Goal: Task Accomplishment & Management: Use online tool/utility

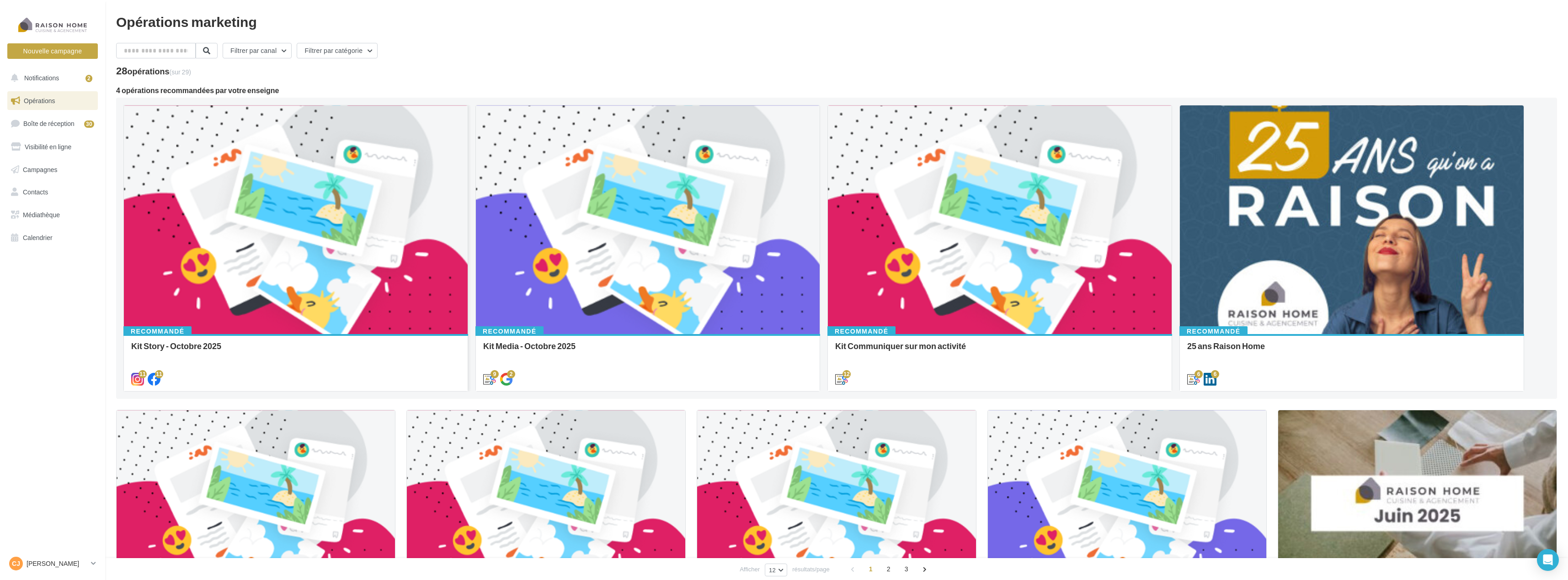
click at [271, 239] on div at bounding box center [295, 220] width 344 height 230
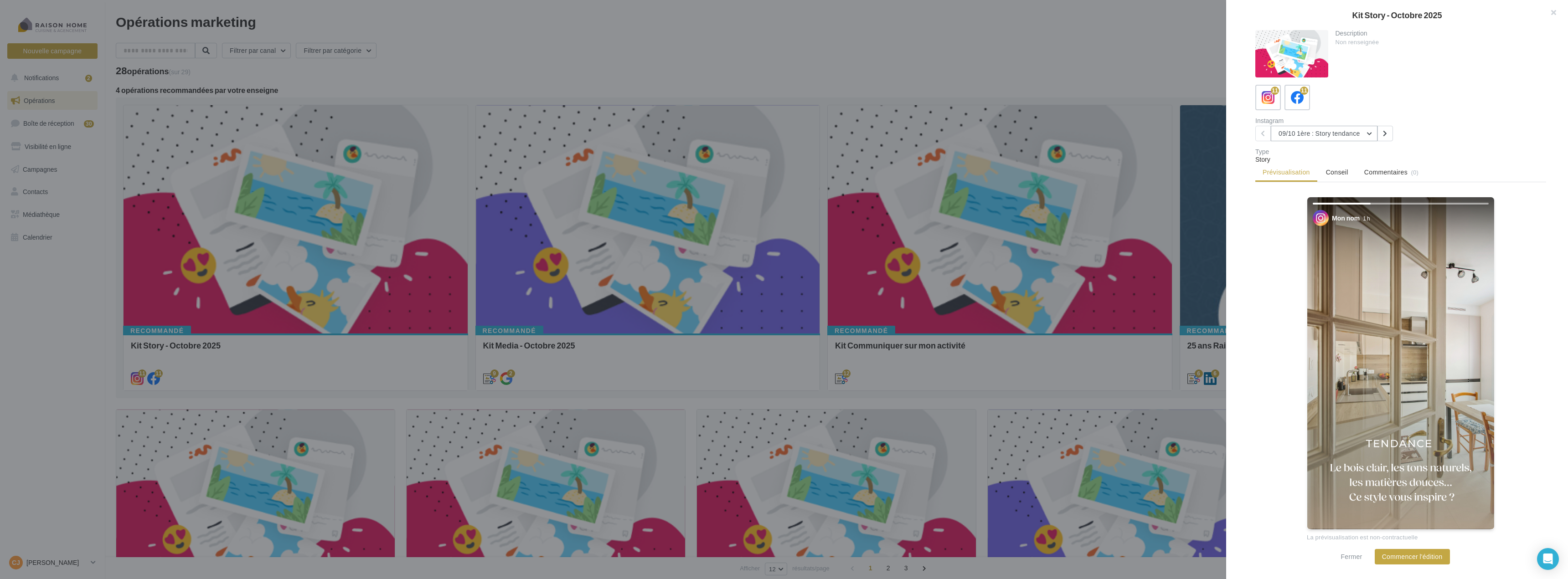
click at [1373, 133] on button "09/10 1ère : Story tendance" at bounding box center [1325, 133] width 106 height 15
click at [1432, 124] on div "Instagram 09/10 1ère : Story tendance 09/10 1ère : Story tendance 09/10 2ème : …" at bounding box center [1405, 129] width 299 height 24
click at [1415, 559] on button "Commencer l'édition" at bounding box center [1412, 557] width 75 height 15
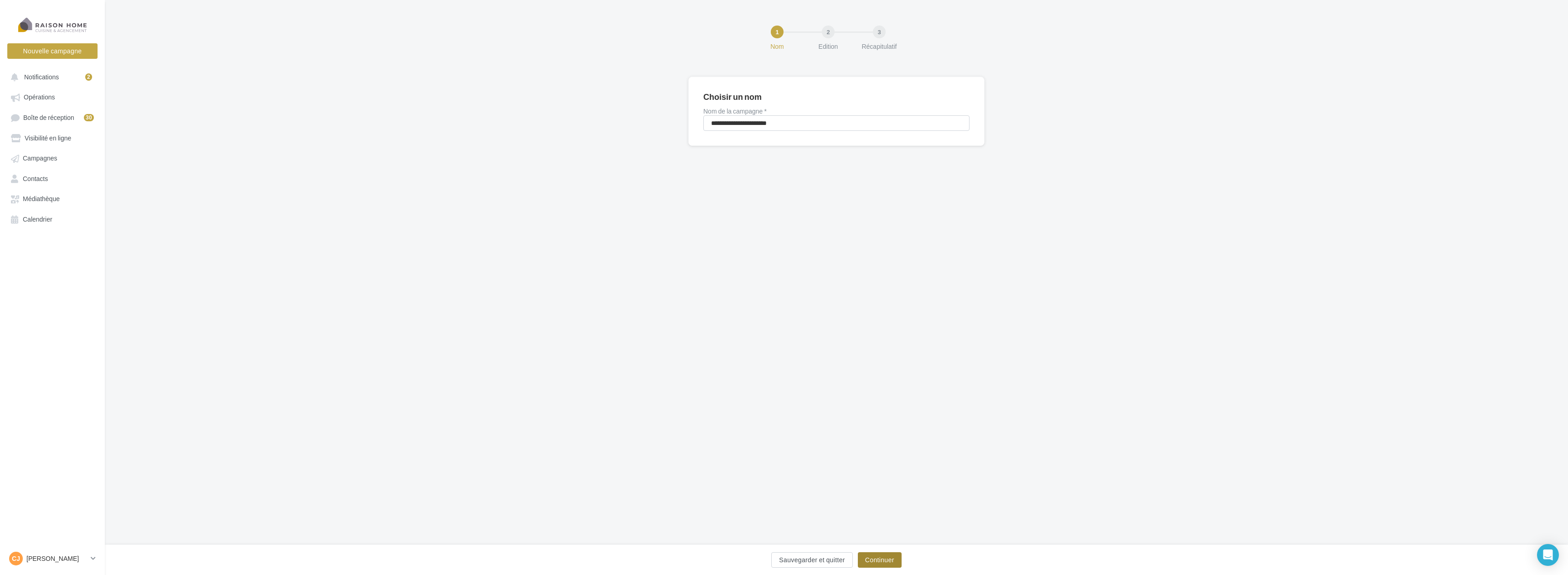
click at [865, 560] on button "Continuer" at bounding box center [880, 560] width 44 height 15
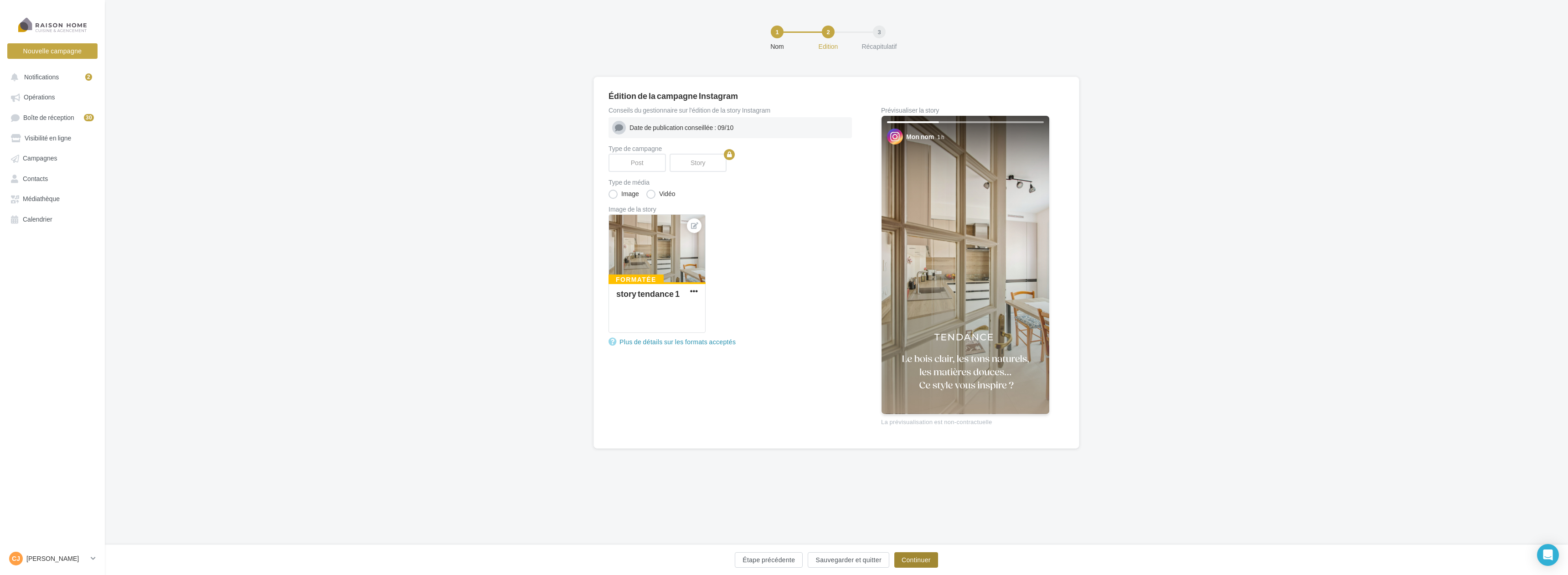
click at [912, 556] on button "Continuer" at bounding box center [917, 560] width 44 height 15
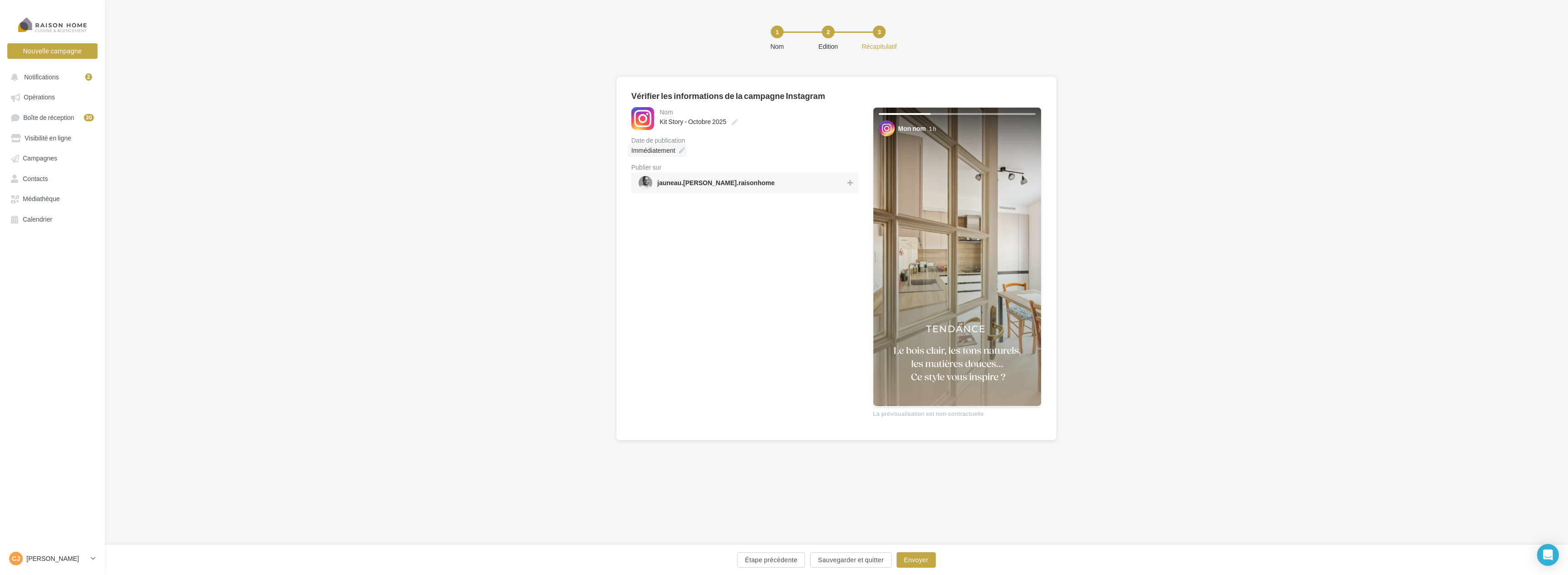
click at [683, 148] on icon at bounding box center [682, 150] width 7 height 7
click at [678, 237] on td "9" at bounding box center [674, 239] width 14 height 17
click at [639, 329] on button "Valider" at bounding box center [638, 326] width 33 height 15
click at [842, 187] on span "jauneau.christophe.raisonhome" at bounding box center [743, 182] width 207 height 13
click at [924, 561] on button "Envoyer" at bounding box center [916, 560] width 39 height 15
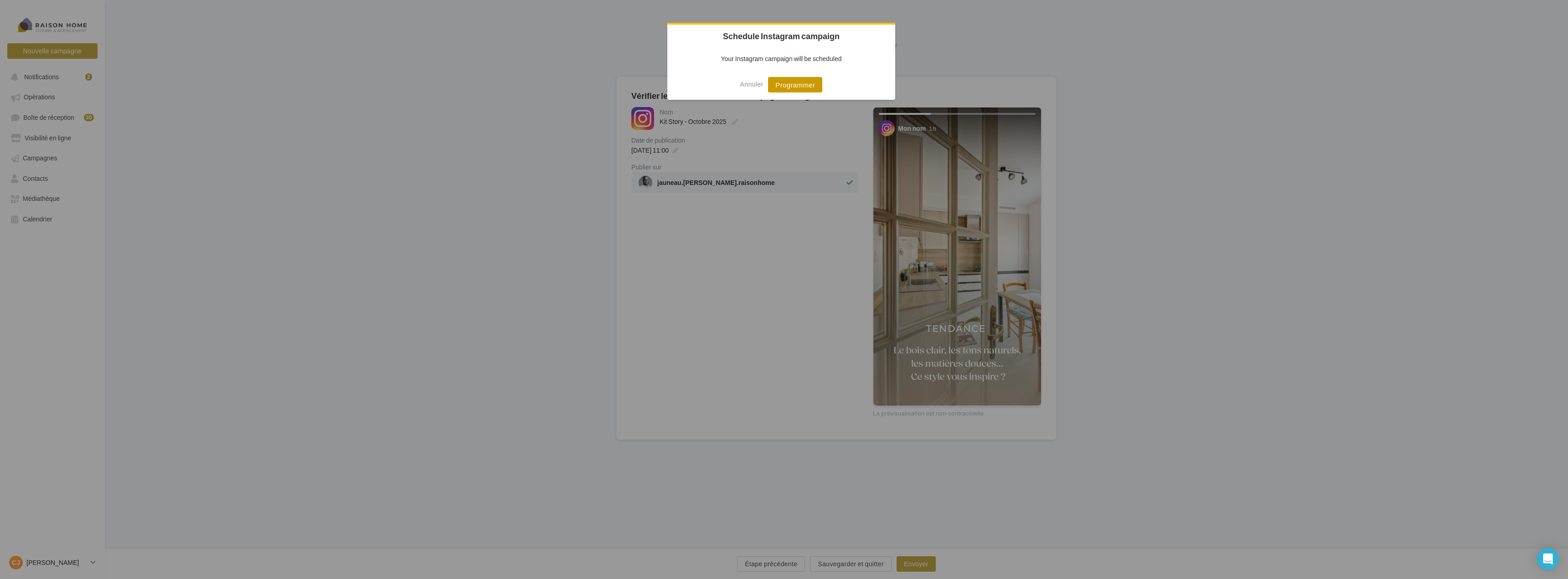
click at [804, 85] on button "Programmer" at bounding box center [795, 85] width 54 height 15
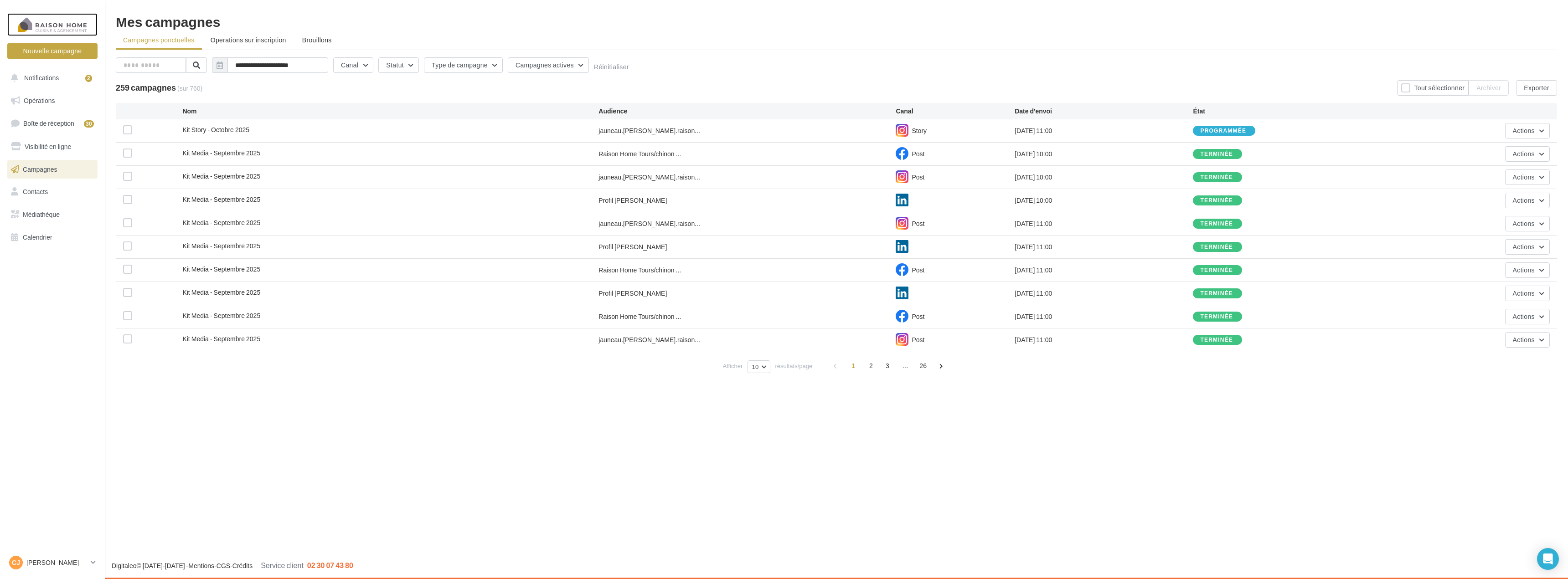
click at [53, 25] on div at bounding box center [52, 25] width 73 height 23
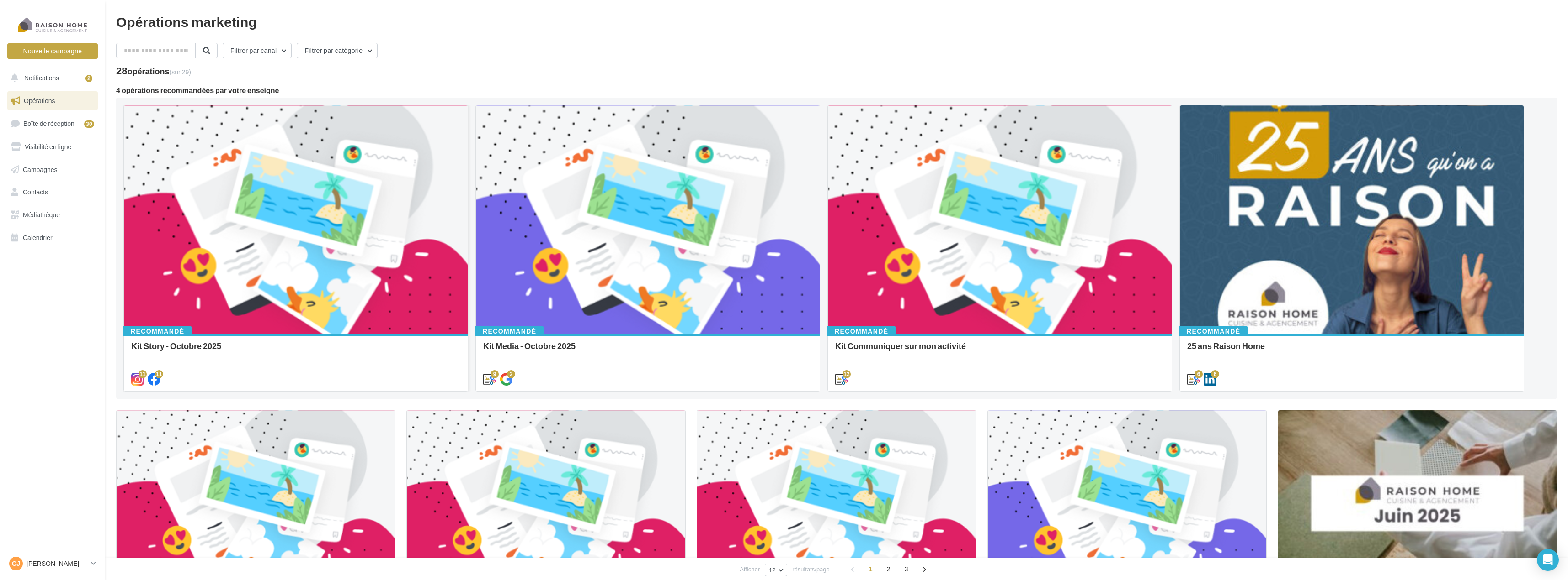
click at [267, 280] on div at bounding box center [295, 220] width 344 height 230
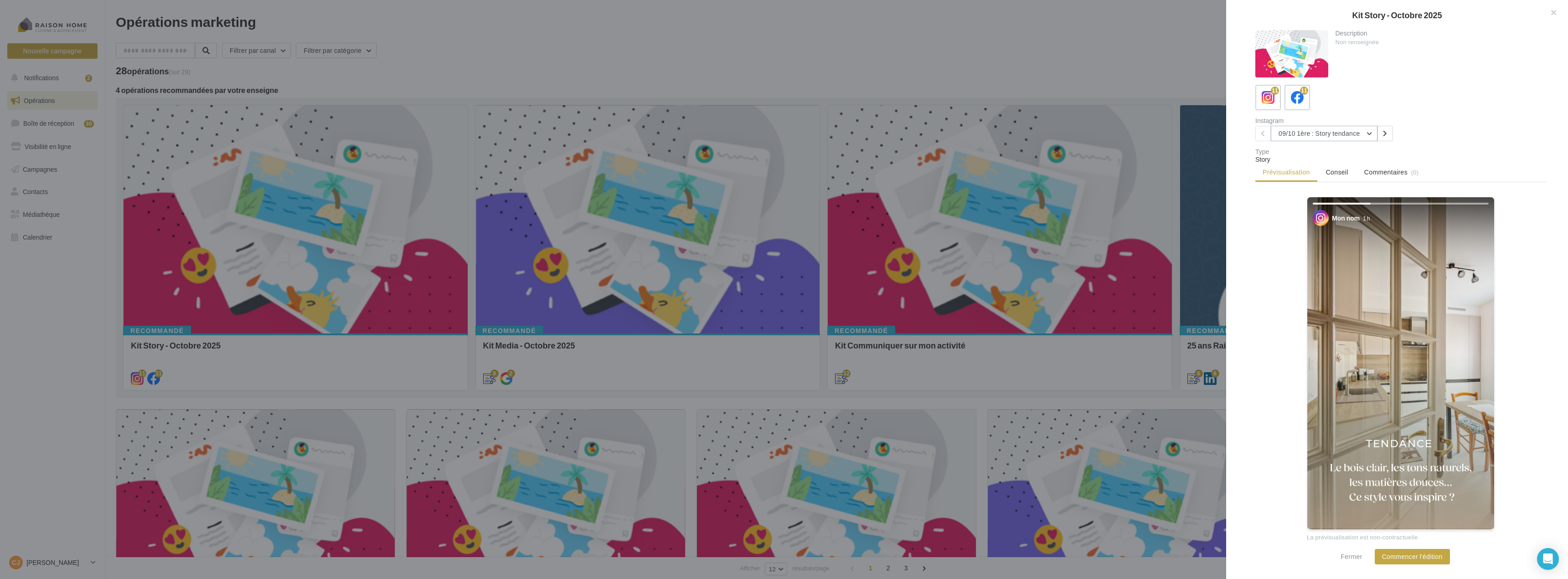
click at [1369, 133] on button "09/10 1ère : Story tendance" at bounding box center [1325, 133] width 106 height 15
click at [1318, 173] on button "09/10 2ème : Story tendance" at bounding box center [1340, 180] width 137 height 24
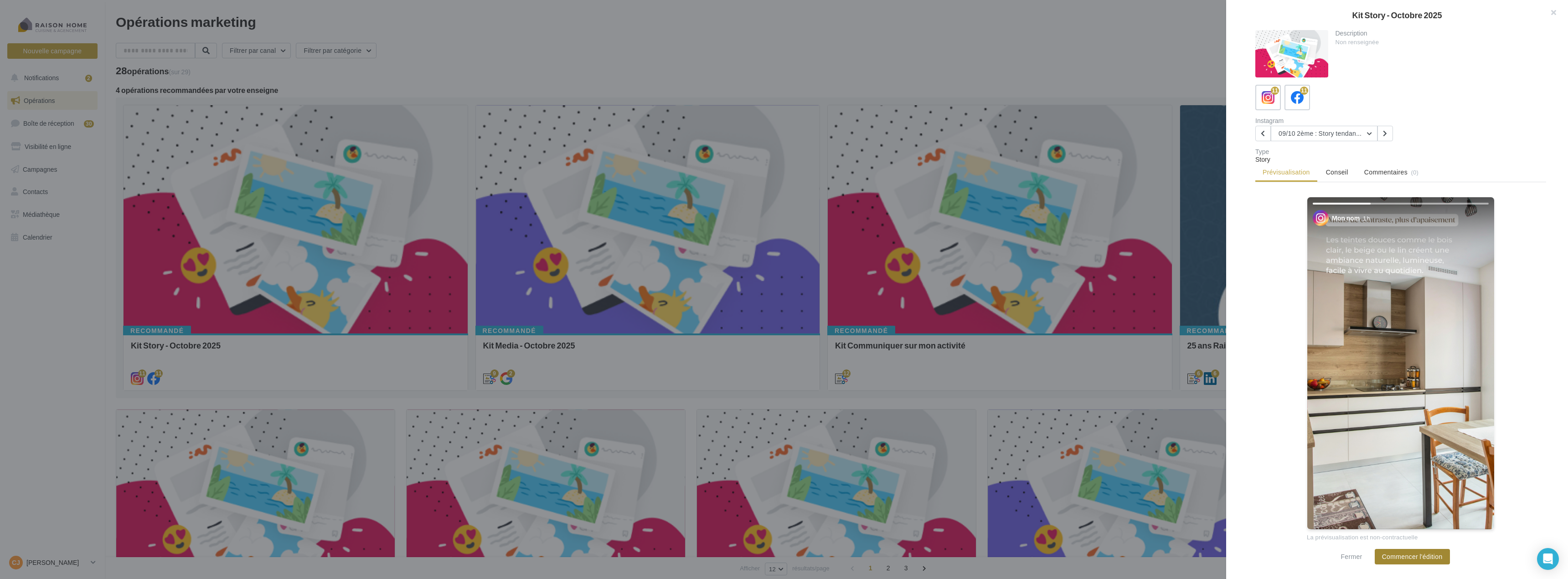
click at [1407, 559] on button "Commencer l'édition" at bounding box center [1412, 557] width 75 height 15
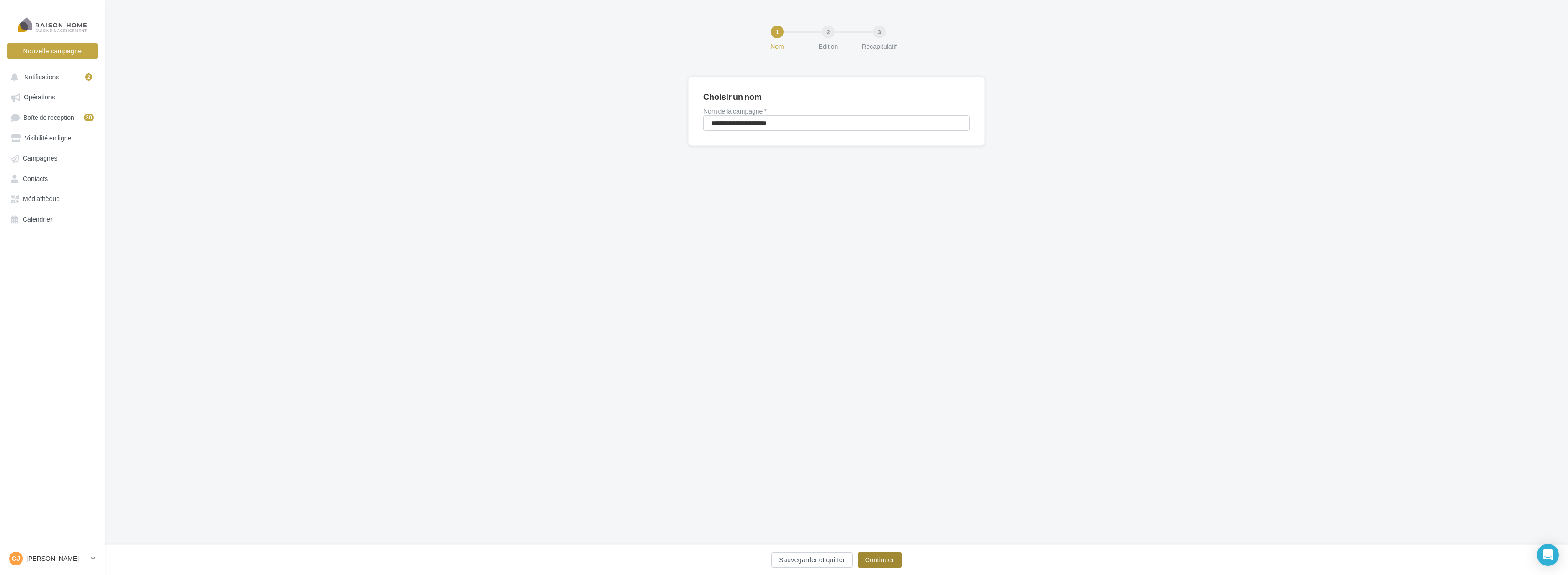
click at [881, 559] on button "Continuer" at bounding box center [880, 560] width 44 height 15
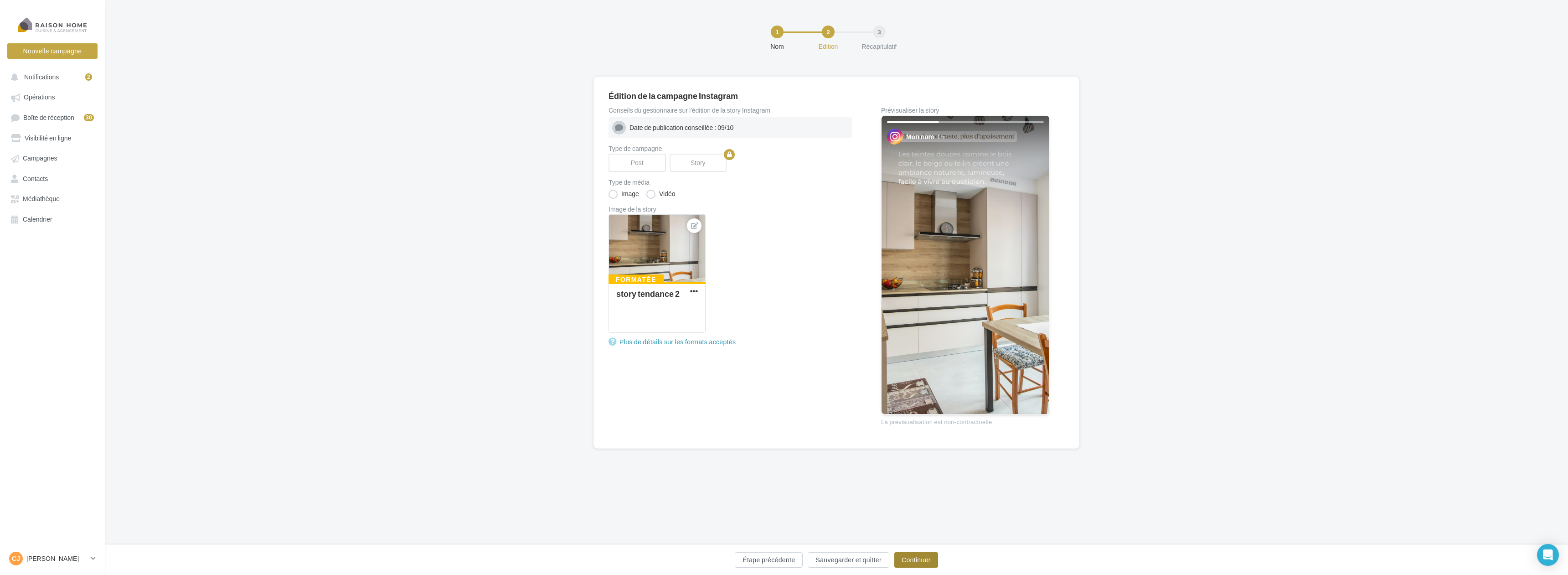
click at [927, 562] on button "Continuer" at bounding box center [917, 560] width 44 height 15
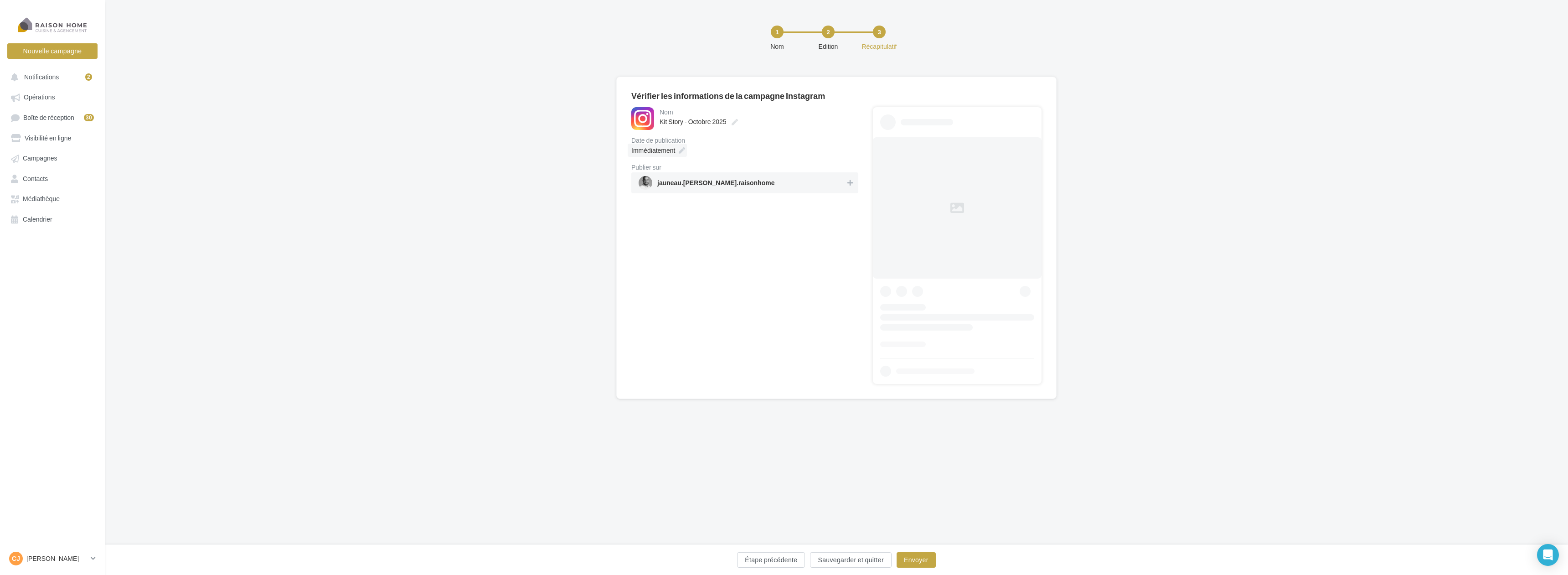
click at [683, 146] on div "Immédiatement" at bounding box center [657, 150] width 59 height 13
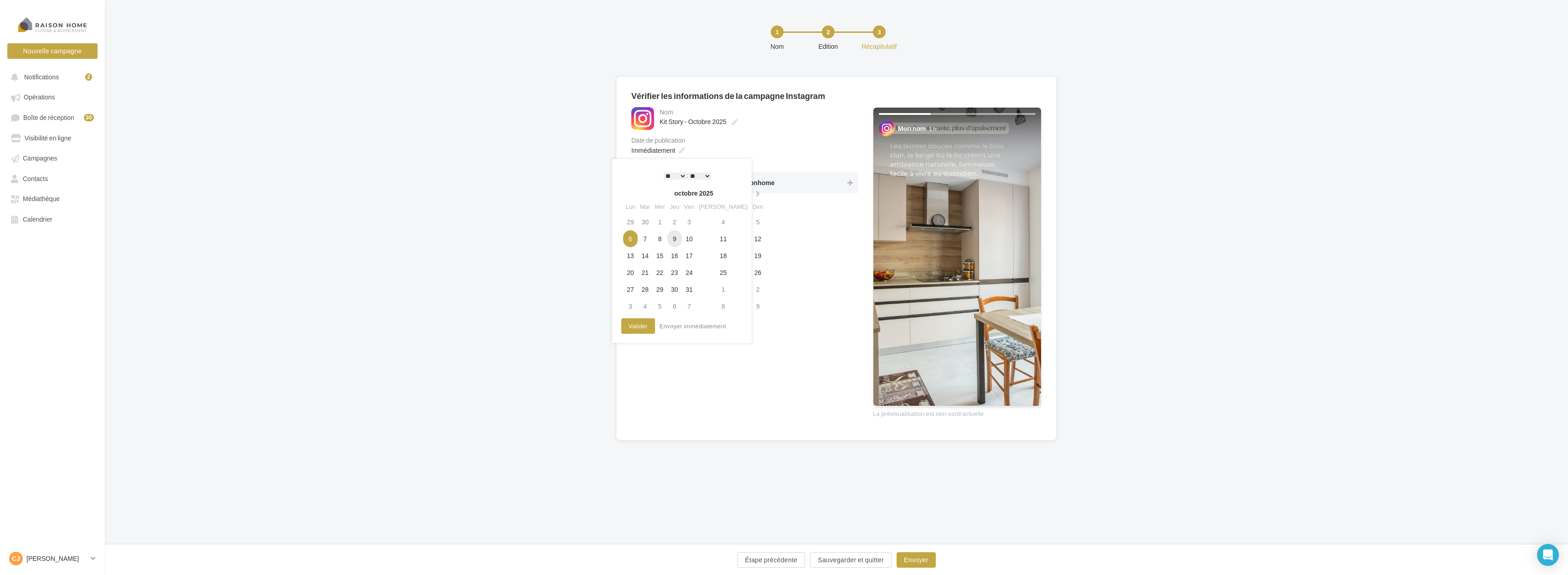
click at [682, 241] on td "9" at bounding box center [674, 239] width 14 height 17
click at [700, 172] on select "** ** ** ** ** **" at bounding box center [700, 176] width 23 height 8
click at [682, 236] on td "9" at bounding box center [674, 239] width 14 height 17
click at [638, 322] on button "Valider" at bounding box center [638, 326] width 33 height 15
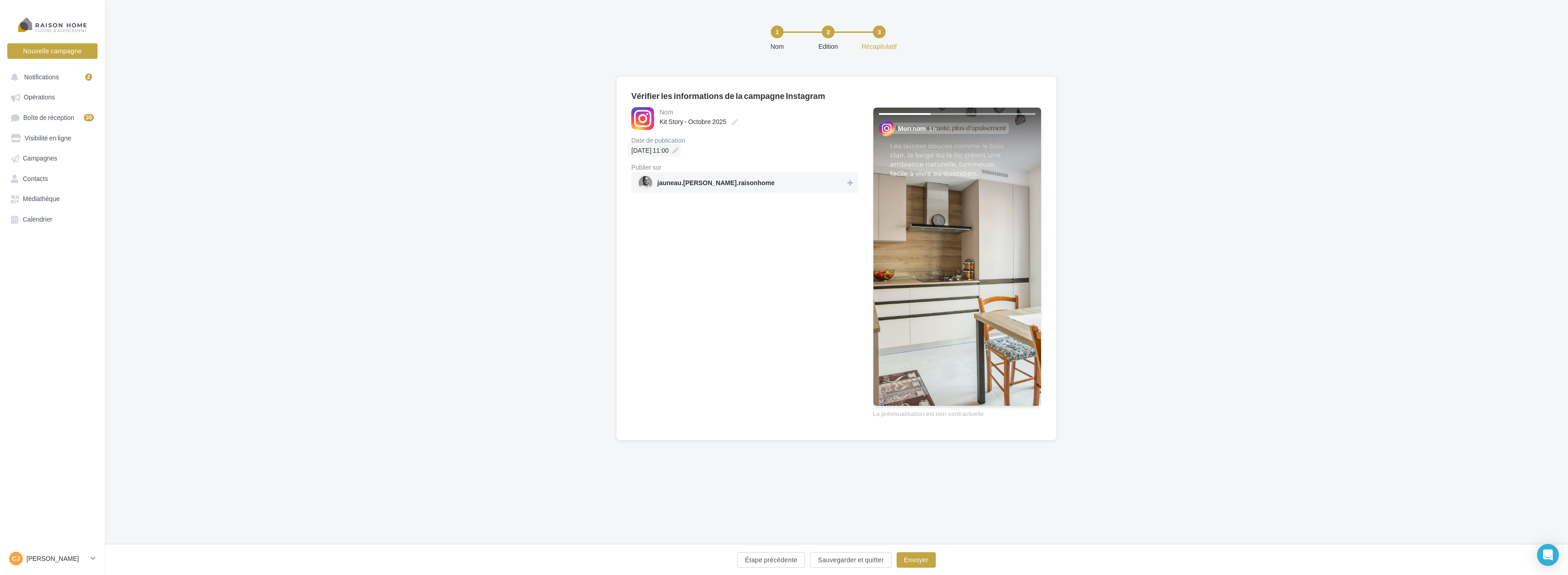
click at [679, 150] on icon at bounding box center [675, 150] width 7 height 7
click at [699, 174] on select "** ** ** ** ** **" at bounding box center [700, 176] width 23 height 8
click at [698, 178] on select "** ** ** ** ** **" at bounding box center [700, 176] width 23 height 8
click at [636, 328] on button "Valider" at bounding box center [638, 326] width 33 height 15
click at [926, 560] on button "Envoyer" at bounding box center [916, 560] width 39 height 15
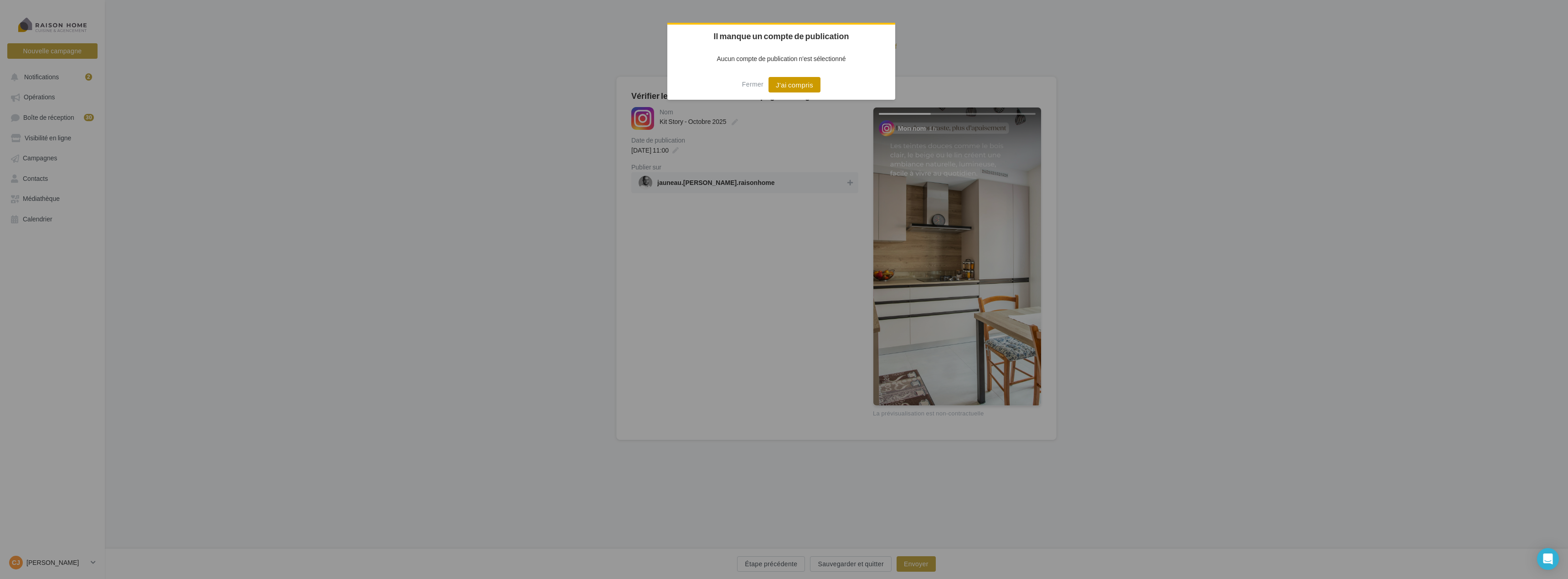
click at [801, 87] on button "J'ai compris" at bounding box center [794, 85] width 52 height 15
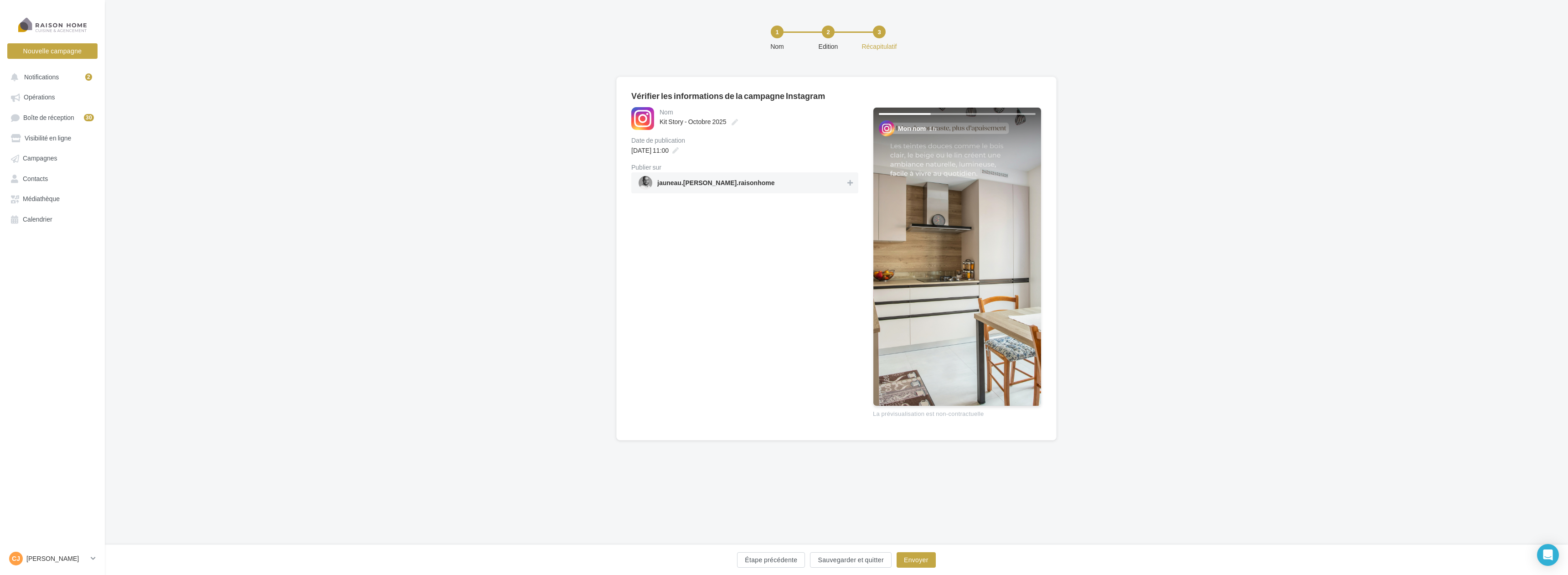
click at [841, 178] on span "jauneau.[PERSON_NAME].raisonhome" at bounding box center [743, 182] width 207 height 13
click at [920, 559] on button "Envoyer" at bounding box center [916, 560] width 39 height 15
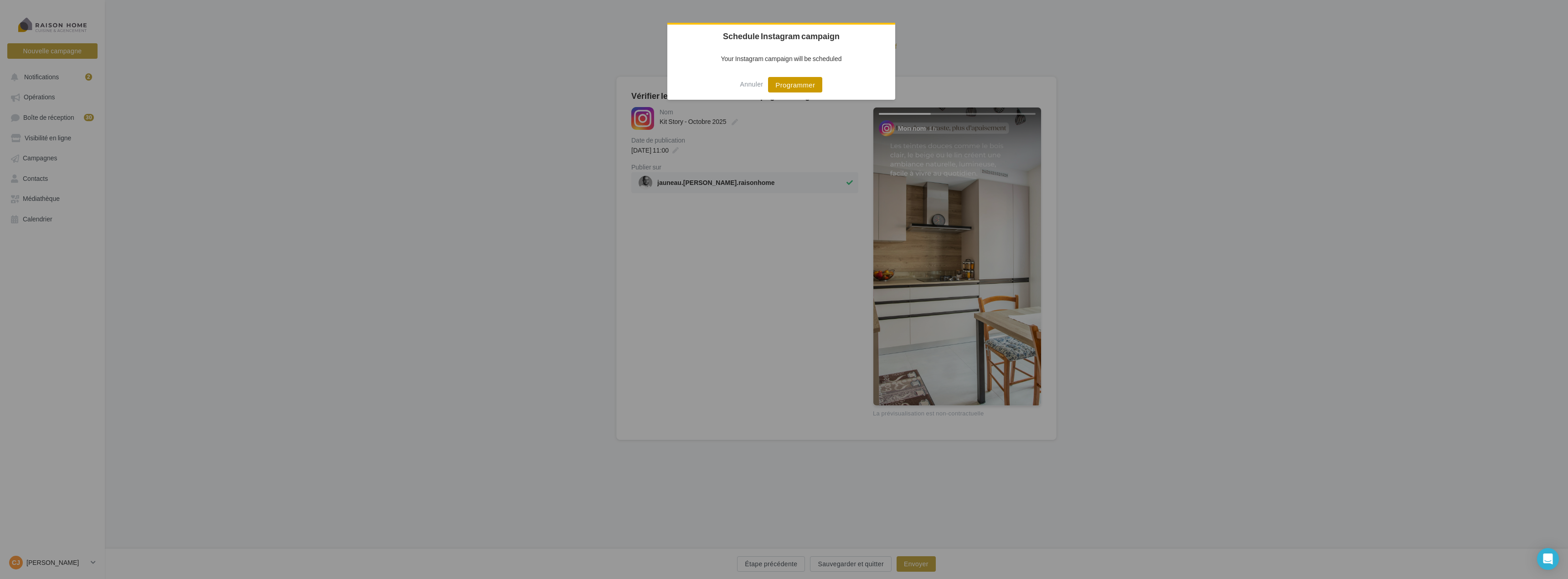
click at [802, 86] on button "Programmer" at bounding box center [795, 85] width 54 height 15
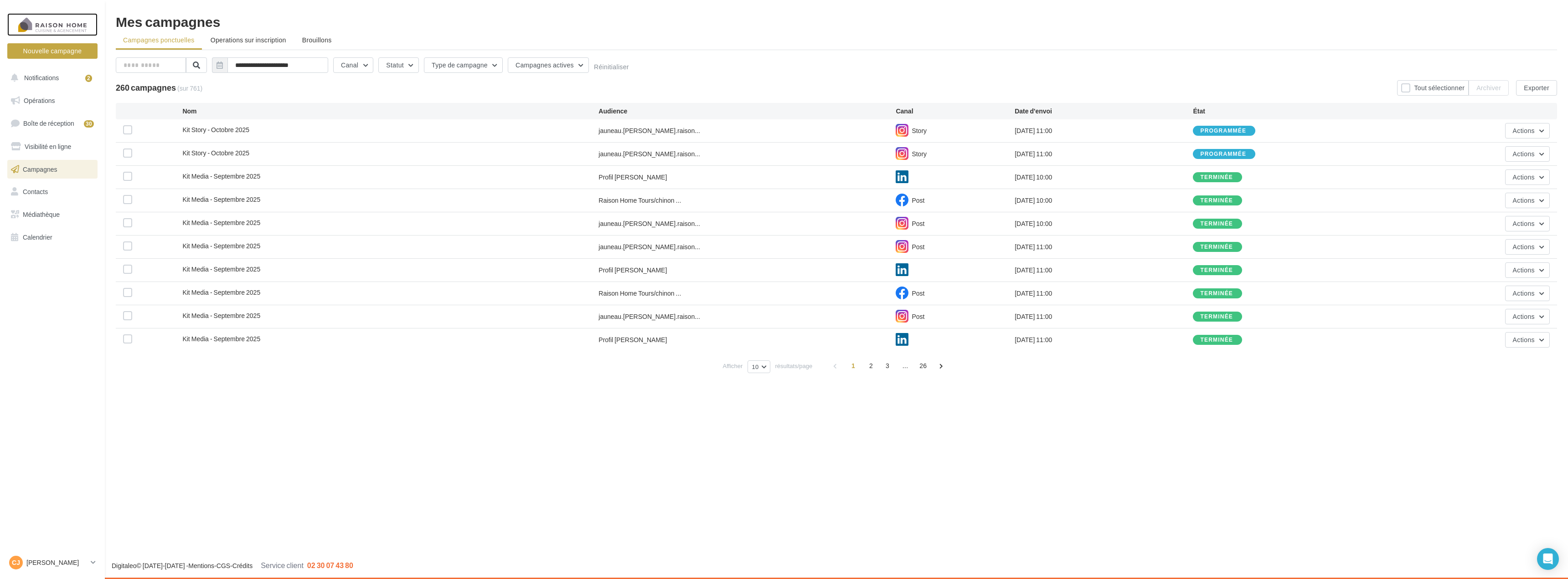
click at [61, 25] on div at bounding box center [52, 25] width 73 height 23
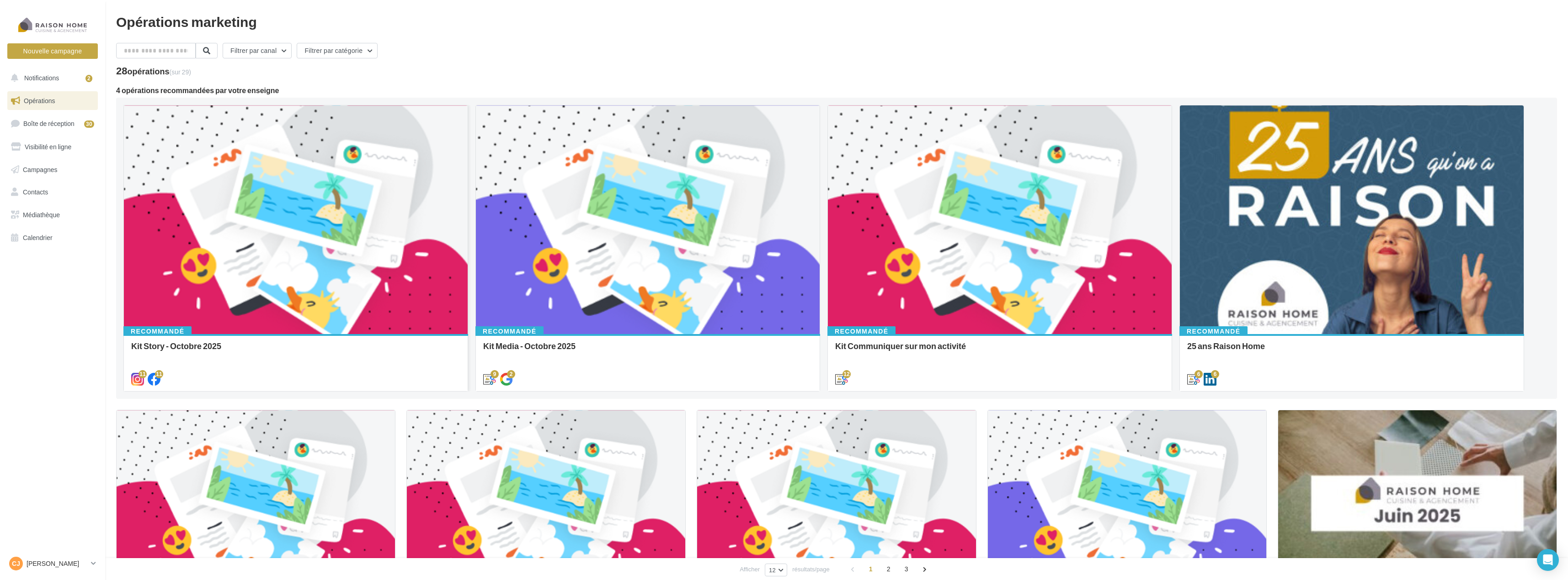
click at [253, 215] on div at bounding box center [295, 220] width 344 height 230
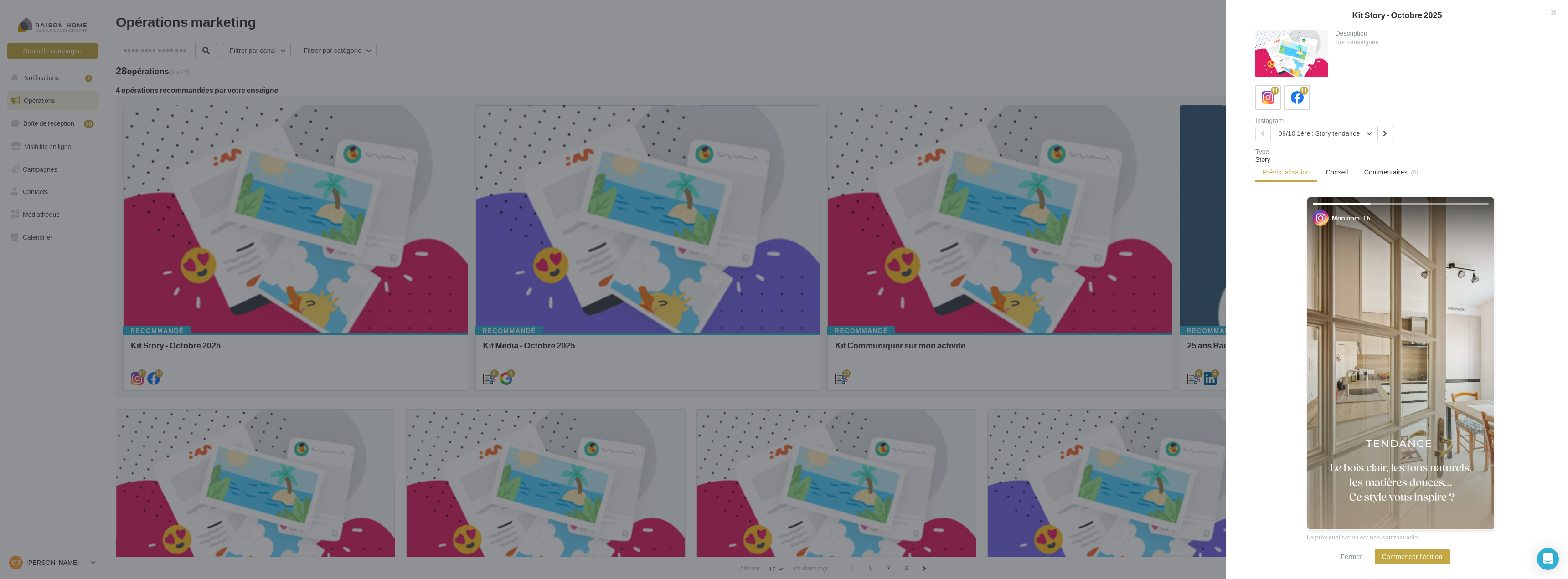
click at [1344, 133] on button "09/10 1ère : Story tendance" at bounding box center [1325, 133] width 106 height 15
click at [1335, 203] on span "09/10 3ème : Story tendance" at bounding box center [1326, 203] width 80 height 8
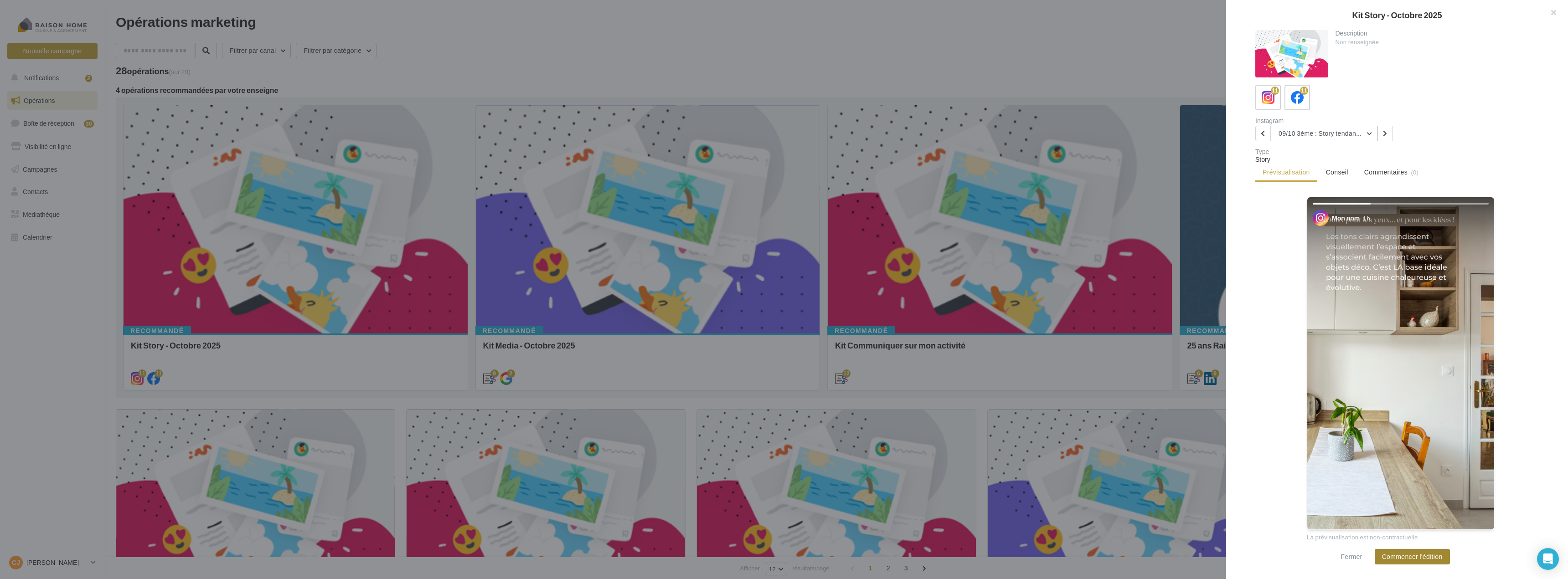
click at [1426, 560] on button "Commencer l'édition" at bounding box center [1412, 557] width 75 height 15
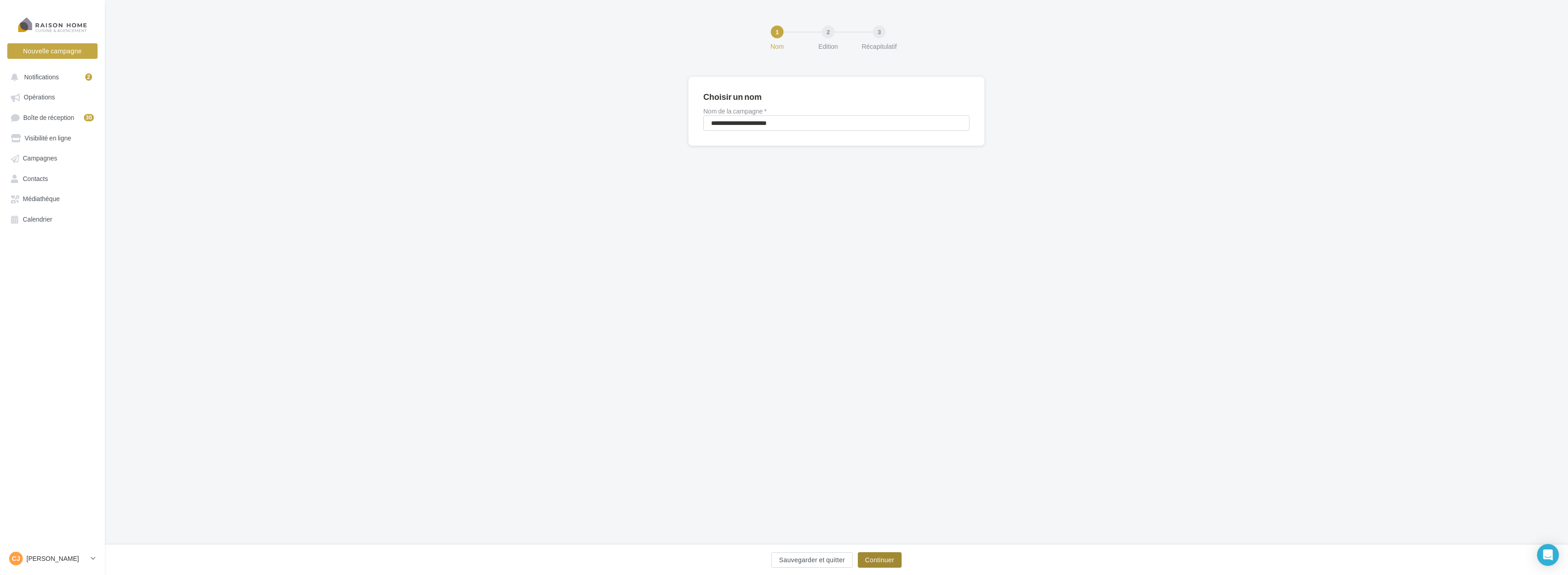
click at [900, 557] on button "Continuer" at bounding box center [880, 560] width 44 height 15
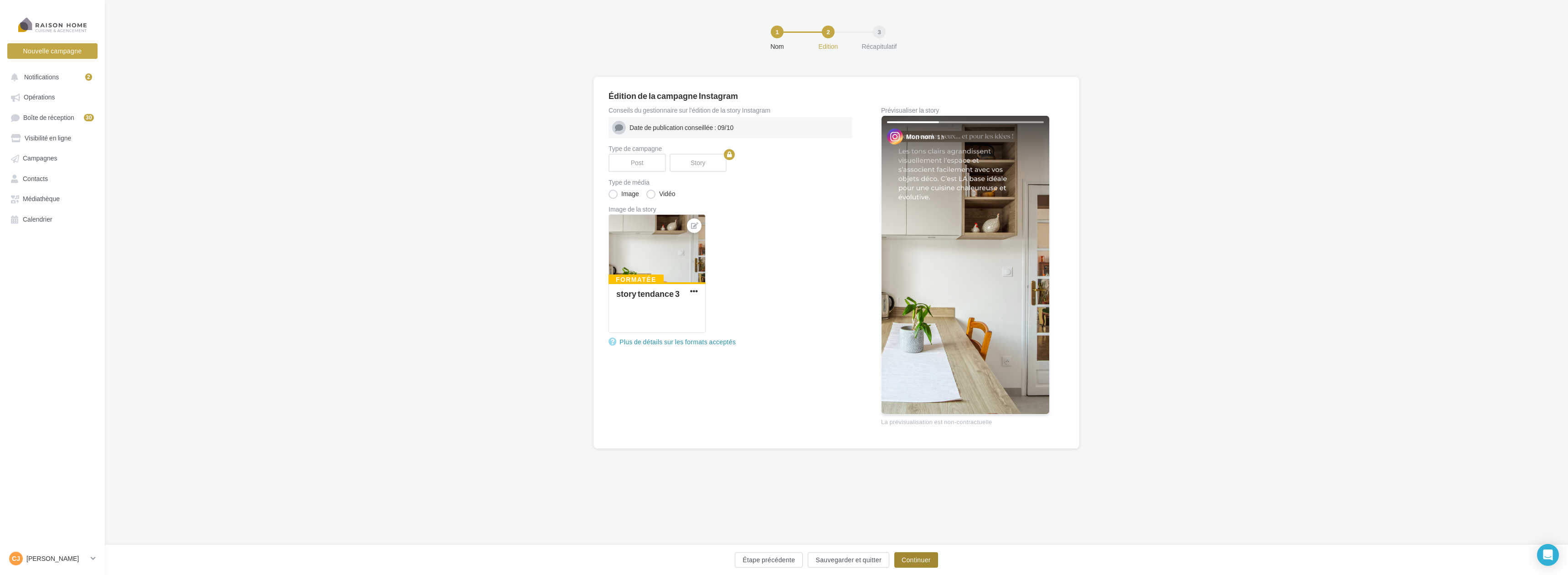
click at [920, 558] on button "Continuer" at bounding box center [917, 560] width 44 height 15
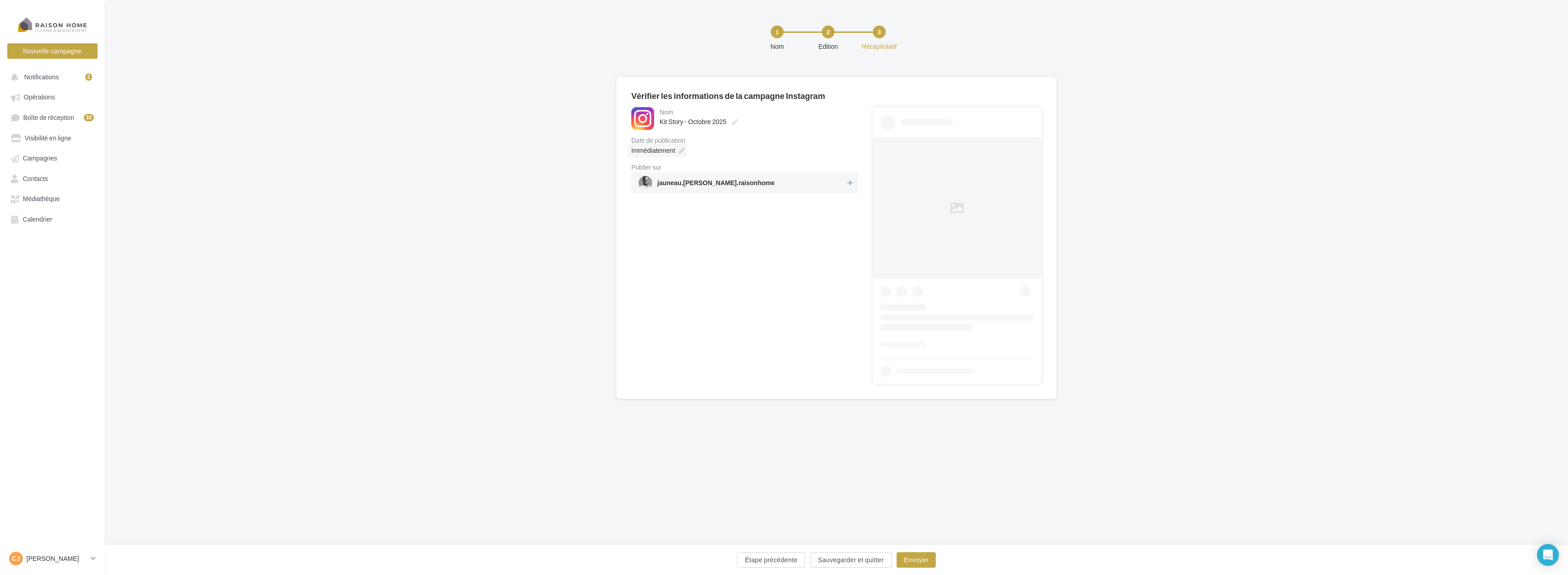
click at [685, 147] on icon at bounding box center [682, 150] width 7 height 7
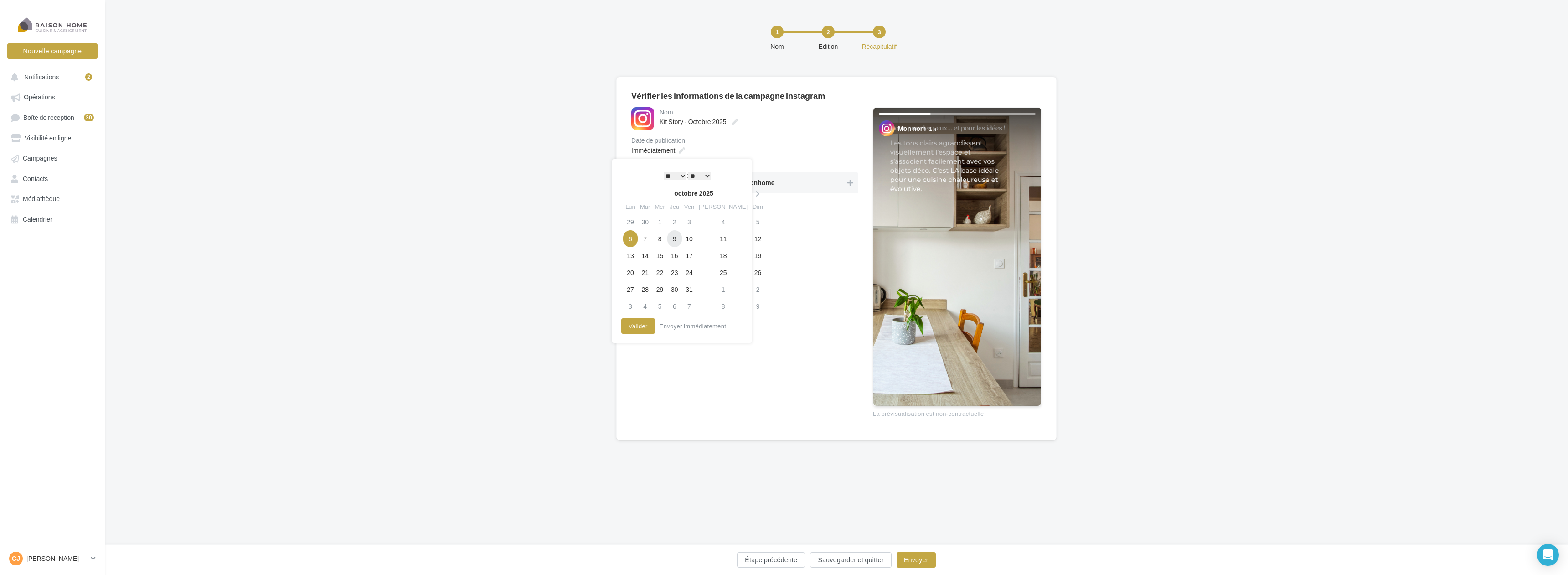
click at [679, 238] on td "9" at bounding box center [674, 239] width 14 height 17
click at [642, 323] on button "Valider" at bounding box center [638, 326] width 33 height 15
click at [834, 188] on span "jauneau.christophe.raisonhome" at bounding box center [743, 182] width 207 height 13
click at [924, 565] on button "Envoyer" at bounding box center [916, 560] width 39 height 15
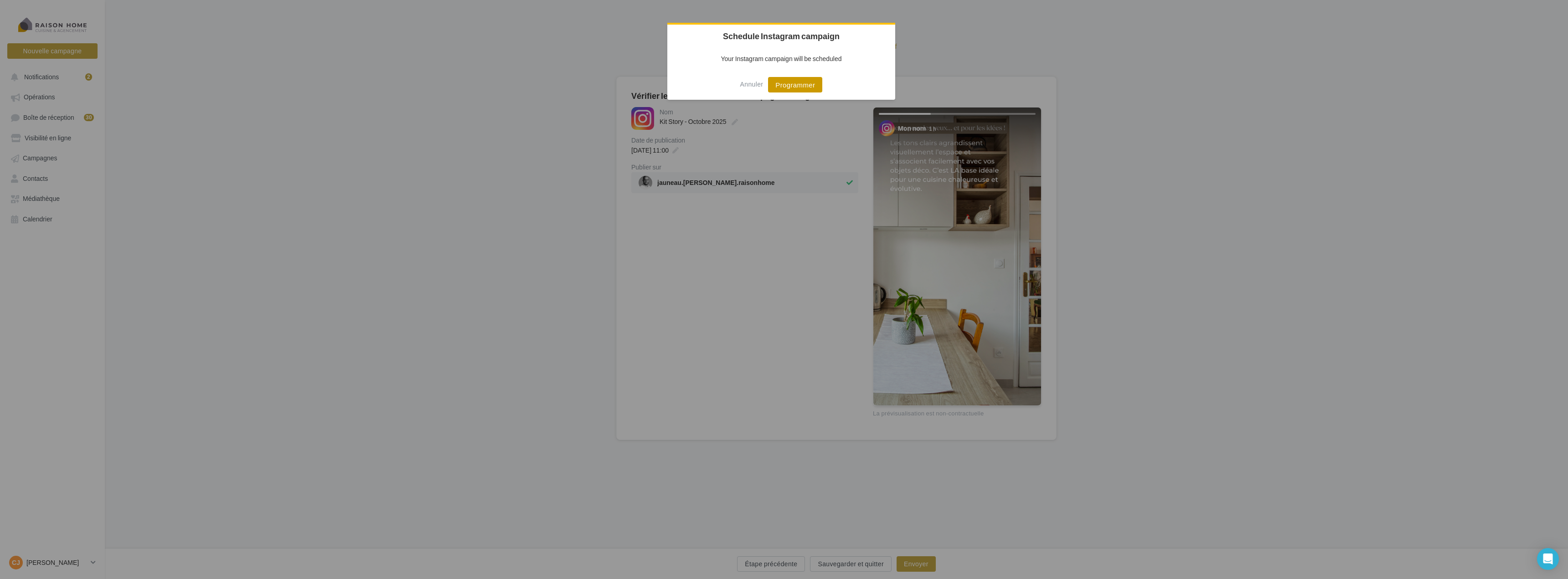
click at [784, 90] on button "Programmer" at bounding box center [795, 85] width 54 height 15
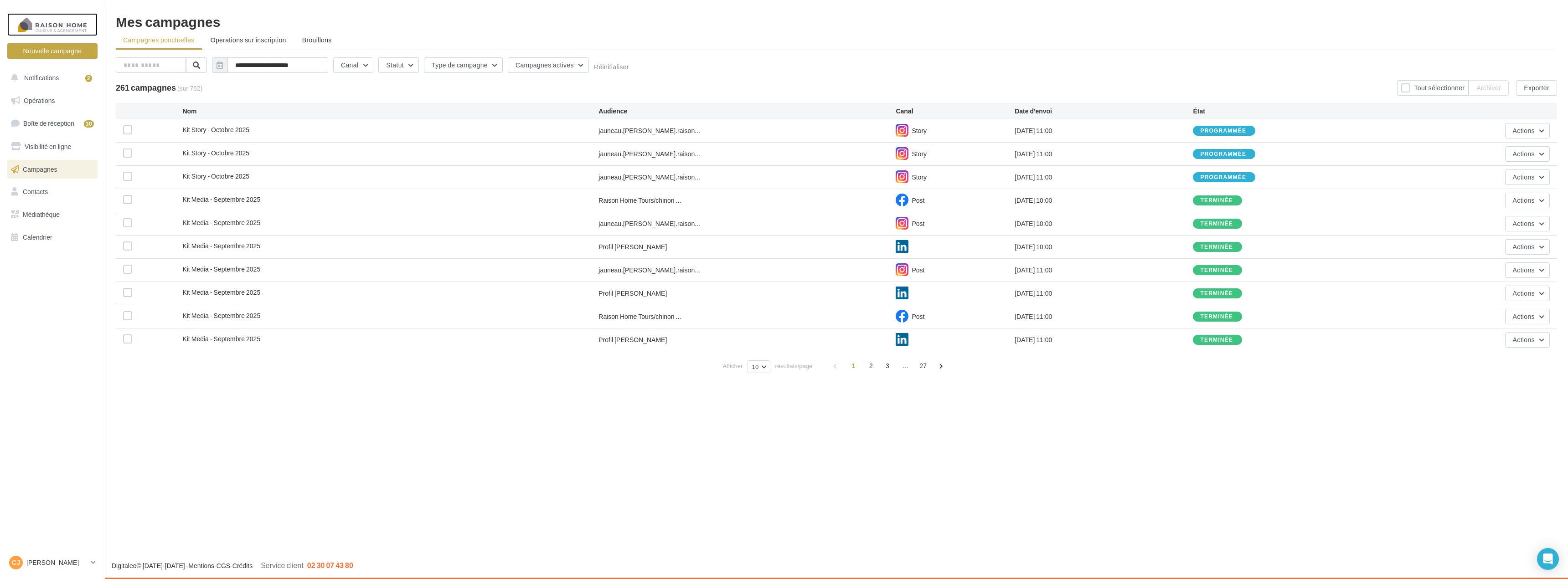
click at [48, 32] on div at bounding box center [52, 25] width 73 height 23
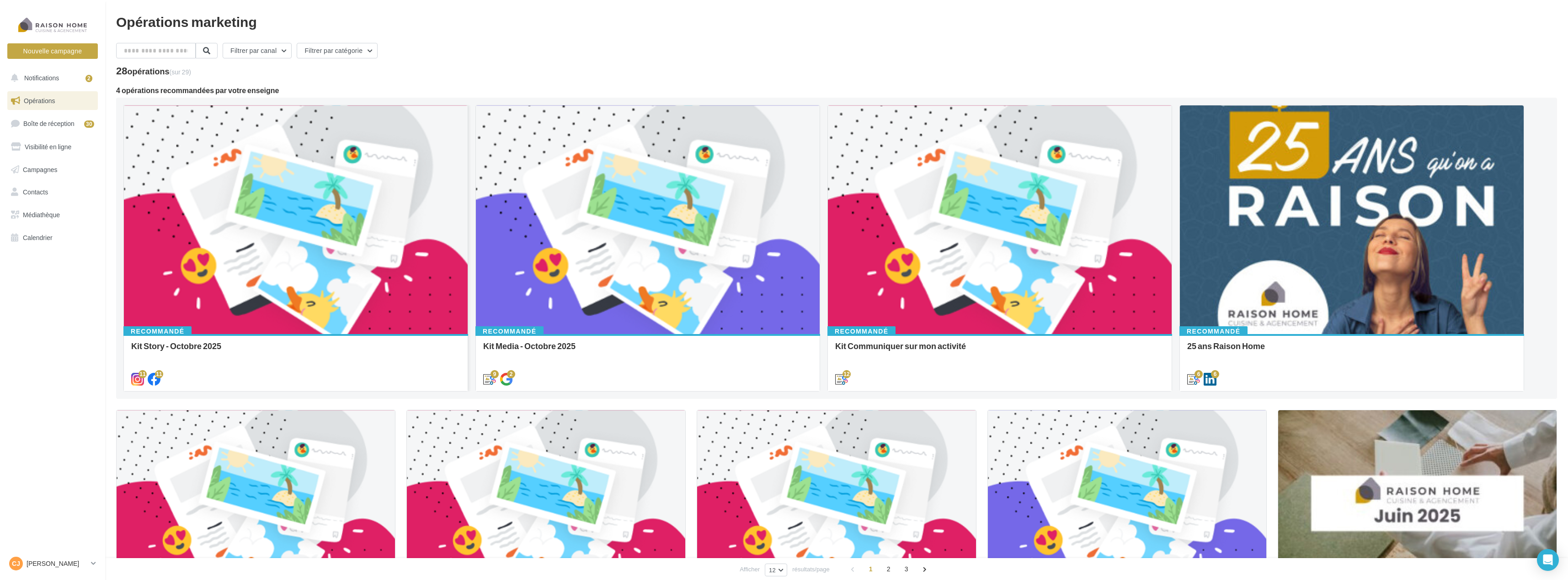
click at [240, 241] on div at bounding box center [295, 220] width 344 height 230
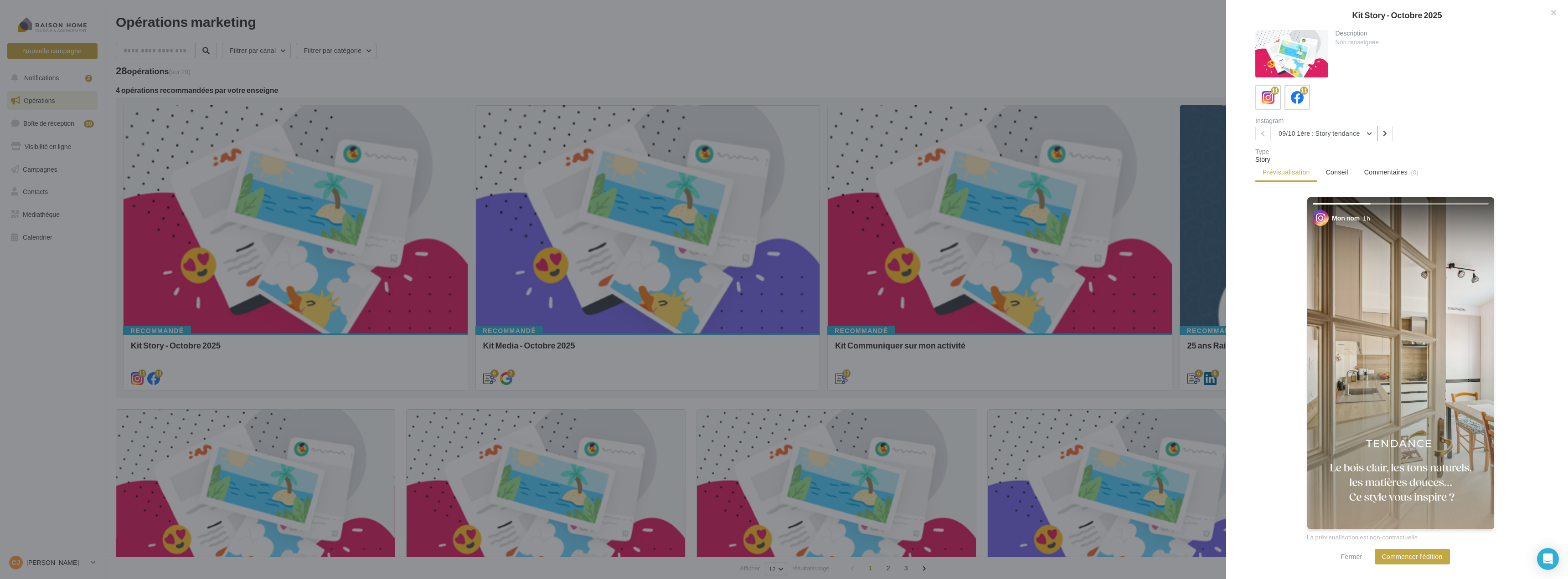
click at [1366, 134] on button "09/10 1ère : Story tendance" at bounding box center [1325, 133] width 106 height 15
click at [1332, 183] on span "15/10 Story Témoignage client" at bounding box center [1328, 182] width 86 height 8
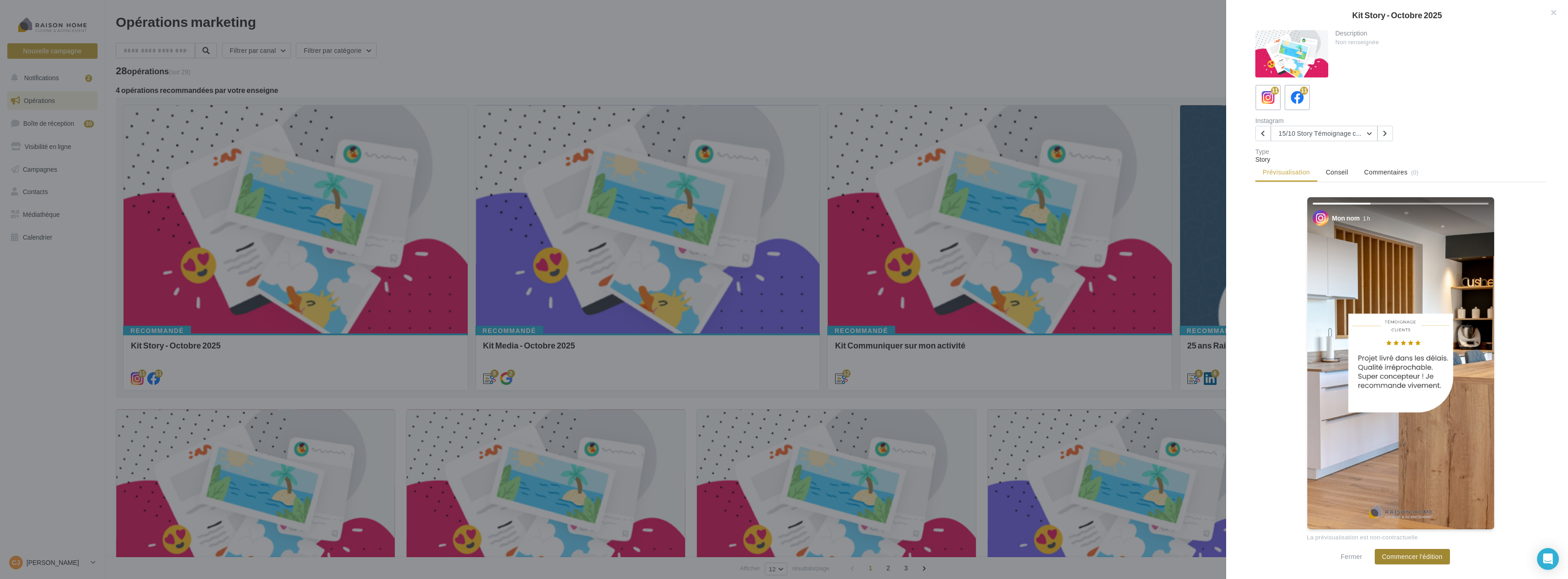
click at [1433, 555] on button "Commencer l'édition" at bounding box center [1412, 557] width 75 height 15
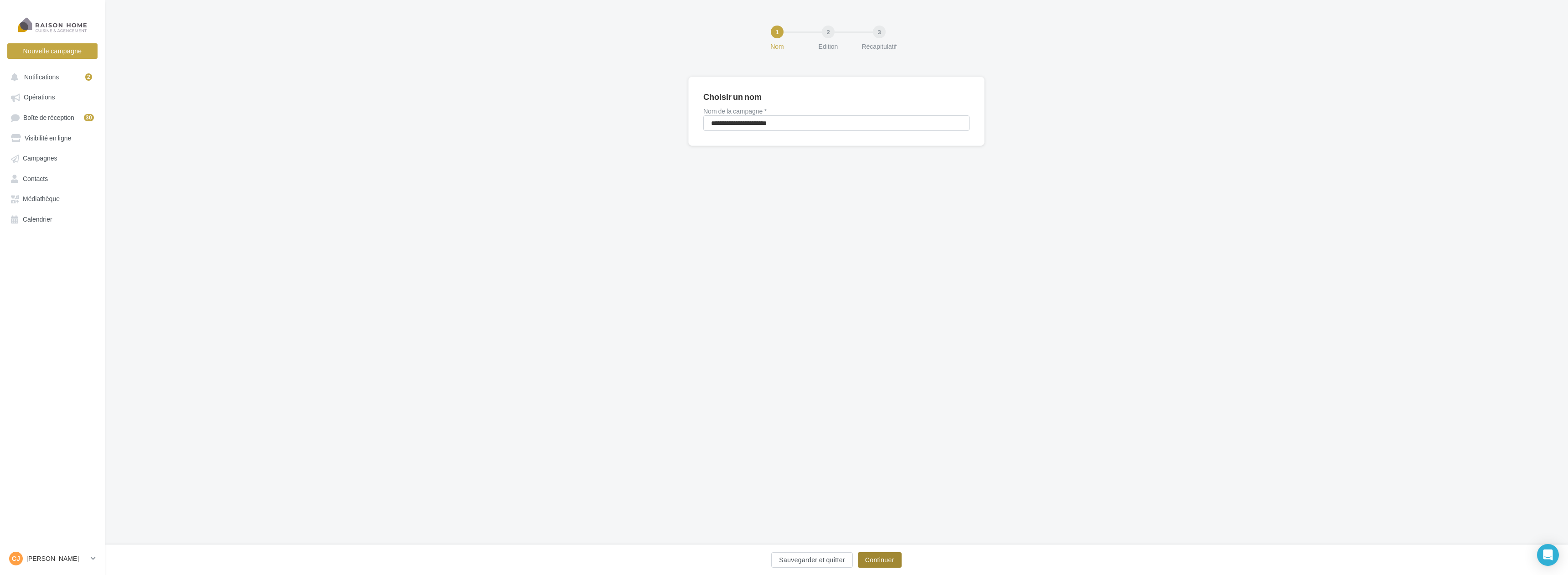
click at [881, 559] on button "Continuer" at bounding box center [880, 560] width 44 height 15
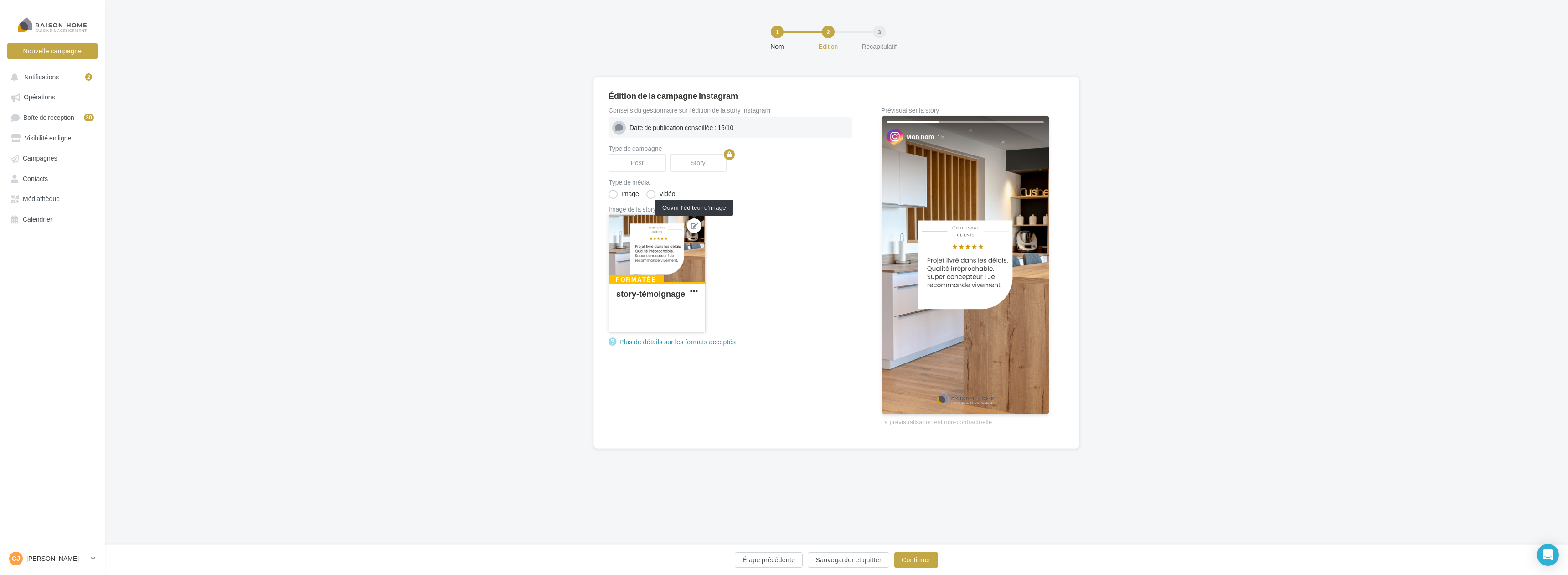
click at [695, 224] on icon at bounding box center [695, 225] width 8 height 7
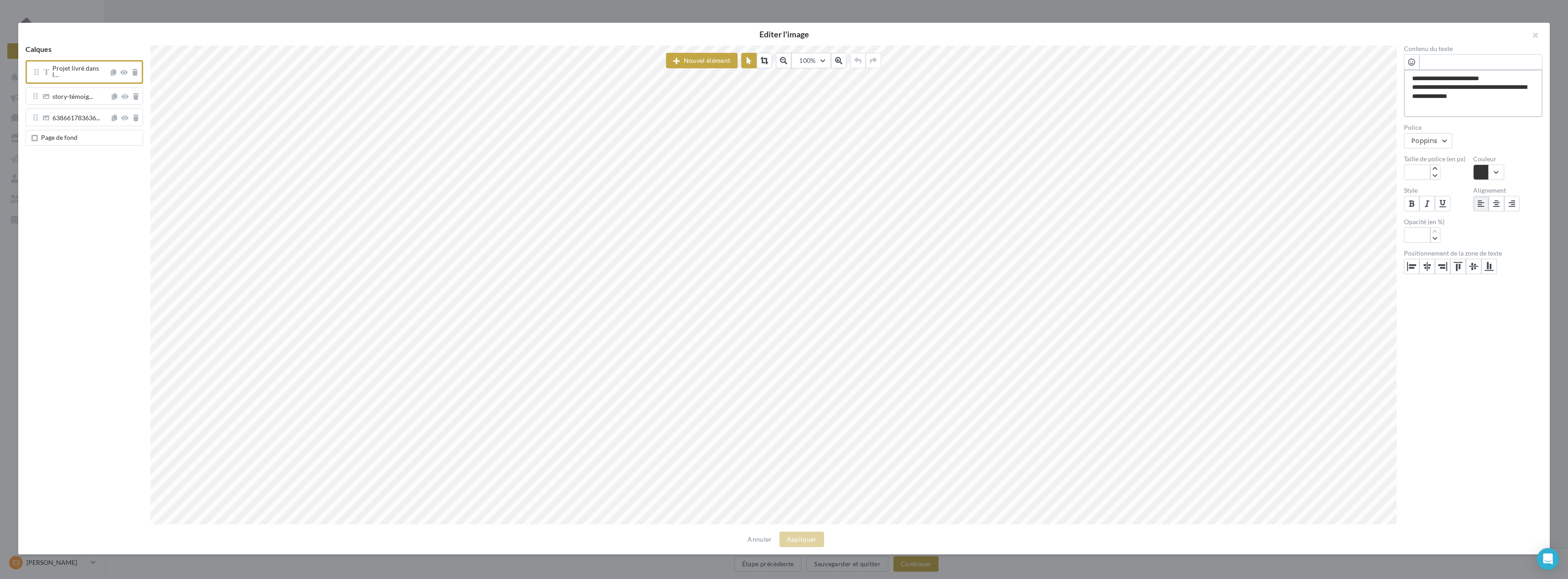
click at [1489, 90] on textarea "**********" at bounding box center [1474, 93] width 139 height 48
click at [1378, 73] on div "**********" at bounding box center [780, 285] width 1524 height 479
paste textarea "**********"
type textarea "**********"
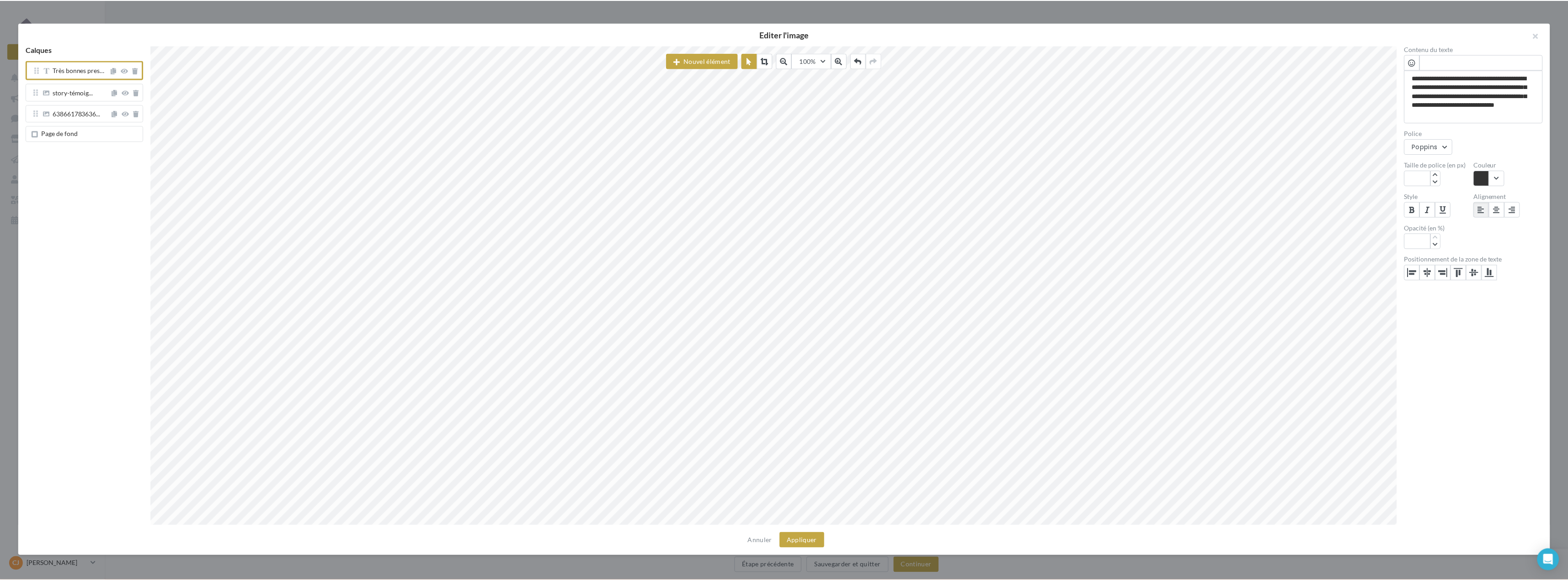
scroll to position [6, 2]
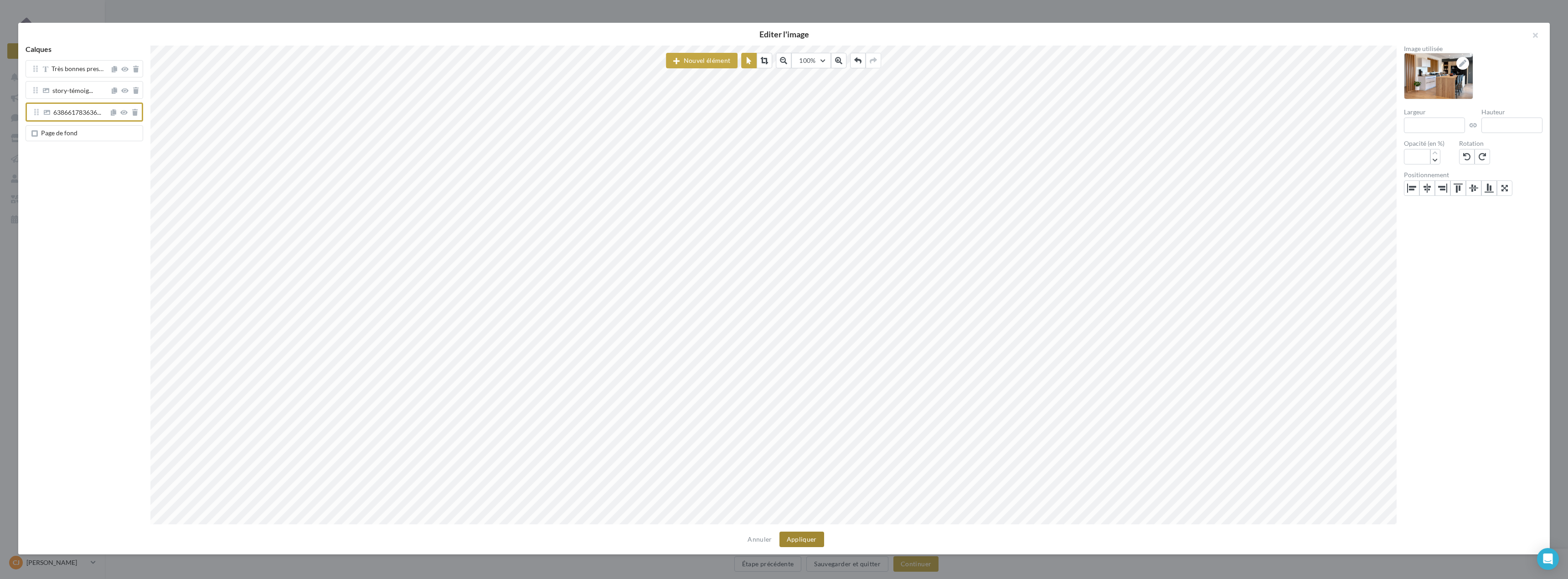
click at [818, 535] on button "Appliquer" at bounding box center [802, 540] width 45 height 15
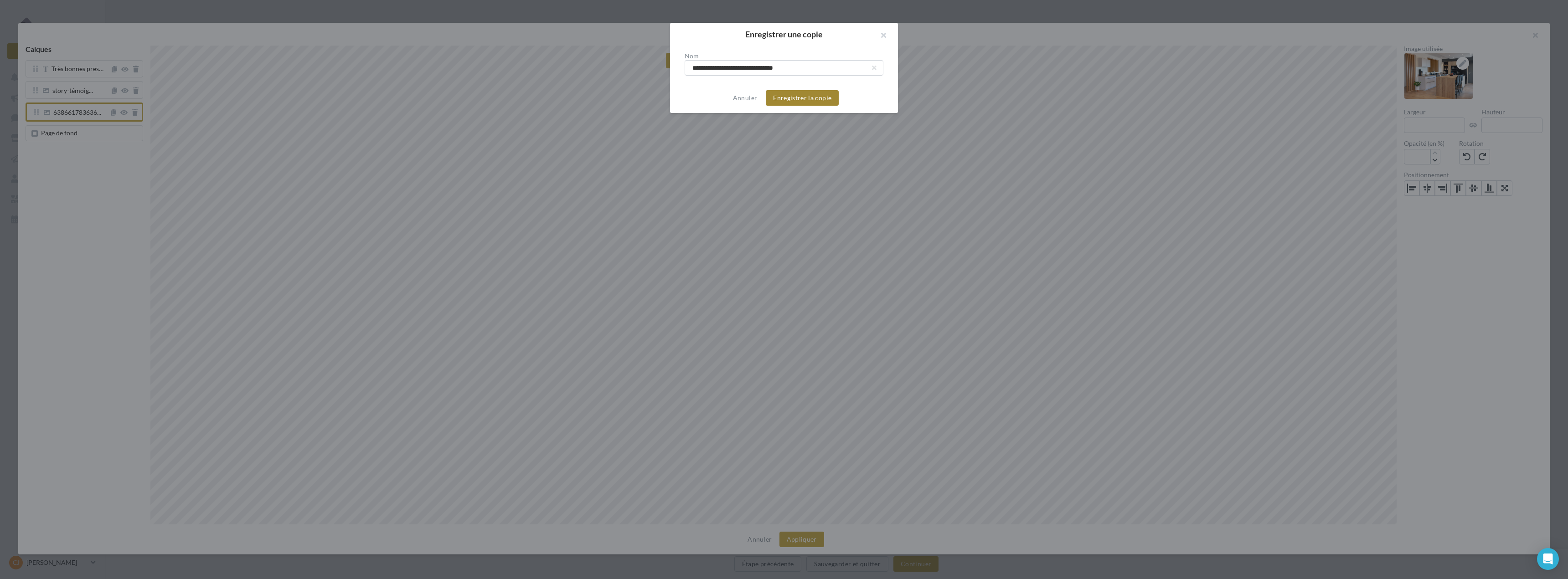
click at [792, 97] on button "Enregistrer la copie" at bounding box center [803, 98] width 73 height 15
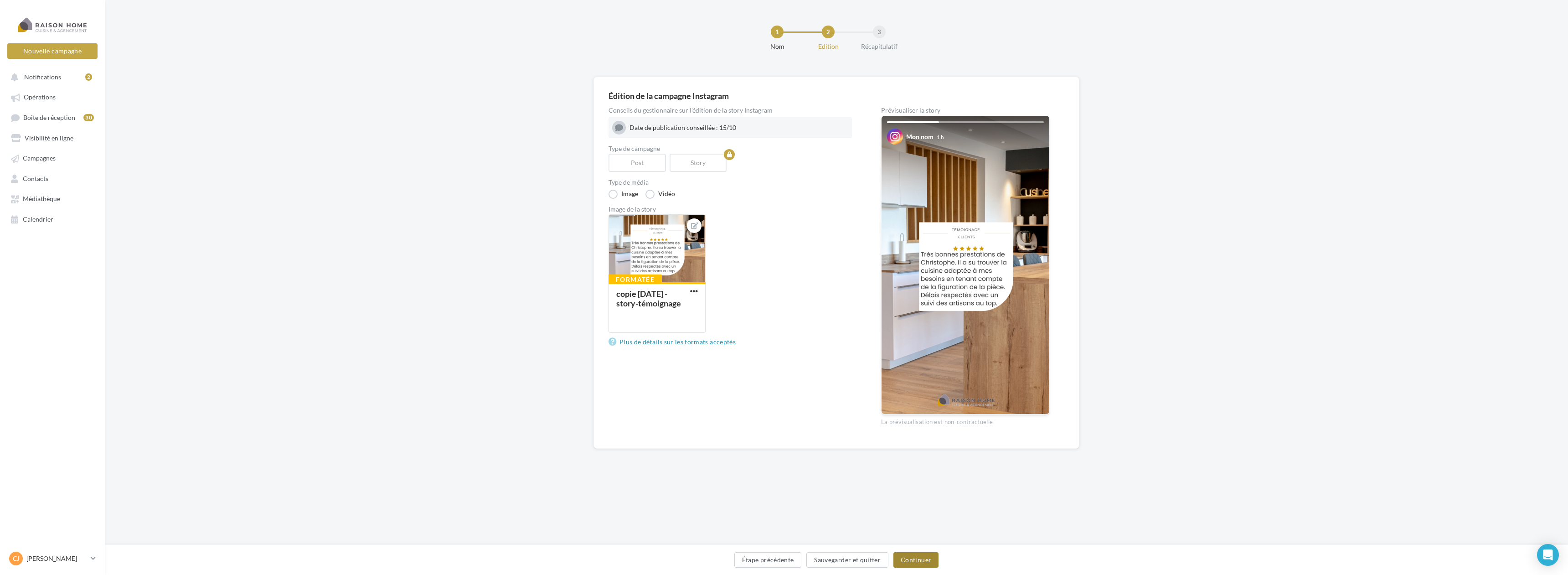
click at [923, 561] on button "Continuer" at bounding box center [916, 560] width 45 height 15
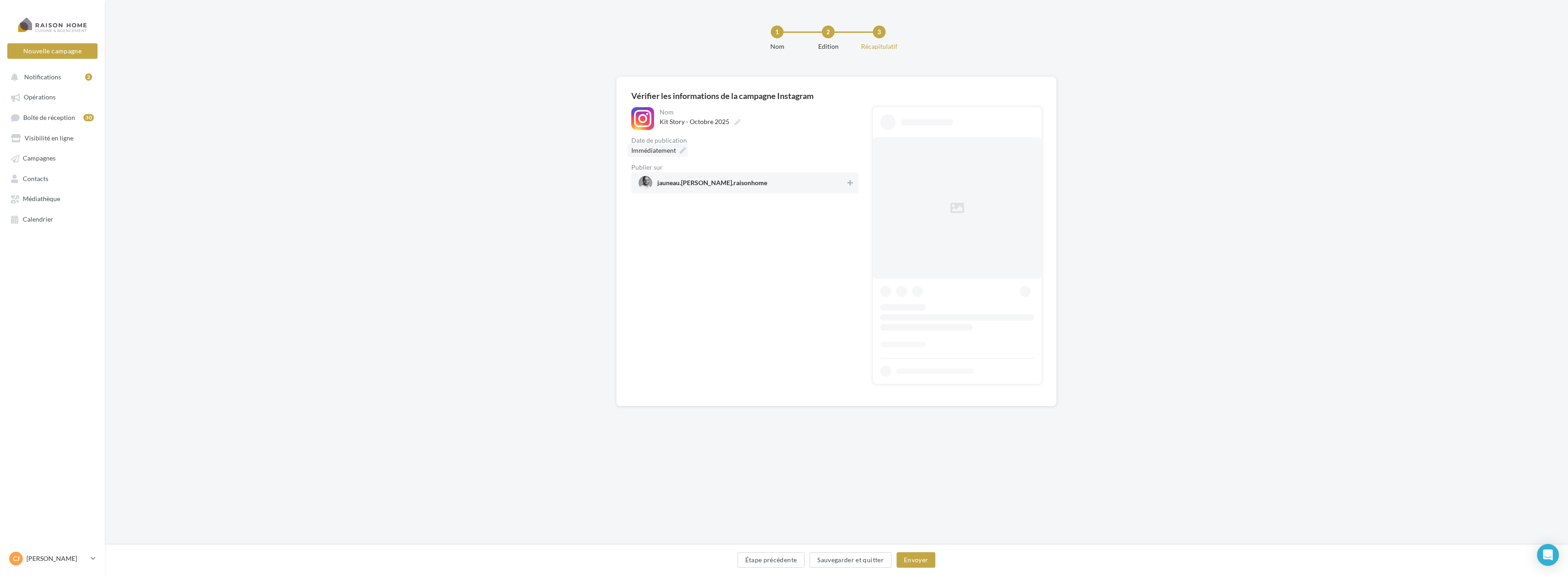
click at [680, 150] on icon at bounding box center [683, 150] width 7 height 7
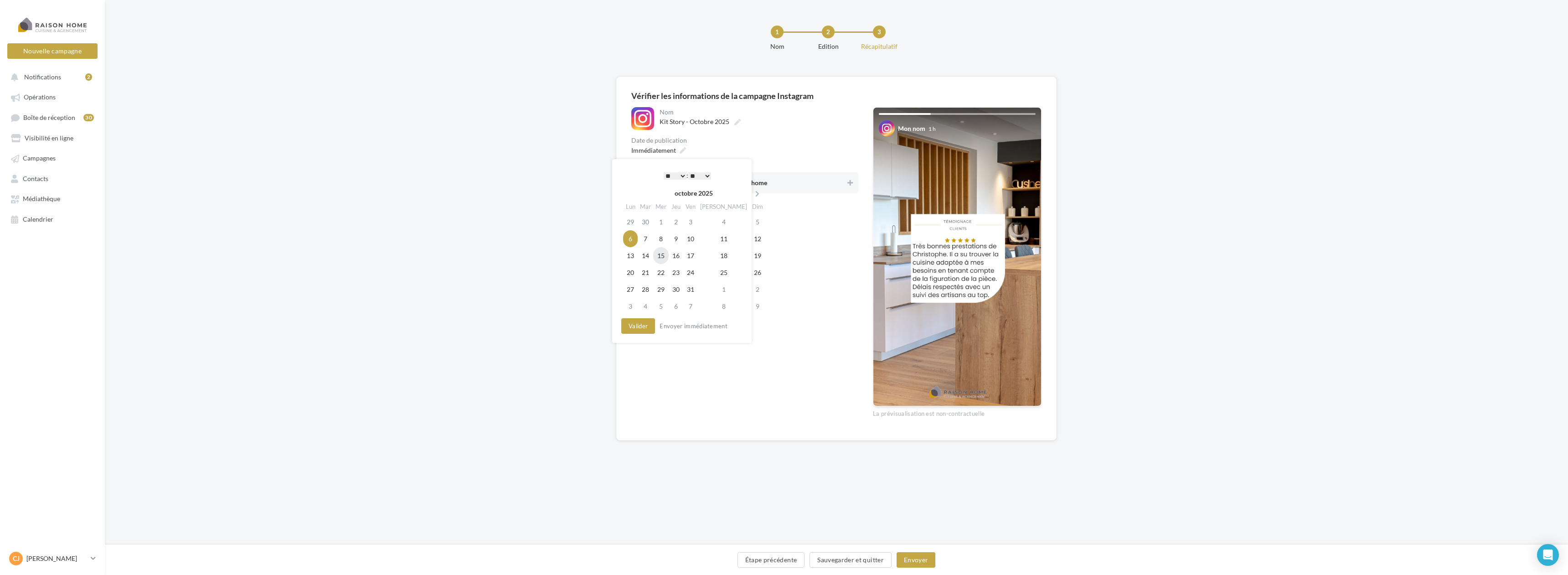
click at [666, 256] on td "15" at bounding box center [661, 256] width 15 height 17
click at [641, 328] on button "Valider" at bounding box center [638, 326] width 33 height 15
click at [839, 180] on span "jauneau.[PERSON_NAME].raisonhome" at bounding box center [743, 182] width 207 height 13
click at [916, 558] on button "Envoyer" at bounding box center [916, 560] width 39 height 15
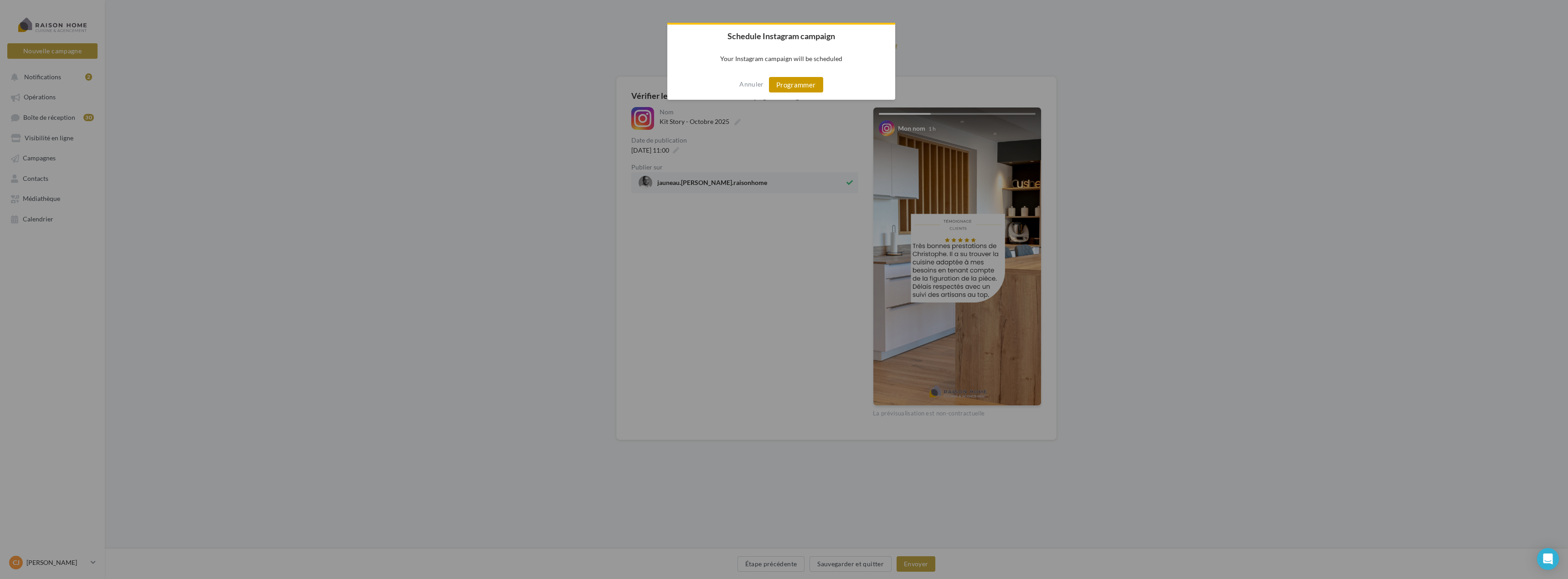
click at [805, 89] on button "Programmer" at bounding box center [796, 85] width 54 height 15
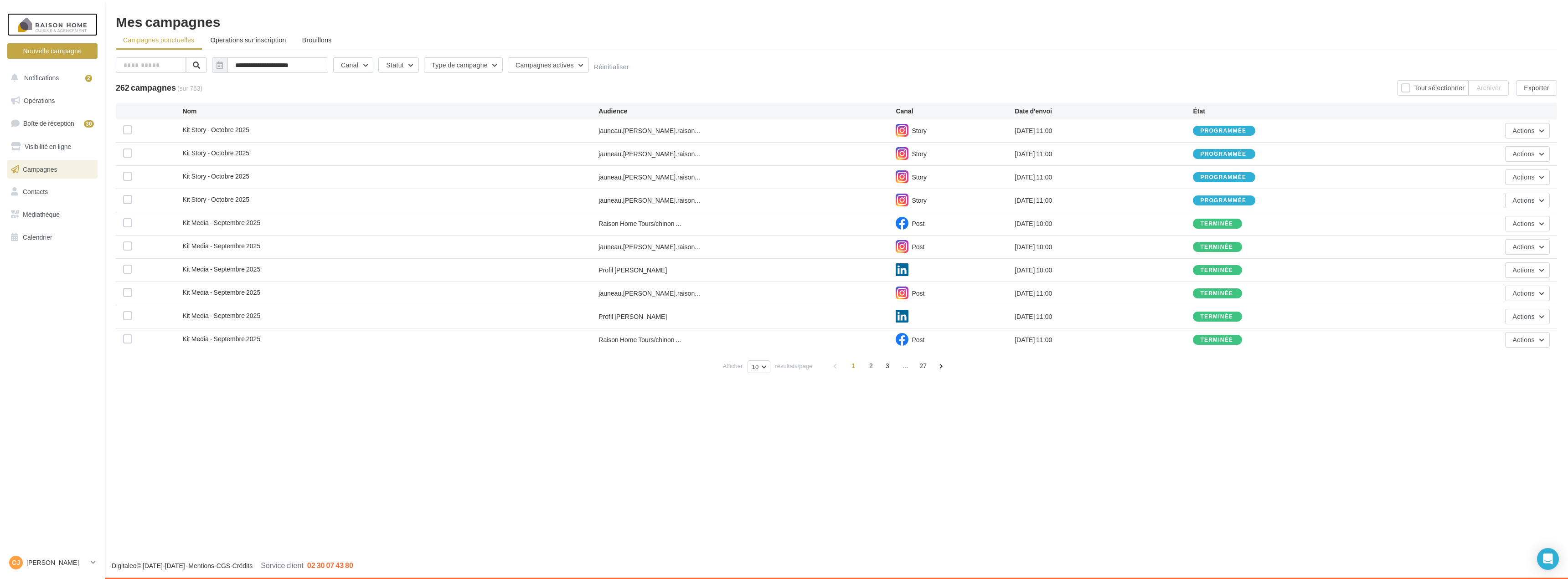
click at [40, 19] on div at bounding box center [52, 25] width 73 height 23
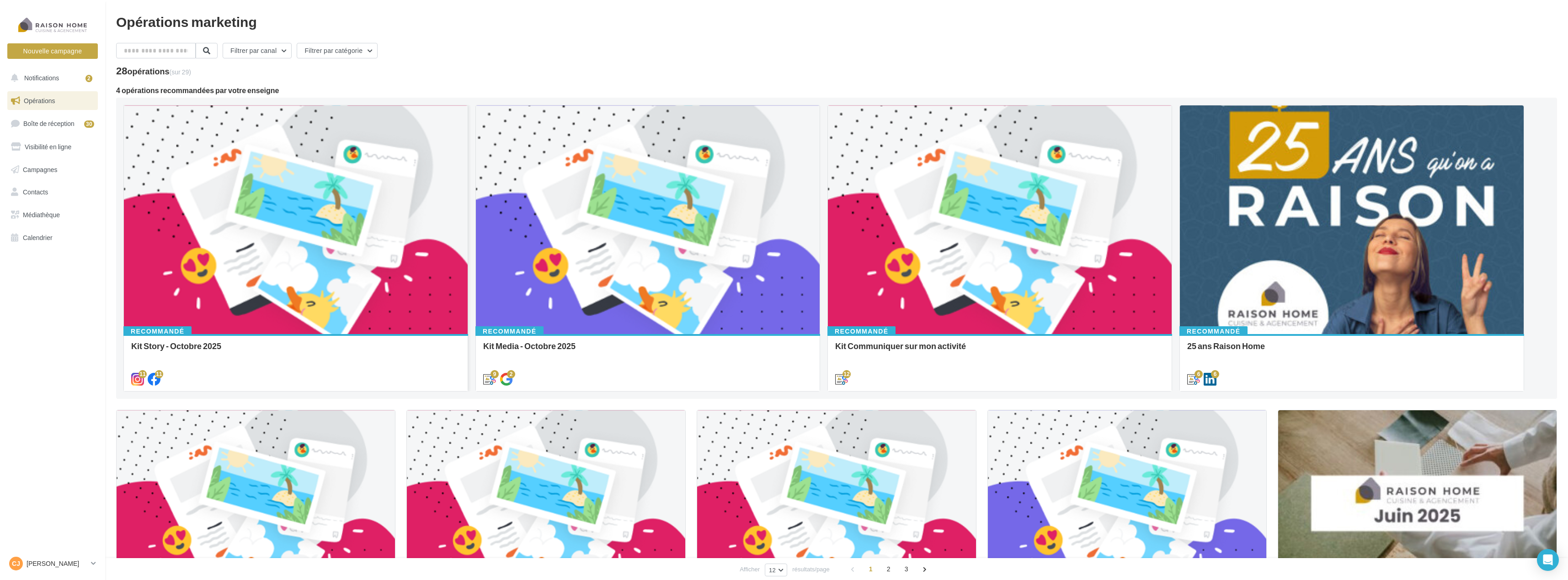
click at [245, 160] on div at bounding box center [295, 220] width 344 height 230
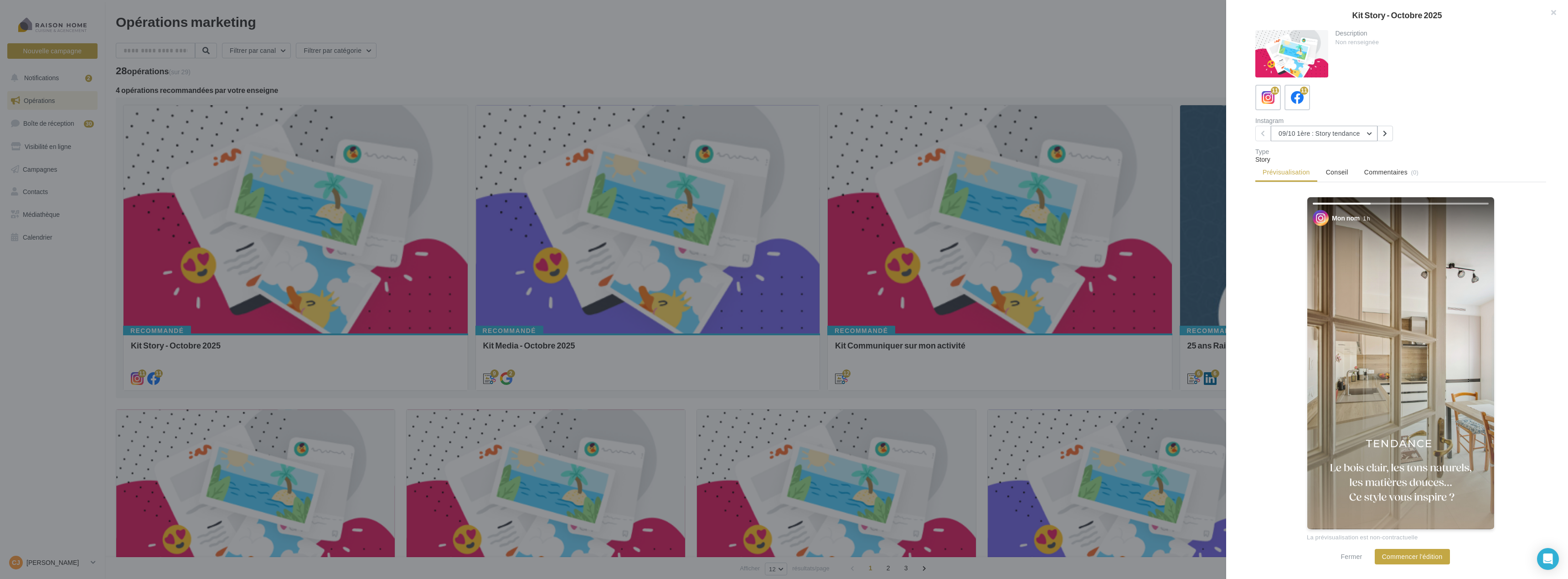
click at [1354, 131] on button "09/10 1ère : Story tendance" at bounding box center [1325, 133] width 106 height 15
click at [1332, 208] on span "21/10 1ère : Story tendance 2" at bounding box center [1326, 205] width 82 height 8
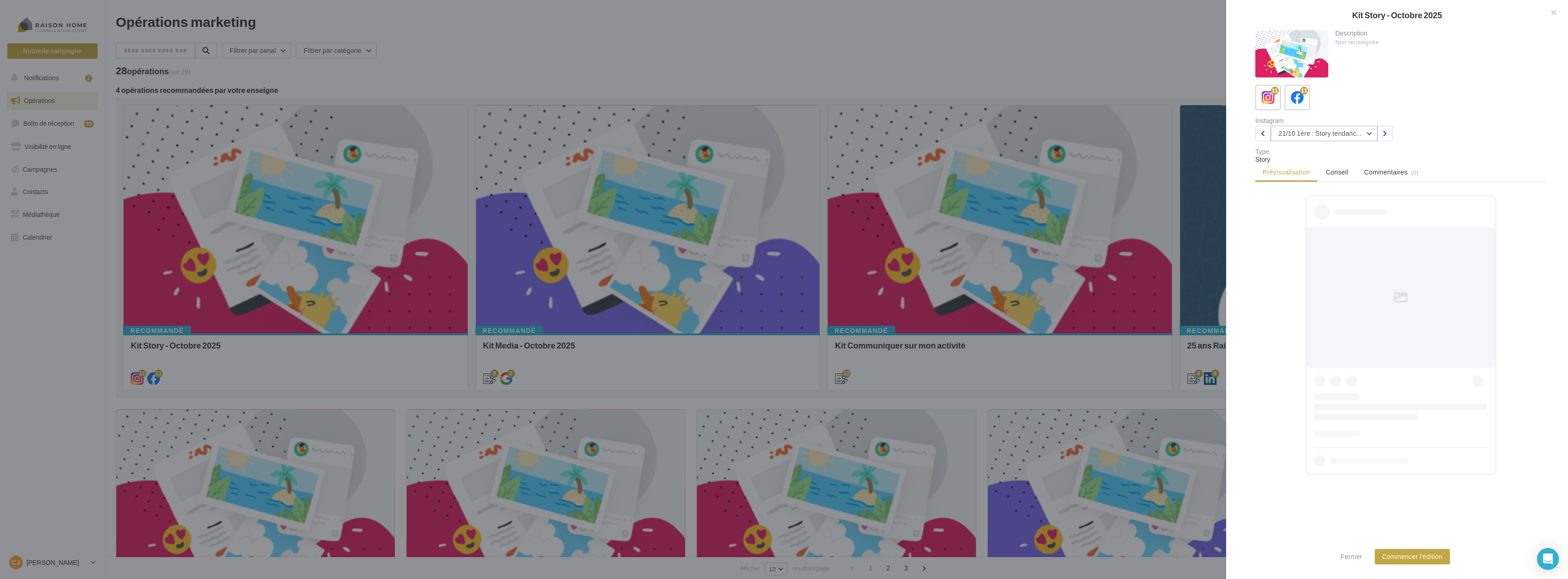
click at [1335, 139] on button "21/10 1ère : Story tendance 2" at bounding box center [1325, 133] width 106 height 15
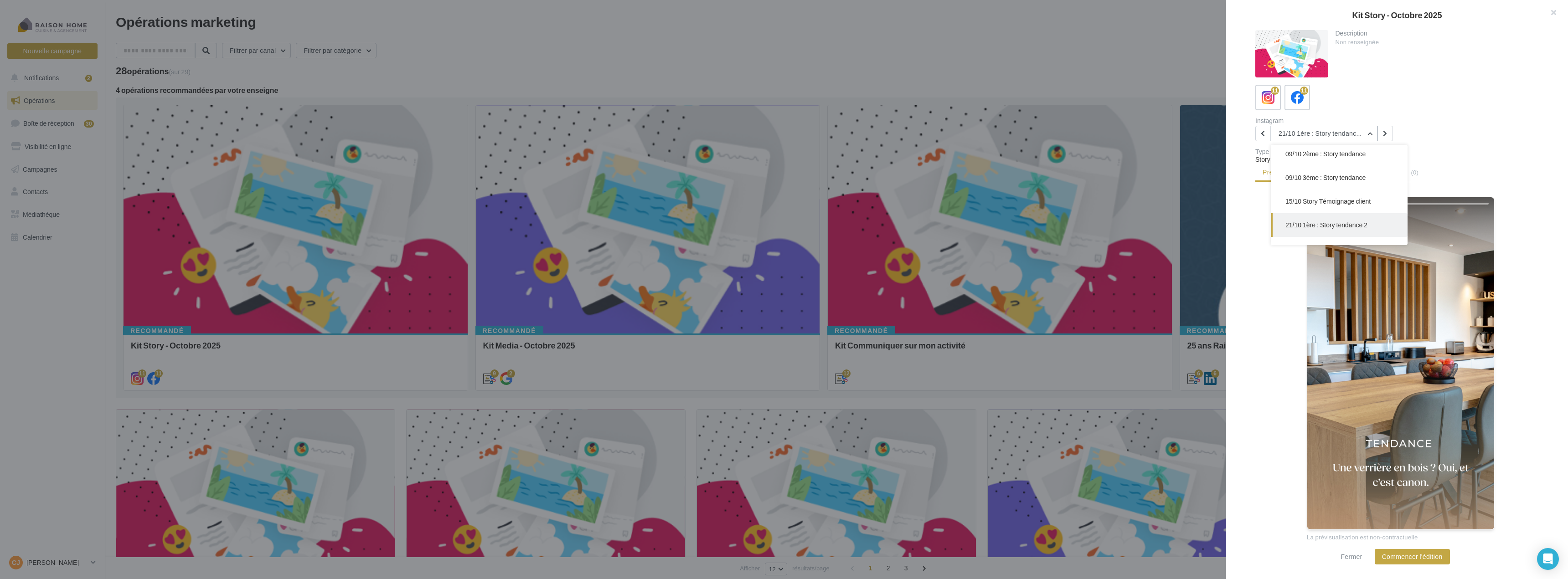
scroll to position [26, 0]
click at [1353, 224] on span "21/10 1ère : Story tendance 2" at bounding box center [1326, 226] width 82 height 8
click at [1419, 561] on button "Commencer l'édition" at bounding box center [1412, 557] width 75 height 15
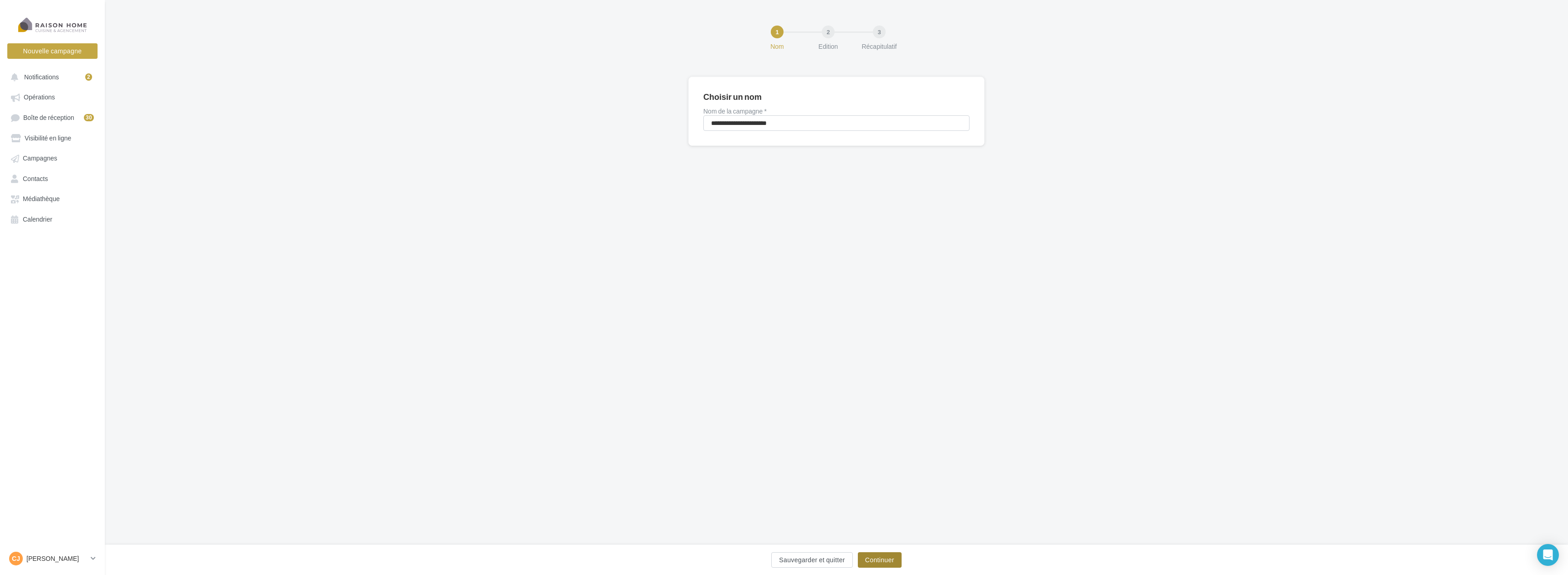
click at [893, 558] on button "Continuer" at bounding box center [880, 560] width 44 height 15
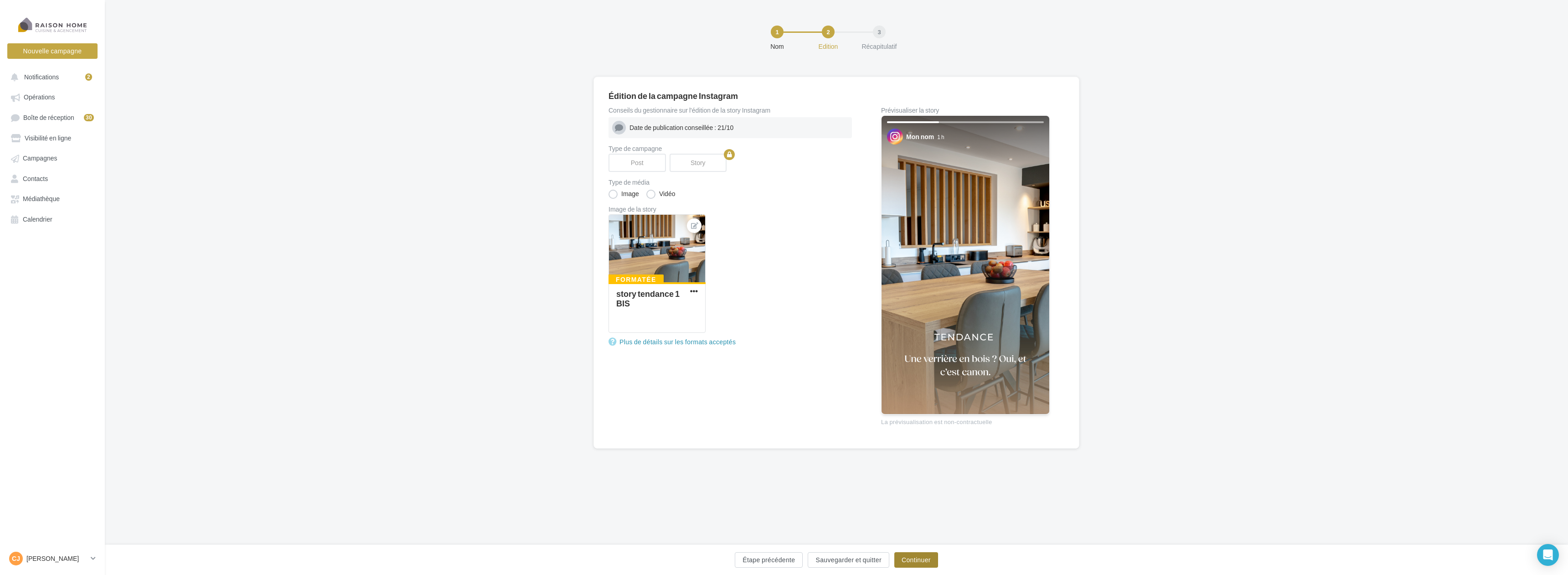
click at [911, 555] on button "Continuer" at bounding box center [917, 560] width 44 height 15
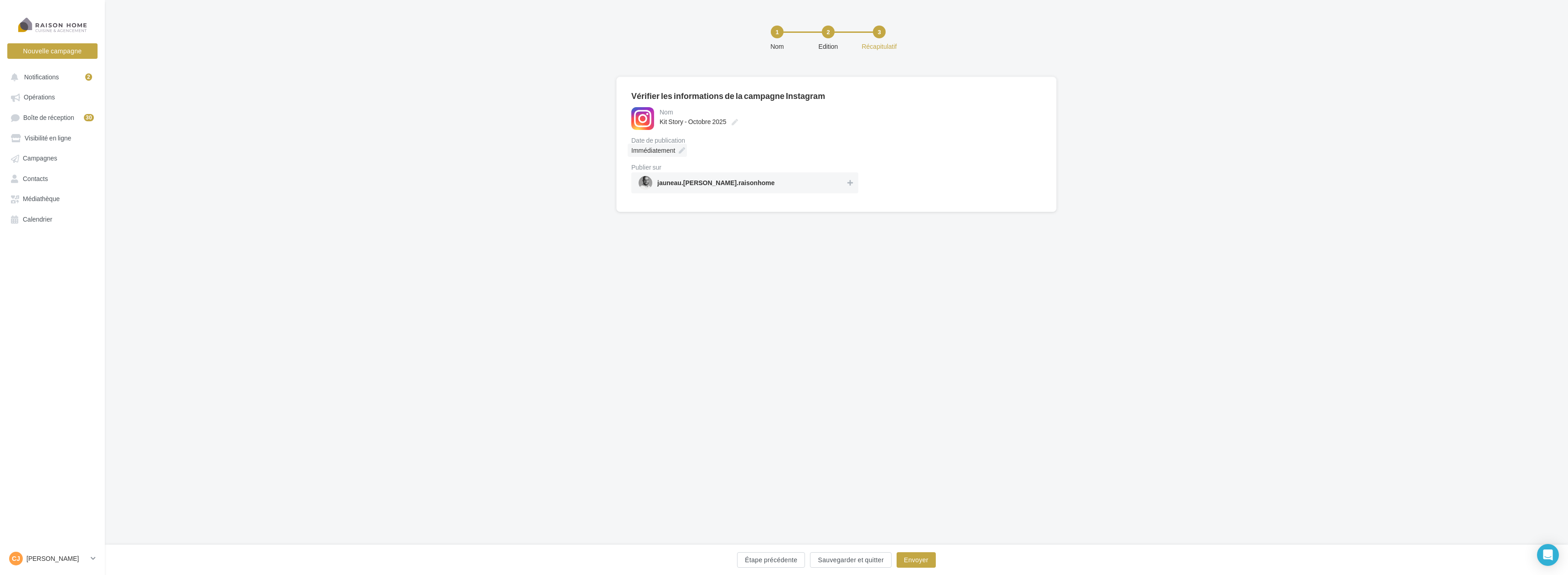
click at [681, 148] on icon at bounding box center [682, 150] width 7 height 7
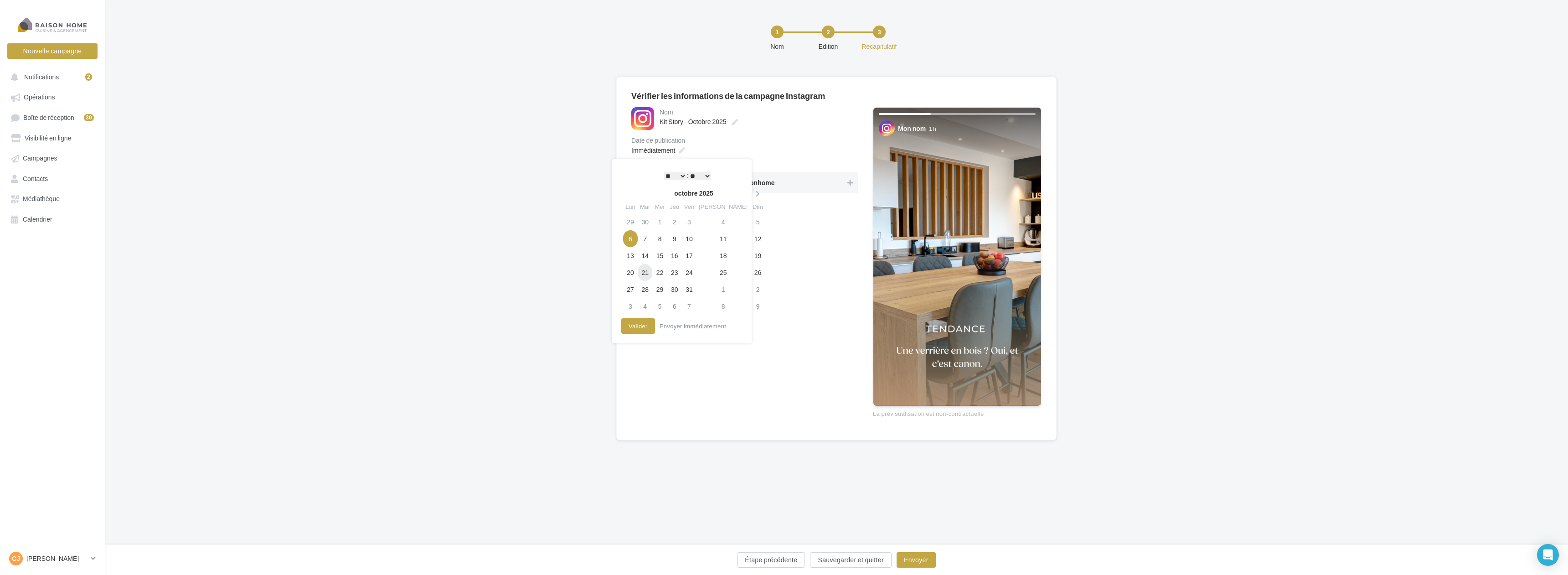
click at [647, 272] on td "21" at bounding box center [645, 273] width 14 height 17
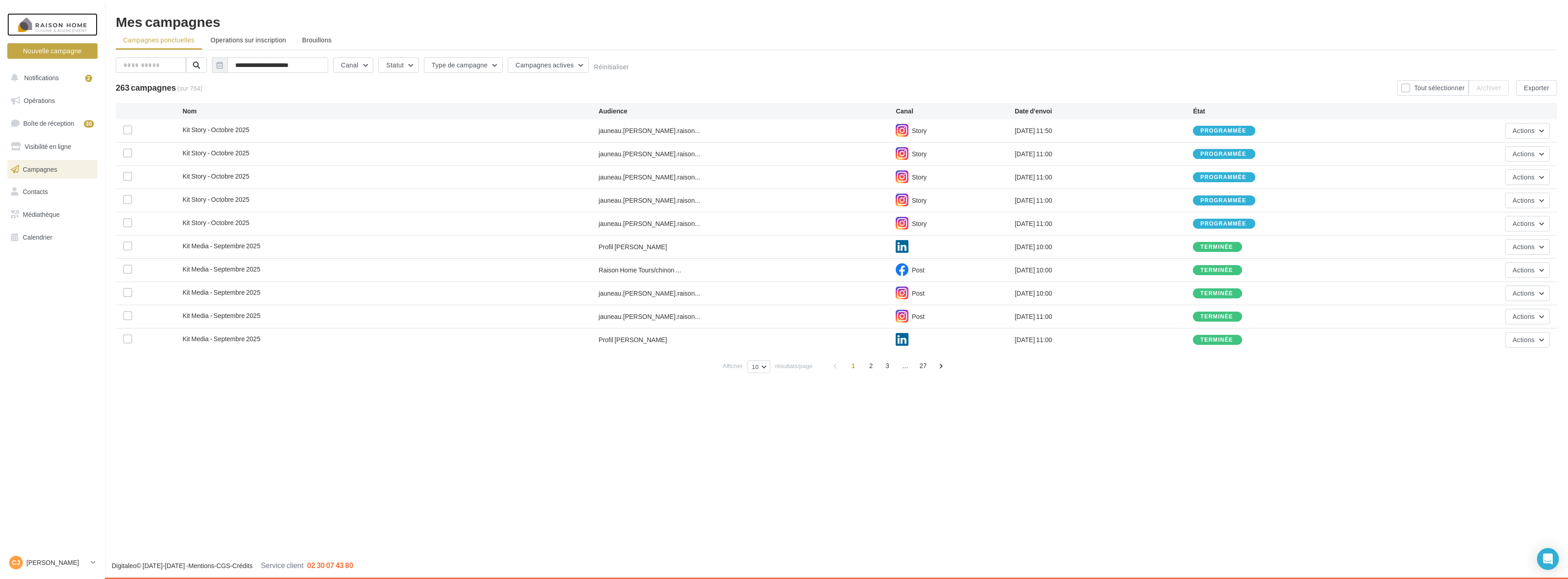
click at [67, 26] on div at bounding box center [52, 25] width 73 height 23
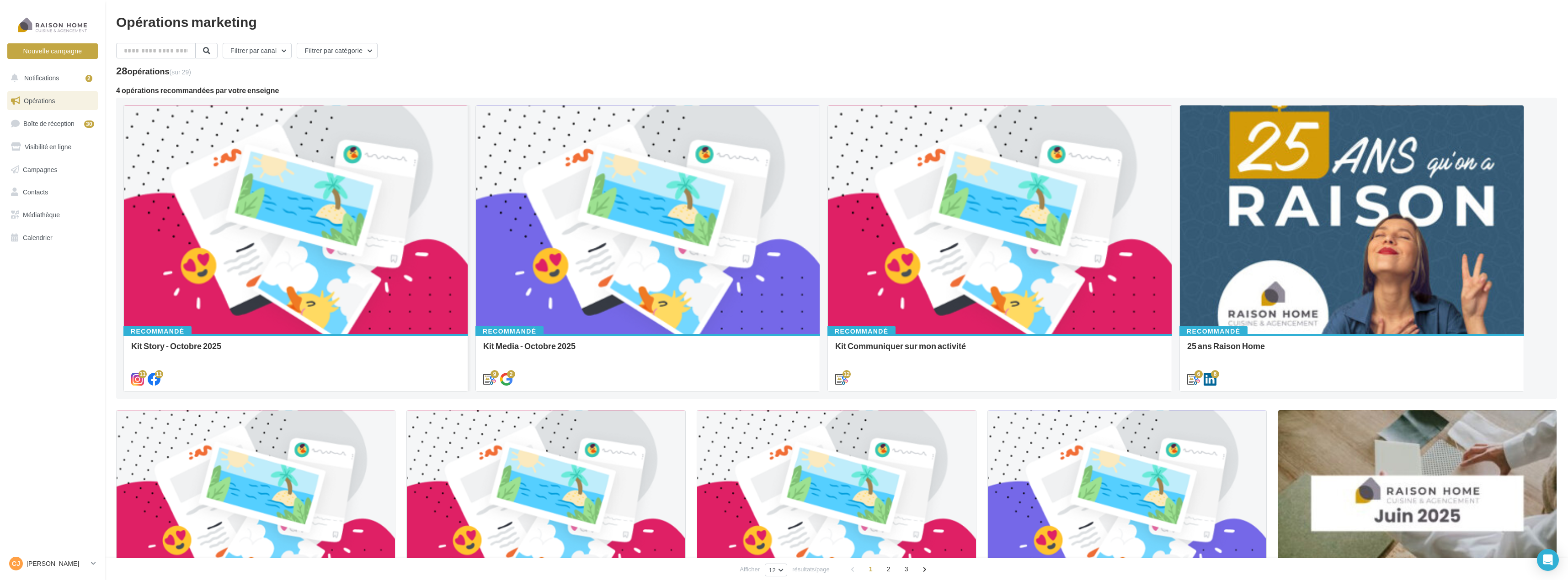
click at [304, 263] on div at bounding box center [295, 220] width 344 height 230
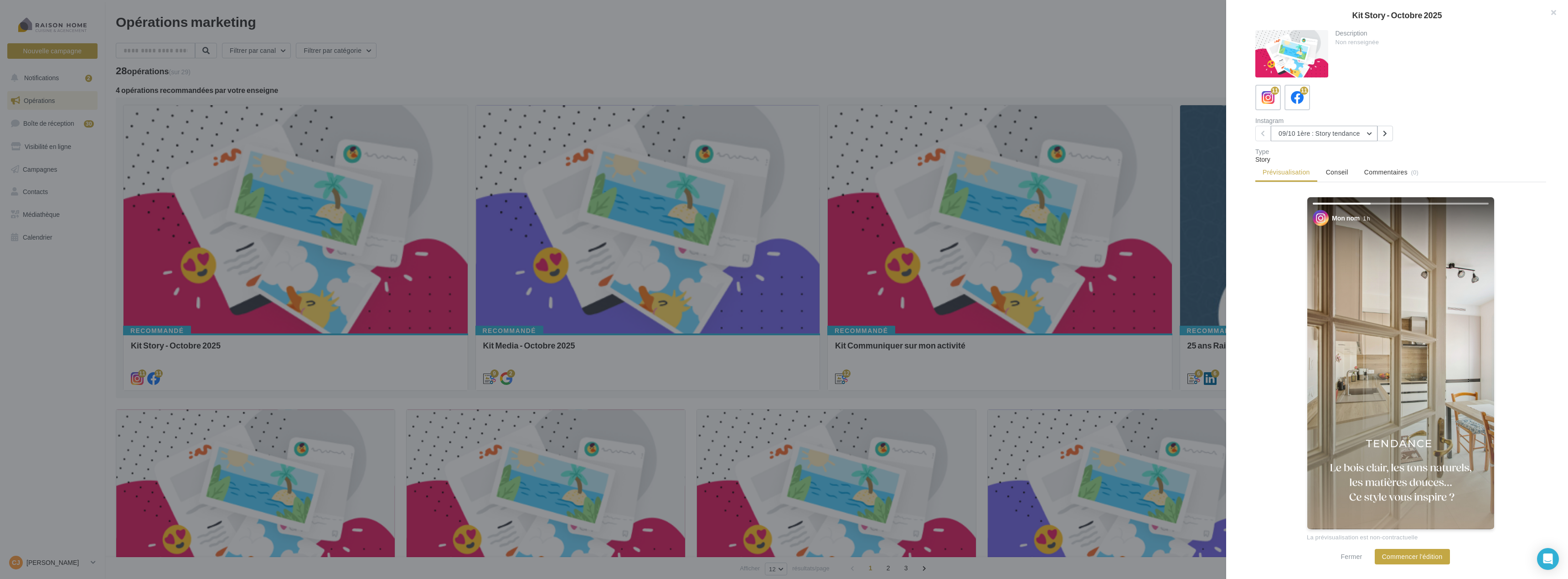
click at [1362, 134] on button "09/10 1ère : Story tendance" at bounding box center [1325, 133] width 106 height 15
click at [1333, 227] on span "21/10 2ème : Story tendance 2" at bounding box center [1328, 229] width 86 height 8
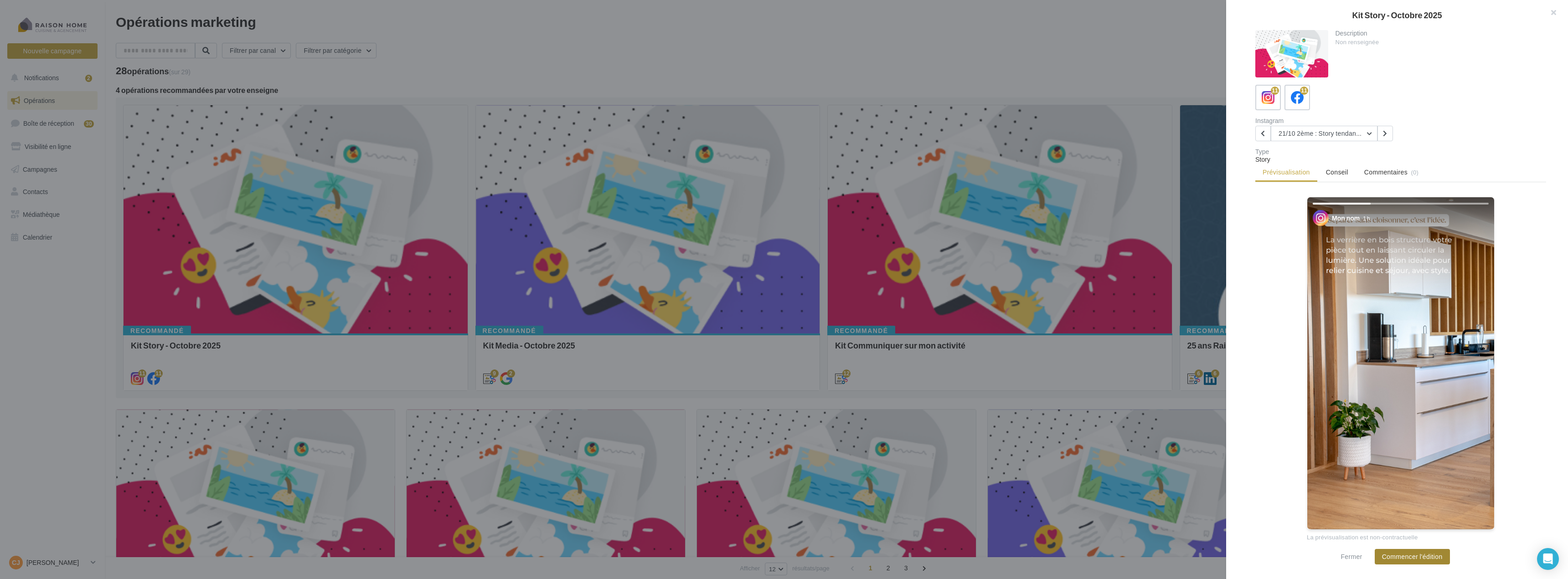
click at [1412, 556] on button "Commencer l'édition" at bounding box center [1412, 557] width 75 height 15
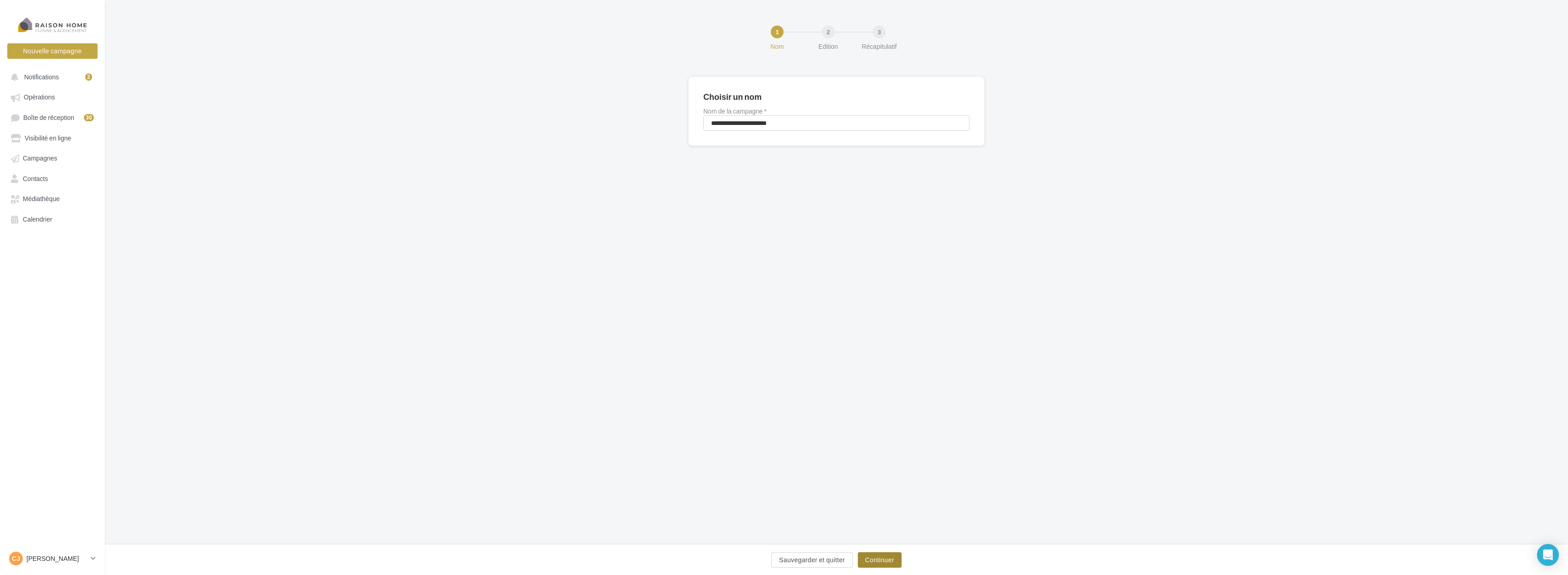
click at [876, 552] on button "Continuer" at bounding box center [880, 560] width 44 height 15
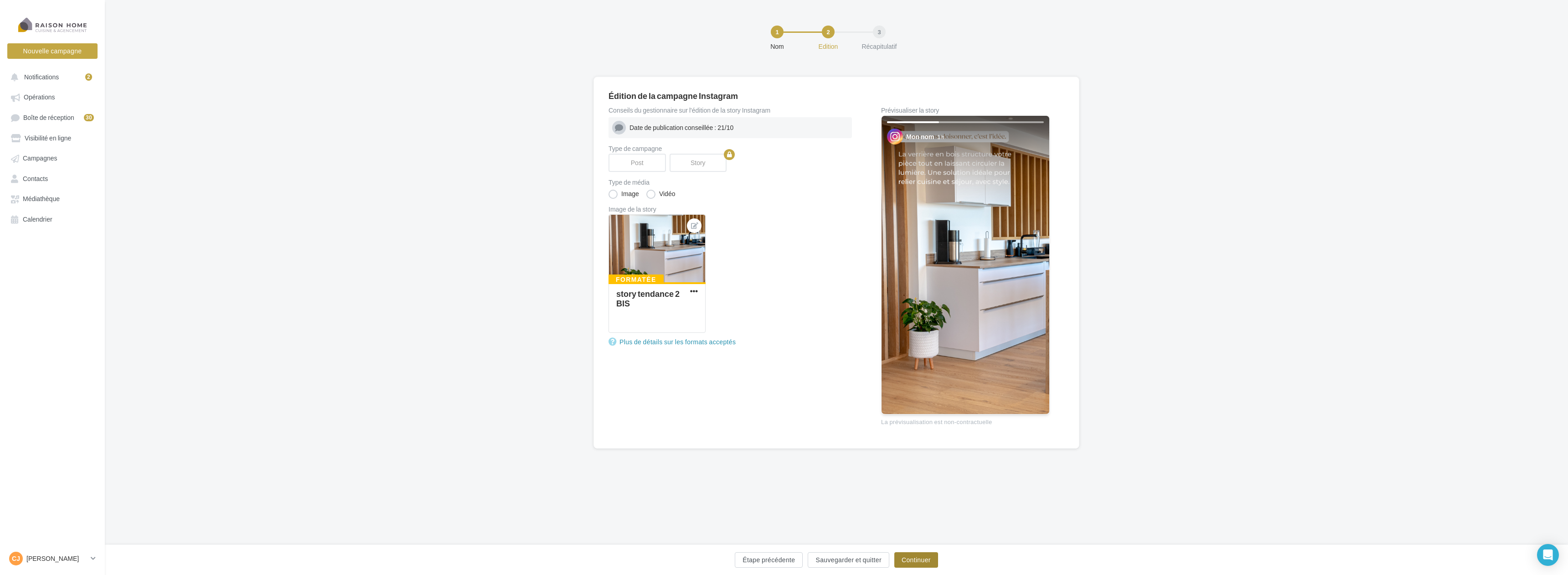
click at [919, 560] on button "Continuer" at bounding box center [917, 560] width 44 height 15
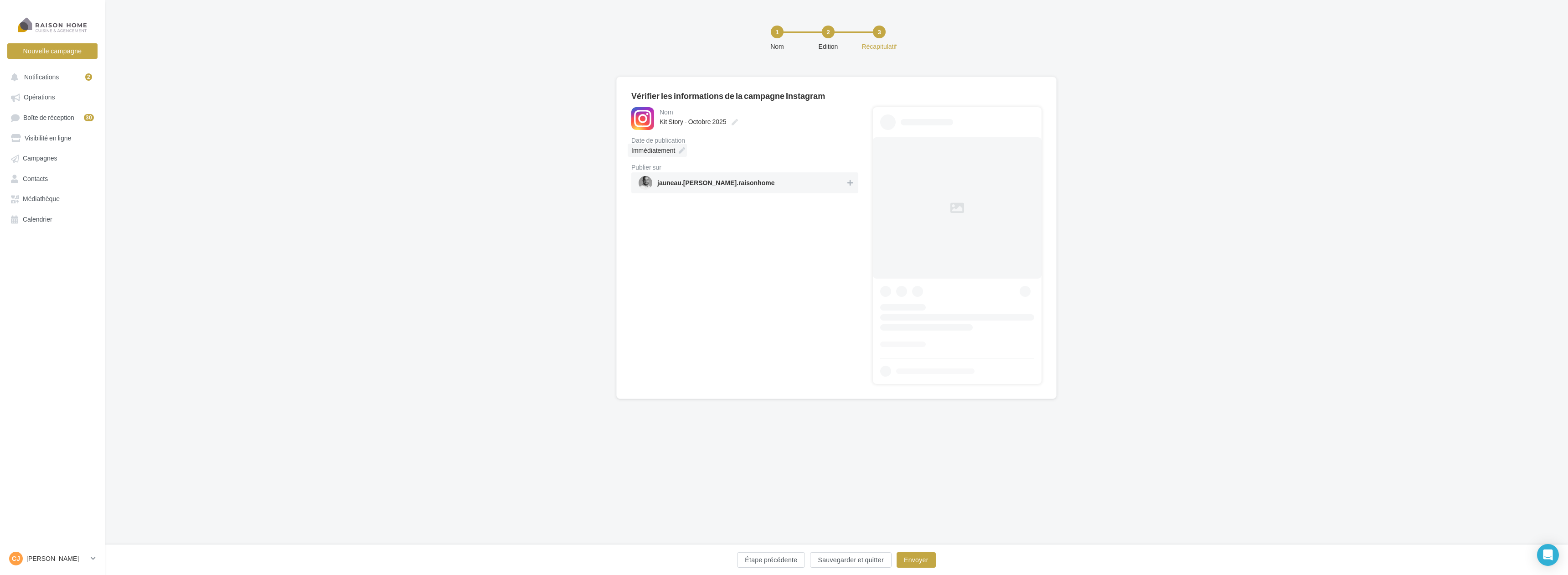
click at [683, 144] on div "Immédiatement" at bounding box center [657, 150] width 59 height 13
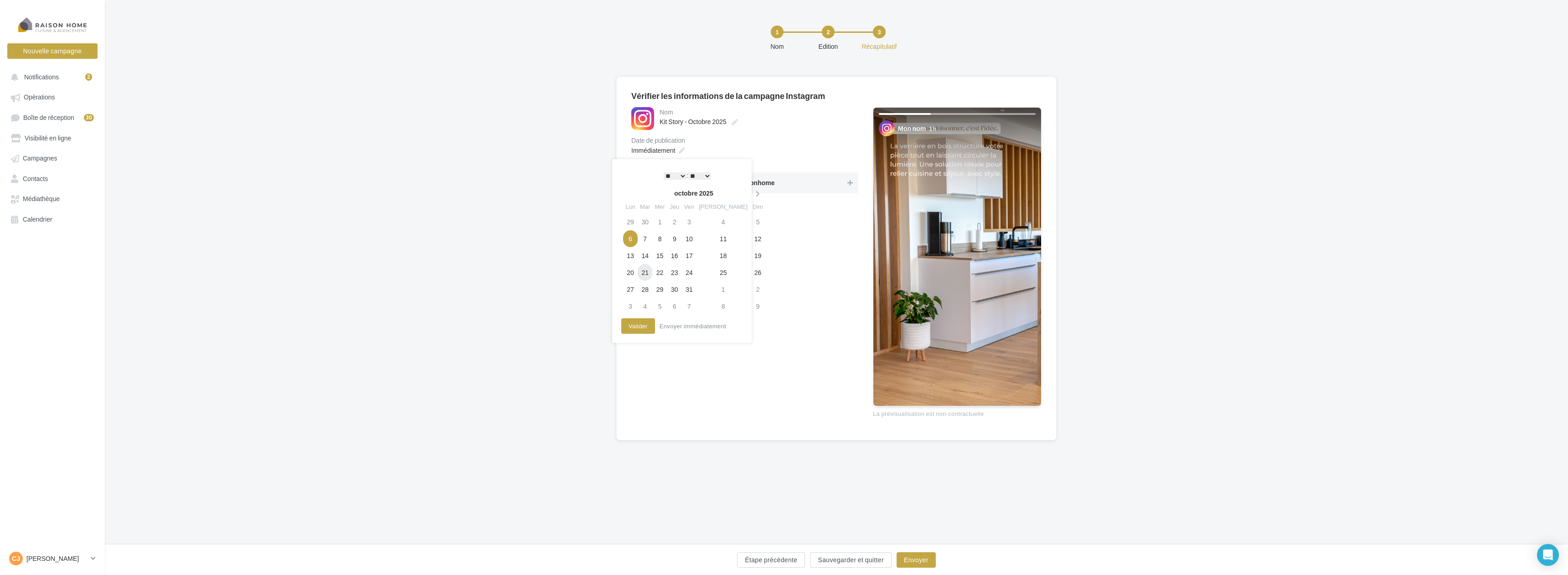
click at [647, 273] on td "21" at bounding box center [645, 273] width 14 height 17
click at [695, 174] on select "** ** ** ** ** **" at bounding box center [700, 176] width 23 height 8
click at [639, 328] on button "Valider" at bounding box center [638, 326] width 33 height 15
click at [767, 188] on span "jauneau.[PERSON_NAME].raisonhome" at bounding box center [743, 182] width 207 height 13
click at [916, 553] on button "Envoyer" at bounding box center [916, 560] width 39 height 15
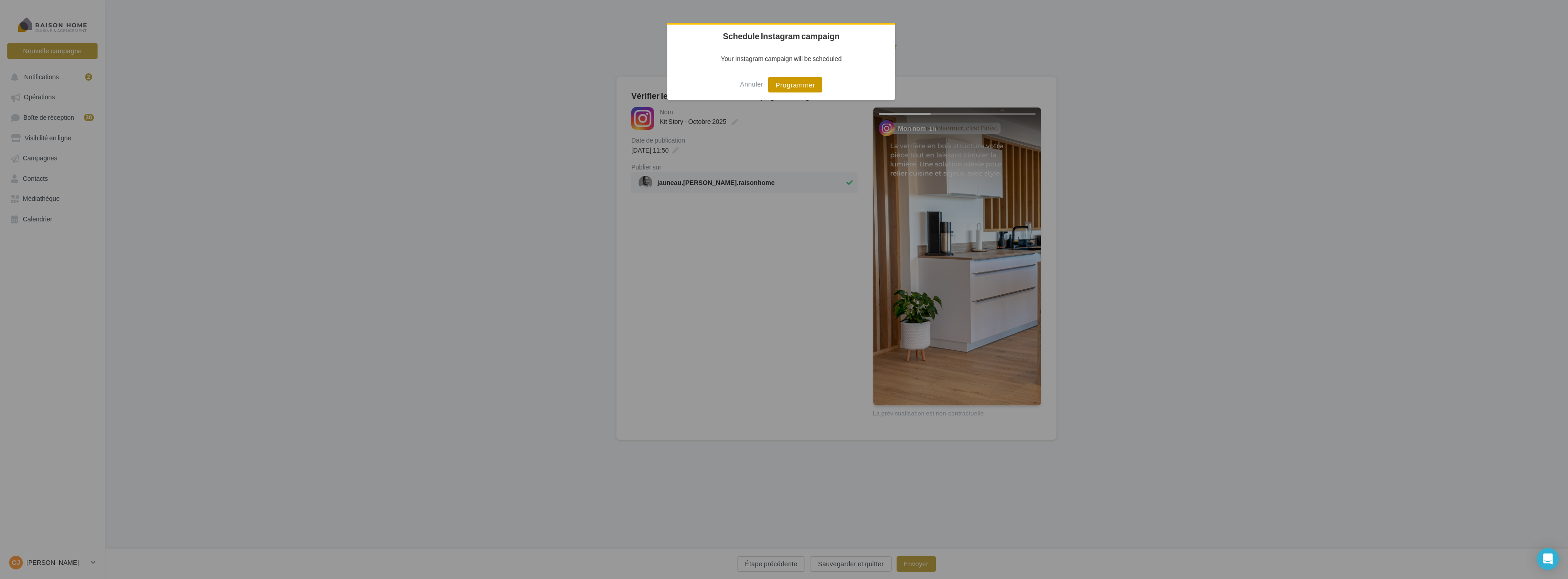
click at [810, 86] on button "Programmer" at bounding box center [795, 85] width 54 height 15
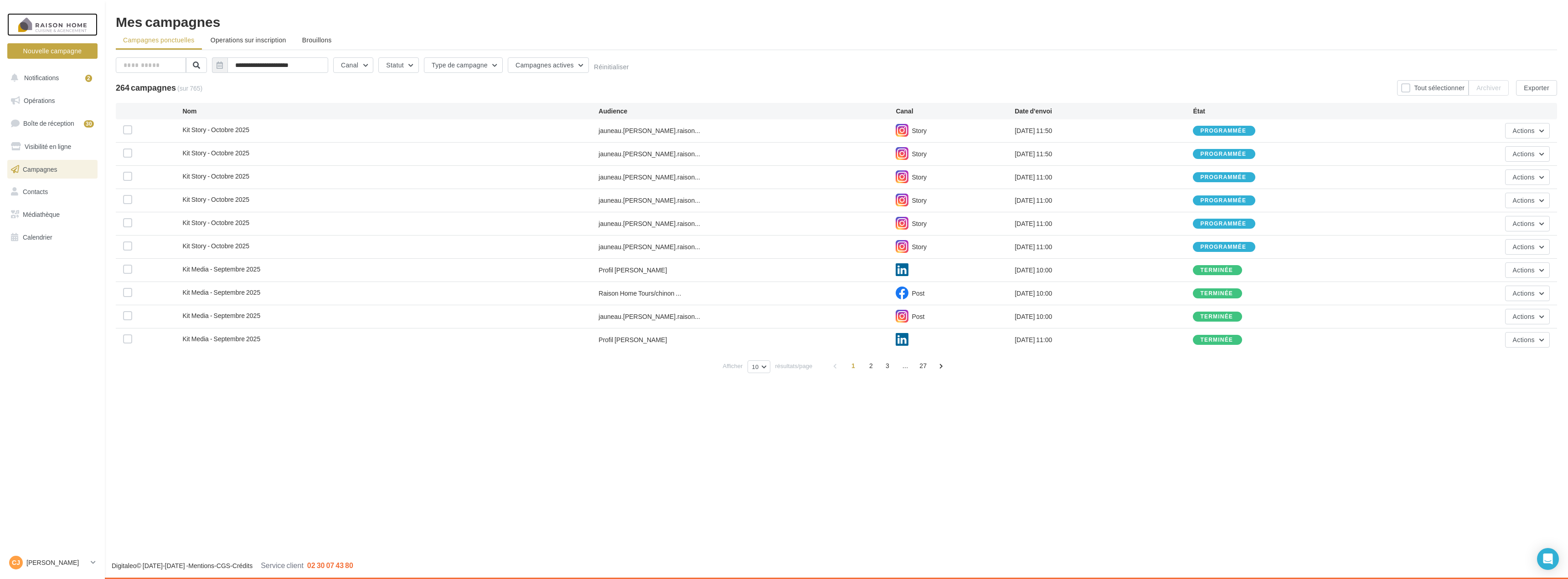
click at [56, 24] on div at bounding box center [52, 25] width 73 height 23
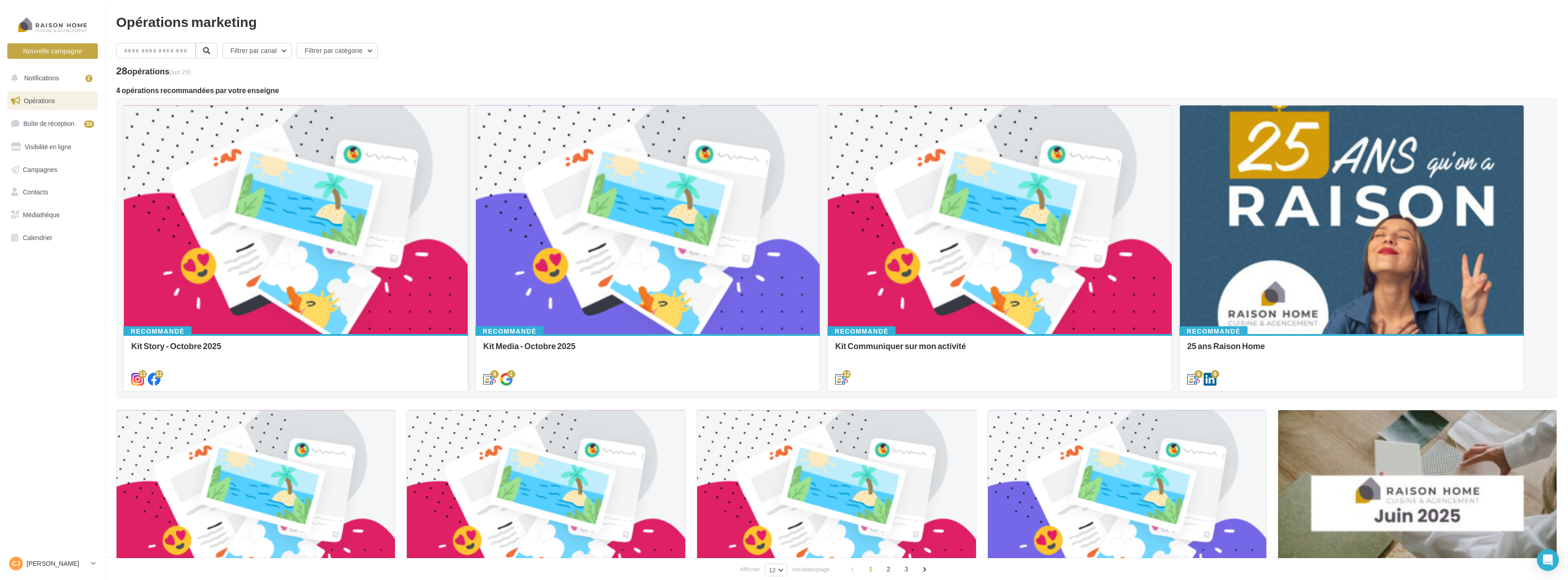
click at [366, 208] on div at bounding box center [295, 220] width 344 height 230
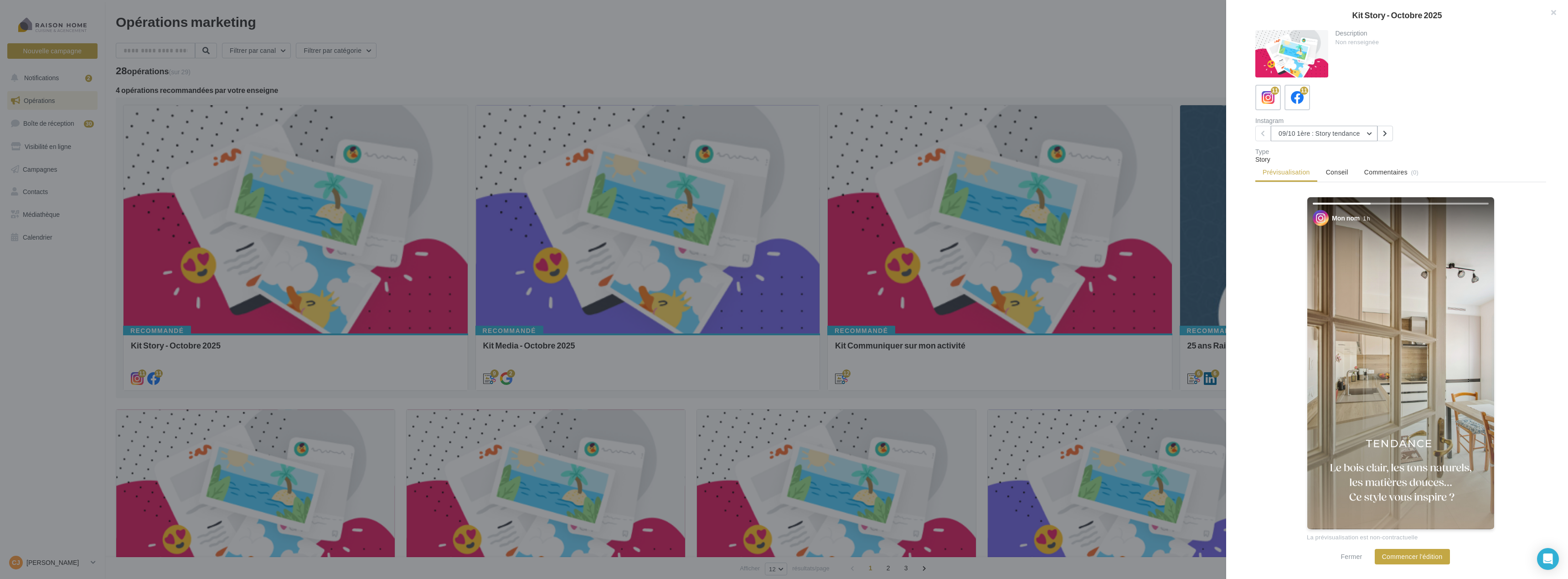
click at [1360, 131] on button "09/10 1ère : Story tendance" at bounding box center [1325, 133] width 106 height 15
click at [1345, 210] on span "21/10 3ème : Story tendance 2" at bounding box center [1328, 207] width 86 height 8
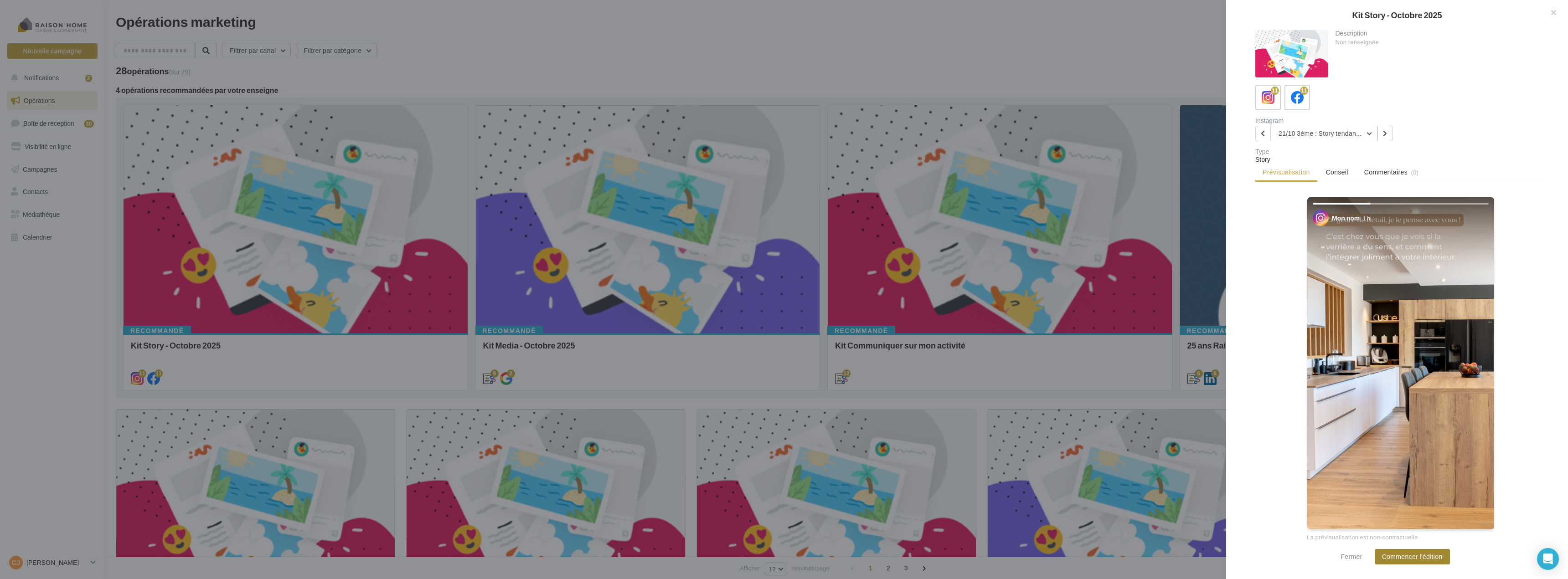
click at [1423, 556] on button "Commencer l'édition" at bounding box center [1412, 557] width 75 height 15
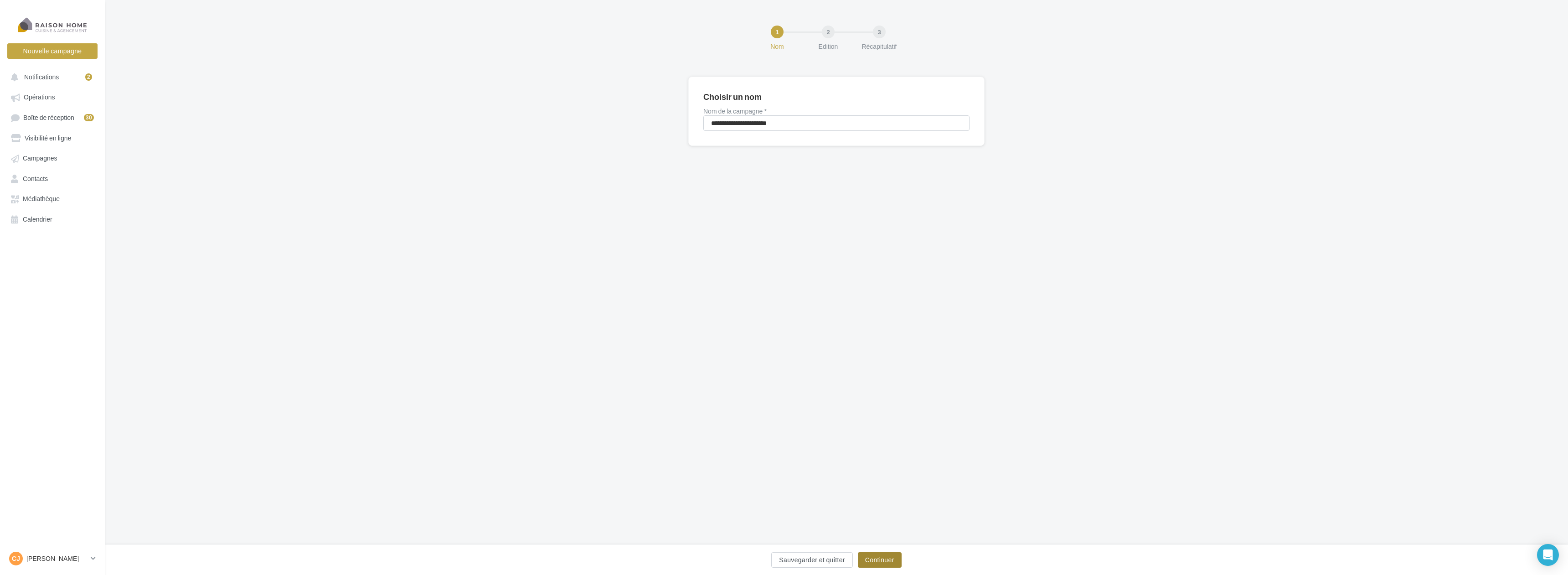
click at [891, 562] on button "Continuer" at bounding box center [880, 560] width 44 height 15
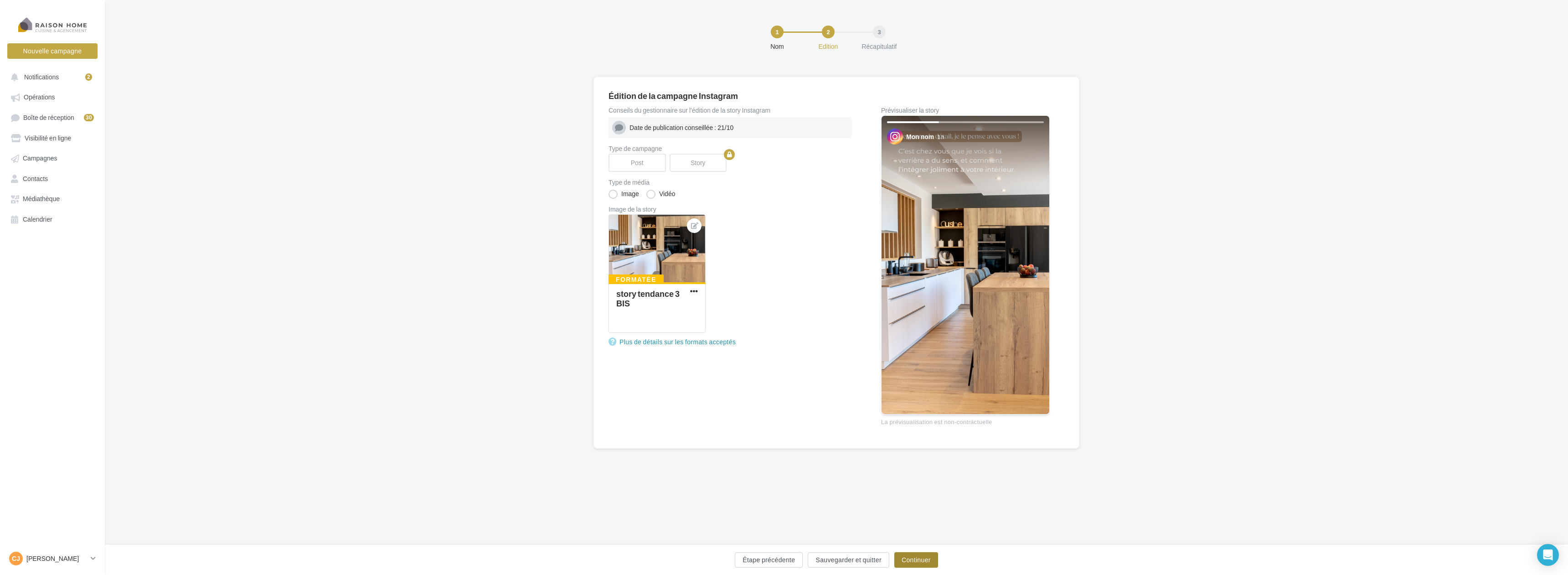
click at [932, 562] on button "Continuer" at bounding box center [917, 560] width 44 height 15
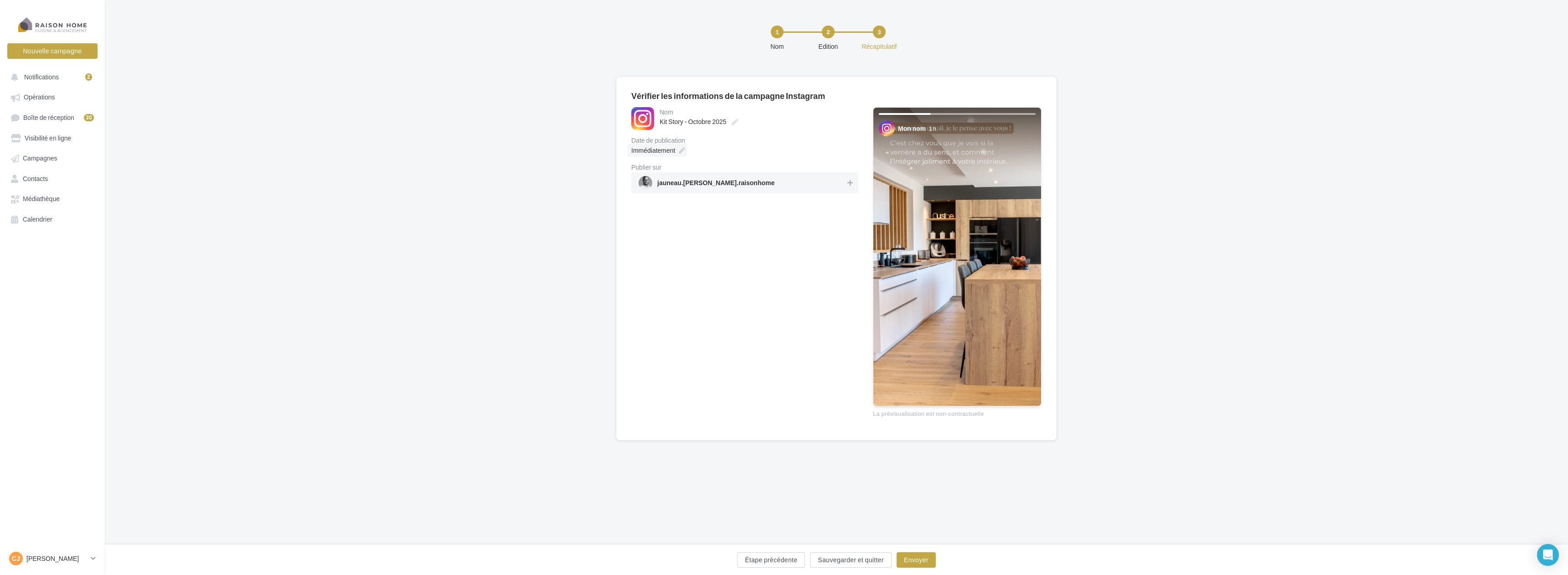
click at [685, 150] on icon at bounding box center [682, 150] width 7 height 7
click at [648, 274] on td "21" at bounding box center [645, 273] width 14 height 17
click at [710, 173] on select "** ** ** ** ** **" at bounding box center [700, 176] width 23 height 8
click at [640, 324] on button "Valider" at bounding box center [638, 326] width 33 height 15
click at [806, 180] on span "jauneau.[PERSON_NAME].raisonhome" at bounding box center [743, 182] width 207 height 13
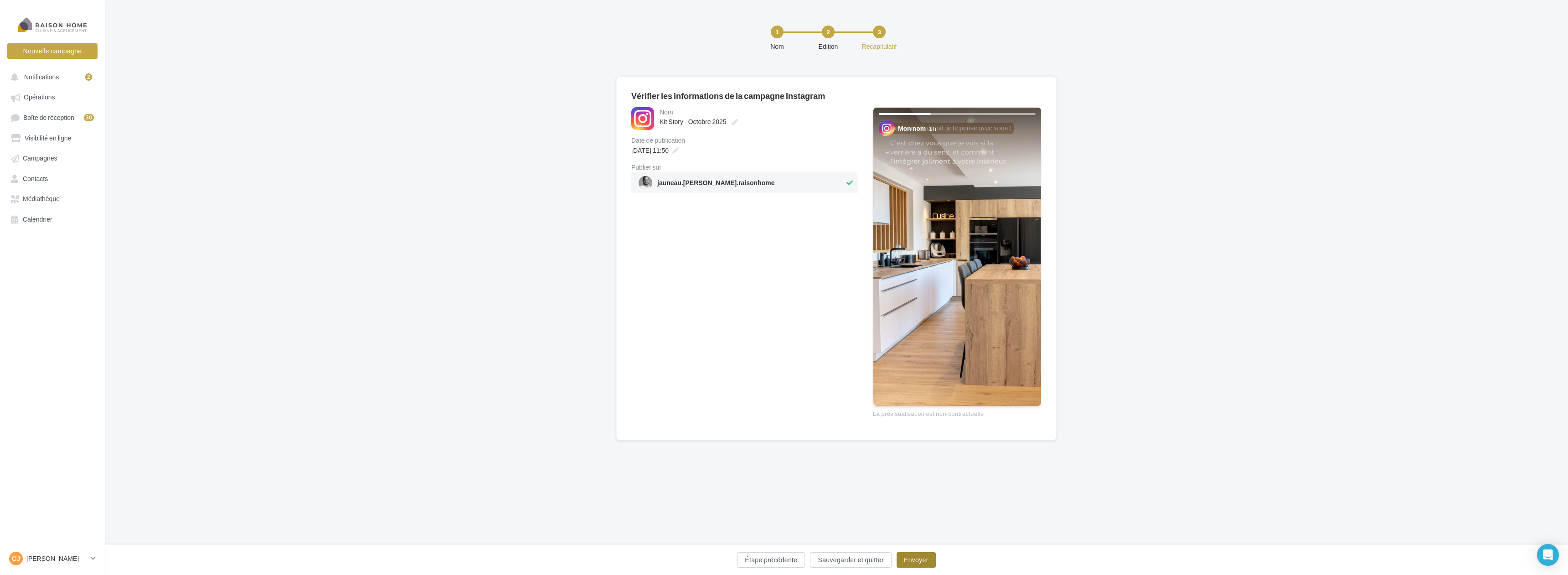
click at [913, 563] on button "Envoyer" at bounding box center [916, 560] width 39 height 15
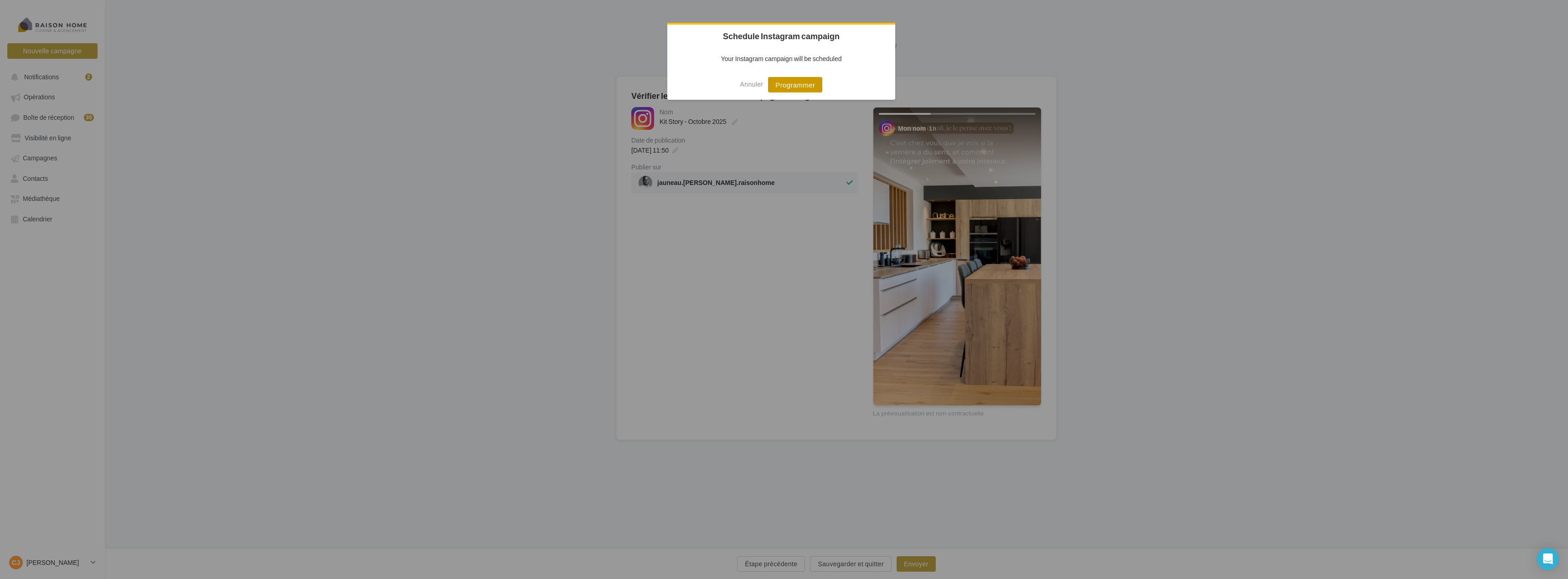
click at [800, 83] on button "Programmer" at bounding box center [795, 85] width 54 height 15
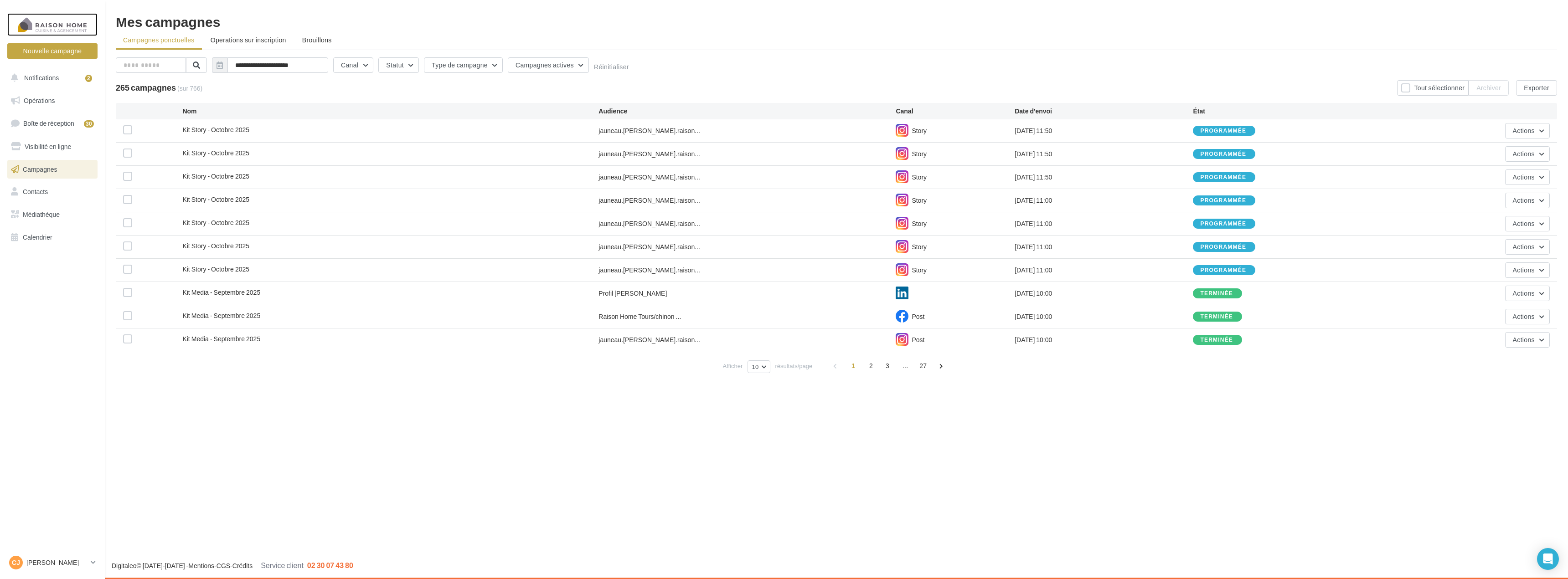
click at [41, 28] on div at bounding box center [52, 25] width 73 height 23
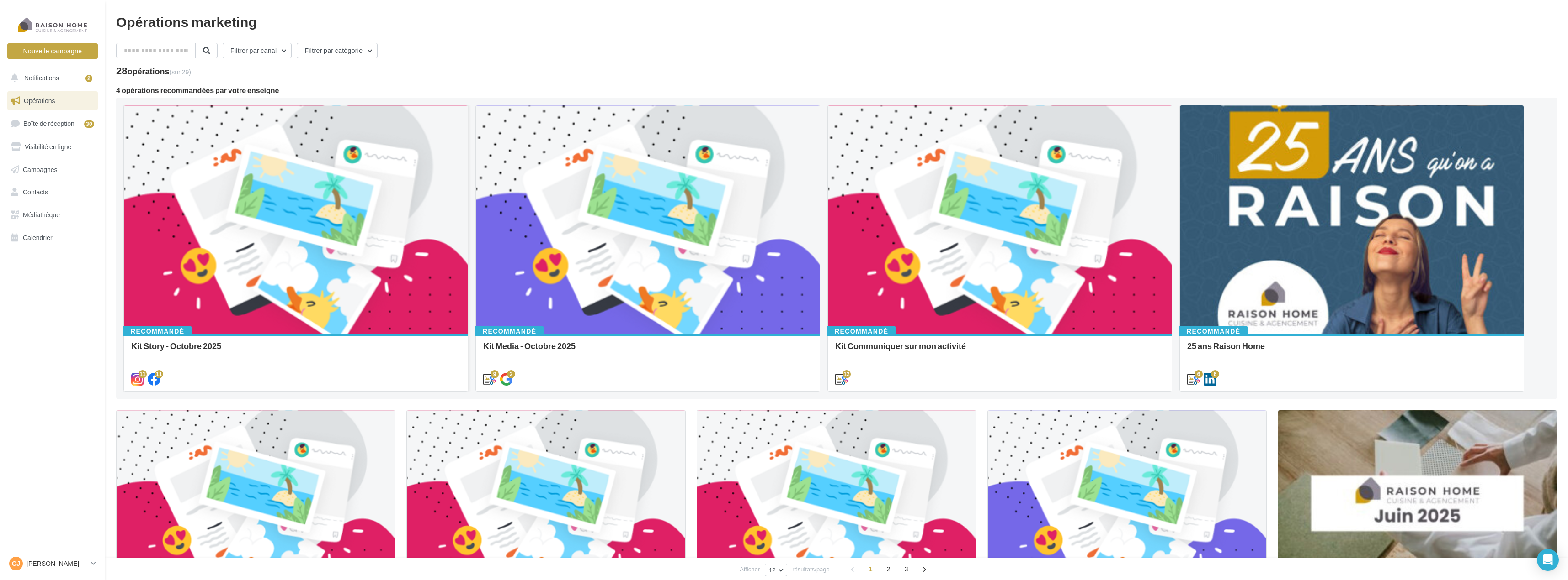
click at [268, 207] on div at bounding box center [295, 220] width 344 height 230
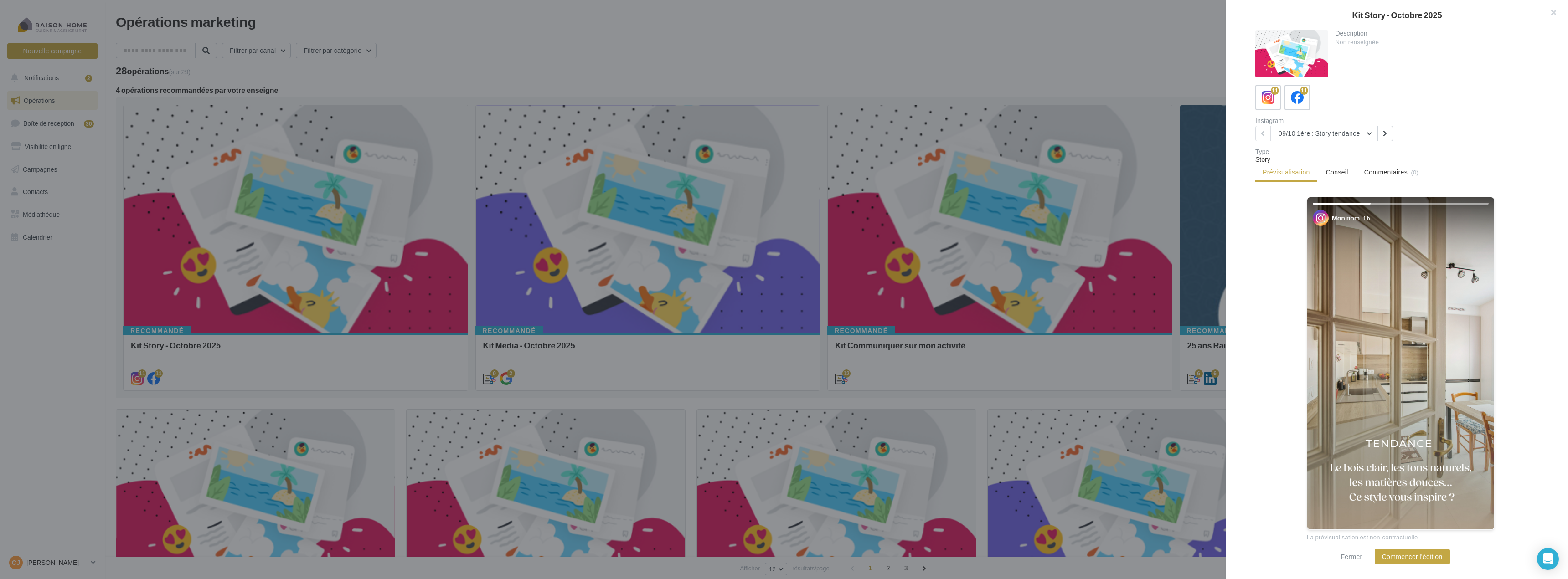
click at [1358, 134] on button "09/10 1ère : Story tendance" at bounding box center [1325, 133] width 106 height 15
click at [1339, 211] on span "27/10 Story boîte à questions" at bounding box center [1326, 207] width 82 height 8
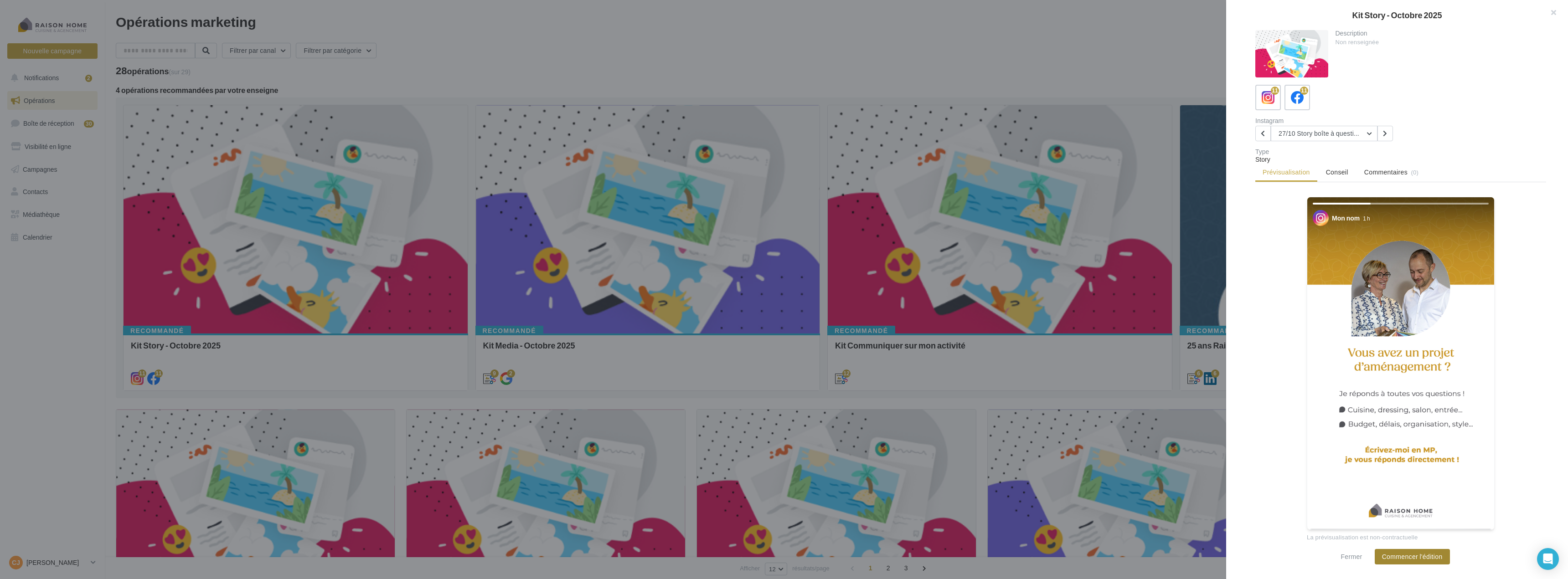
click at [1401, 558] on button "Commencer l'édition" at bounding box center [1412, 557] width 75 height 15
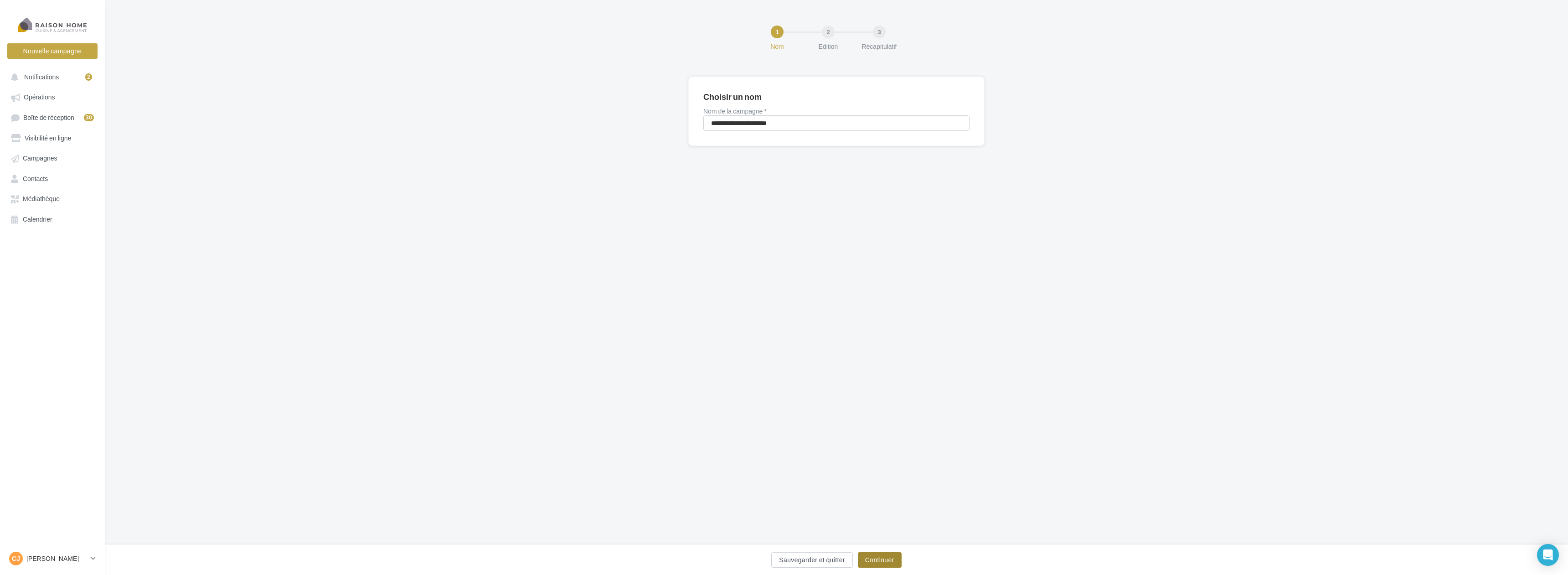
click at [886, 559] on button "Continuer" at bounding box center [880, 560] width 44 height 15
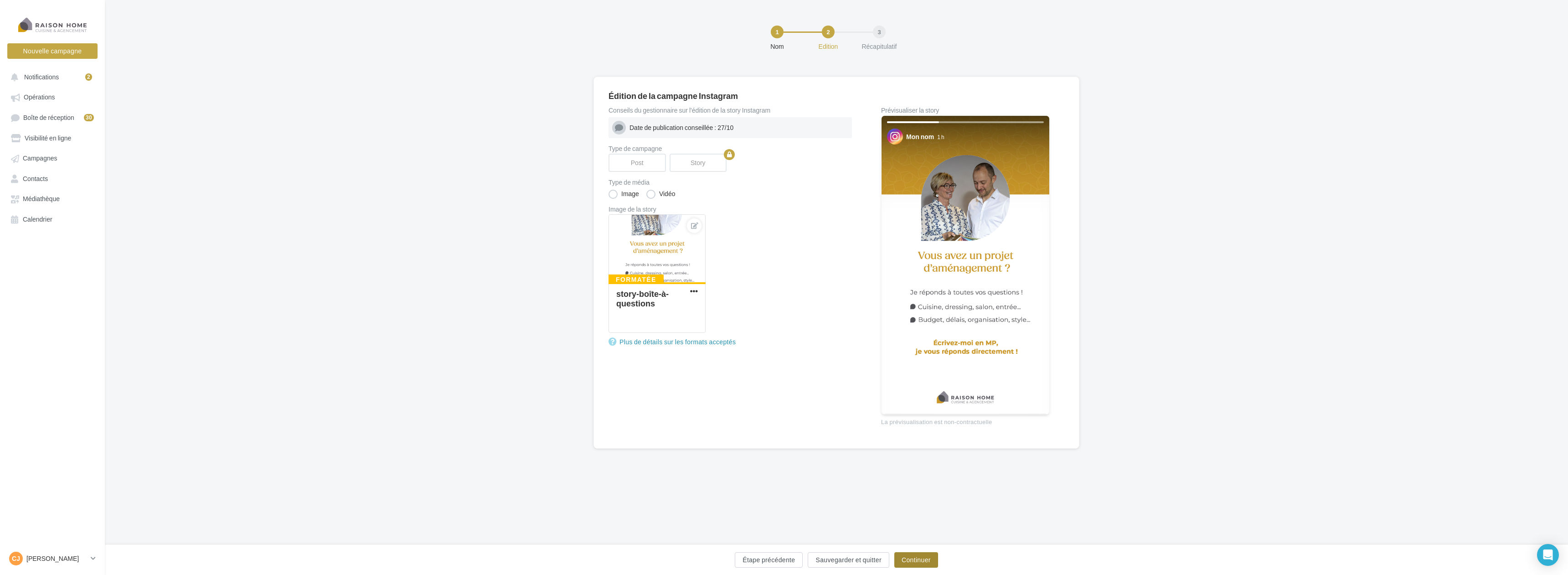
click at [914, 557] on button "Continuer" at bounding box center [917, 560] width 44 height 15
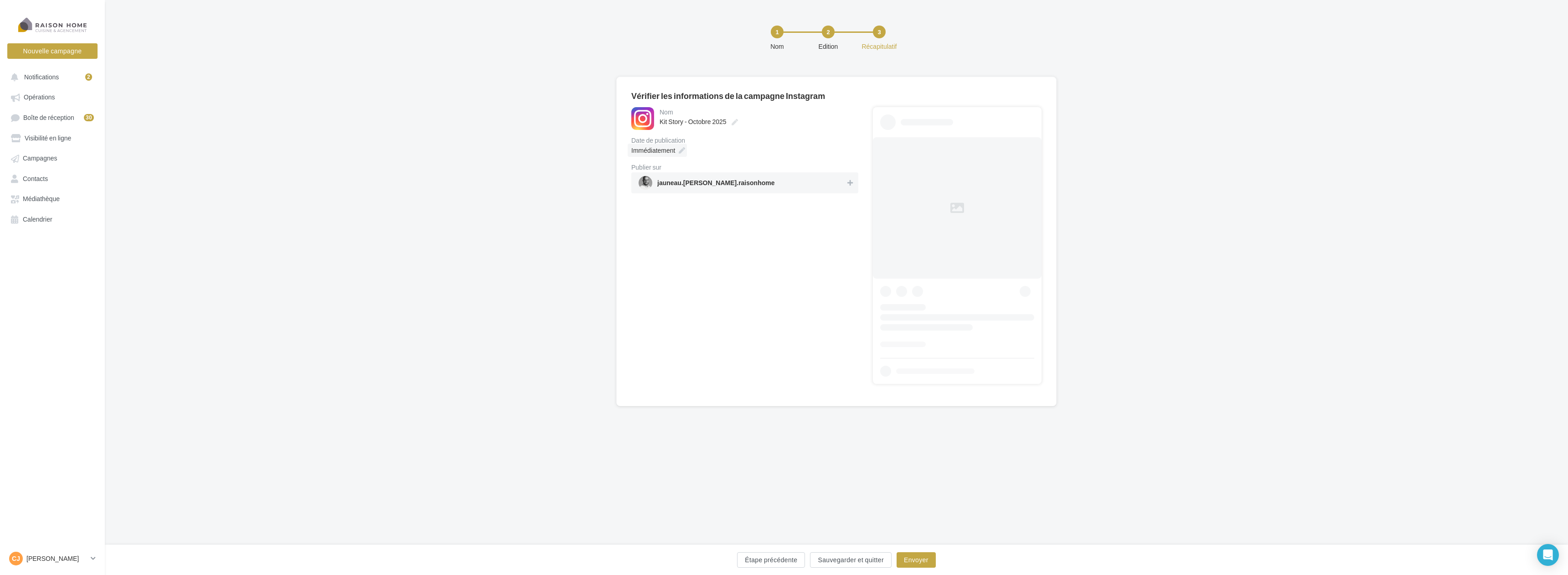
click at [687, 148] on div "Immédiatement" at bounding box center [657, 150] width 59 height 13
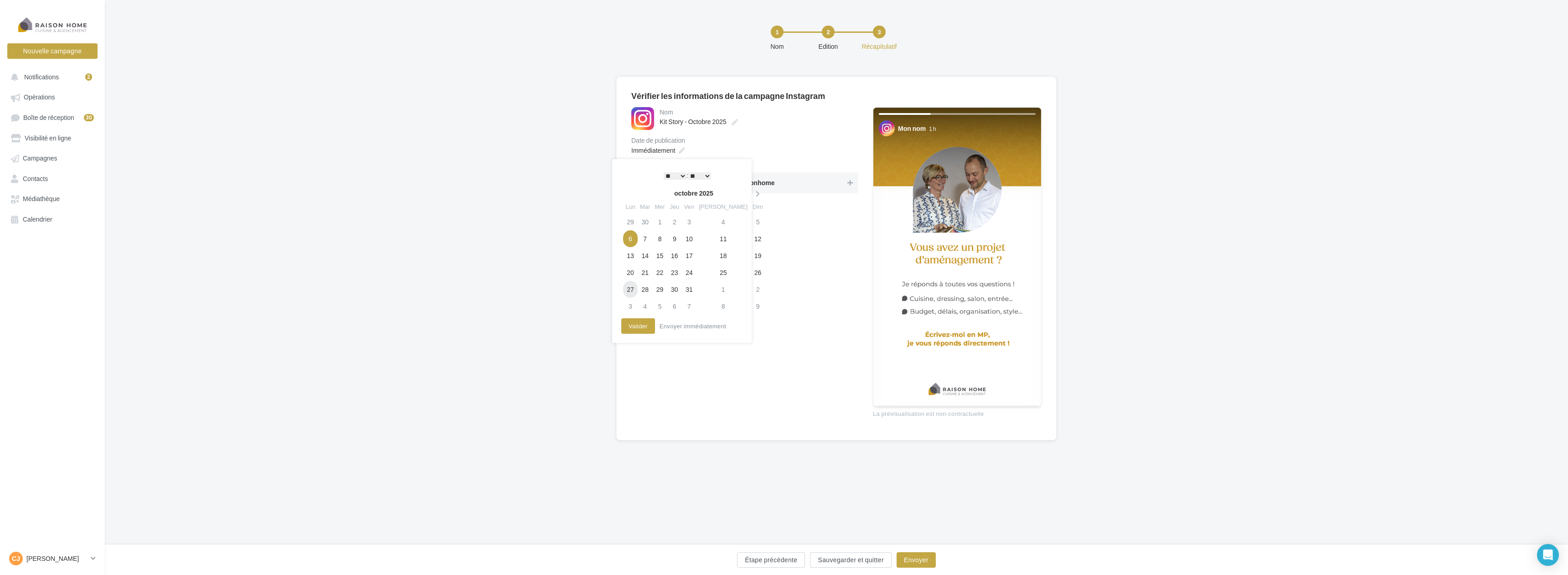
click at [633, 286] on td "27" at bounding box center [629, 289] width 14 height 17
click at [640, 330] on button "Valider" at bounding box center [638, 326] width 33 height 15
click at [838, 184] on span "jauneau.[PERSON_NAME].raisonhome" at bounding box center [743, 182] width 207 height 13
click at [911, 557] on button "Envoyer" at bounding box center [916, 560] width 39 height 15
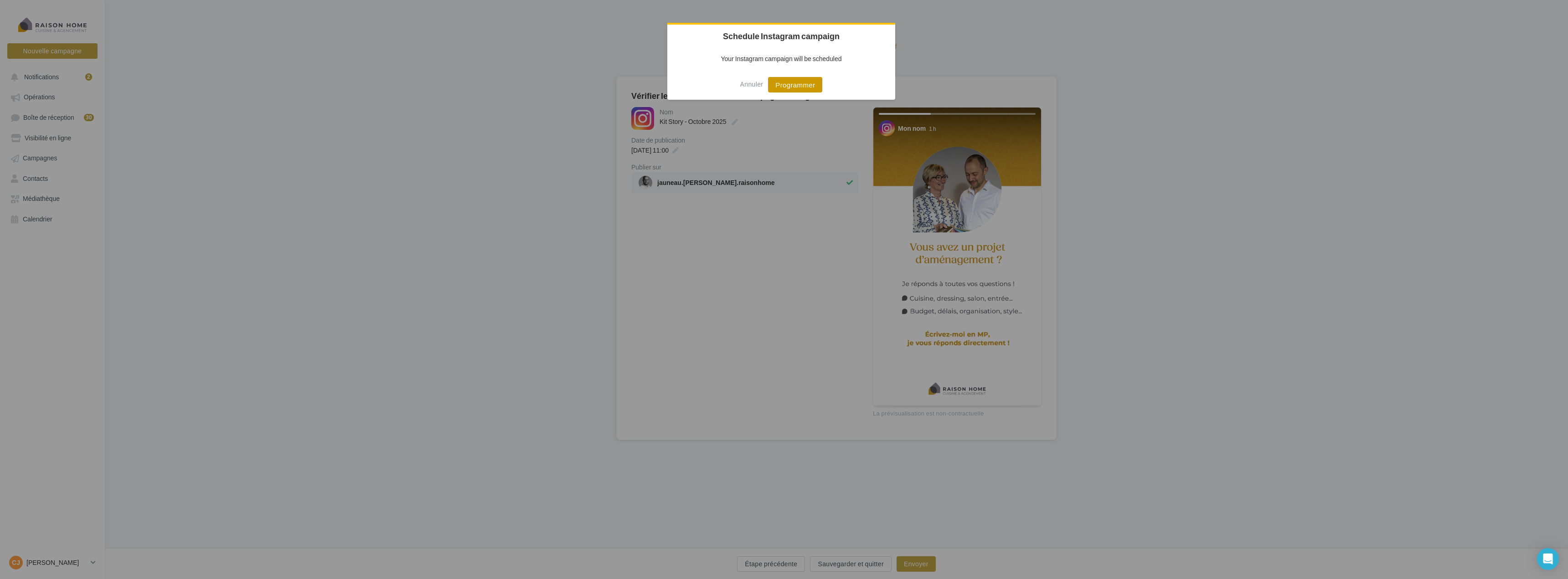
click at [795, 88] on button "Programmer" at bounding box center [795, 85] width 54 height 15
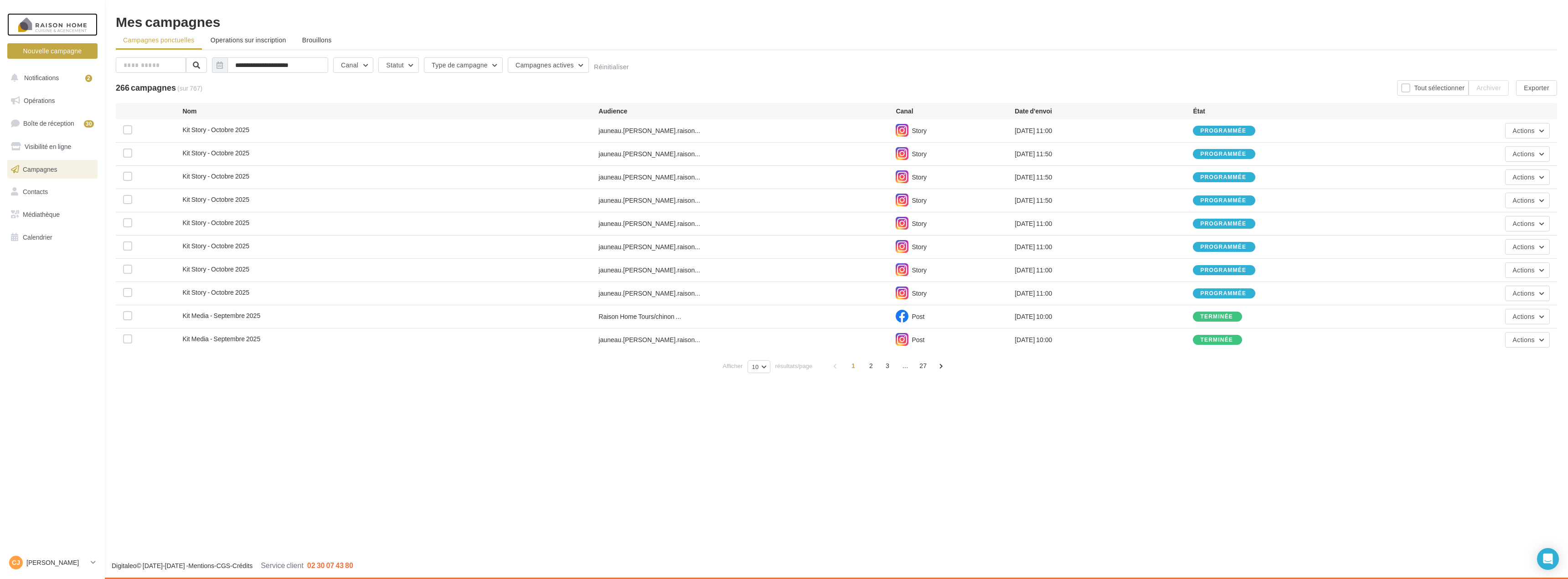
click at [62, 21] on div at bounding box center [52, 25] width 73 height 23
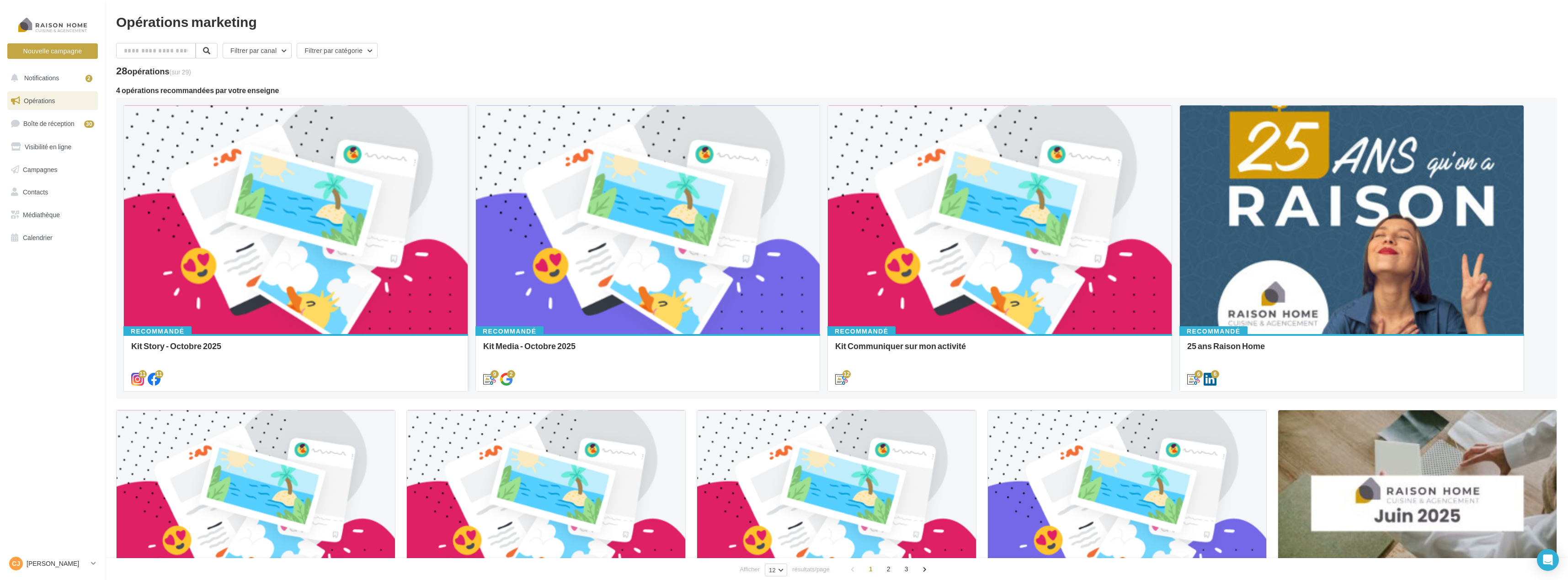
click at [210, 158] on div at bounding box center [295, 220] width 344 height 230
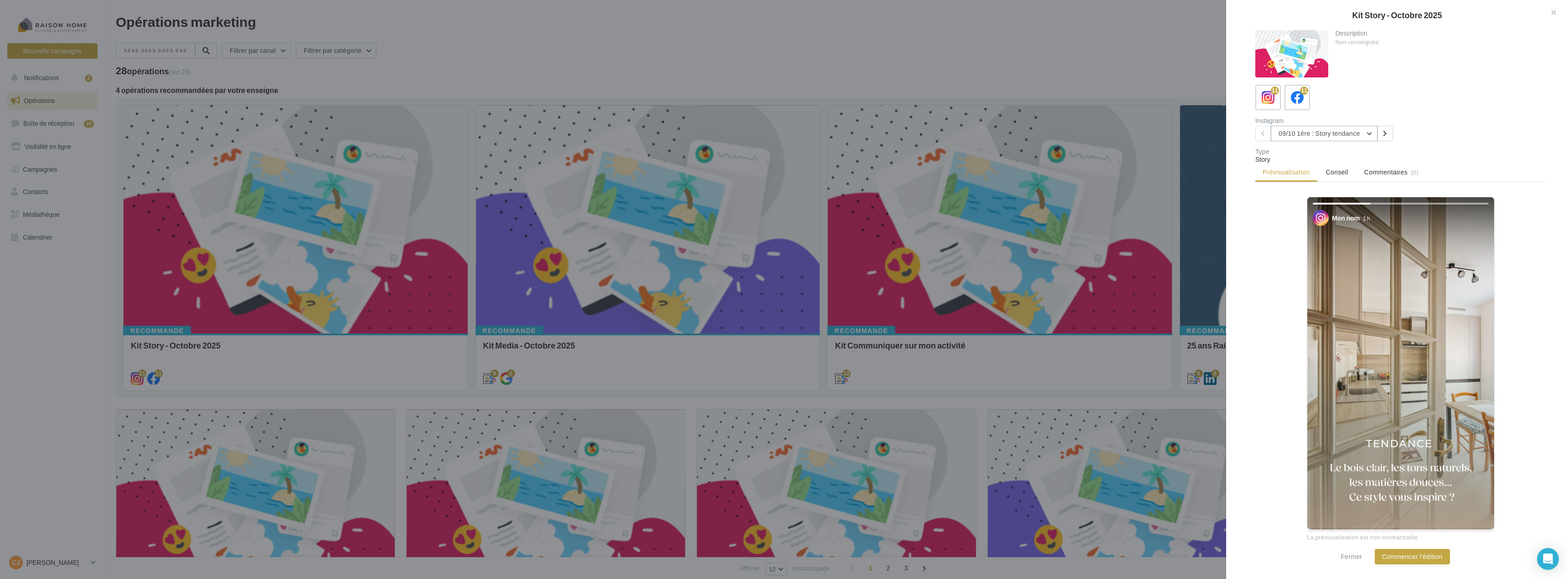
click at [1323, 138] on button "09/10 1ère : Story tendance" at bounding box center [1325, 133] width 106 height 15
click at [1331, 186] on span "30/10 1ère Story : Halloween" at bounding box center [1321, 185] width 71 height 8
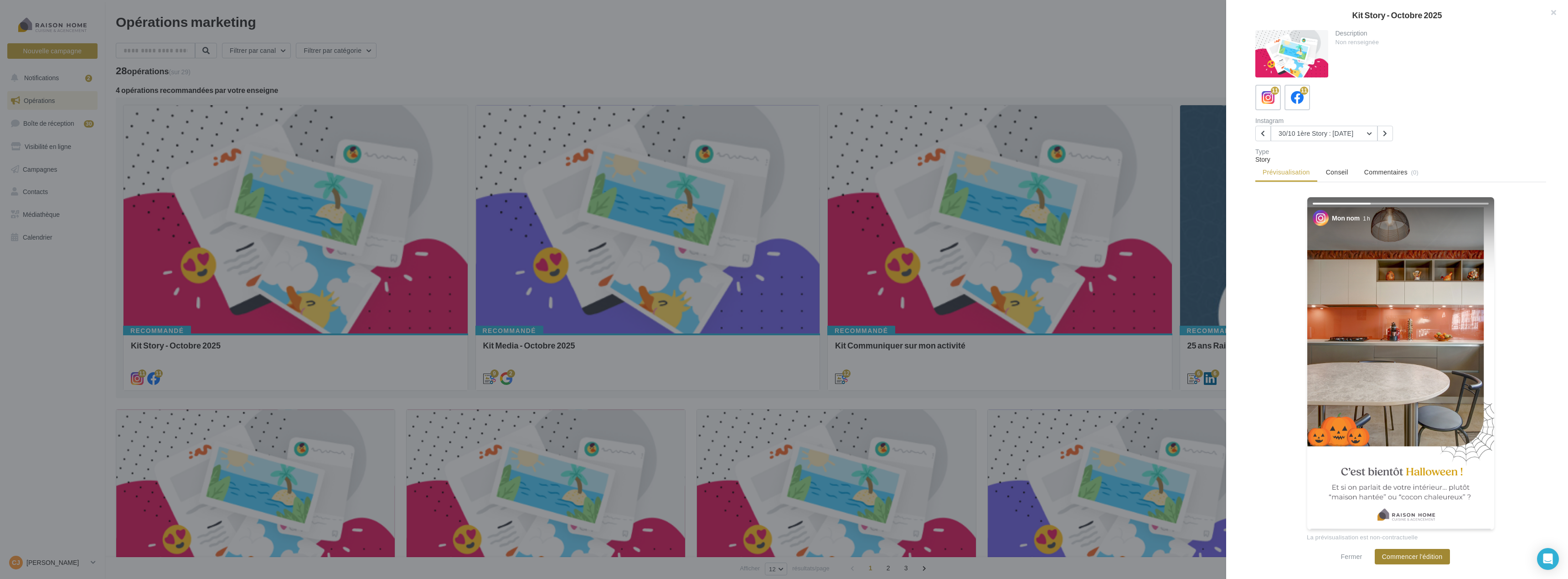
click at [1418, 558] on button "Commencer l'édition" at bounding box center [1412, 557] width 75 height 15
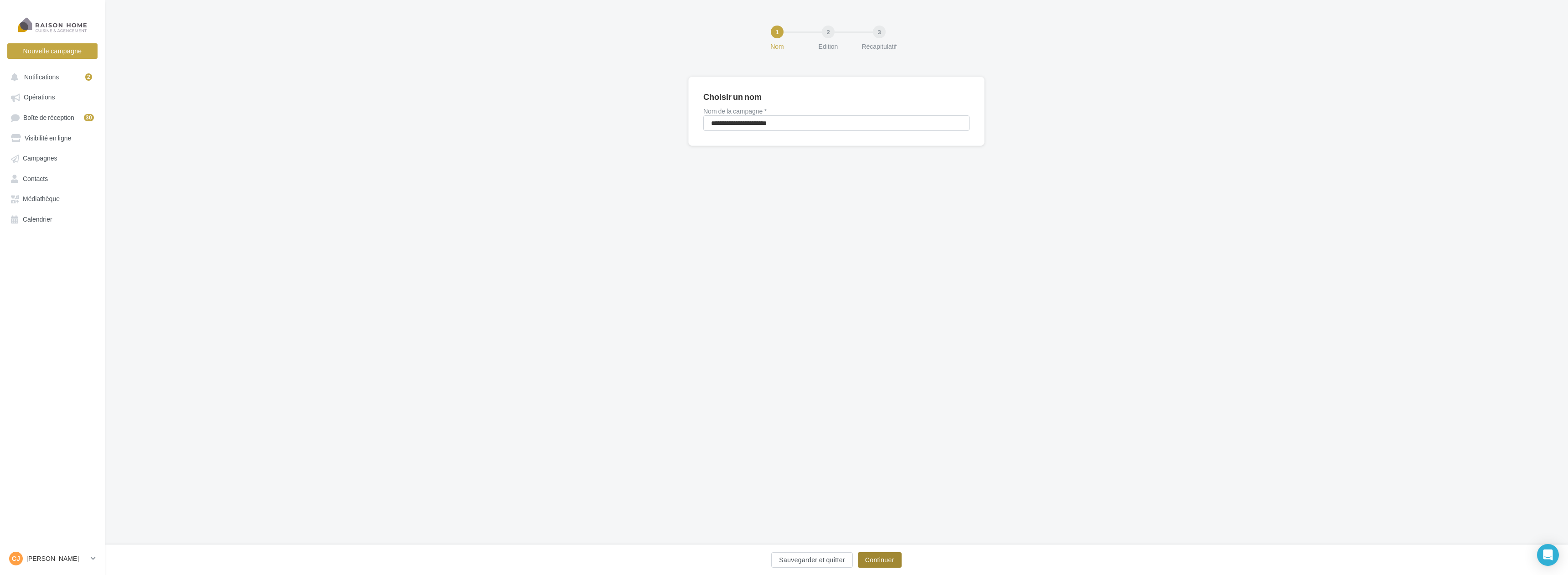
click at [887, 557] on button "Continuer" at bounding box center [880, 560] width 44 height 15
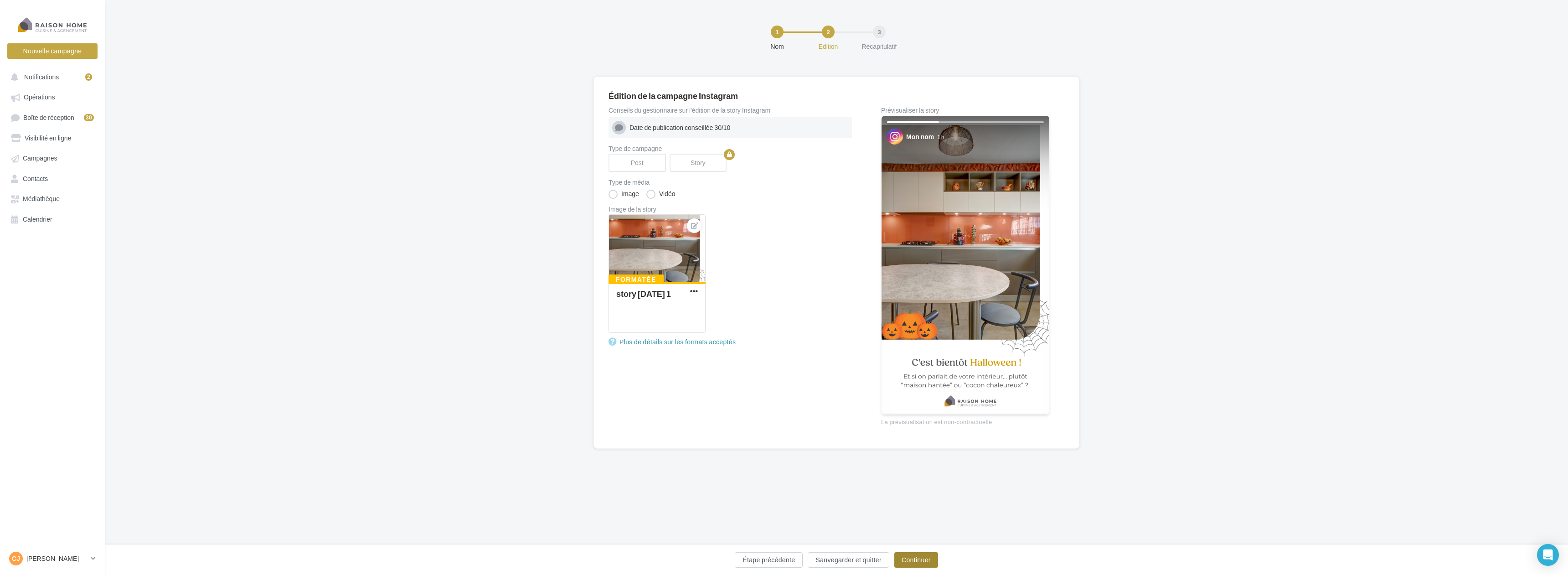
click at [923, 563] on button "Continuer" at bounding box center [917, 560] width 44 height 15
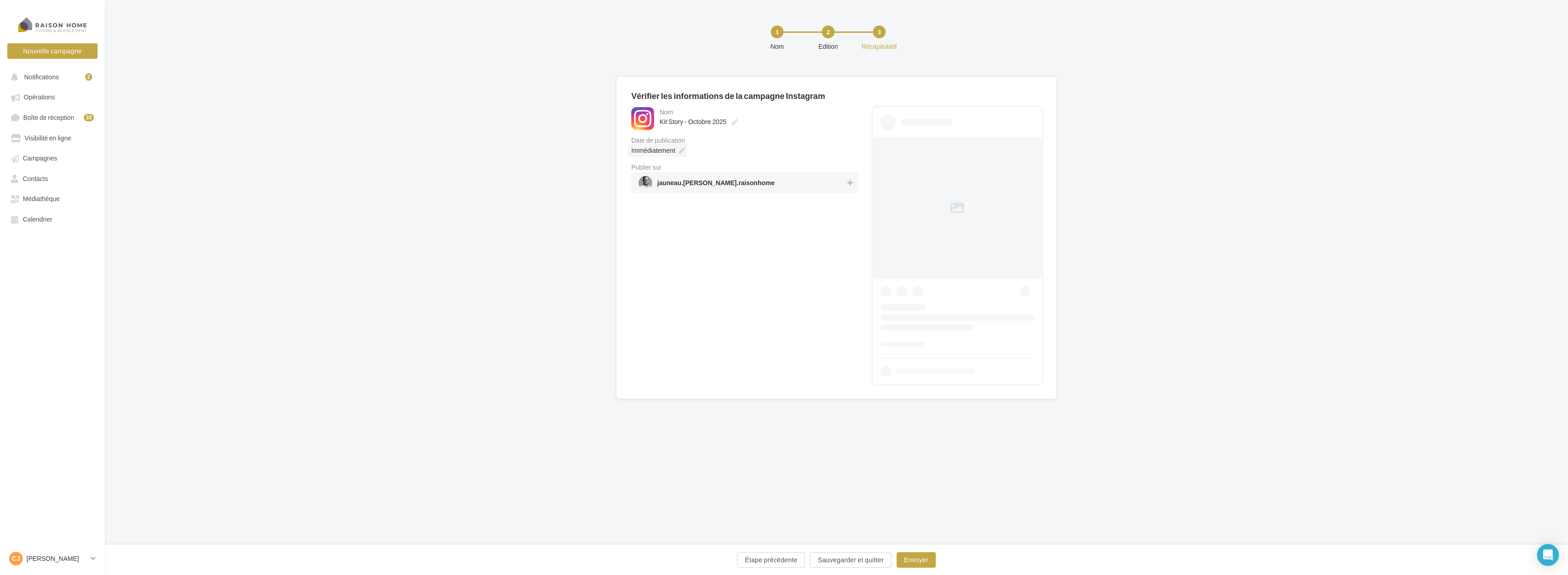
click at [679, 145] on div "Immédiatement" at bounding box center [657, 150] width 59 height 13
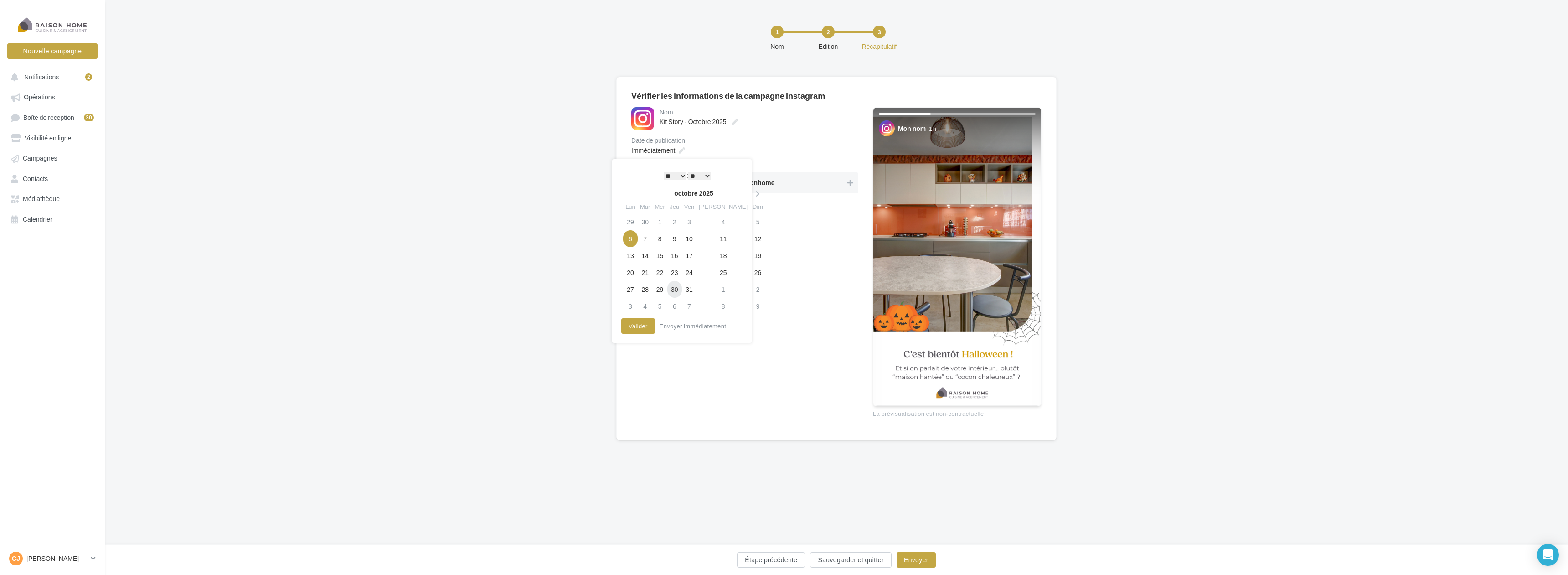
click at [682, 286] on td "30" at bounding box center [674, 289] width 14 height 17
click at [640, 322] on button "Valider" at bounding box center [638, 326] width 33 height 15
click at [911, 563] on button "Envoyer" at bounding box center [916, 560] width 39 height 15
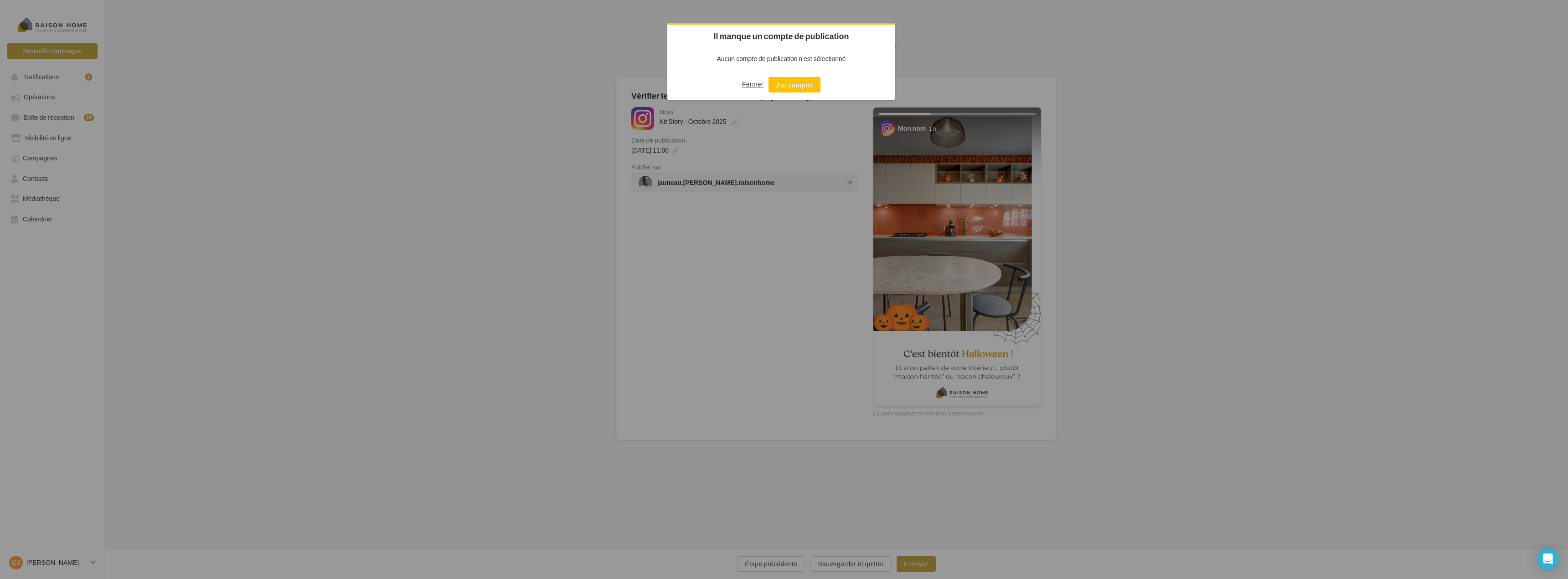
click at [754, 84] on button "Fermer" at bounding box center [753, 84] width 22 height 14
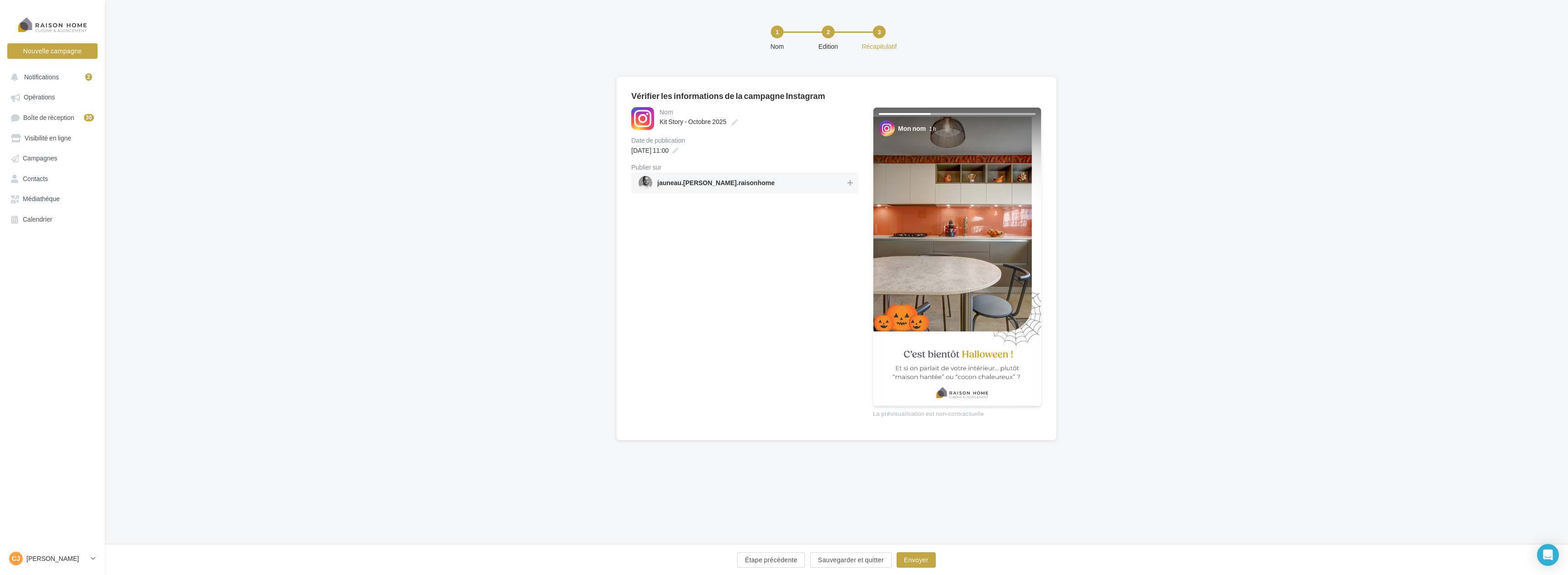
click at [808, 178] on span "jauneau.christophe.raisonhome" at bounding box center [743, 182] width 207 height 13
click at [910, 562] on button "Envoyer" at bounding box center [916, 560] width 39 height 15
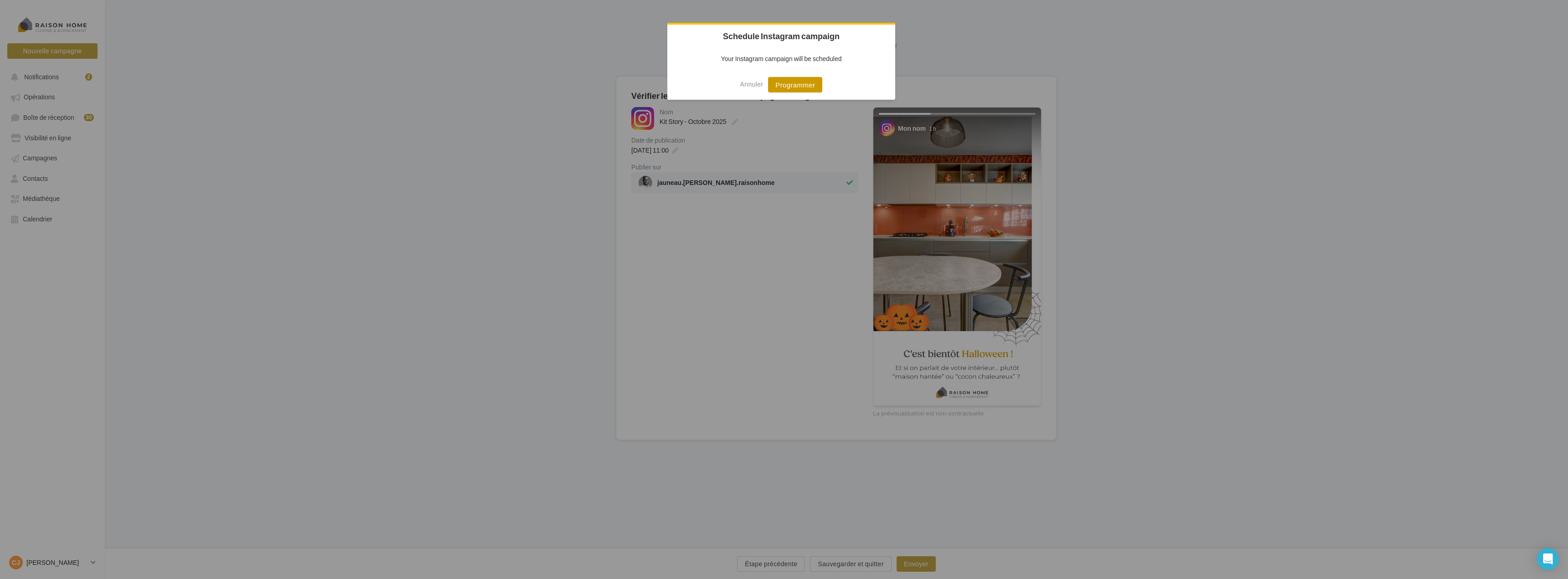
click at [800, 81] on button "Programmer" at bounding box center [795, 85] width 54 height 15
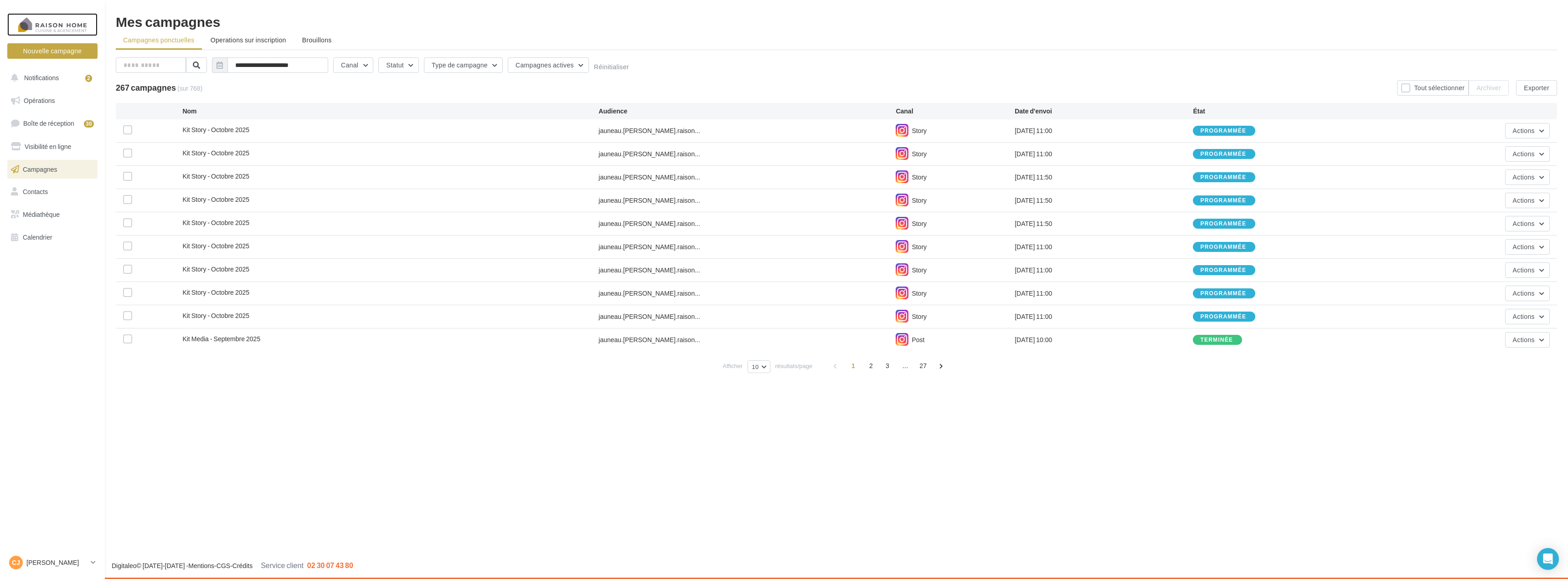
click at [63, 24] on div at bounding box center [52, 25] width 73 height 23
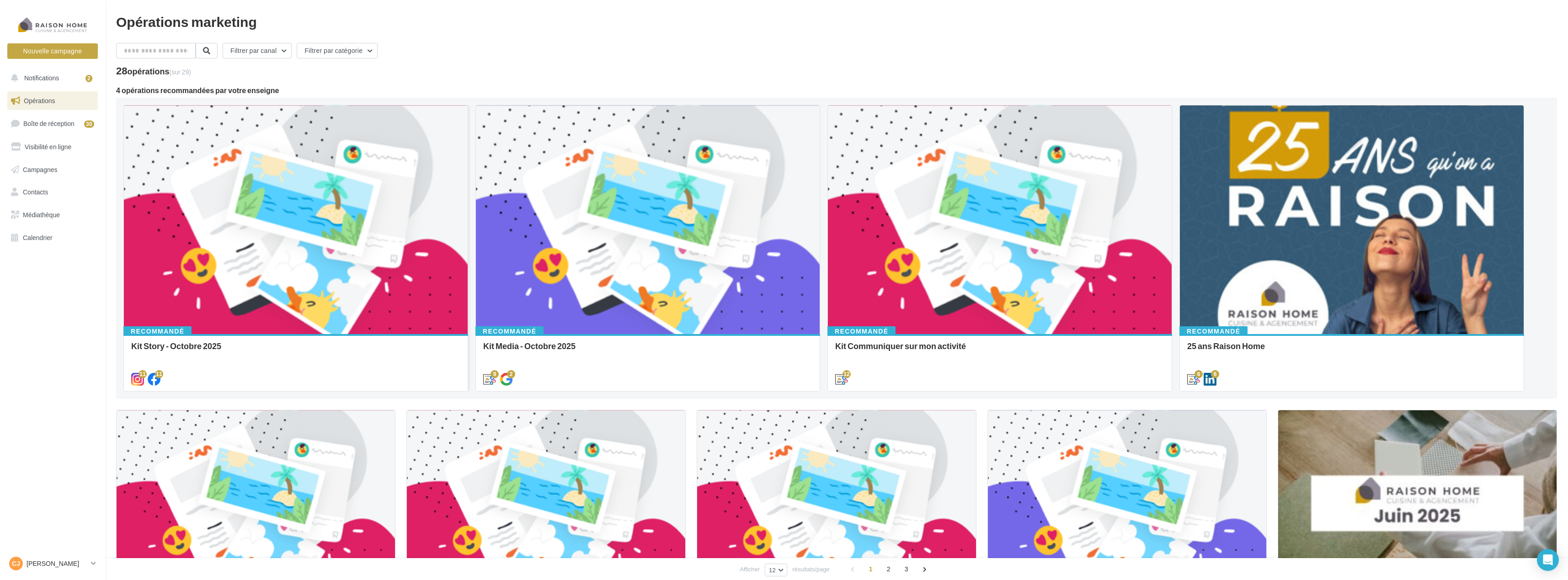
click at [330, 190] on div at bounding box center [295, 220] width 344 height 230
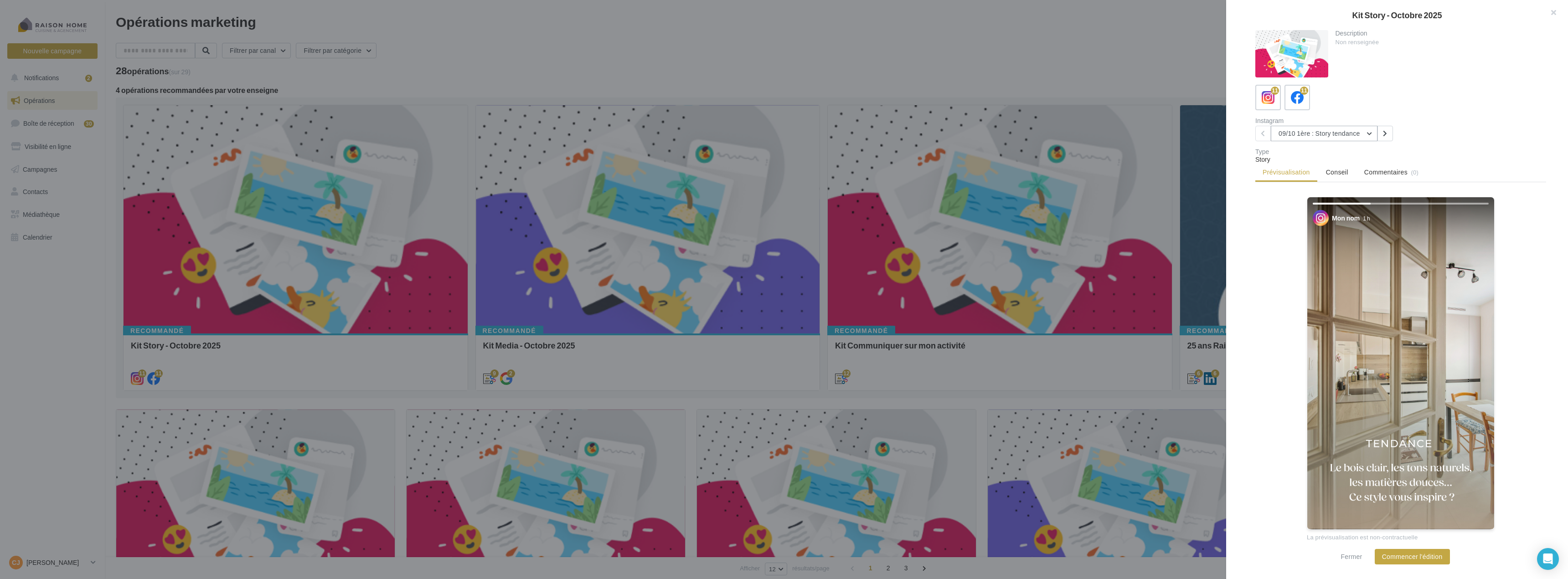
drag, startPoint x: 1345, startPoint y: 133, endPoint x: 1329, endPoint y: 165, distance: 35.8
click at [1345, 133] on button "09/10 1ère : Story tendance" at bounding box center [1325, 133] width 106 height 15
click at [1324, 228] on button "30/10 2ème Story : Halloween" at bounding box center [1340, 233] width 137 height 24
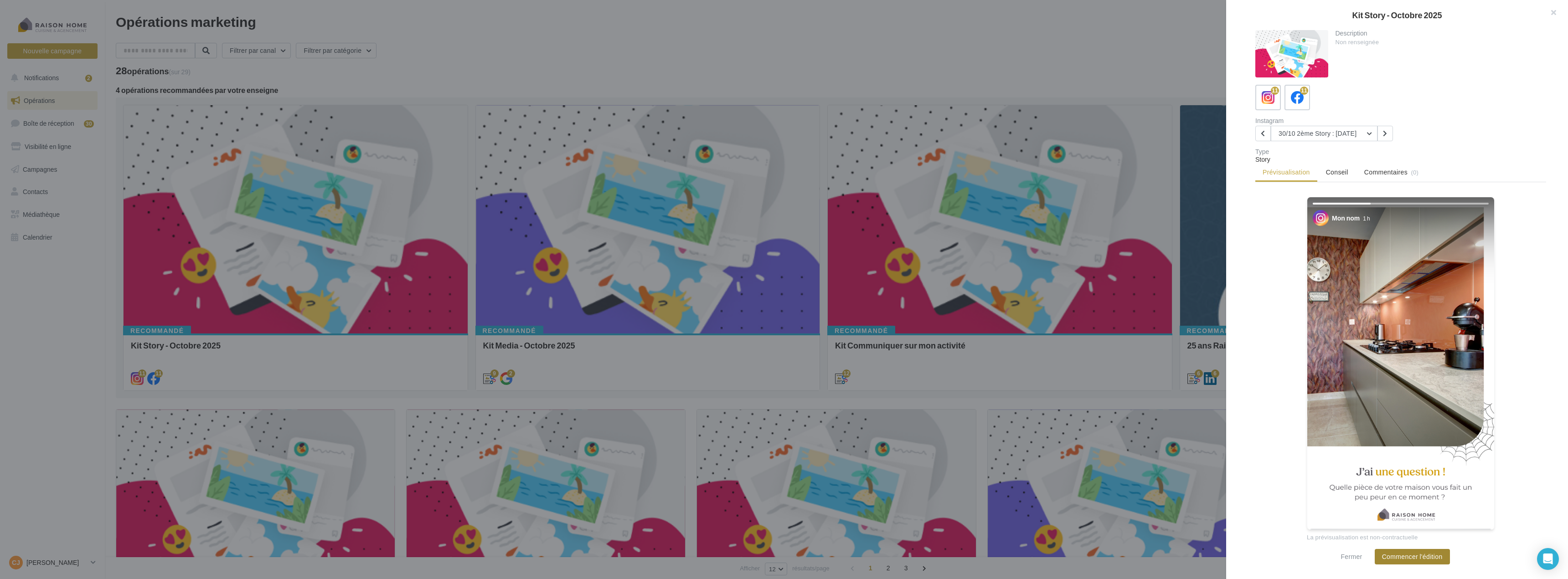
click at [1433, 557] on button "Commencer l'édition" at bounding box center [1412, 557] width 75 height 15
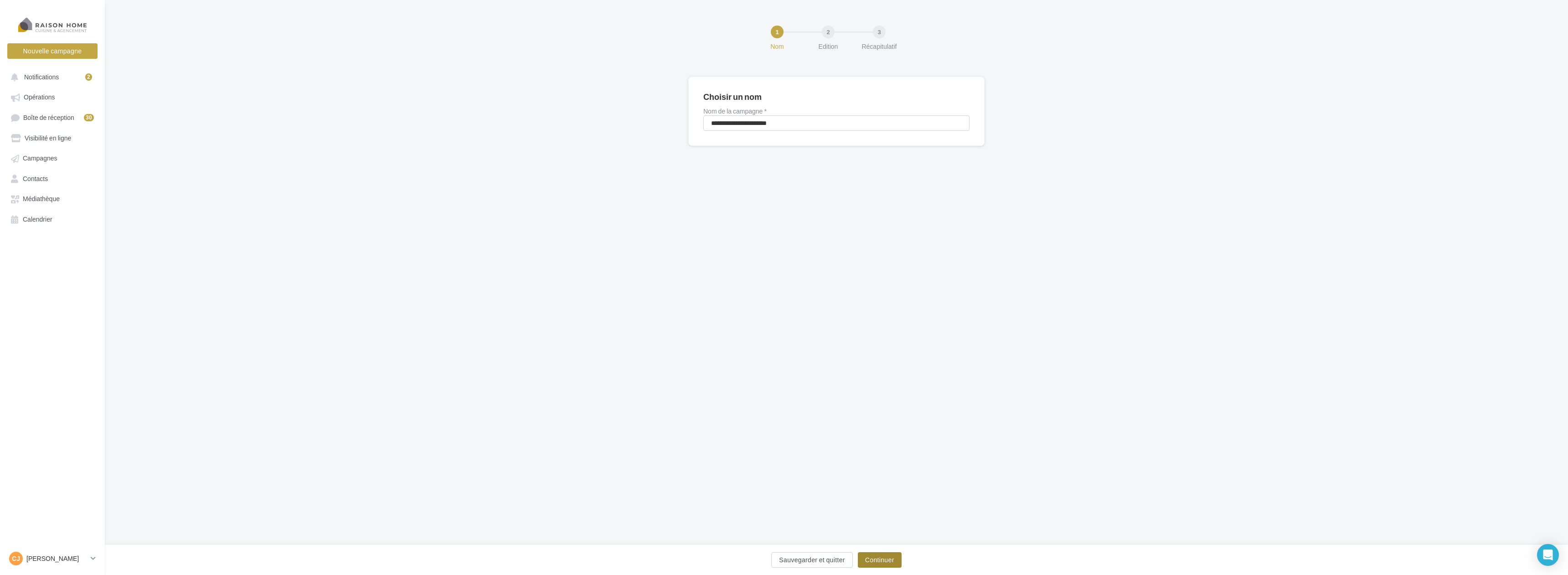
click at [881, 554] on button "Continuer" at bounding box center [880, 560] width 44 height 15
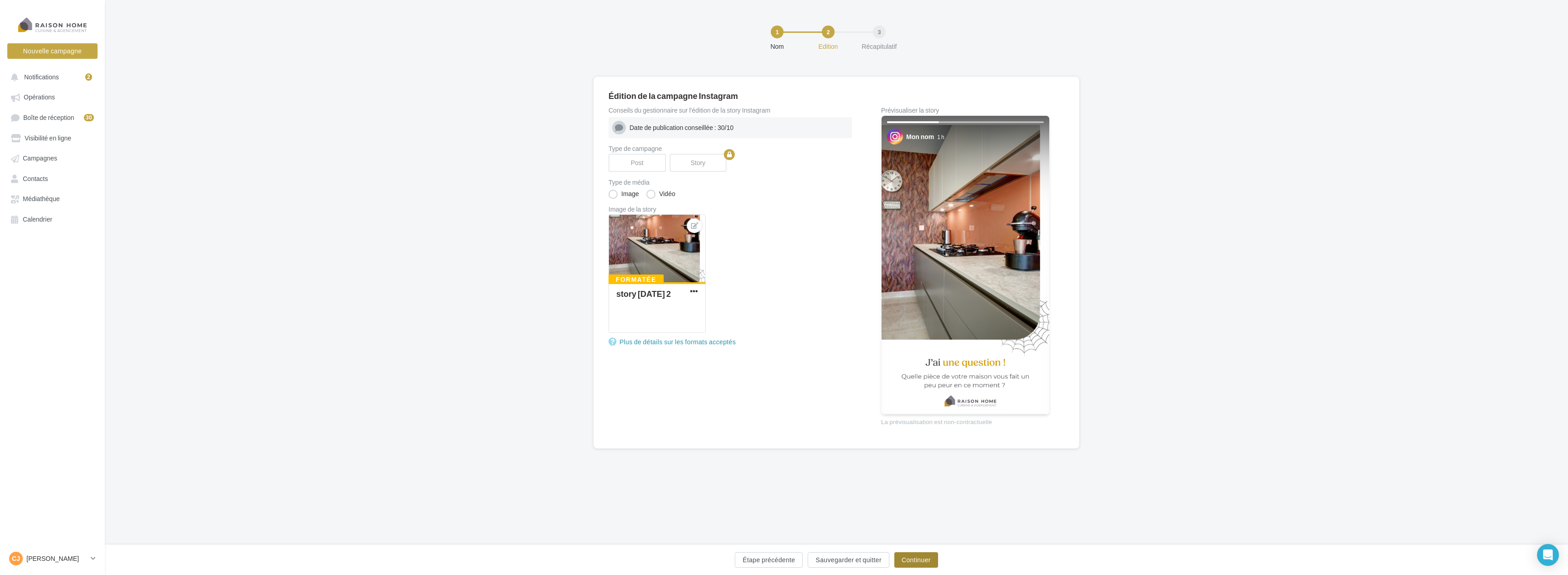
click at [933, 564] on button "Continuer" at bounding box center [917, 560] width 44 height 15
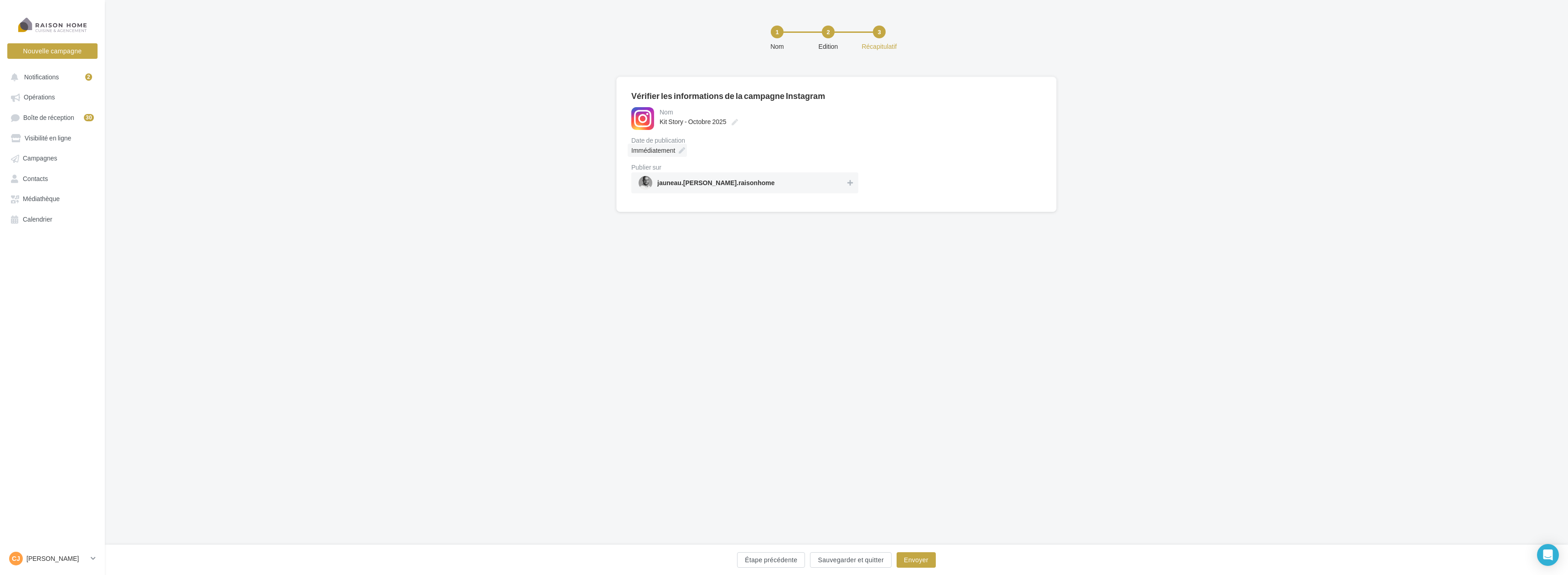
click at [679, 148] on icon at bounding box center [682, 150] width 7 height 7
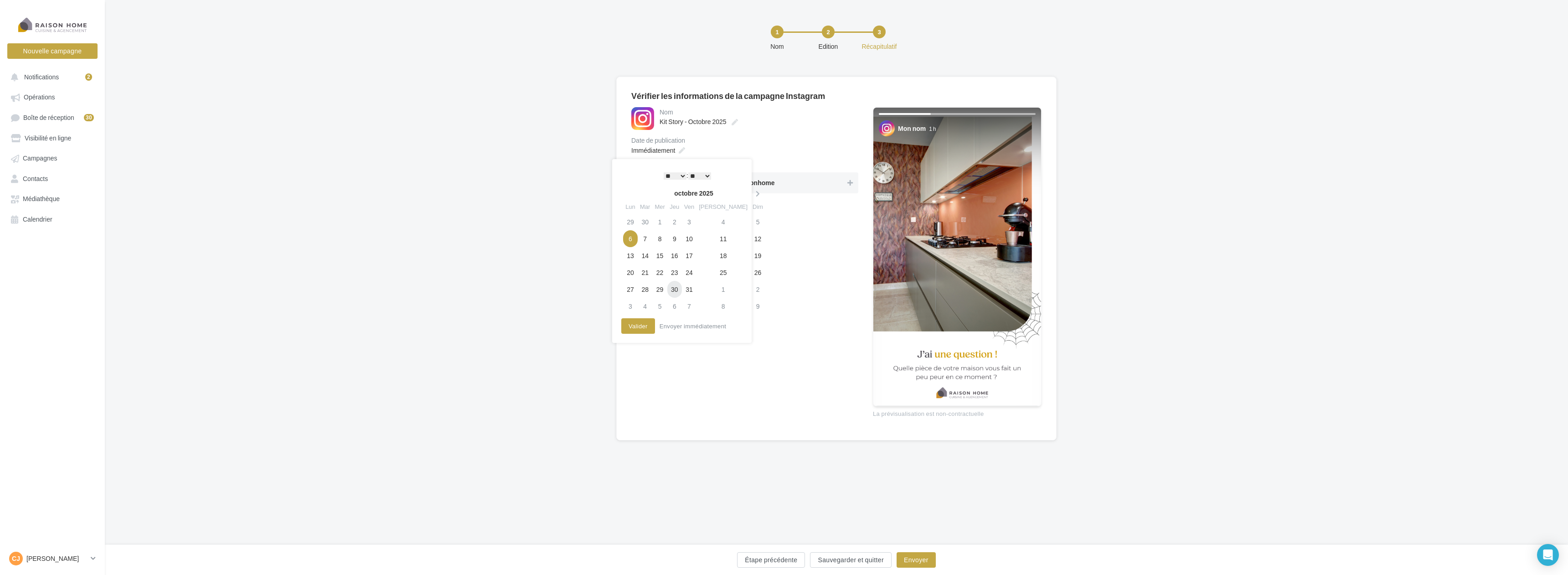
click at [679, 289] on td "30" at bounding box center [674, 289] width 14 height 17
click at [638, 322] on button "Valider" at bounding box center [638, 326] width 33 height 15
click at [741, 180] on span "jauneau.christophe.raisonhome" at bounding box center [716, 184] width 118 height 10
click at [915, 564] on button "Envoyer" at bounding box center [916, 560] width 39 height 15
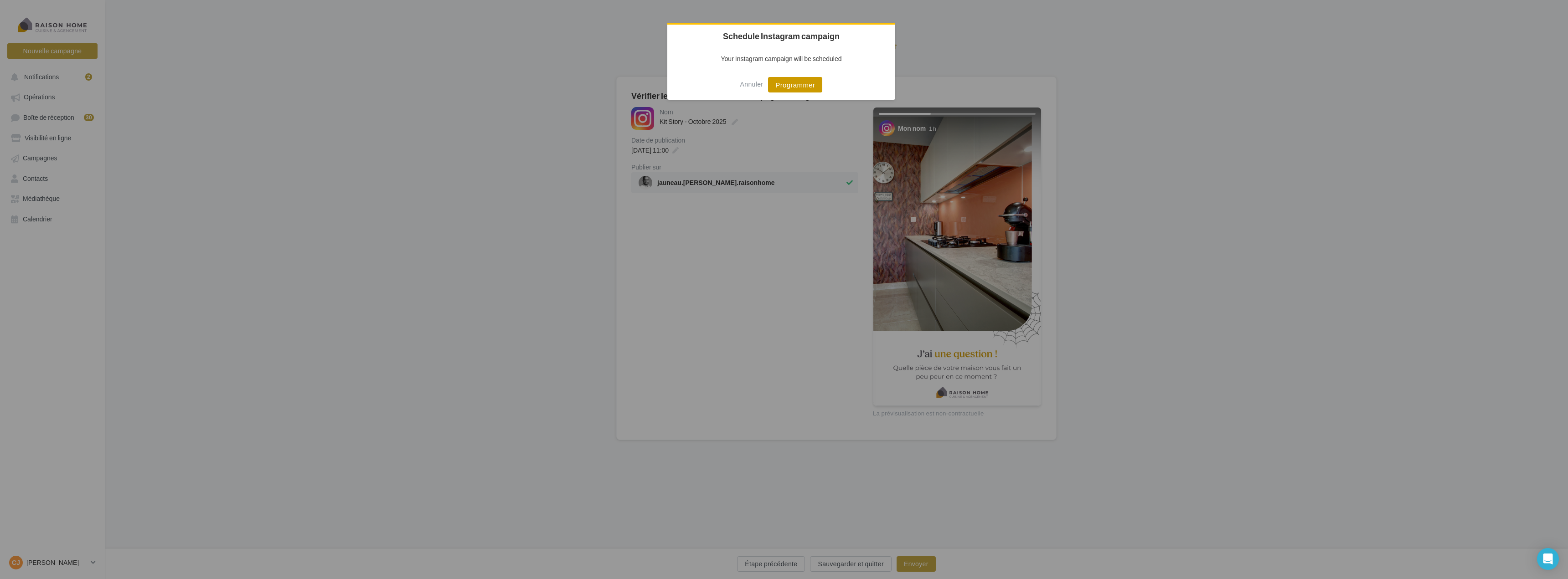
click at [799, 89] on button "Programmer" at bounding box center [795, 85] width 54 height 15
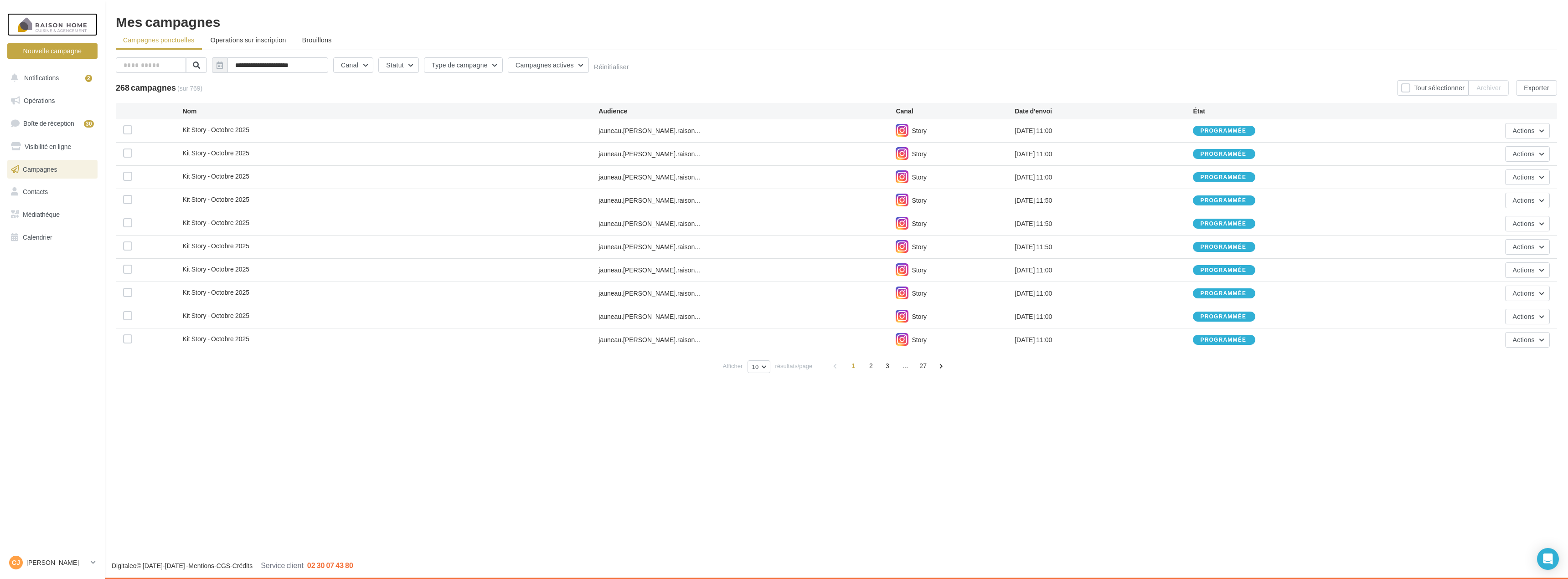
click div
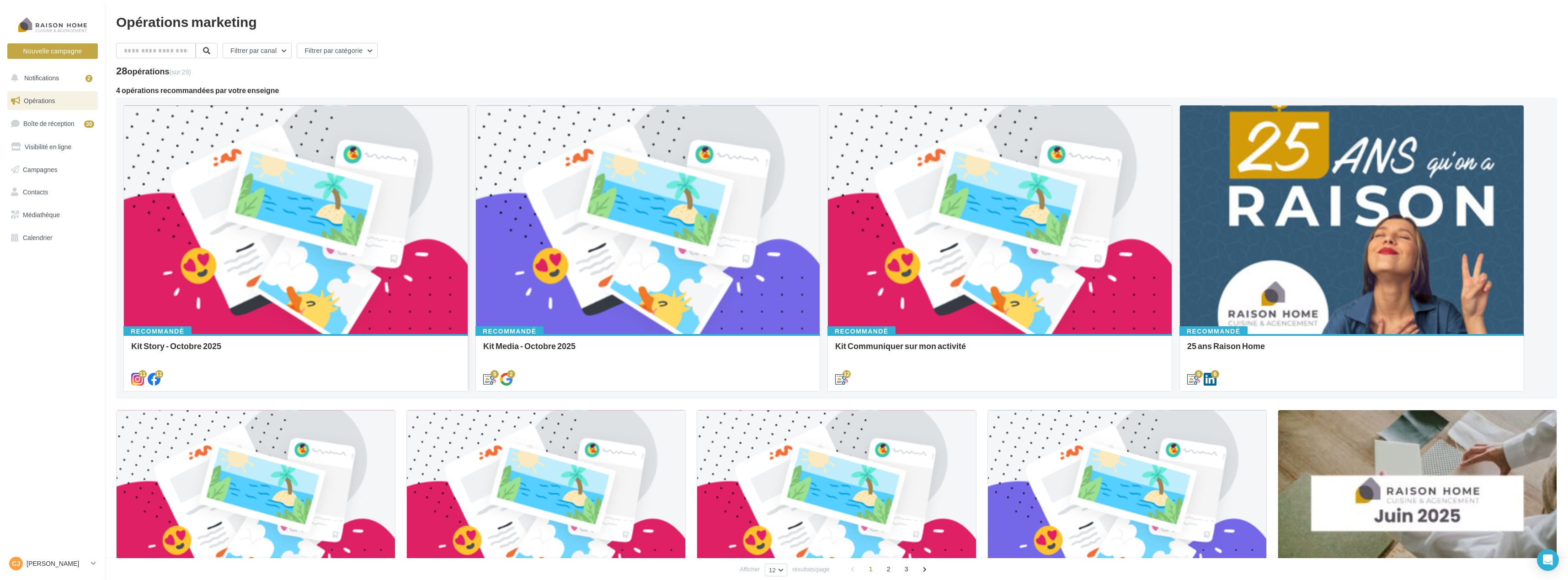
click at [336, 245] on div at bounding box center [295, 220] width 344 height 230
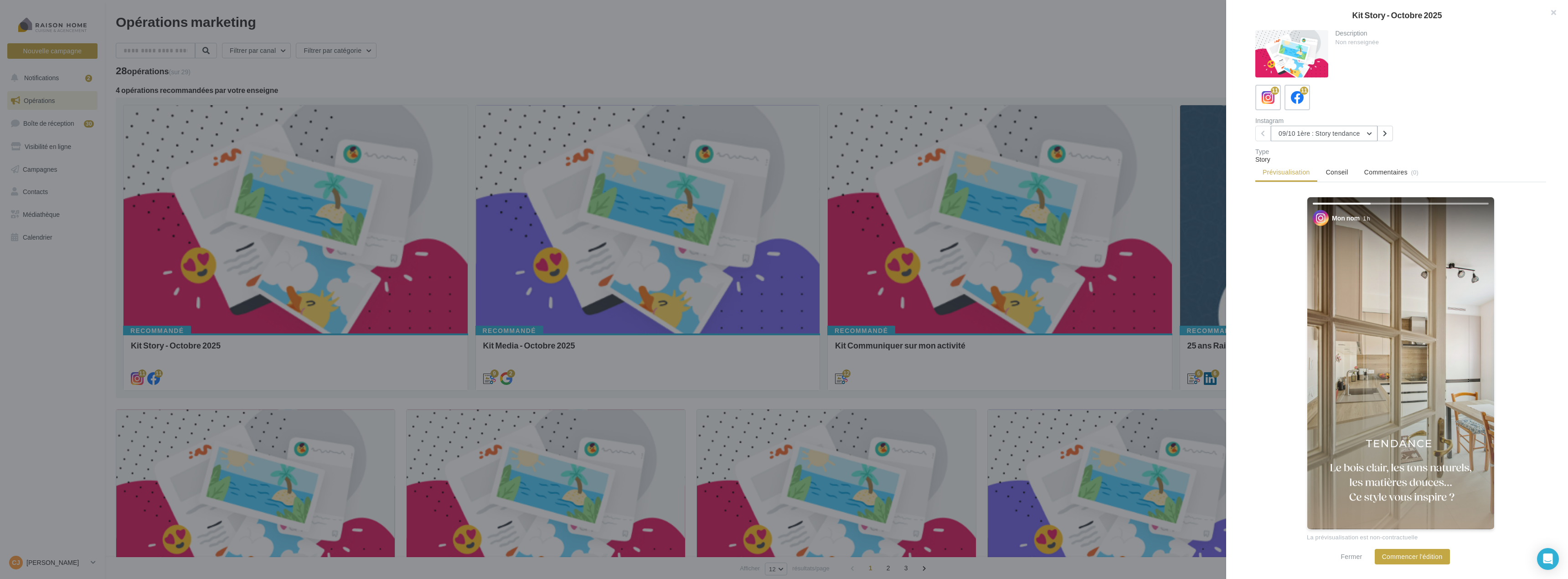
click at [1356, 132] on button "09/10 1ère : Story tendance" at bounding box center [1325, 133] width 106 height 15
click at [1335, 229] on span "30/10 3ème Story : Halloween" at bounding box center [1323, 233] width 74 height 8
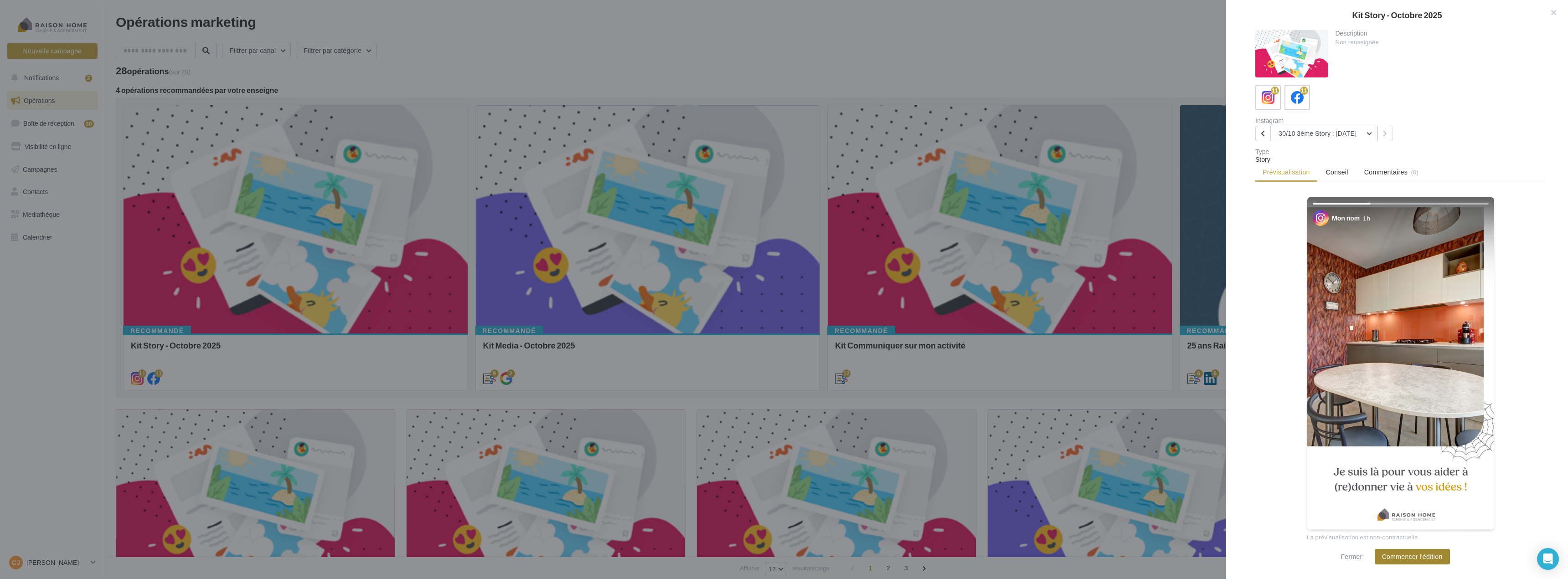
click at [1406, 557] on button "Commencer l'édition" at bounding box center [1412, 557] width 75 height 15
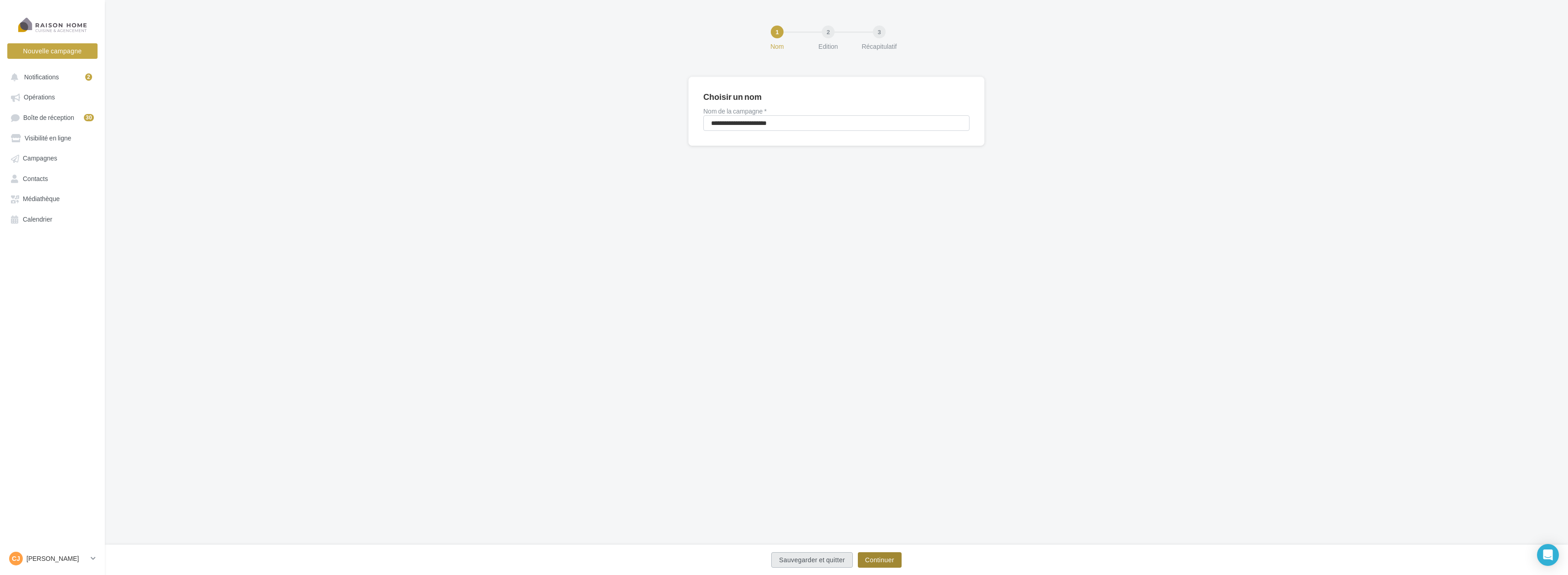
click at [883, 558] on button "Continuer" at bounding box center [880, 560] width 44 height 15
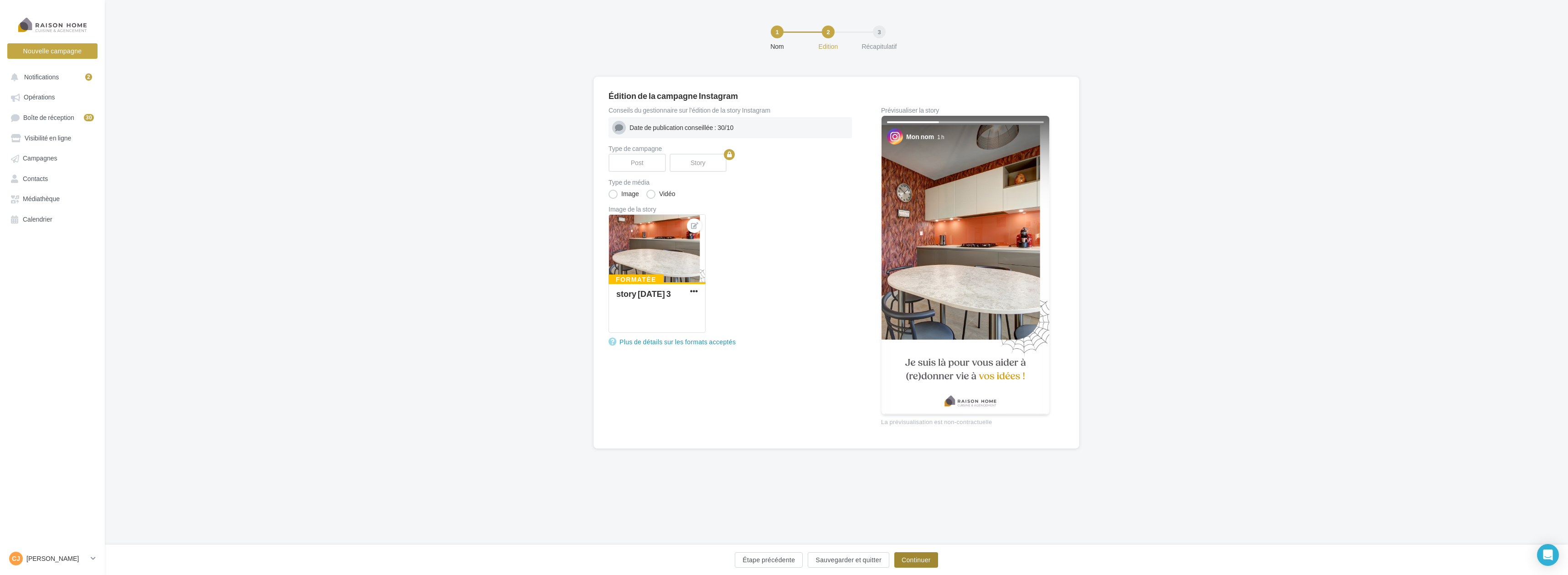
click at [919, 559] on button "Continuer" at bounding box center [917, 560] width 44 height 15
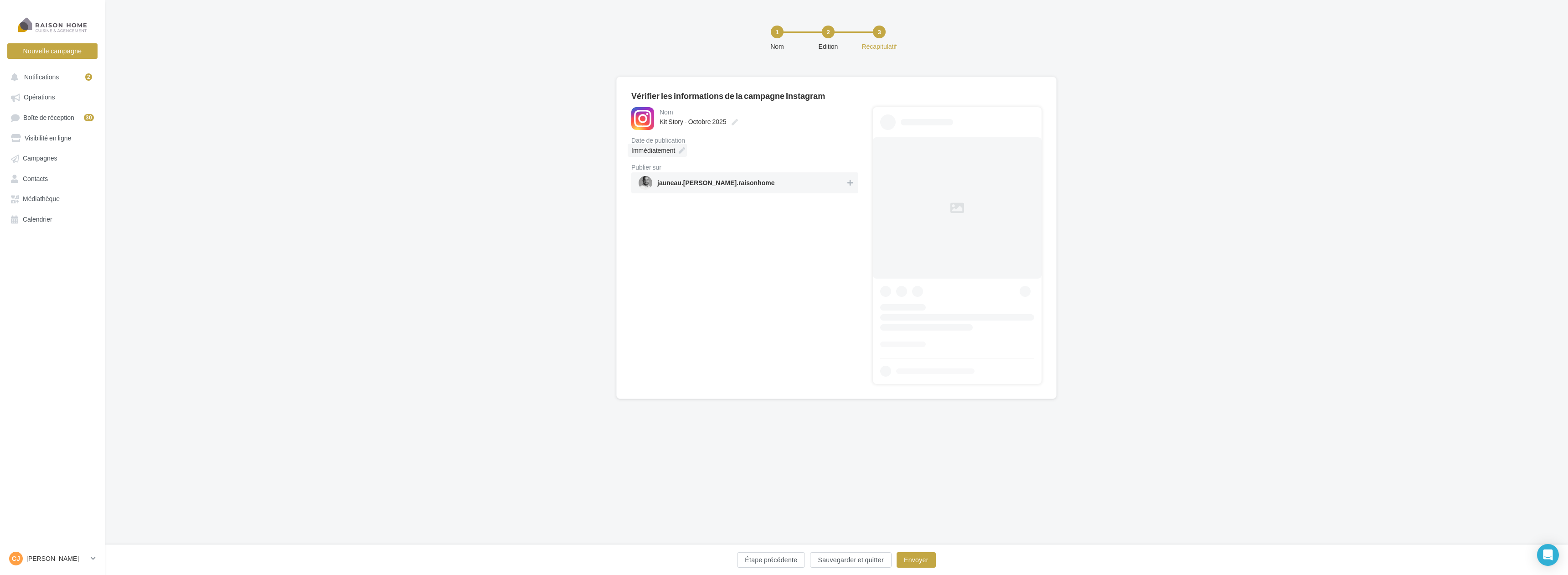
click at [685, 144] on div "Immédiatement" at bounding box center [657, 150] width 59 height 13
click at [681, 287] on td "30" at bounding box center [674, 289] width 14 height 17
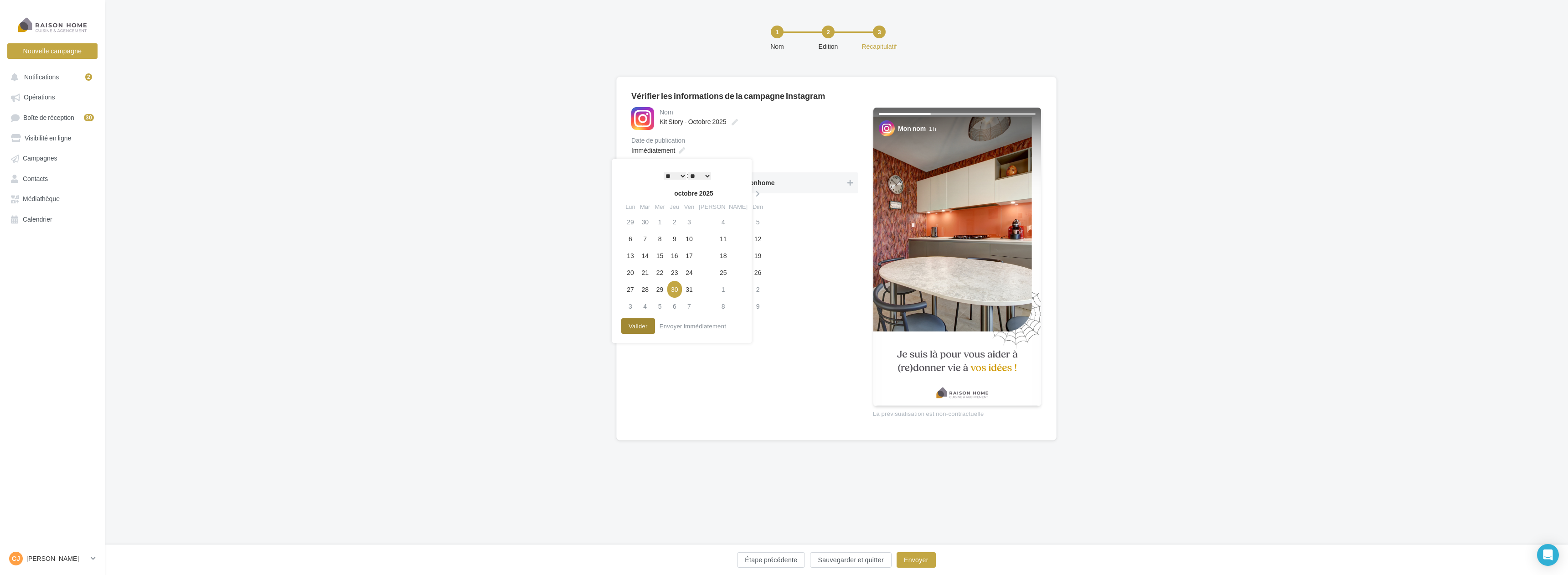
drag, startPoint x: 642, startPoint y: 333, endPoint x: 706, endPoint y: 284, distance: 80.6
click at [642, 332] on button "Valider" at bounding box center [638, 326] width 33 height 15
click at [782, 186] on span "jauneau.[PERSON_NAME].raisonhome" at bounding box center [743, 182] width 207 height 13
click at [927, 554] on button "Envoyer" at bounding box center [916, 560] width 39 height 15
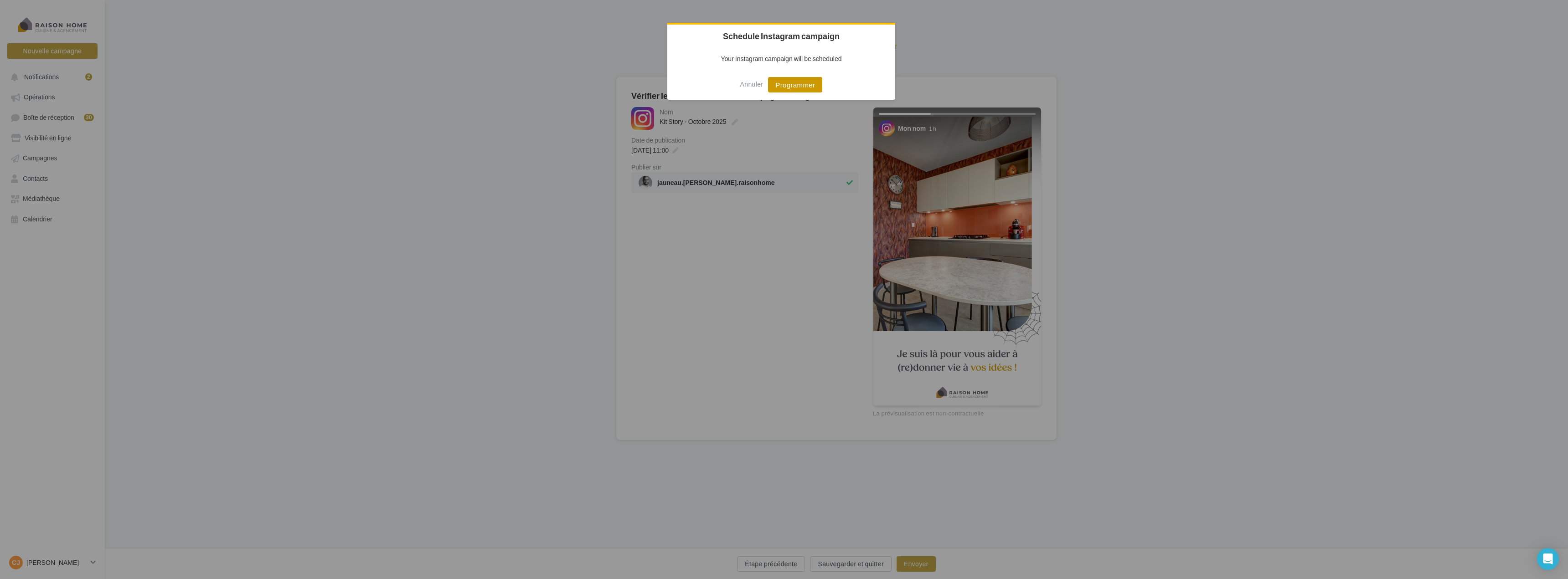
click at [806, 84] on button "Programmer" at bounding box center [795, 85] width 54 height 15
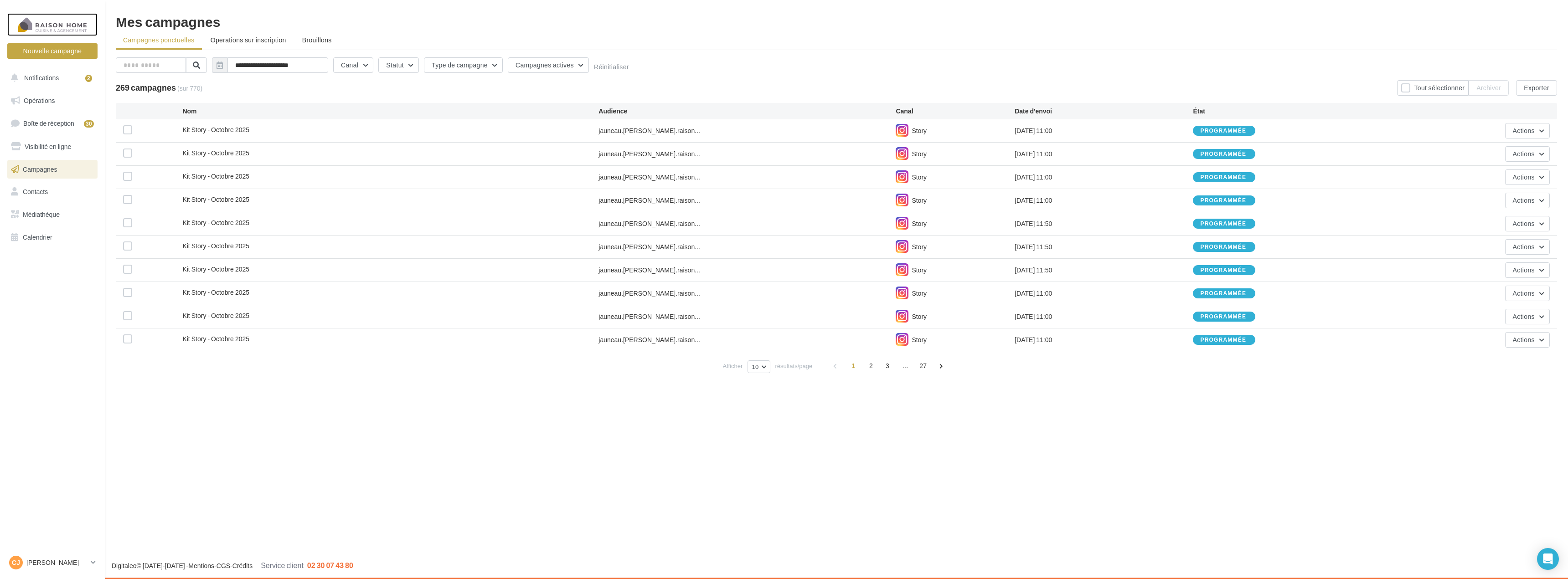
click at [48, 29] on div at bounding box center [52, 25] width 73 height 23
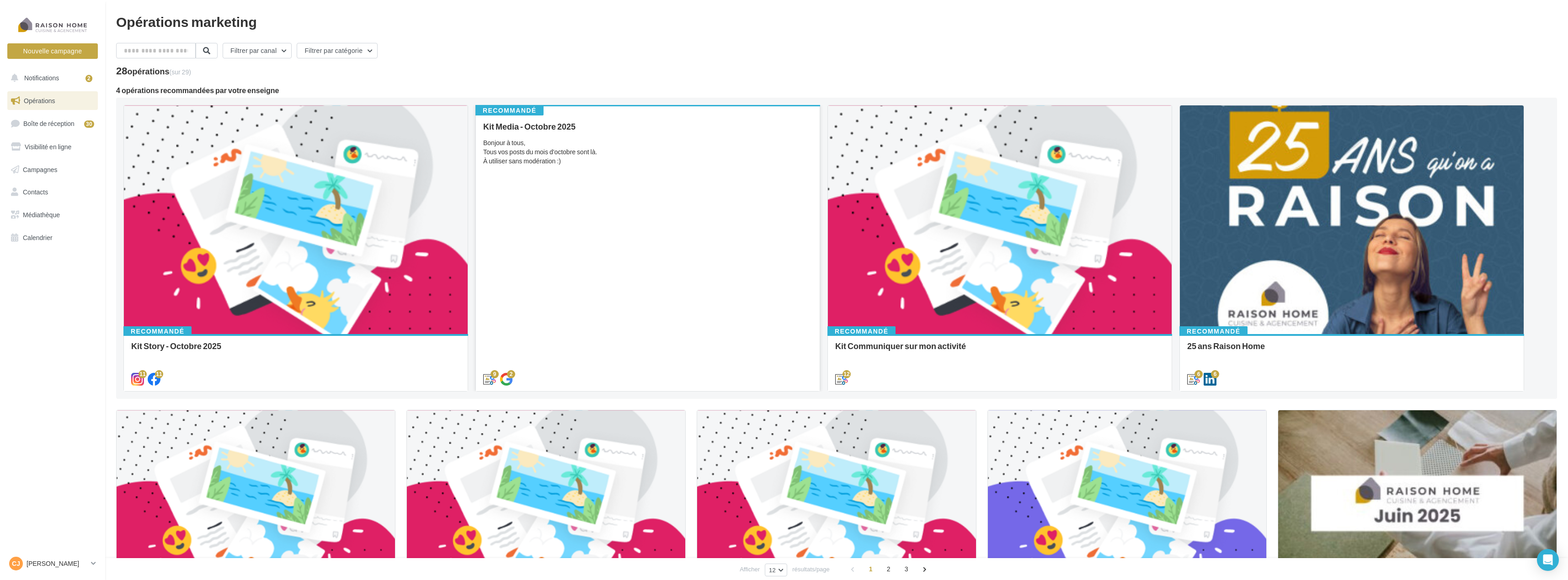
click at [640, 180] on div "Kit Media - [DATE] Bonjour à tous, Tous vos posts du mois d'octobre sont là. À …" at bounding box center [647, 252] width 329 height 261
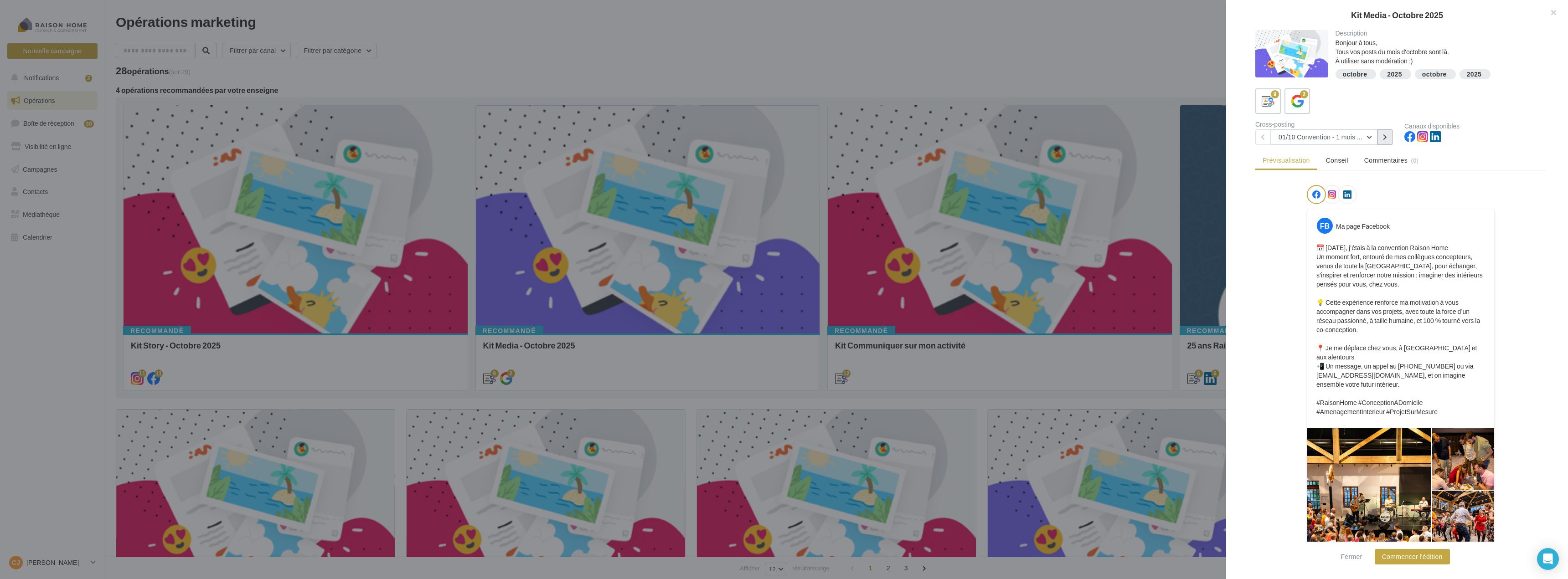
click at [1383, 133] on button at bounding box center [1385, 137] width 15 height 15
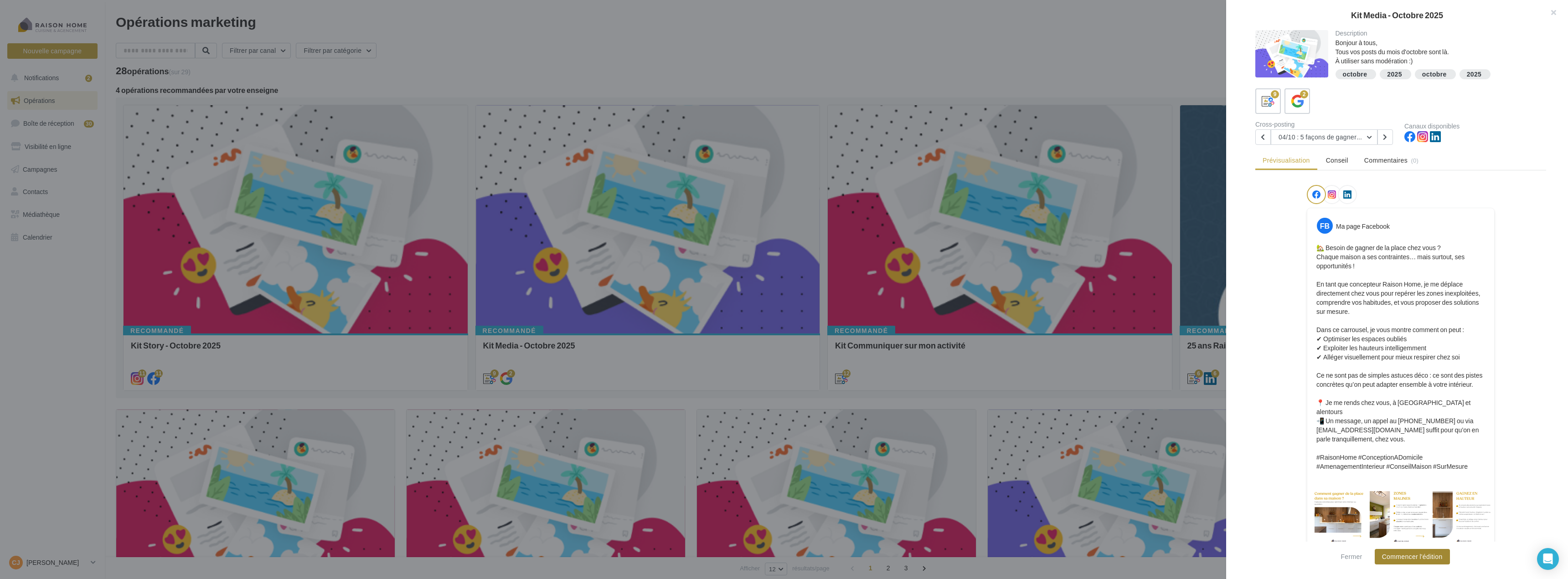
click at [1417, 560] on button "Commencer l'édition" at bounding box center [1412, 557] width 75 height 15
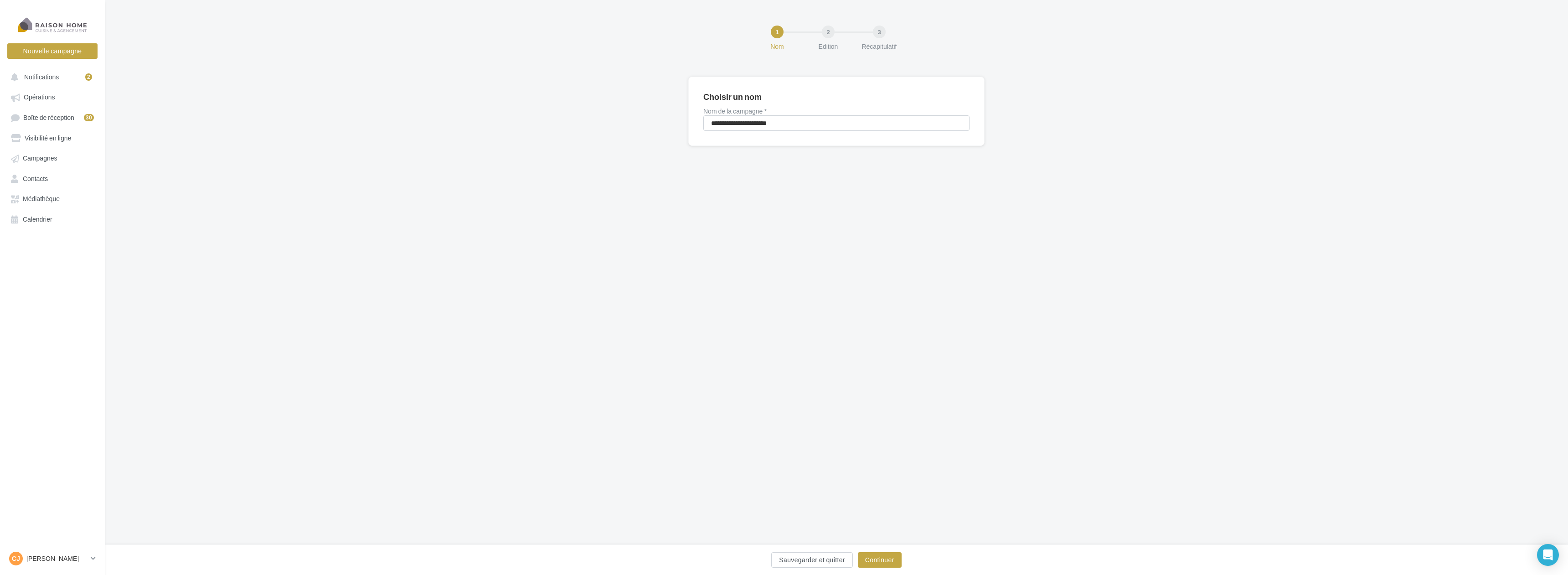
click at [884, 549] on div "Sauvegarder et quitter Continuer" at bounding box center [836, 560] width 1463 height 30
click at [884, 561] on button "Continuer" at bounding box center [880, 560] width 44 height 15
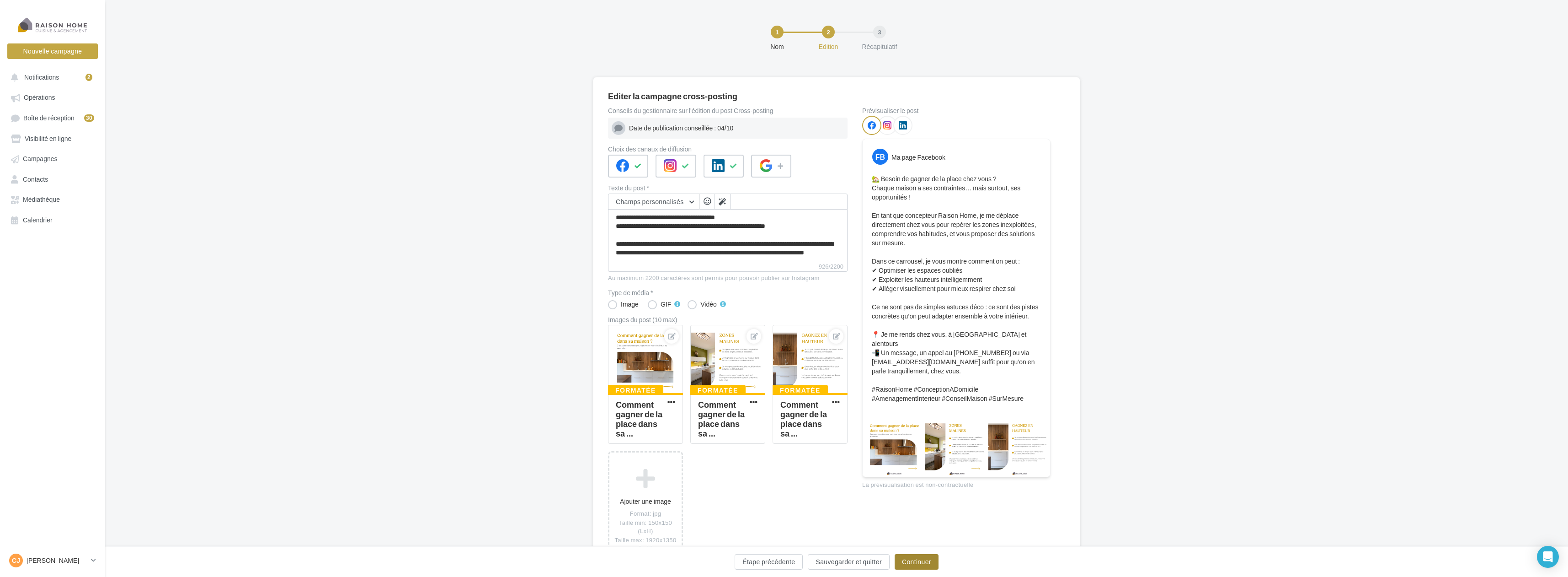
click at [927, 557] on button "Continuer" at bounding box center [916, 562] width 44 height 15
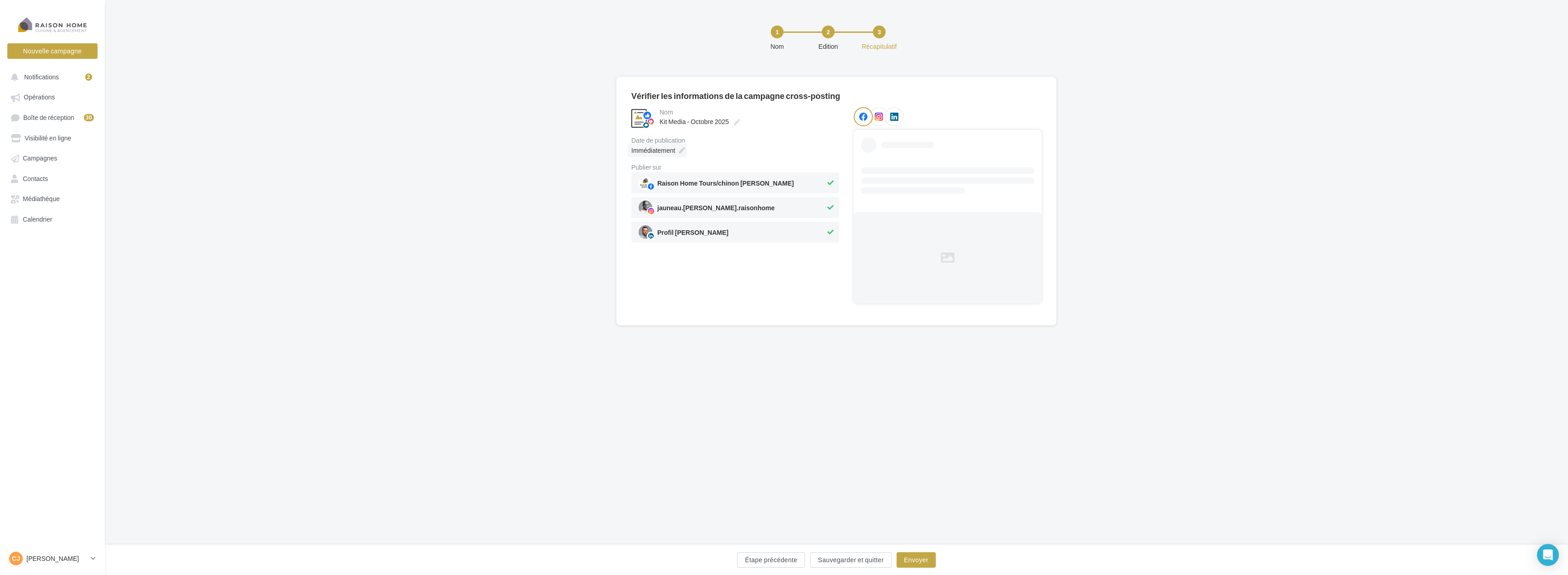
click at [685, 147] on icon at bounding box center [682, 150] width 7 height 7
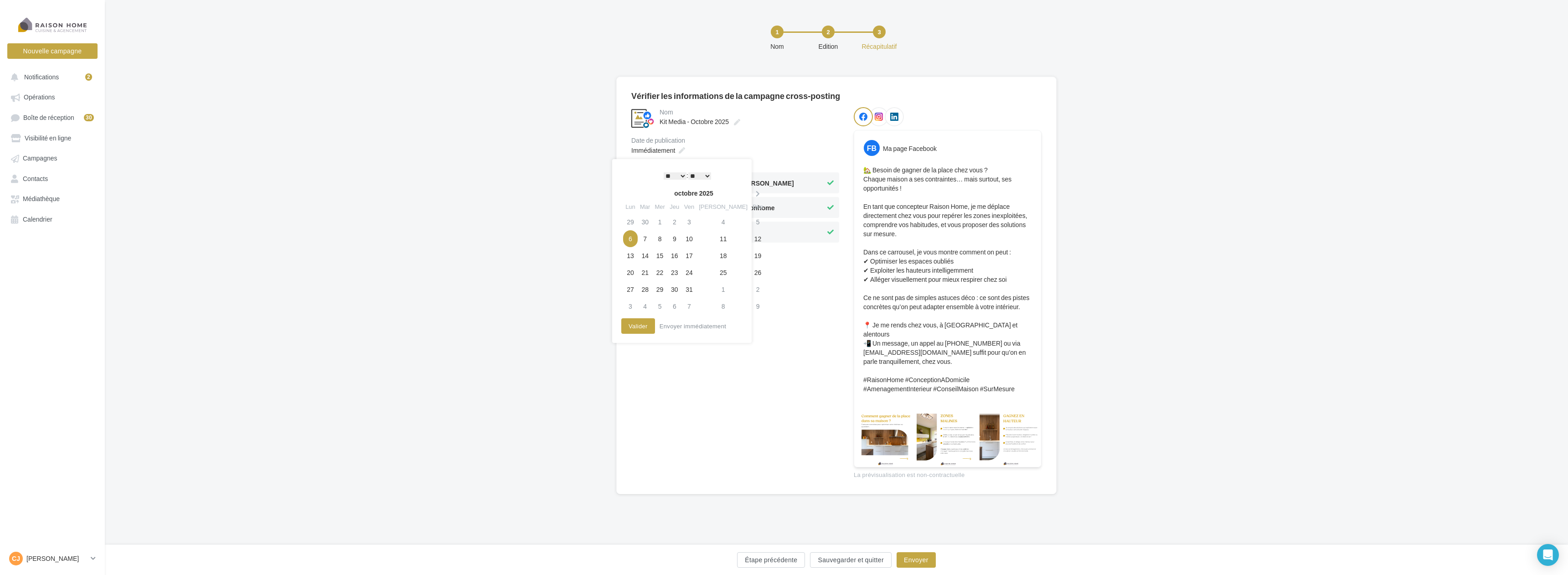
click at [632, 236] on td "6" at bounding box center [629, 239] width 14 height 17
click at [680, 173] on select "* * * * * * * * * * ** ** ** ** ** ** ** ** ** ** ** ** ** **" at bounding box center [675, 176] width 23 height 8
click at [633, 324] on button "Valider" at bounding box center [638, 326] width 33 height 15
click at [916, 556] on button "Envoyer" at bounding box center [916, 560] width 39 height 15
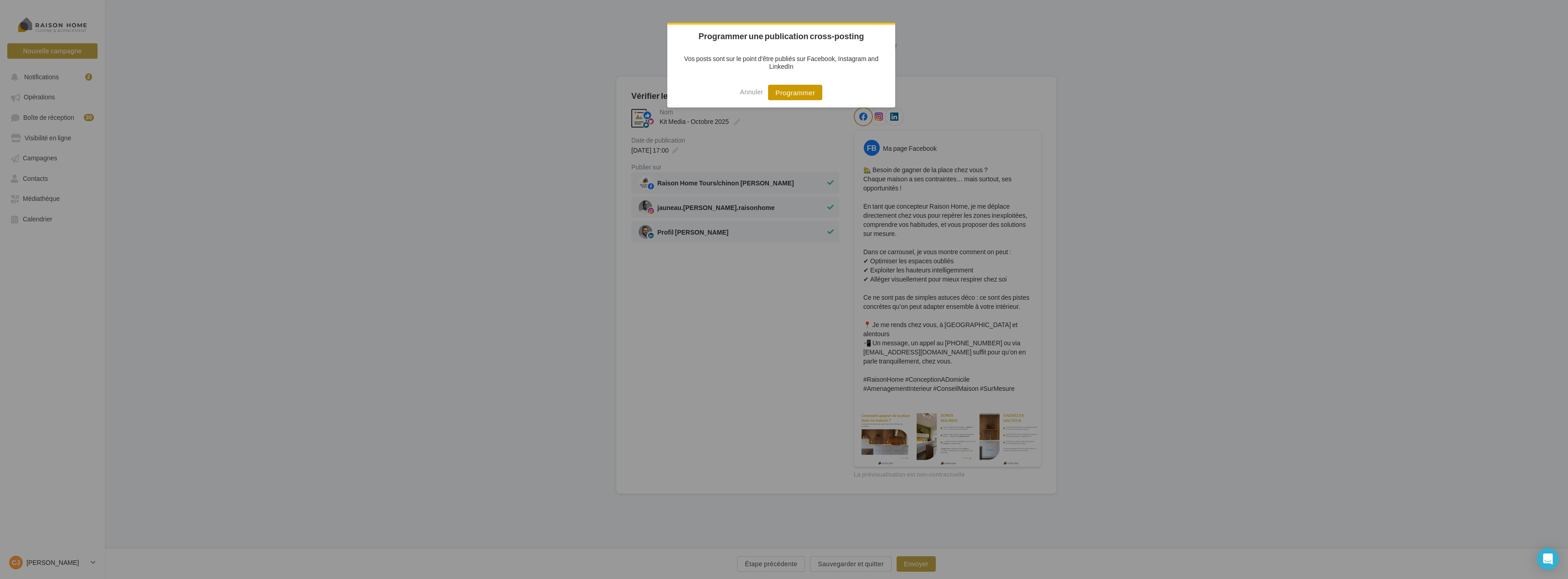
click at [788, 93] on button "Programmer" at bounding box center [795, 92] width 54 height 15
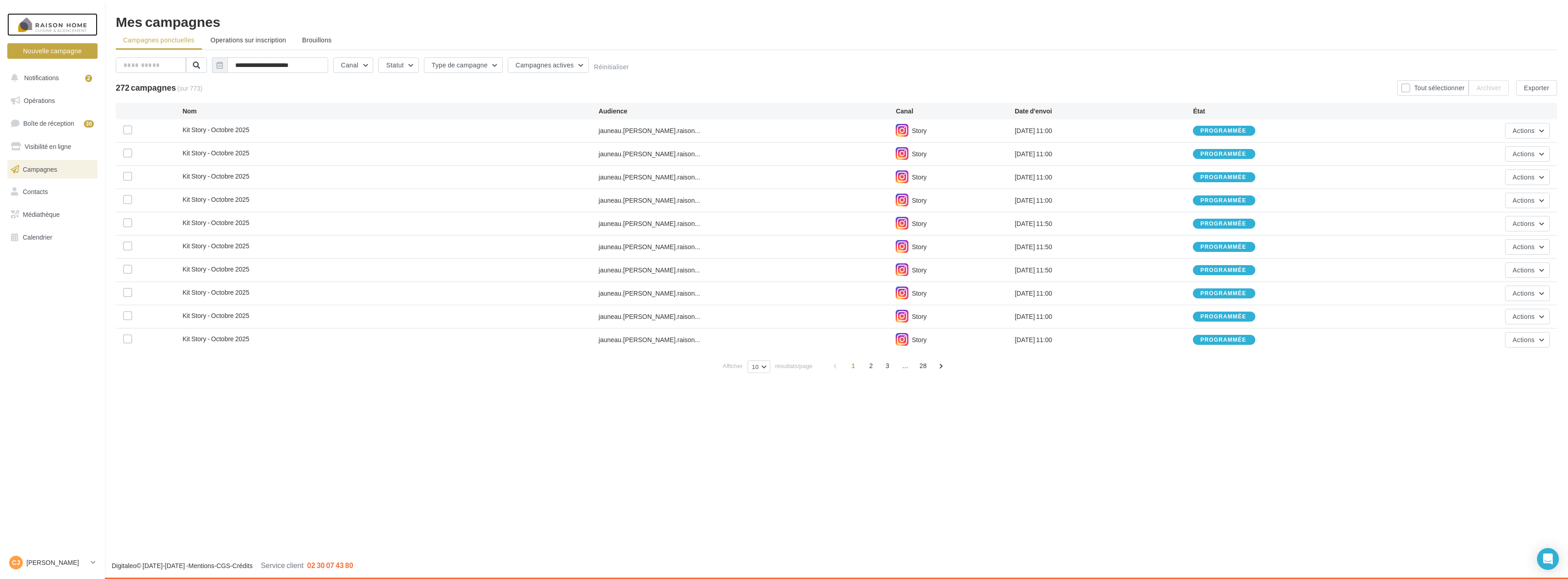
click at [56, 27] on div at bounding box center [52, 25] width 73 height 23
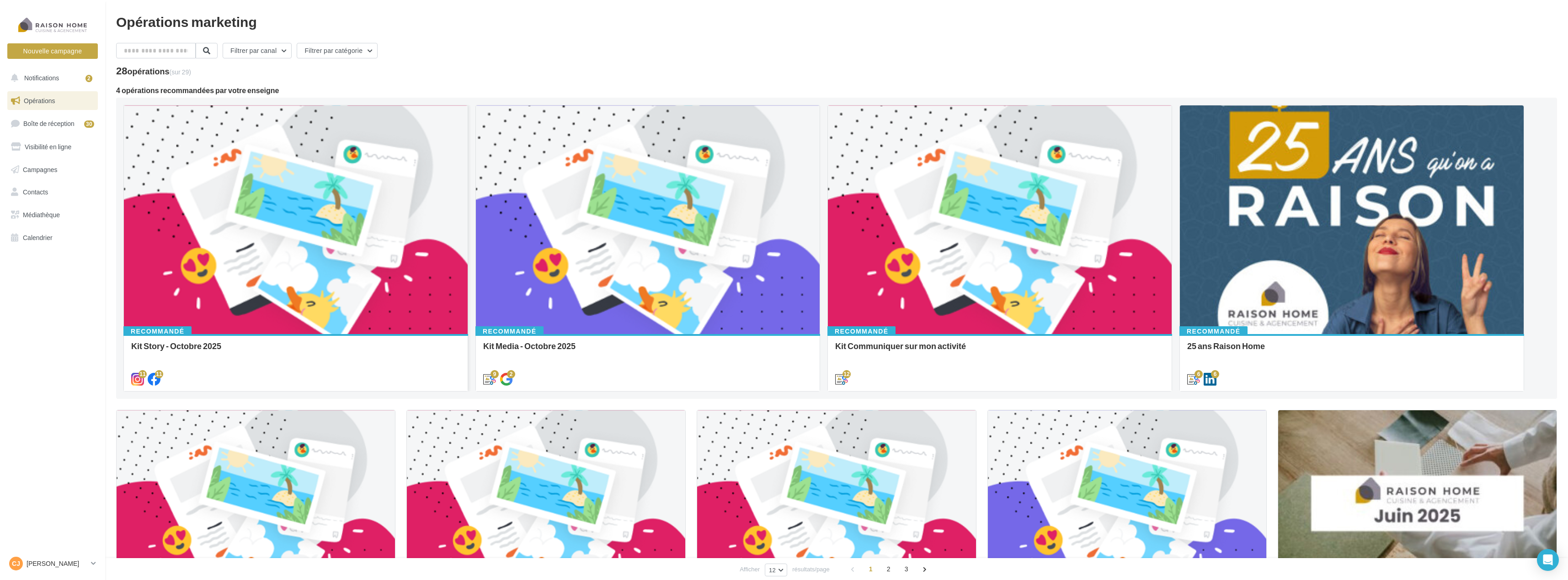
click at [362, 224] on div at bounding box center [295, 220] width 344 height 230
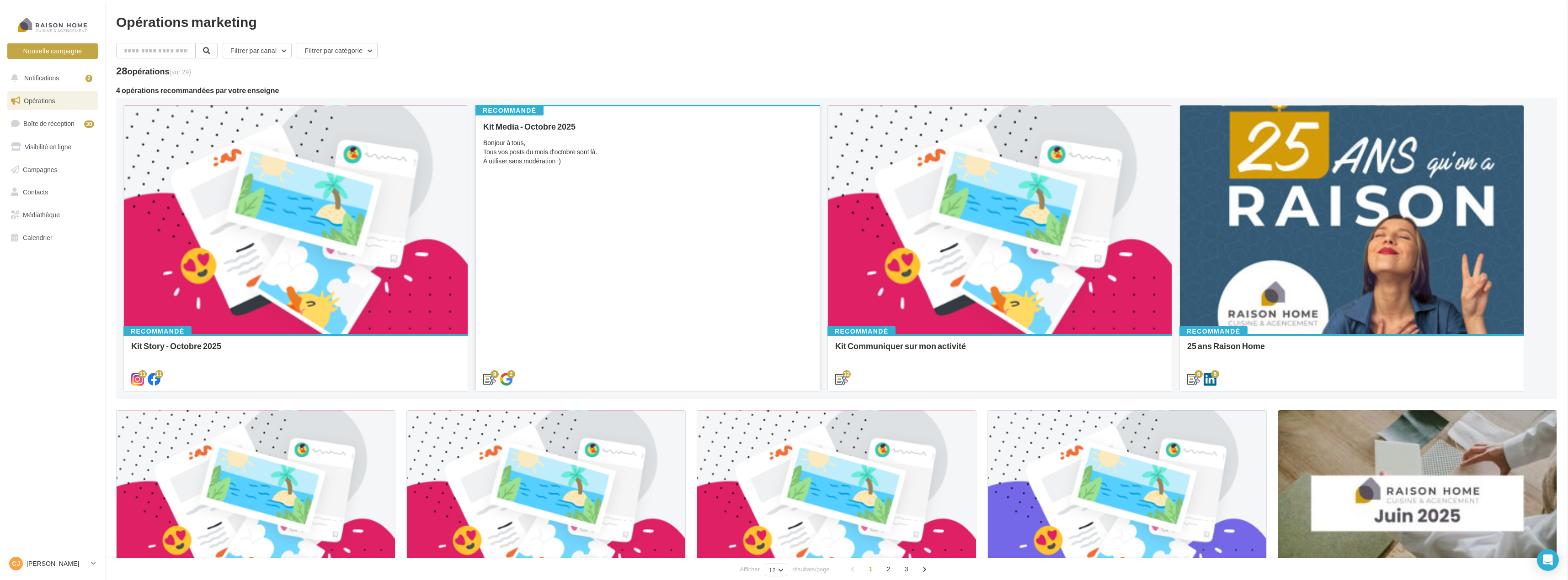
click at [601, 212] on div "Kit Media - [DATE] Bonjour à tous, Tous vos posts du mois d'octobre sont là. À …" at bounding box center [647, 252] width 329 height 261
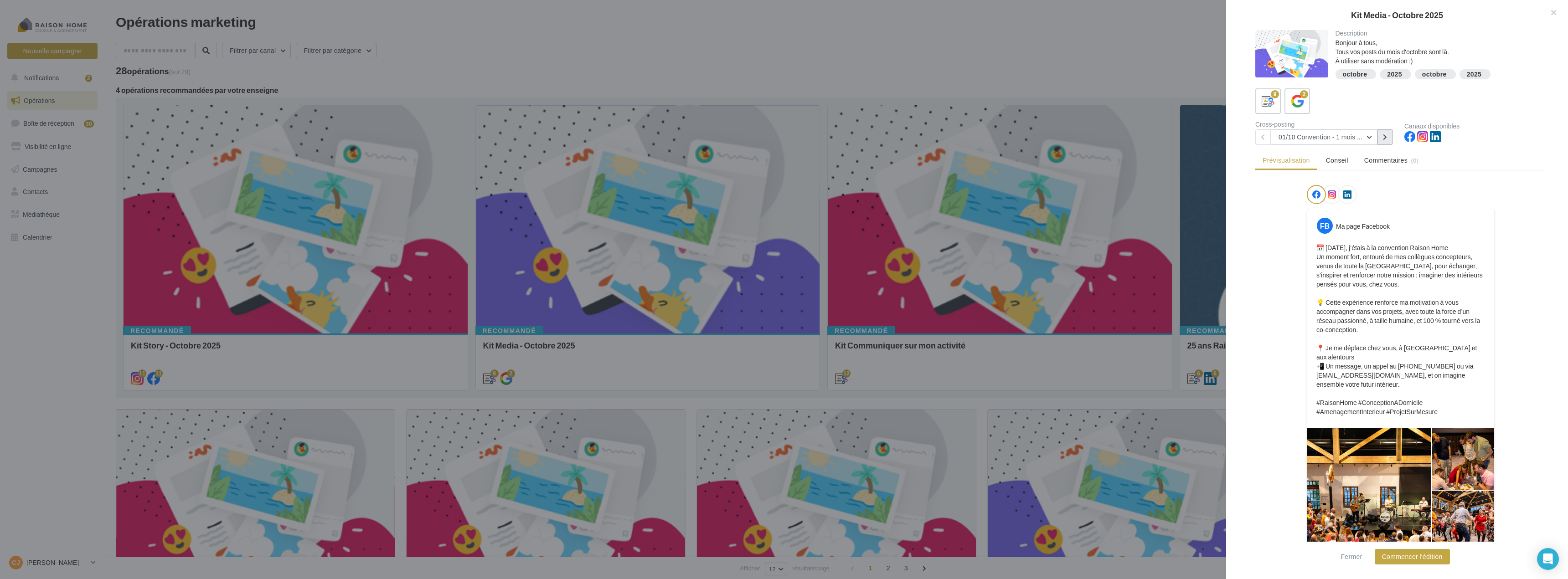
click at [1386, 141] on button at bounding box center [1385, 137] width 15 height 15
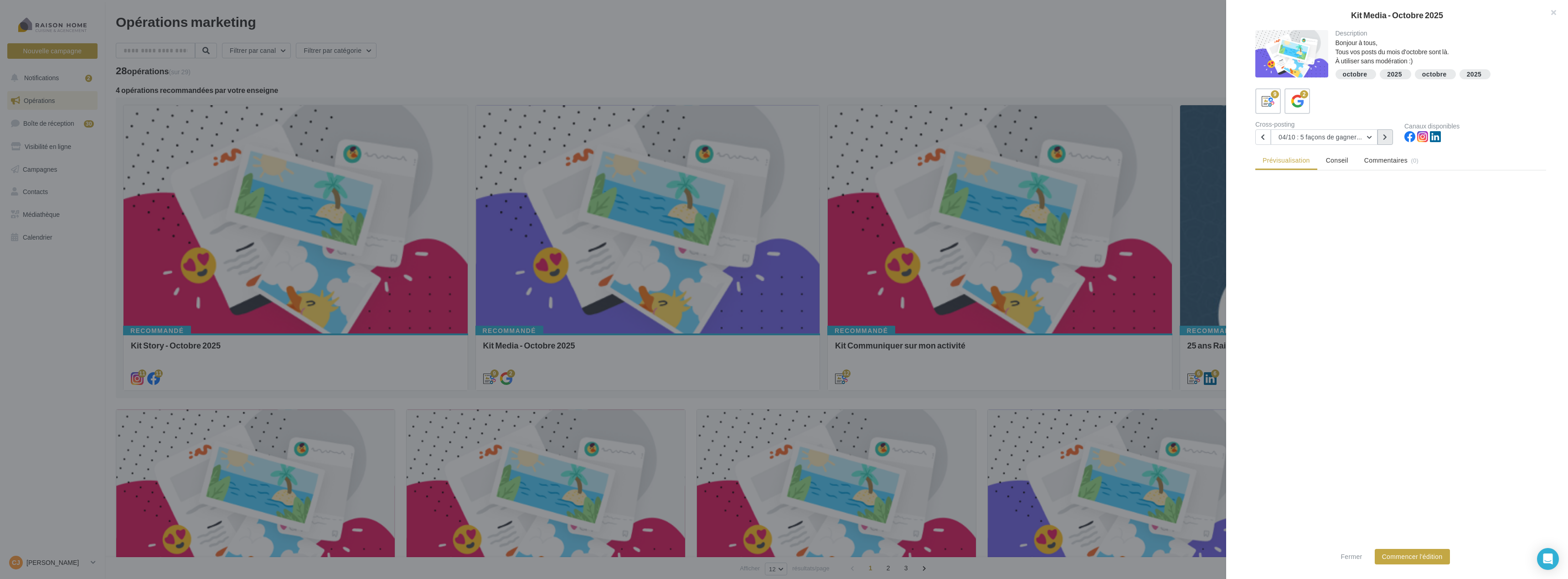
click at [1386, 141] on button at bounding box center [1385, 137] width 15 height 15
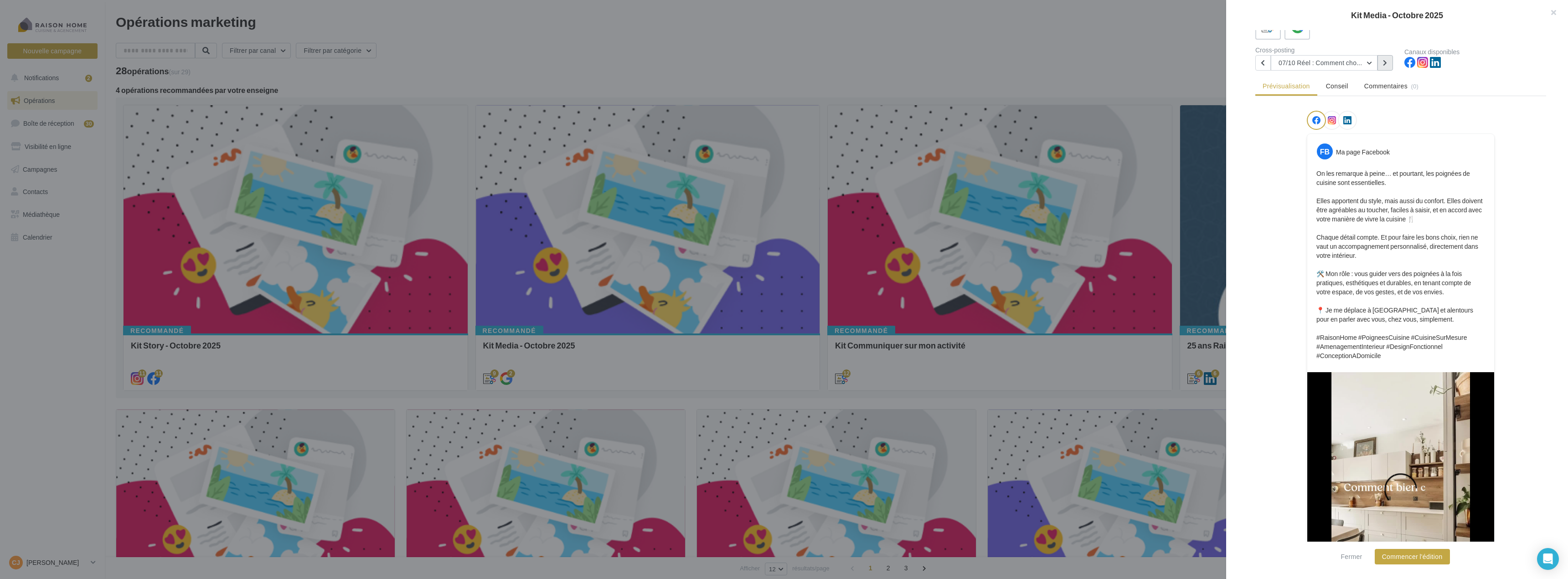
scroll to position [91, 0]
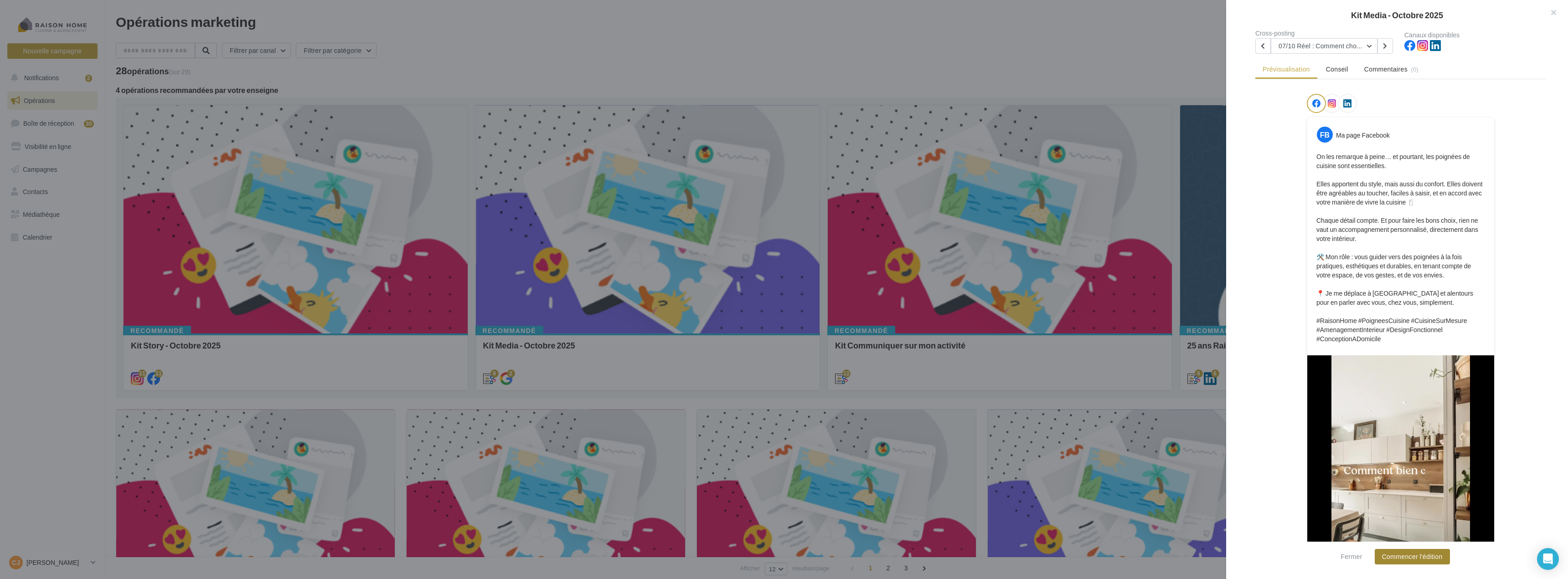
click at [1431, 552] on button "Commencer l'édition" at bounding box center [1412, 557] width 75 height 15
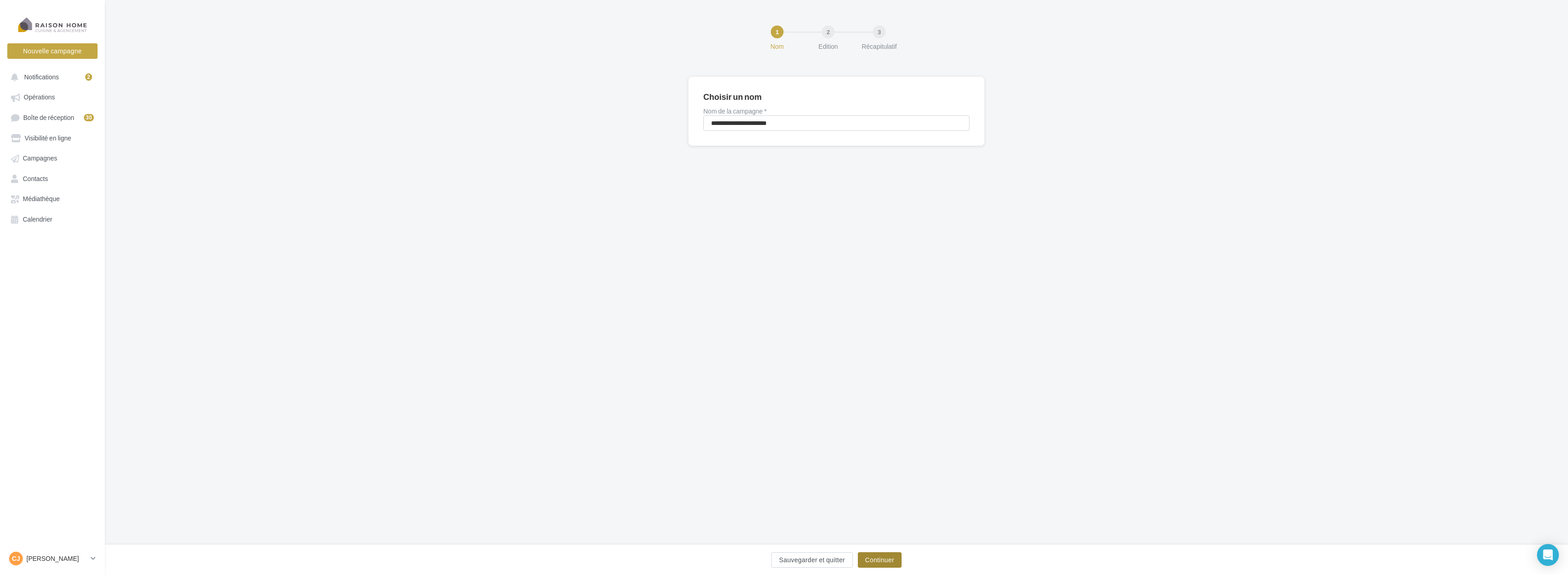
click at [872, 554] on button "Continuer" at bounding box center [880, 560] width 44 height 15
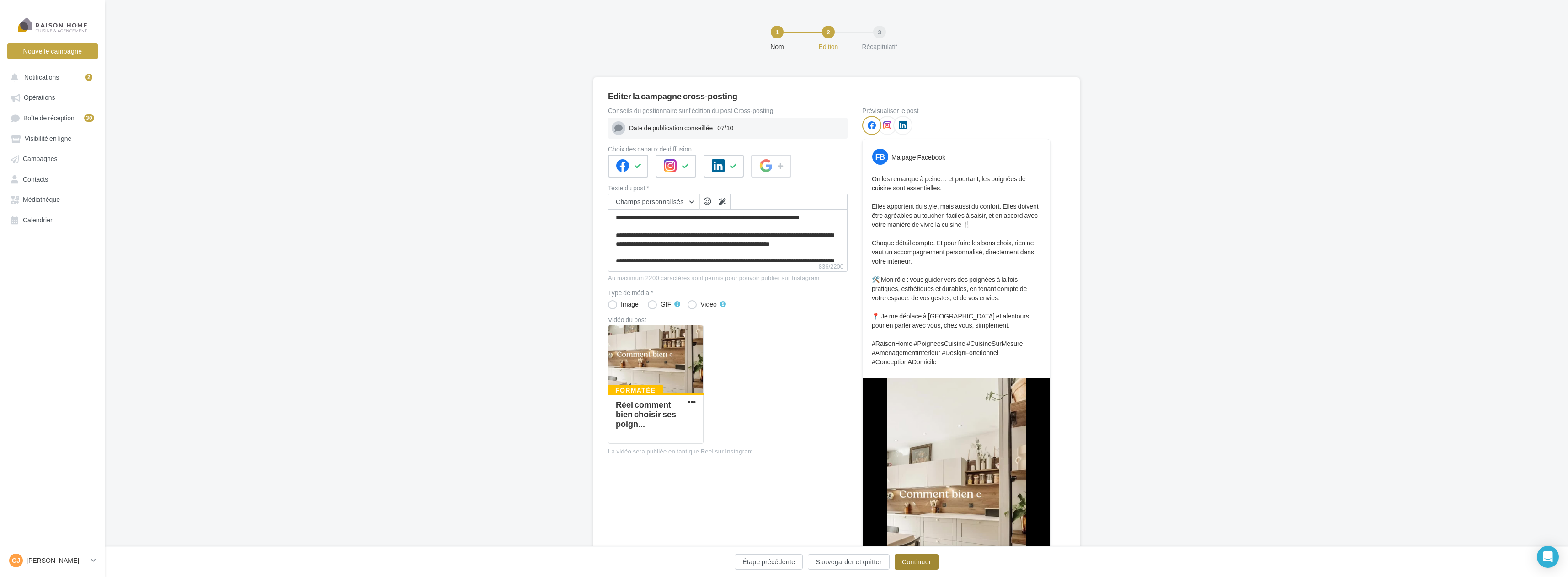
click at [913, 559] on button "Continuer" at bounding box center [916, 562] width 44 height 15
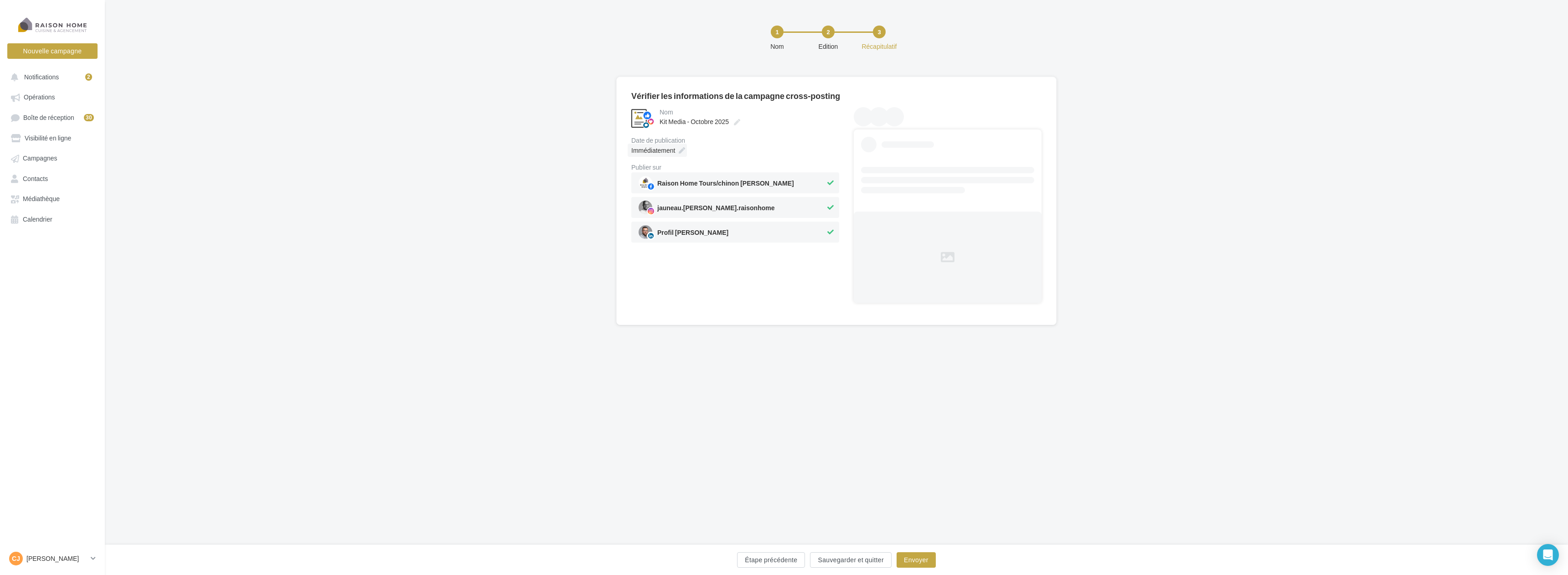
click at [684, 150] on icon at bounding box center [682, 150] width 7 height 7
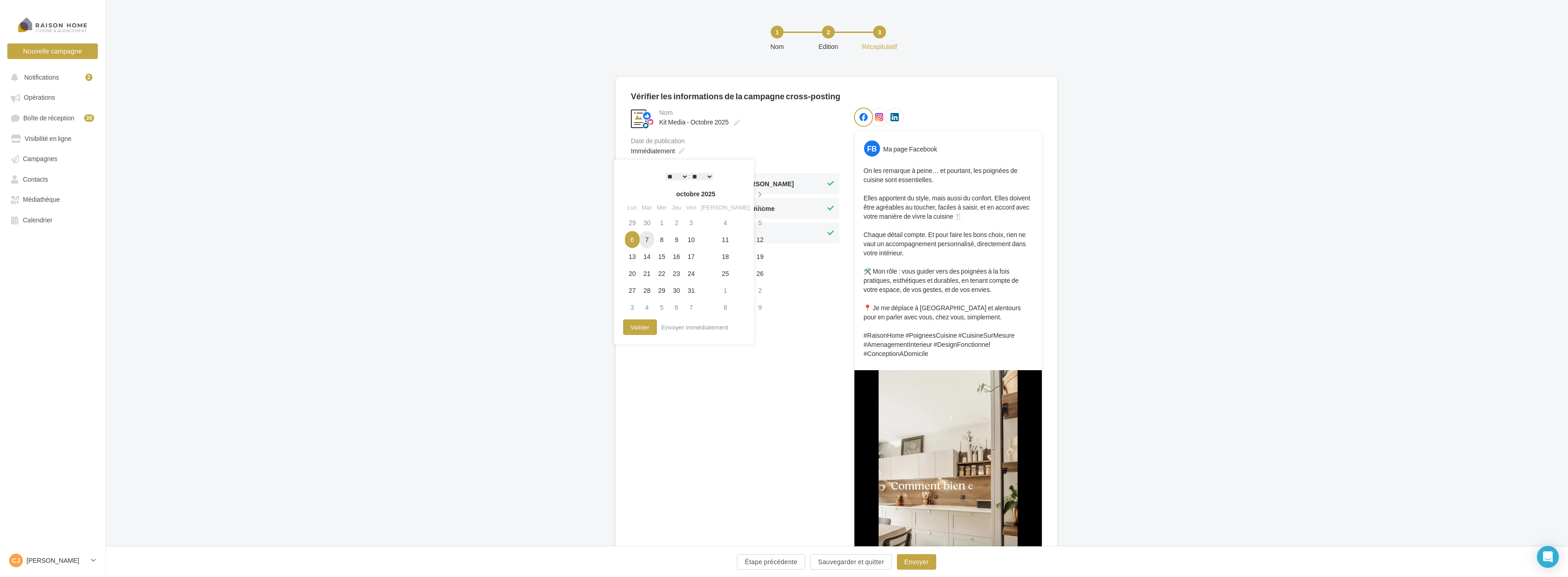
click at [652, 234] on td "7" at bounding box center [646, 239] width 14 height 17
click at [645, 328] on button "Valider" at bounding box center [637, 327] width 33 height 15
click at [925, 559] on button "Envoyer" at bounding box center [916, 562] width 39 height 15
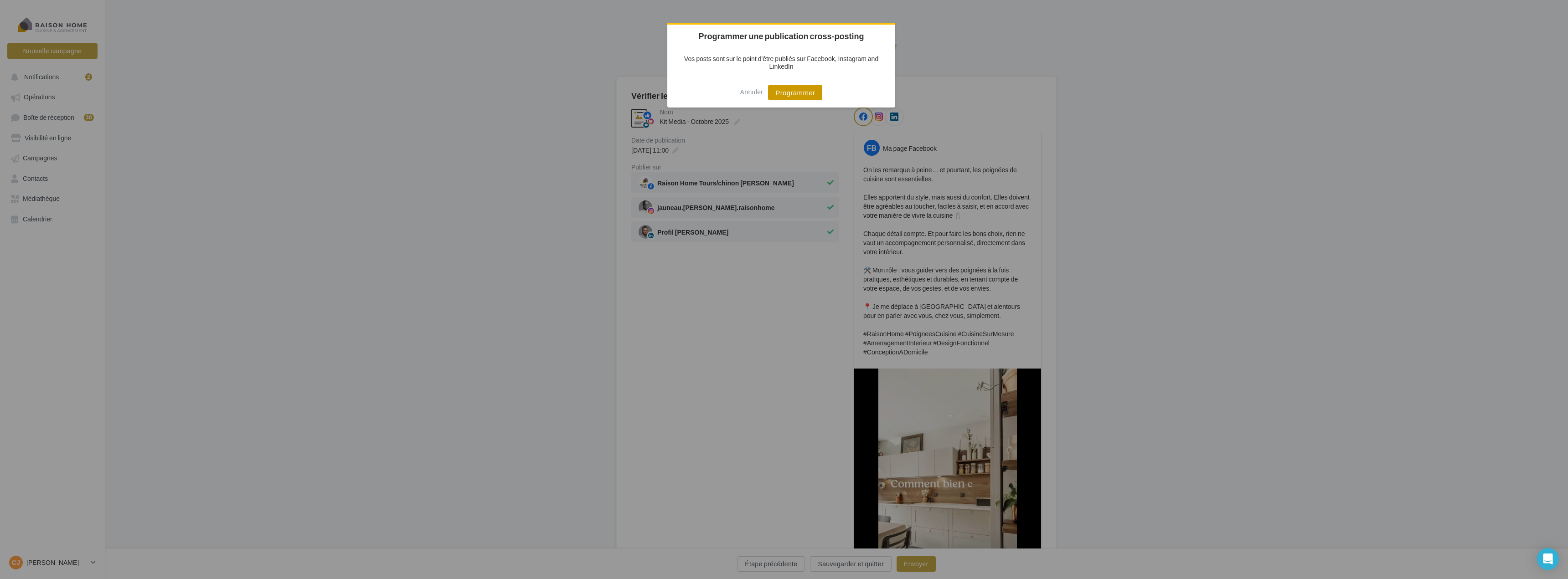
click at [793, 94] on button "Programmer" at bounding box center [795, 92] width 54 height 15
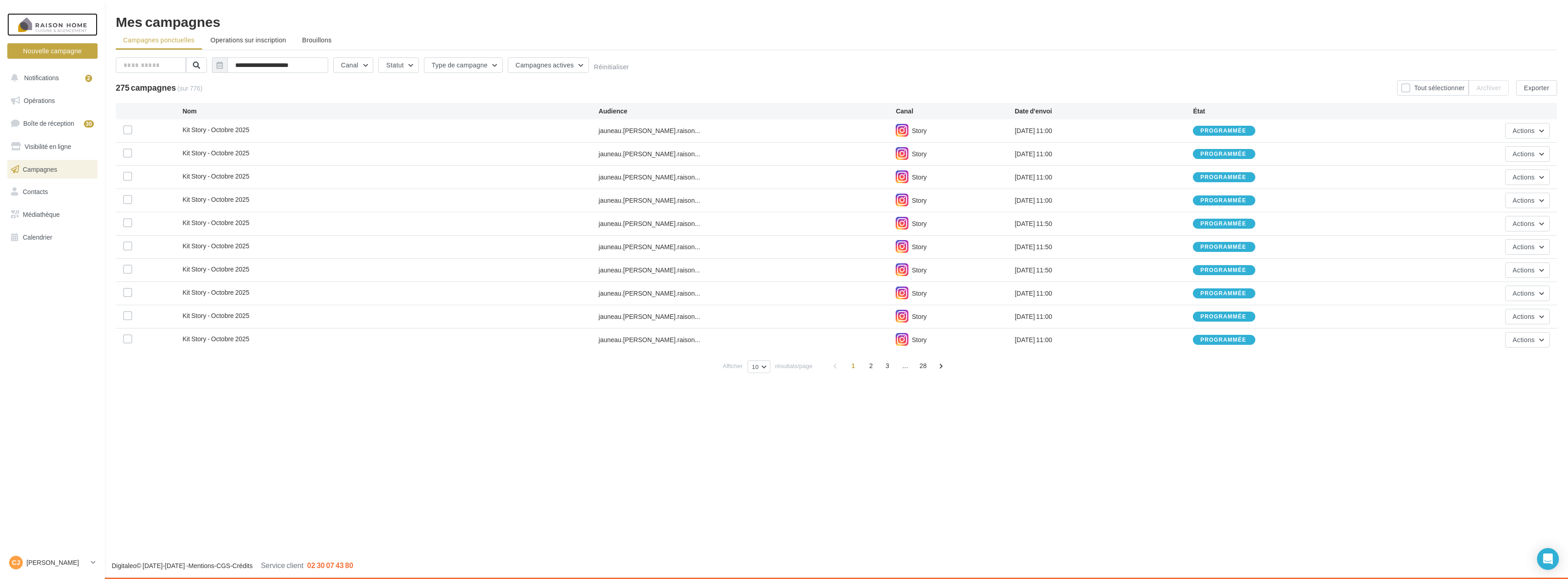
click at [41, 22] on div at bounding box center [52, 25] width 73 height 23
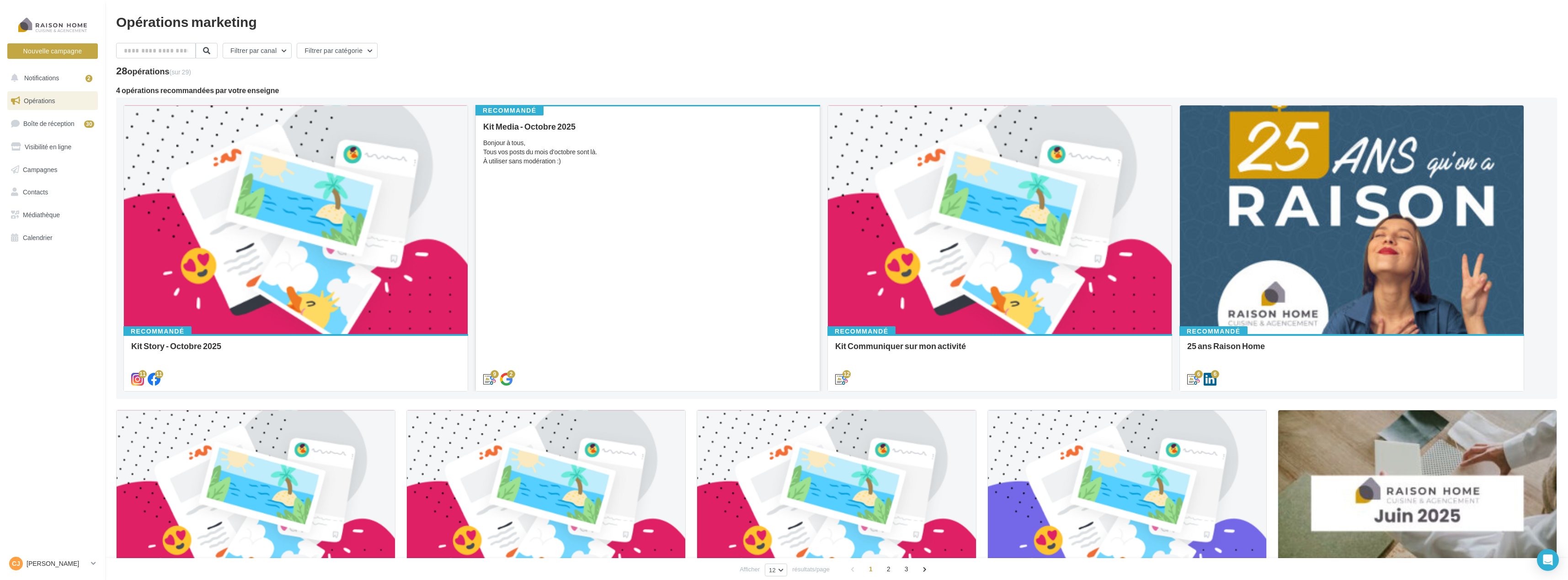
click at [712, 233] on div "Kit Media - Octobre 2025 Bonjour à tous, Tous vos posts du mois d'octobre sont …" at bounding box center [647, 252] width 329 height 261
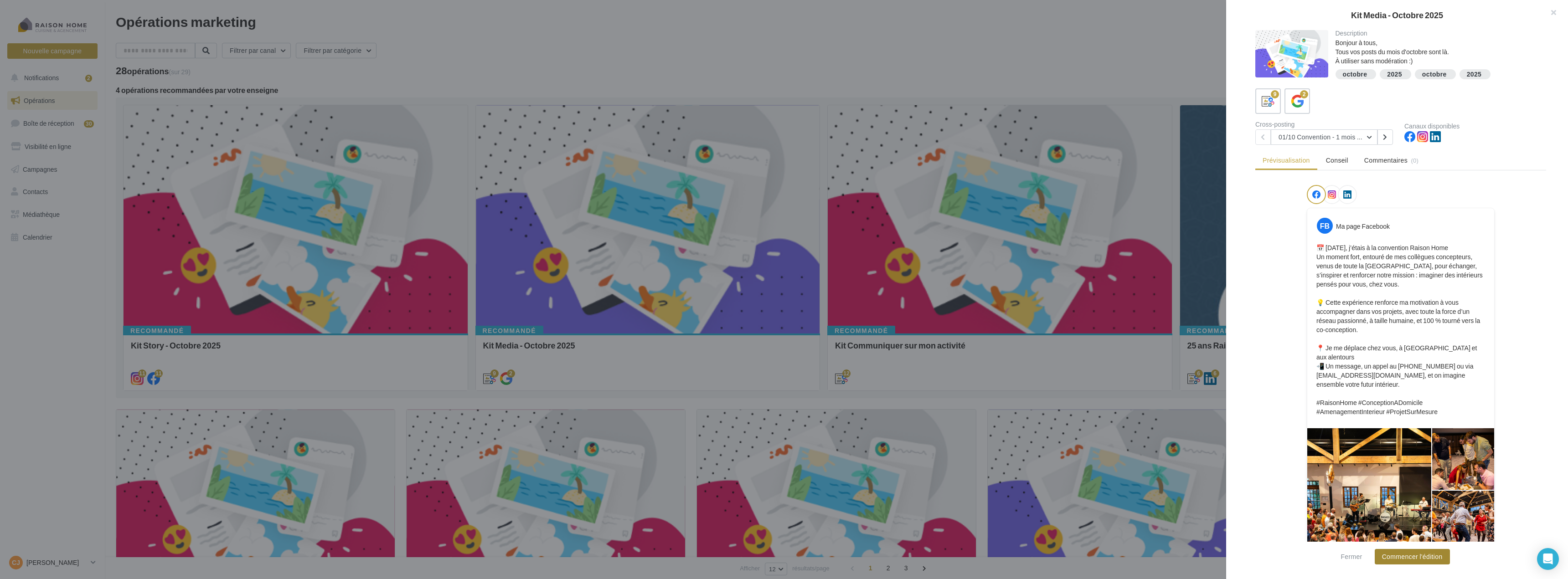
click at [1417, 559] on button "Commencer l'édition" at bounding box center [1412, 557] width 75 height 15
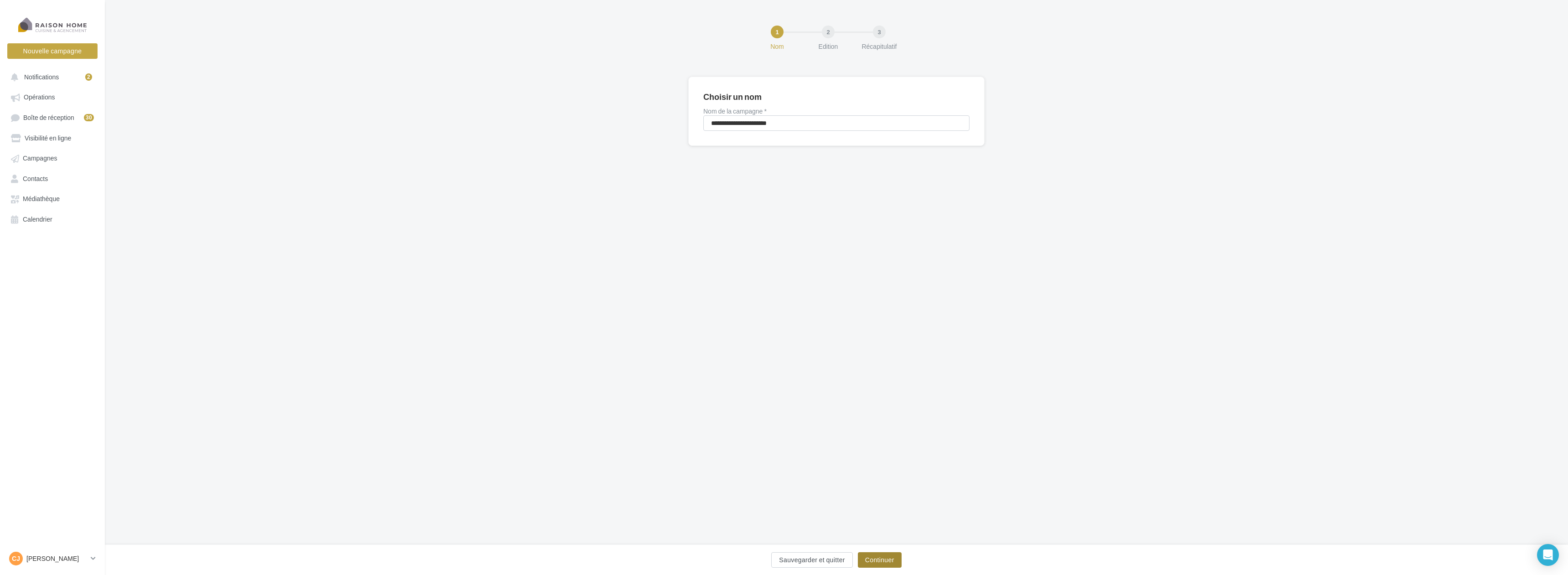
click at [897, 560] on button "Continuer" at bounding box center [880, 560] width 44 height 15
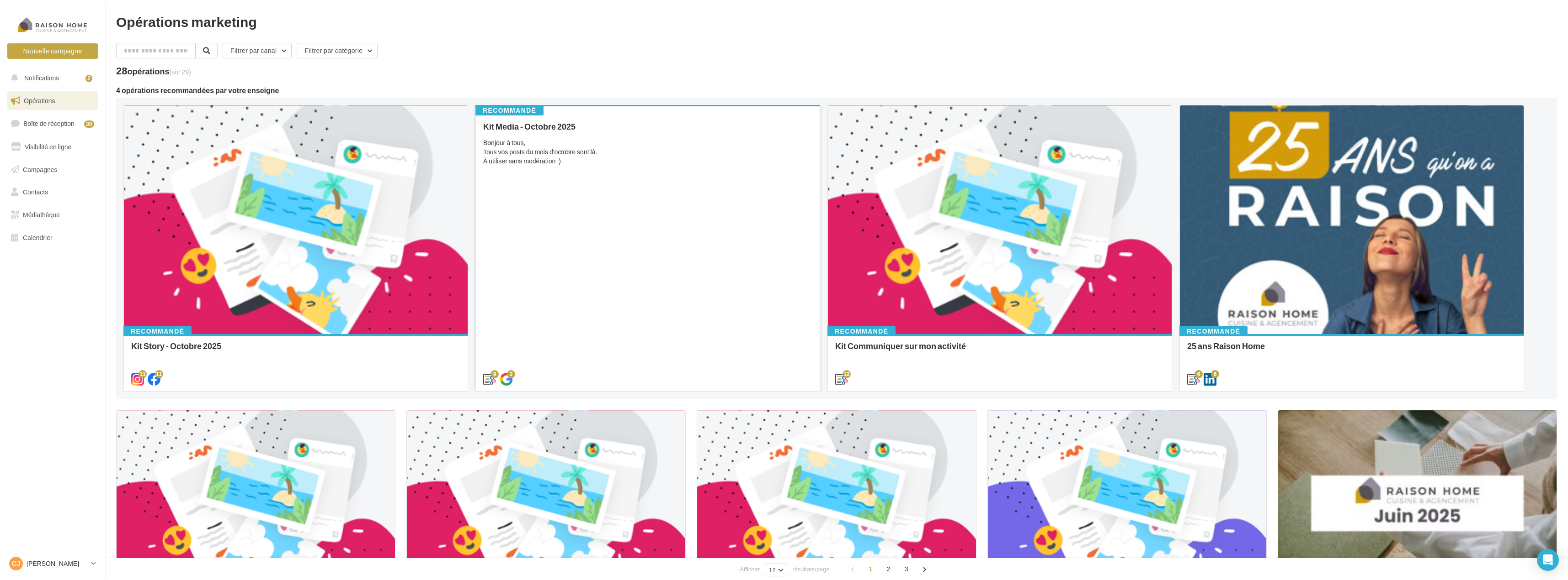
click at [627, 233] on div "Kit Media - Octobre 2025 Bonjour à tous, Tous vos posts du mois d'octobre sont …" at bounding box center [647, 252] width 329 height 261
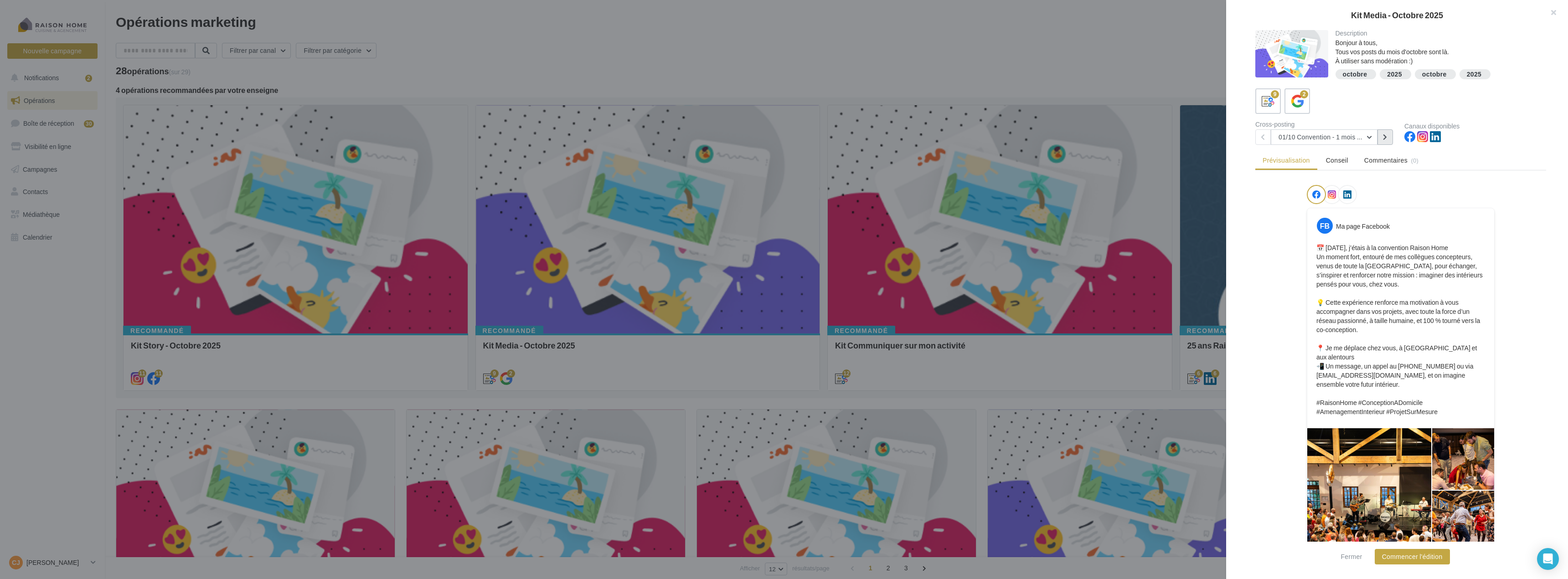
click at [1384, 135] on icon at bounding box center [1385, 137] width 4 height 7
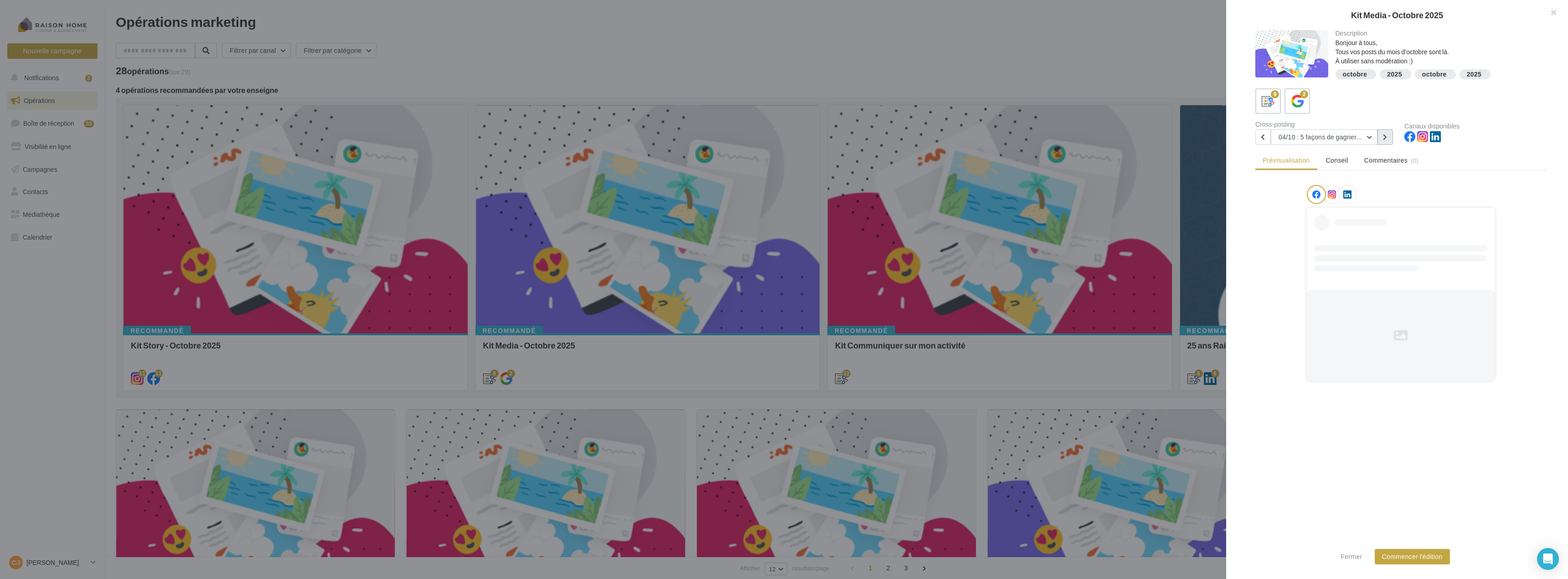
click at [1384, 135] on icon at bounding box center [1385, 137] width 4 height 7
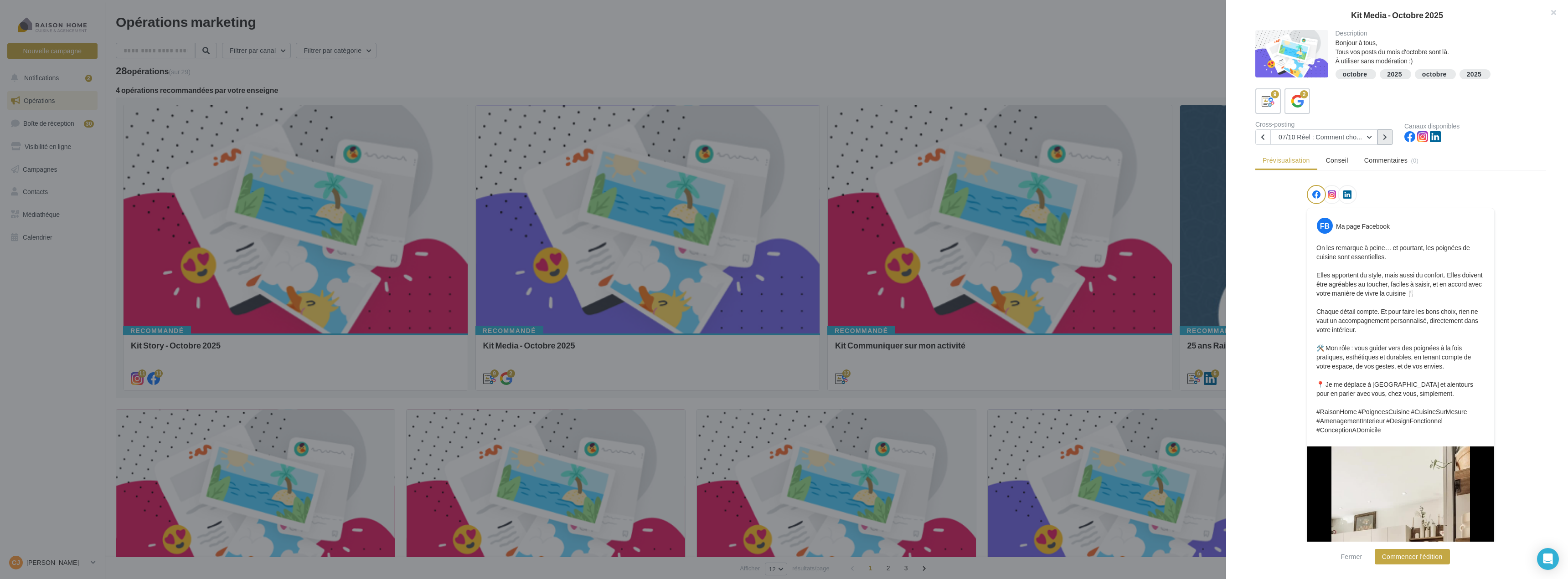
click at [1386, 137] on icon at bounding box center [1385, 137] width 4 height 7
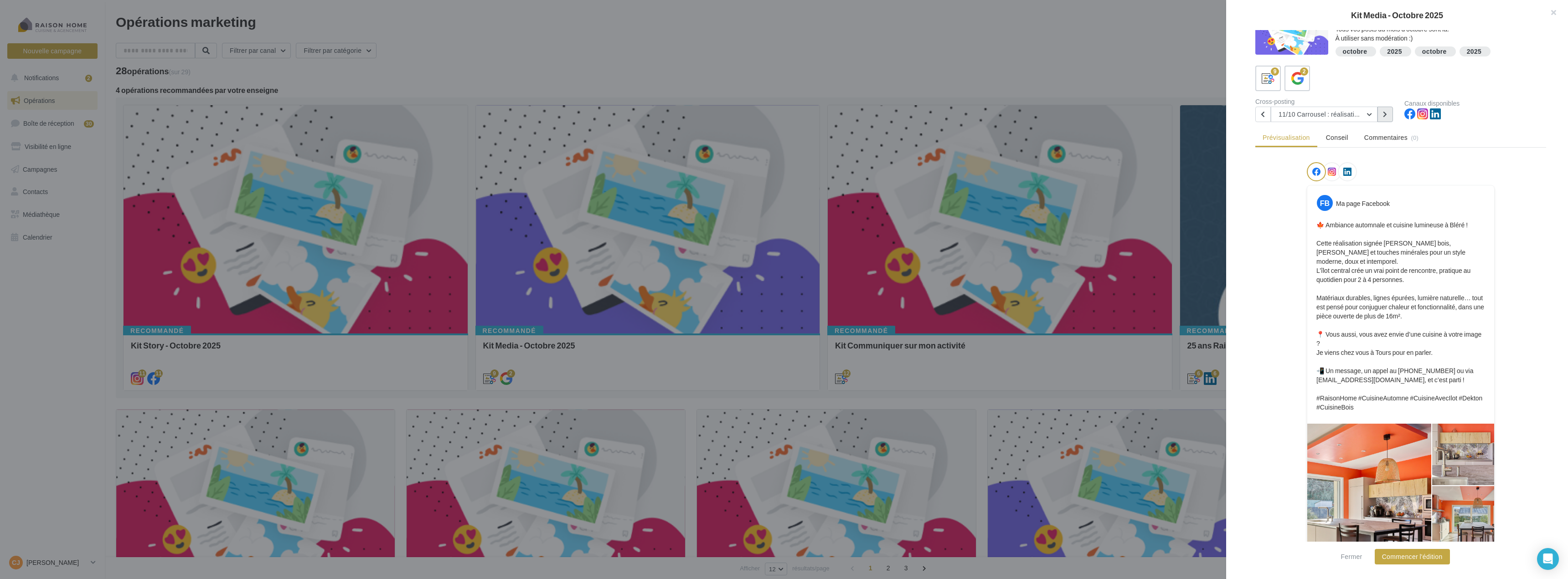
scroll to position [46, 0]
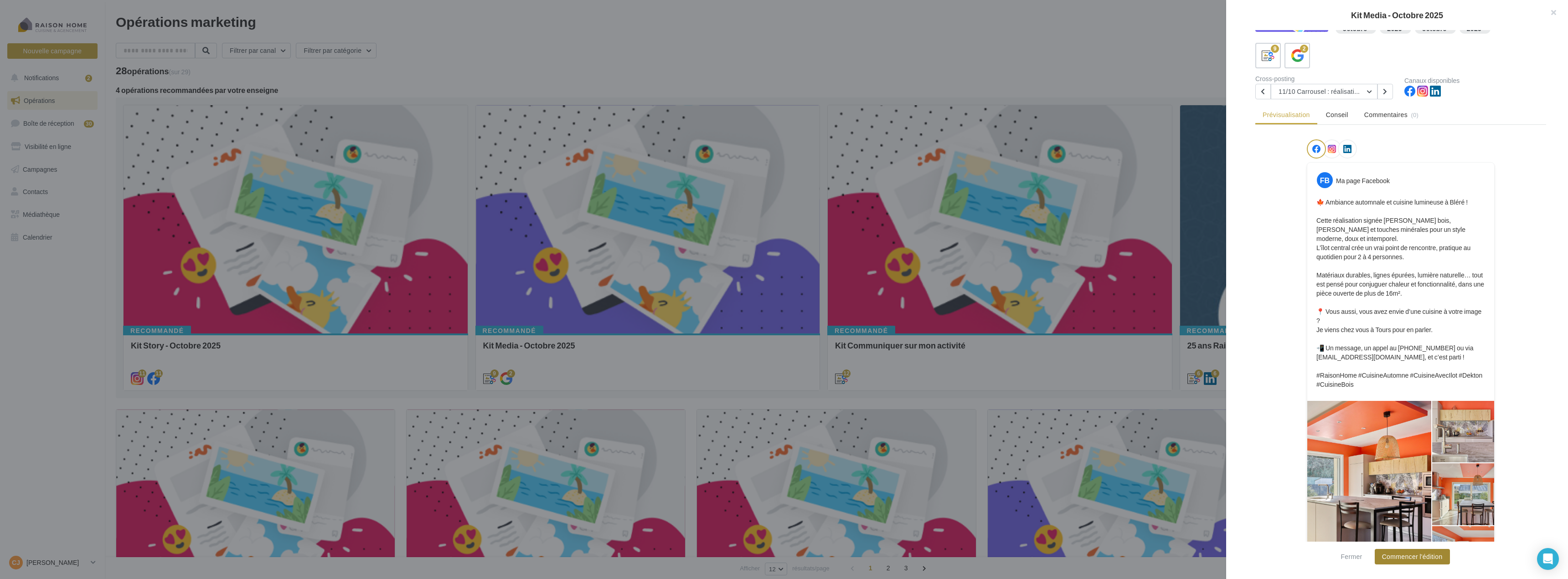
click at [1415, 560] on button "Commencer l'édition" at bounding box center [1412, 557] width 75 height 15
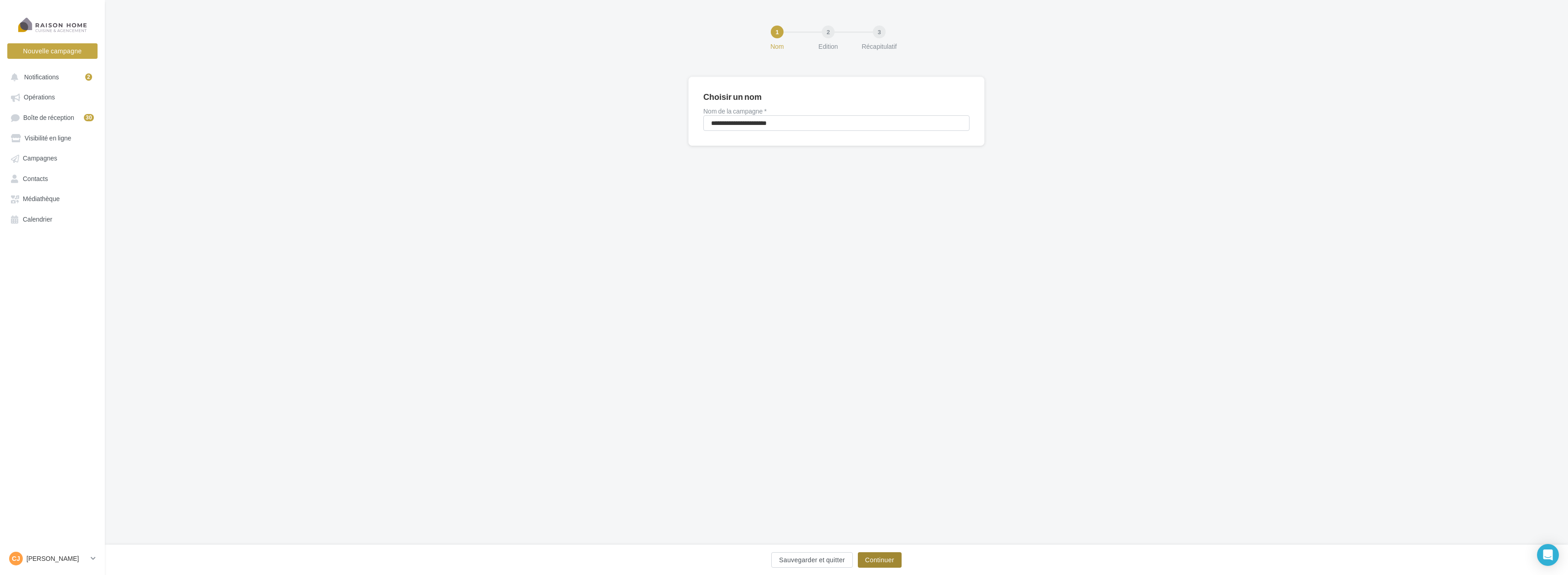
click at [886, 555] on button "Continuer" at bounding box center [880, 560] width 44 height 15
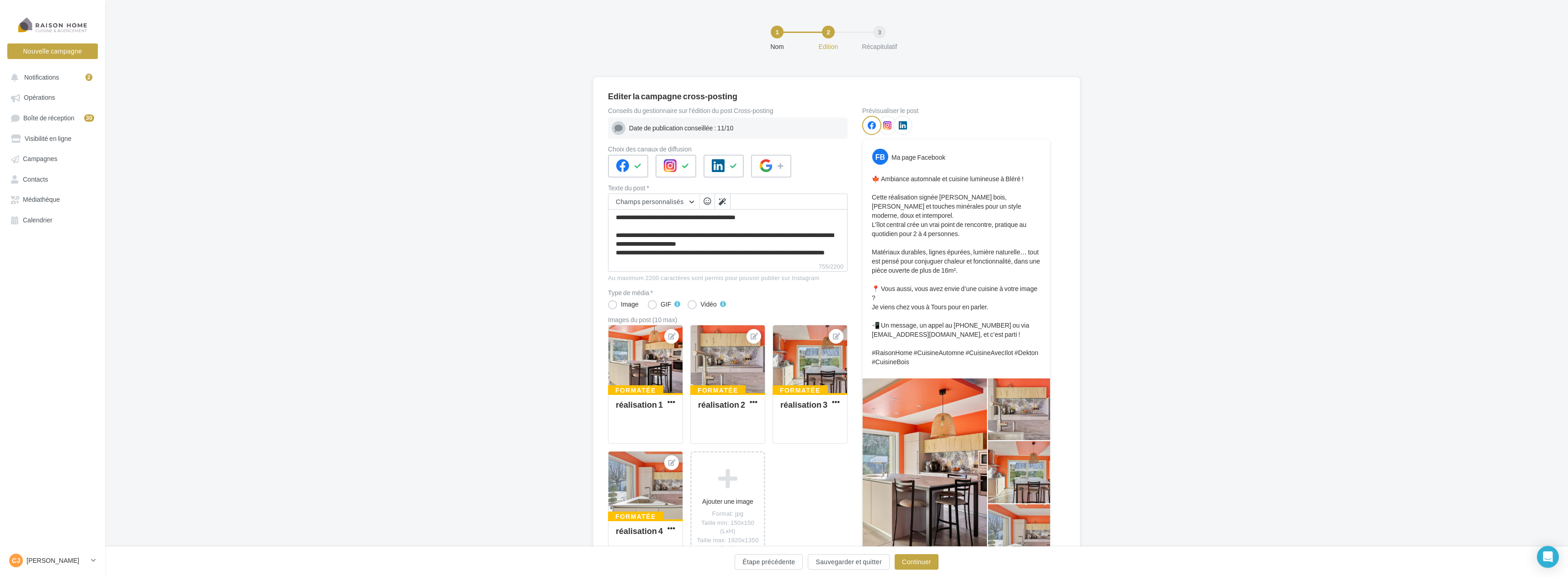
click at [943, 453] on div at bounding box center [925, 472] width 124 height 188
click at [928, 560] on button "Continuer" at bounding box center [916, 562] width 44 height 15
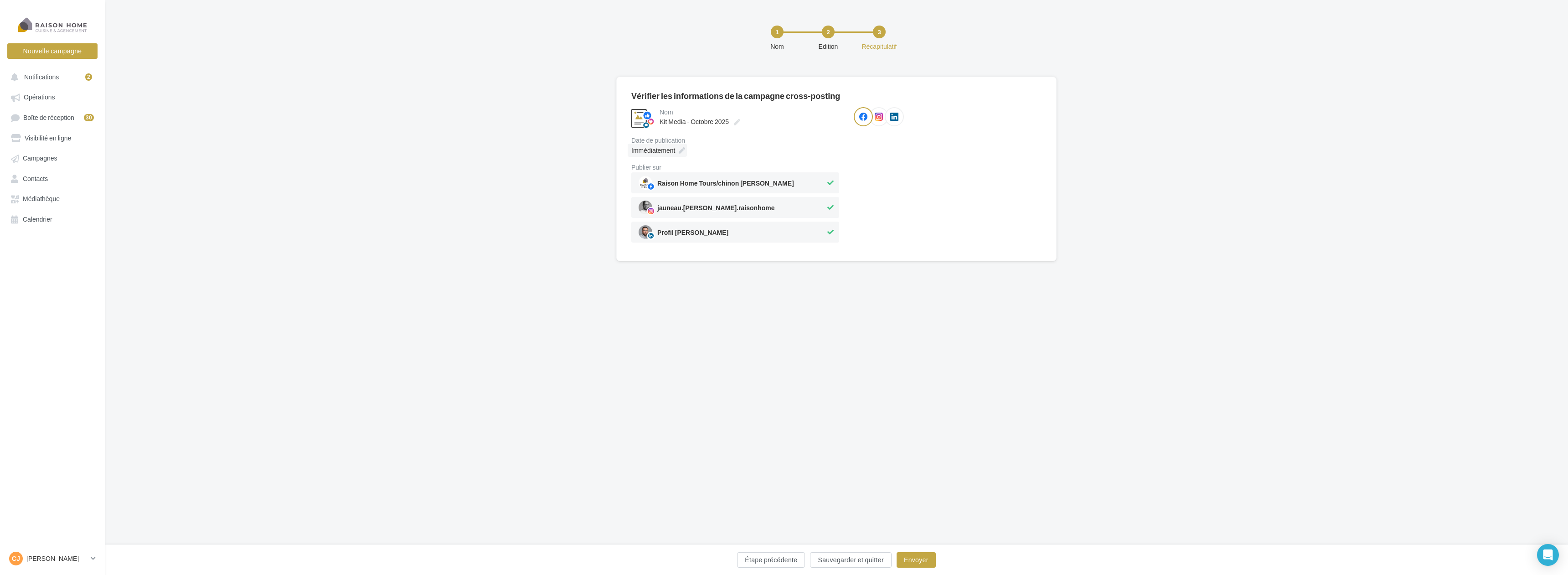
click at [682, 150] on icon at bounding box center [682, 150] width 7 height 7
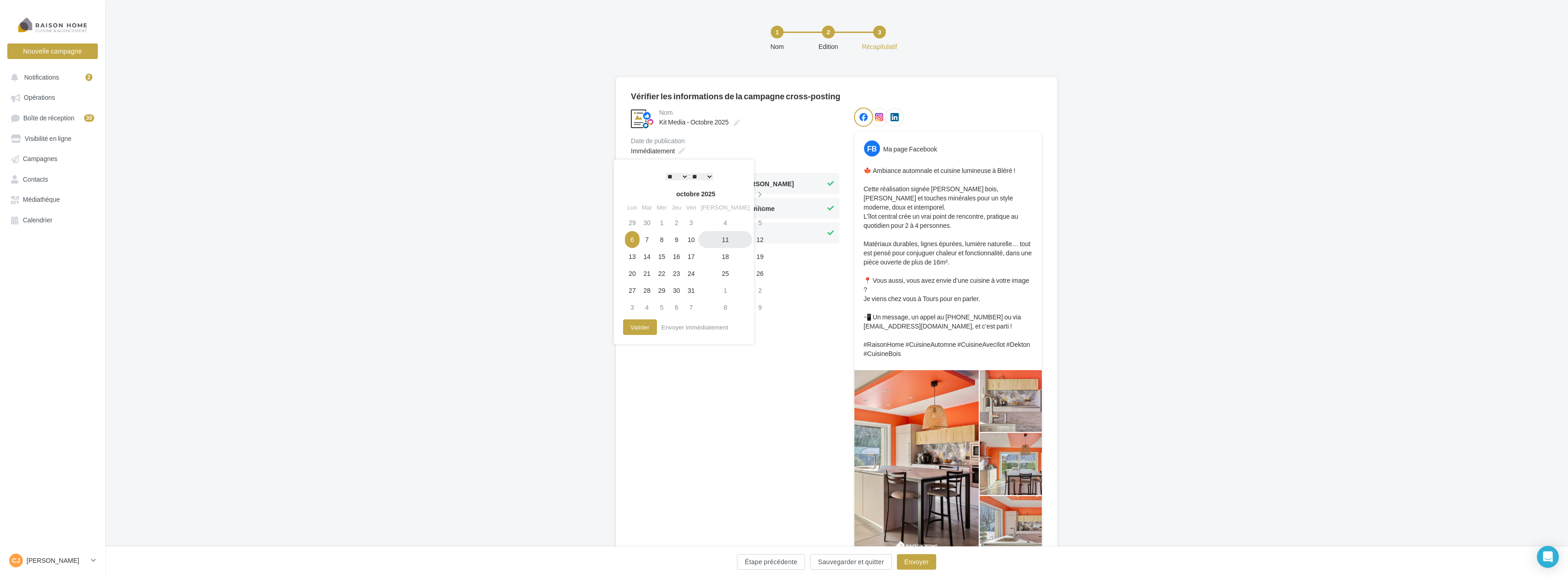
click at [717, 239] on td "11" at bounding box center [725, 239] width 53 height 17
click at [633, 328] on button "Valider" at bounding box center [637, 327] width 33 height 15
click at [919, 562] on button "Envoyer" at bounding box center [916, 562] width 39 height 15
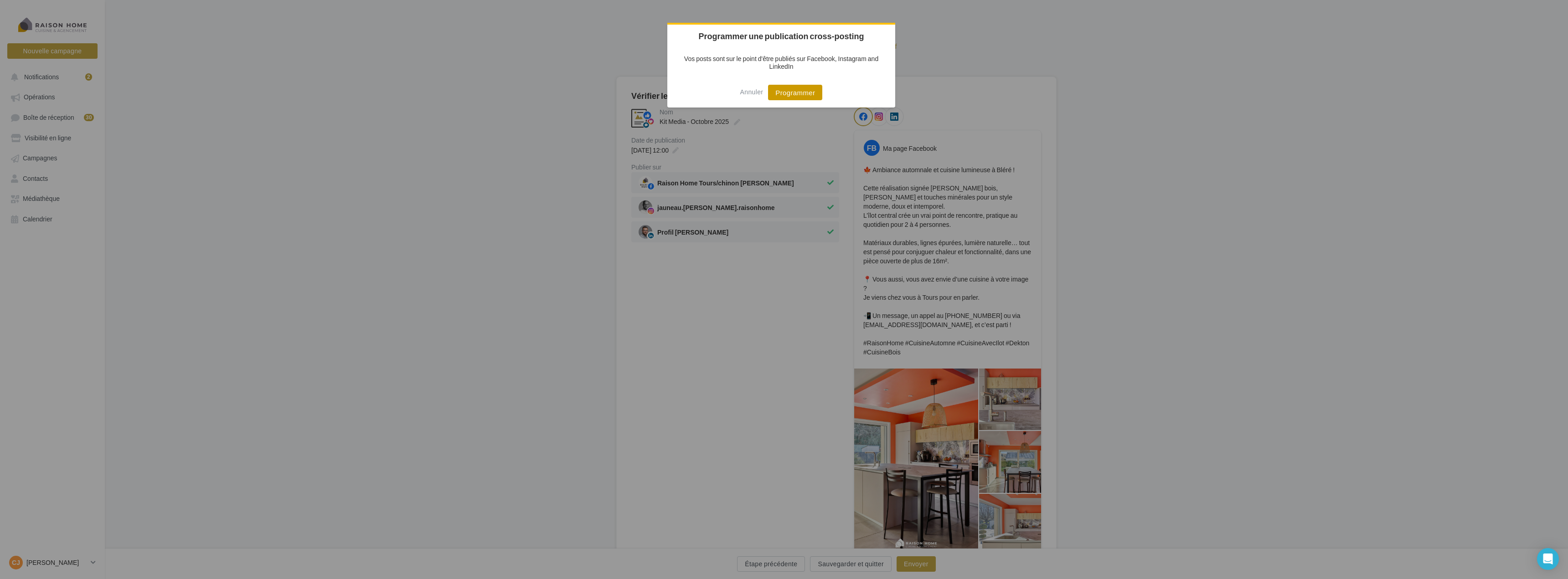
click at [804, 89] on button "Programmer" at bounding box center [795, 92] width 54 height 15
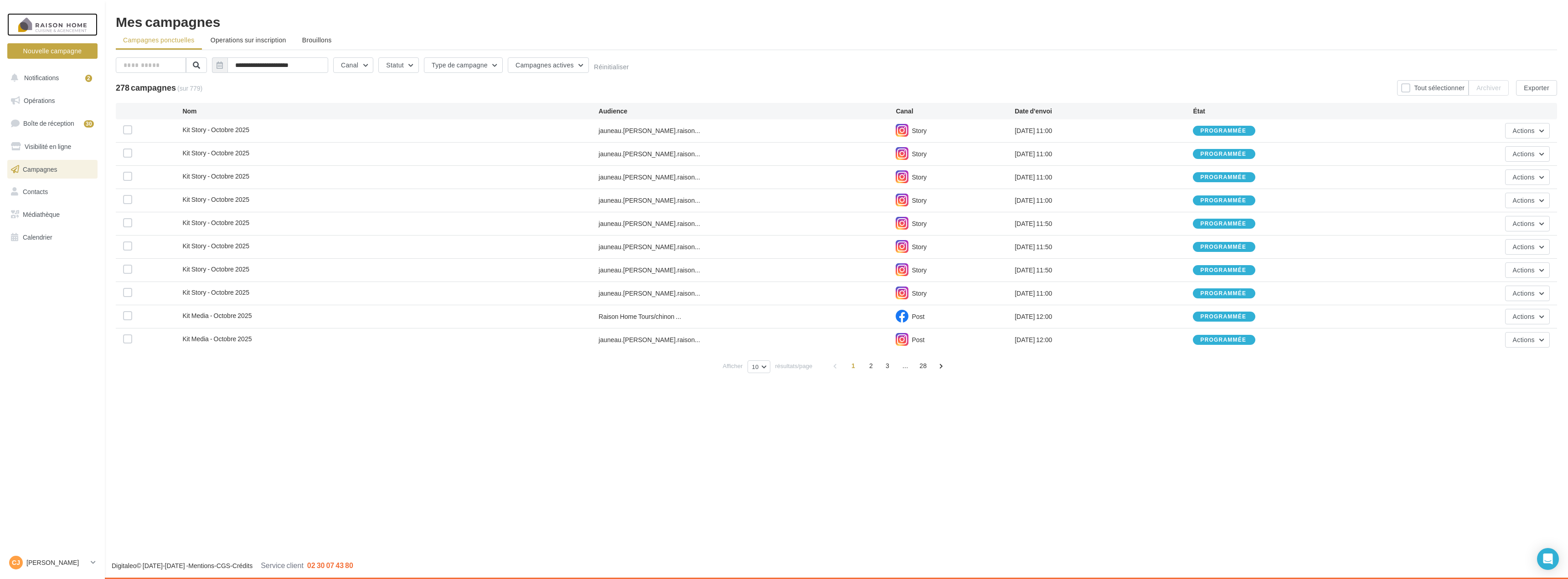
click at [65, 30] on div at bounding box center [52, 25] width 73 height 23
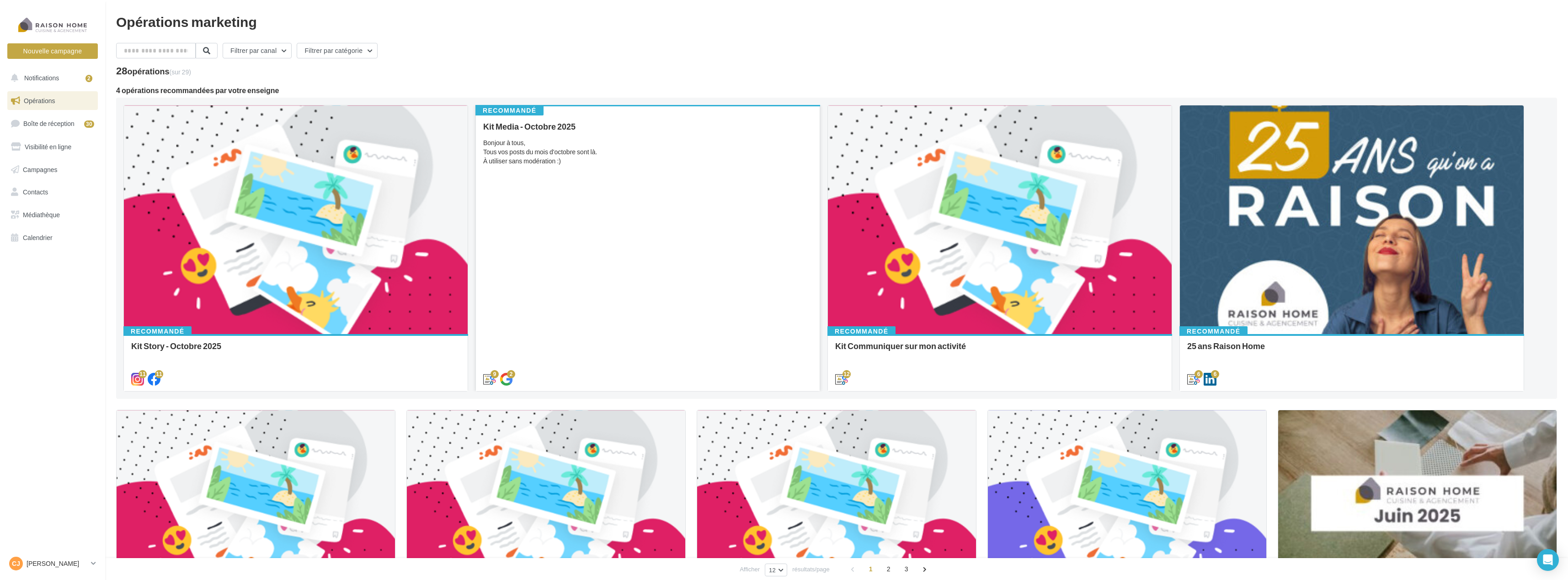
click at [688, 259] on div "Kit Media - Octobre 2025 Bonjour à tous, Tous vos posts du mois d'octobre sont …" at bounding box center [647, 252] width 329 height 261
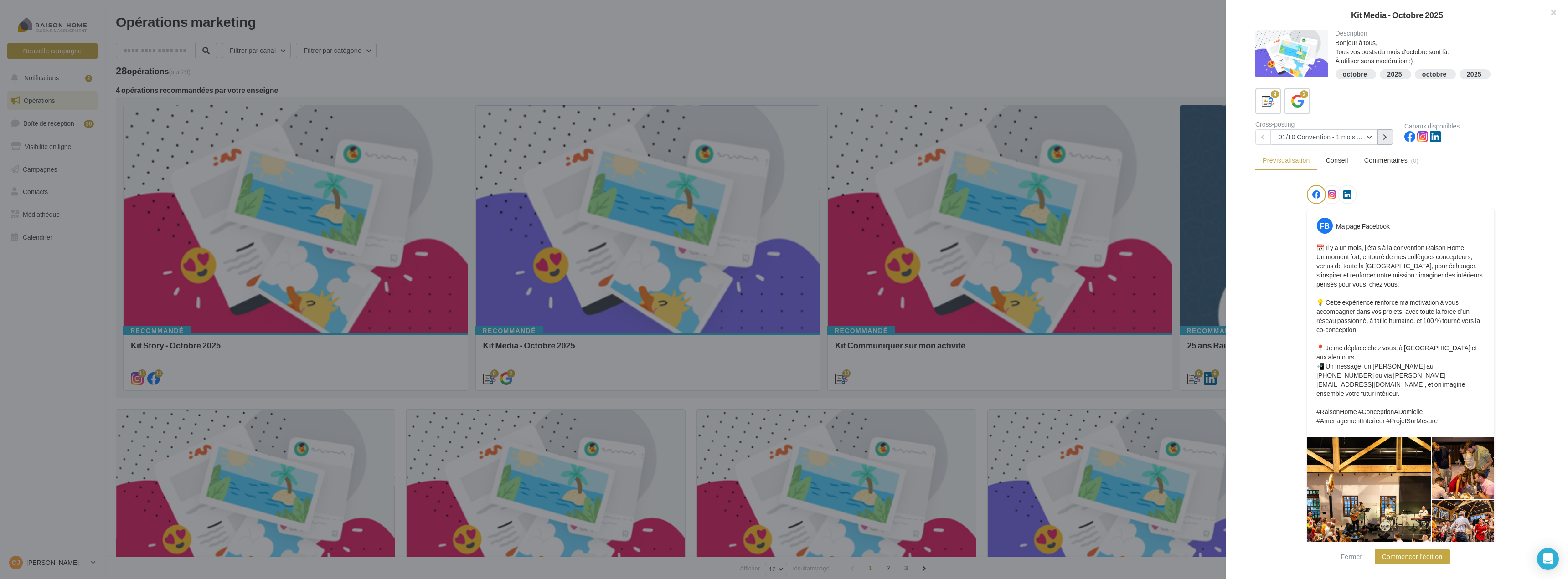
click at [1390, 137] on button at bounding box center [1385, 137] width 15 height 15
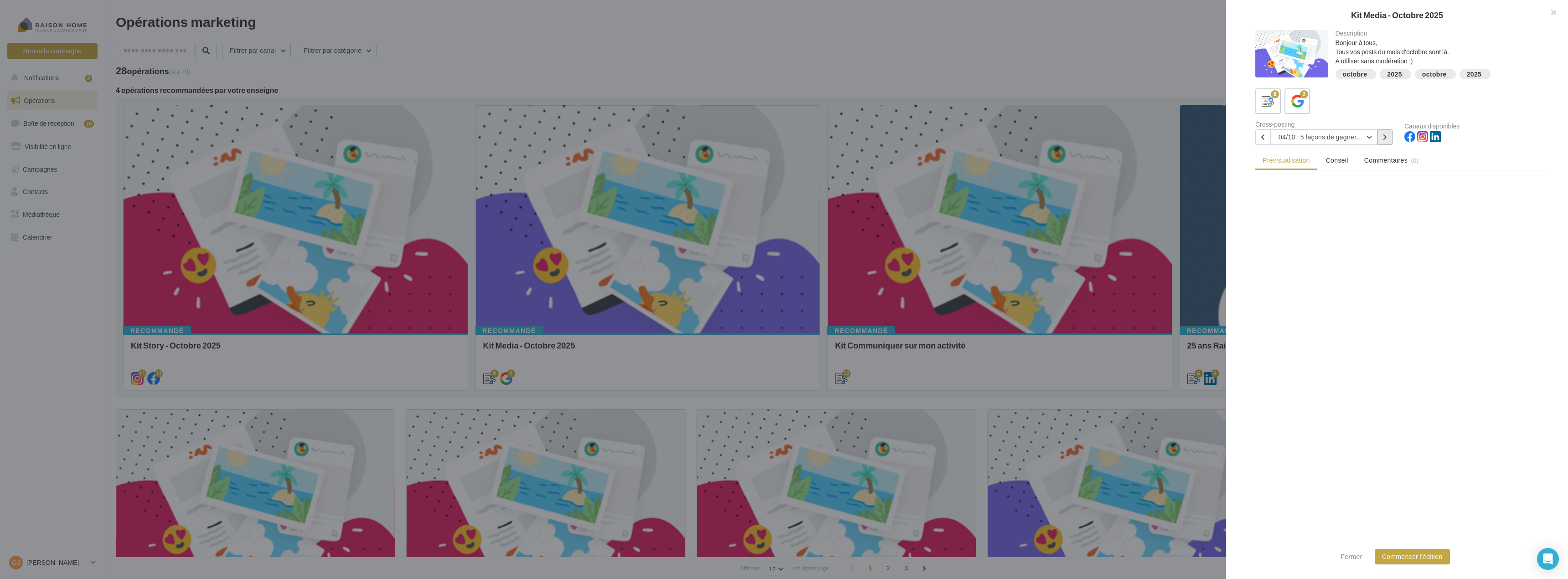
click at [1390, 137] on button at bounding box center [1385, 137] width 15 height 15
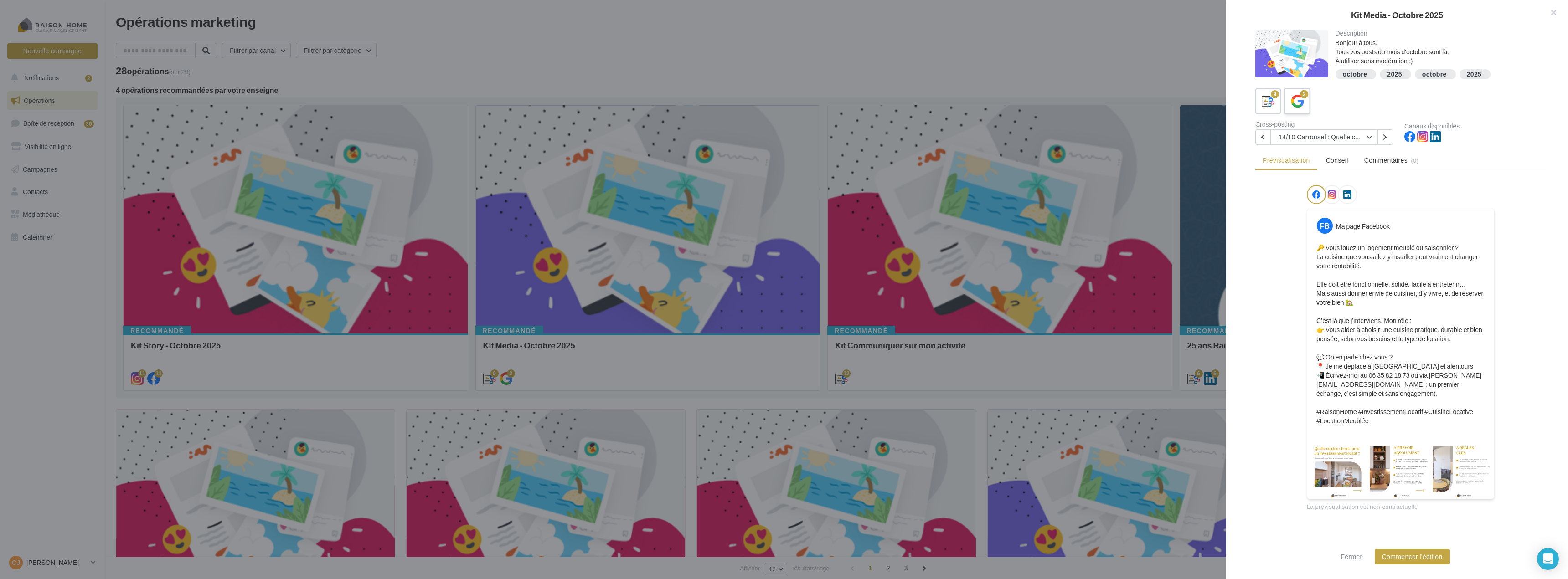
click at [1293, 103] on icon at bounding box center [1298, 102] width 13 height 13
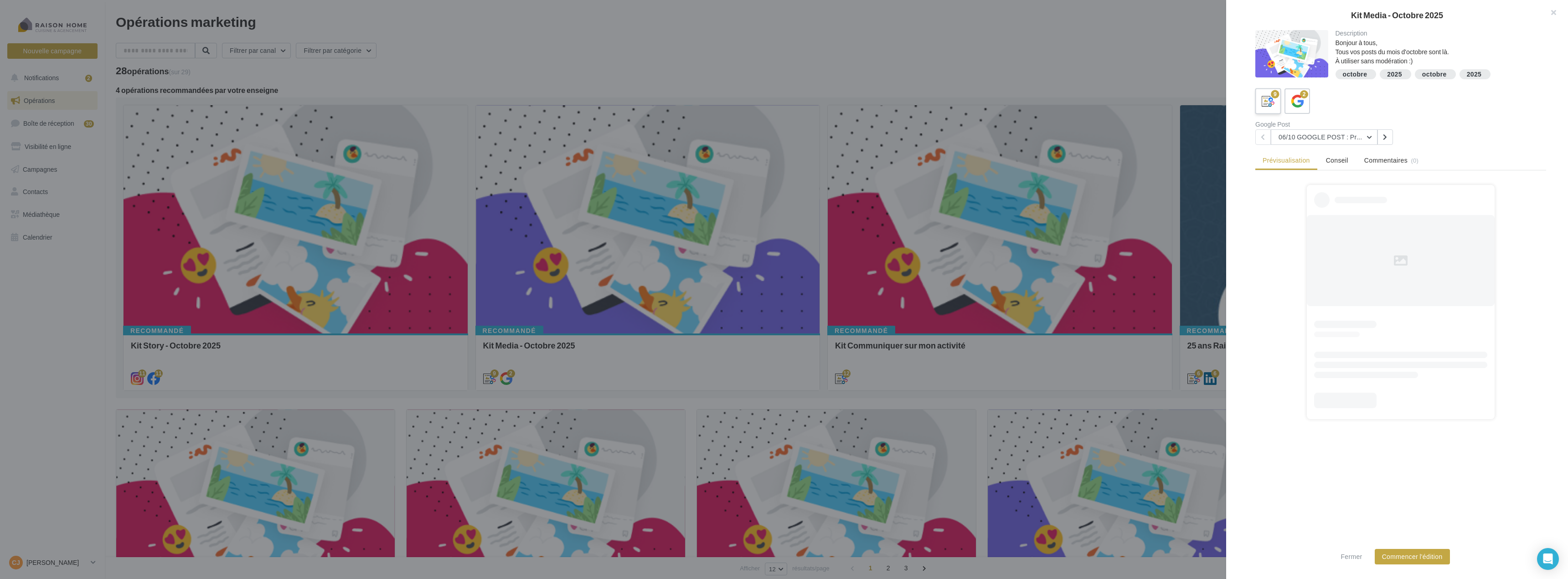
click at [1275, 106] on div "9" at bounding box center [1268, 102] width 17 height 17
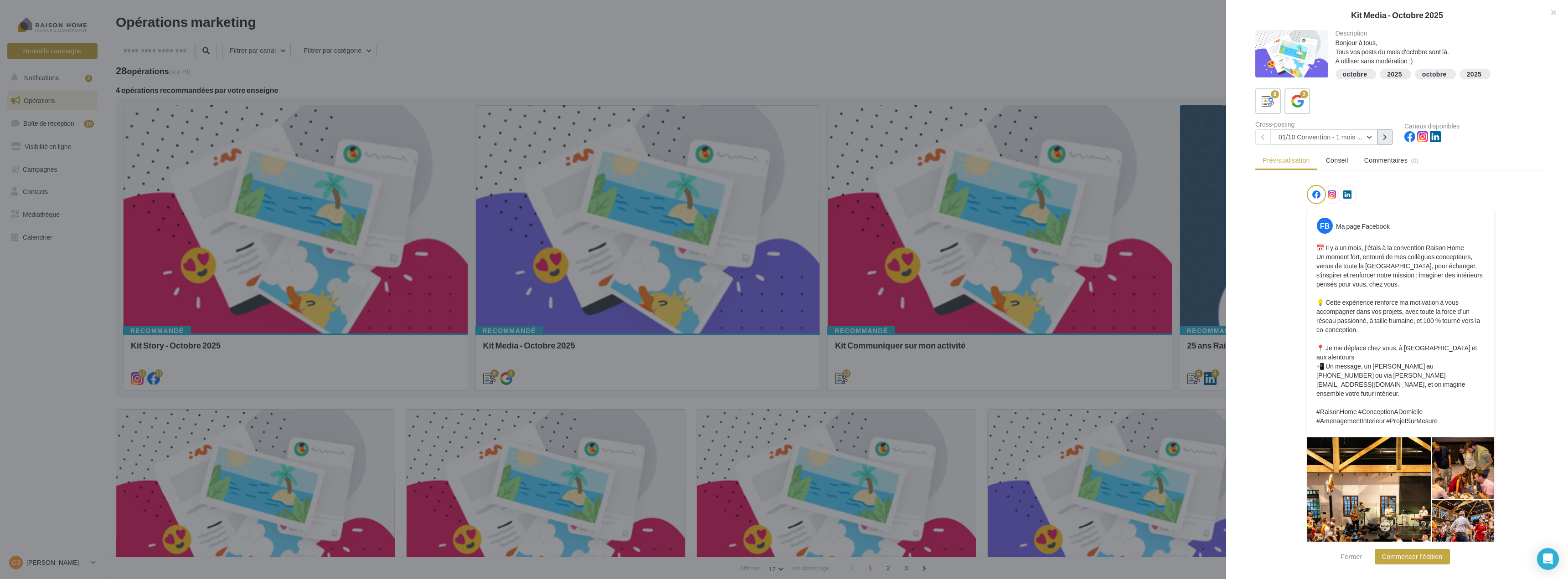
click at [1383, 137] on button at bounding box center [1385, 137] width 15 height 15
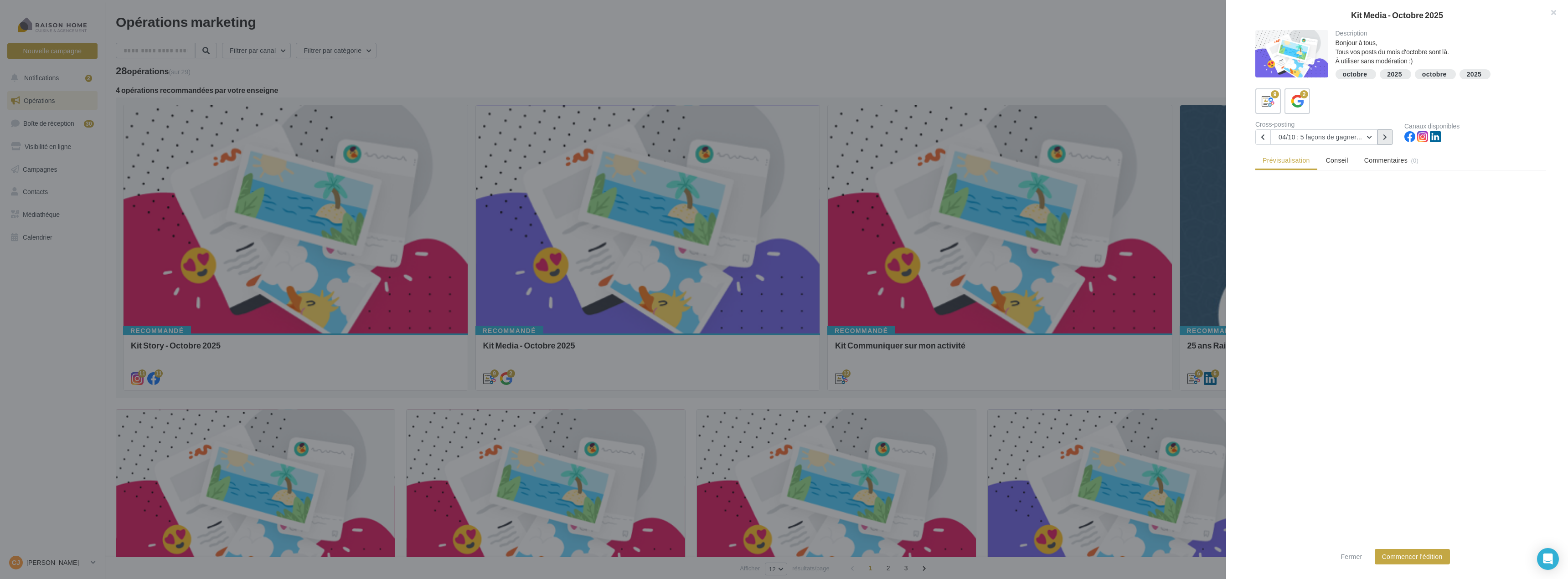
click at [1383, 137] on button at bounding box center [1385, 137] width 15 height 15
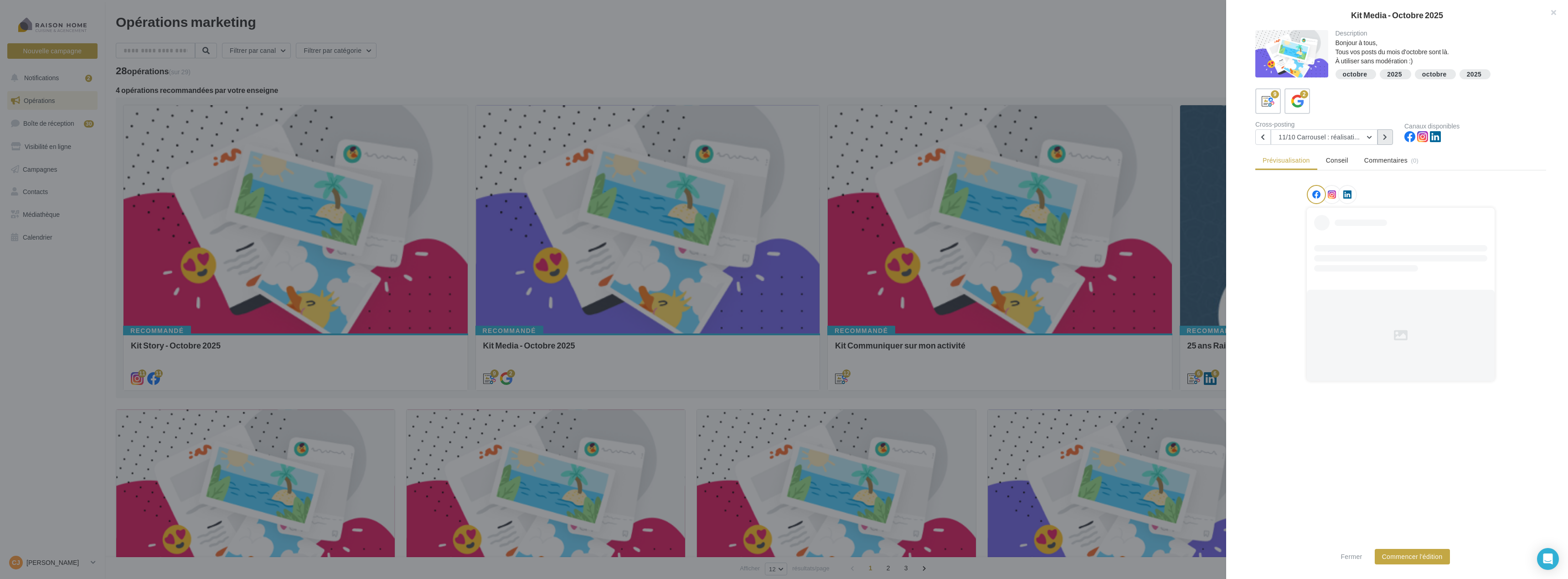
click at [1383, 137] on button at bounding box center [1385, 137] width 15 height 15
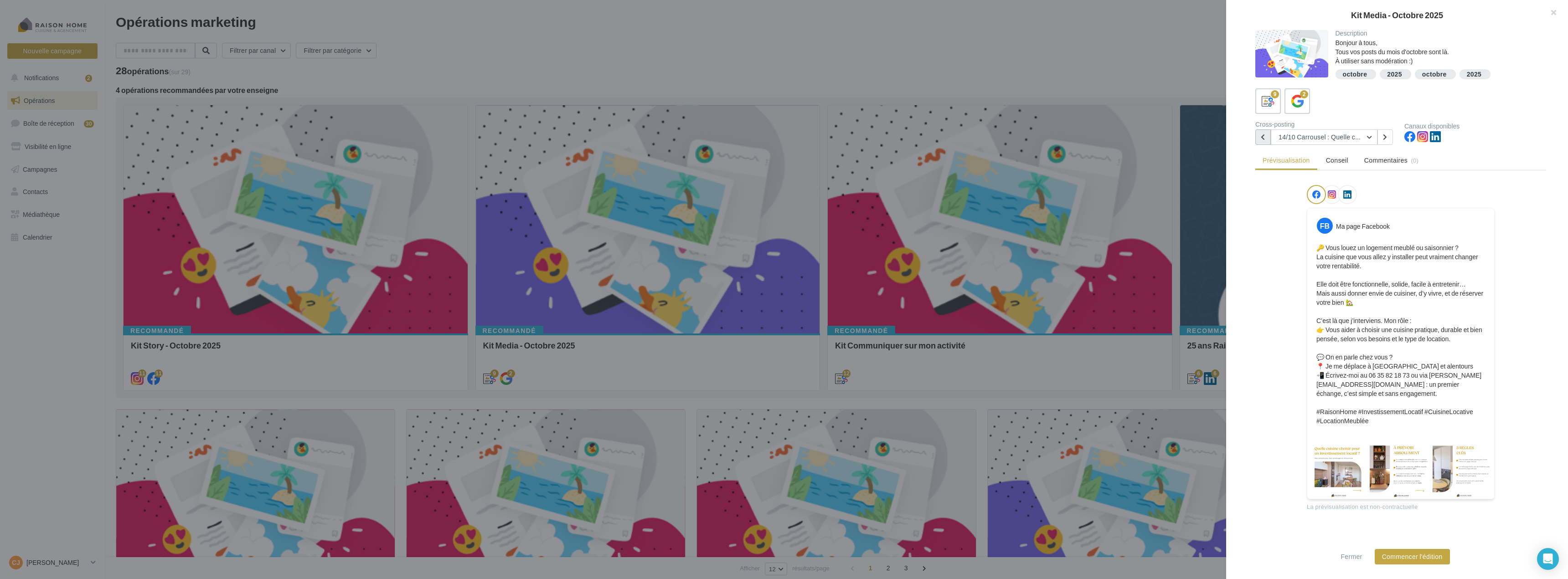
click at [1267, 135] on button at bounding box center [1264, 137] width 15 height 15
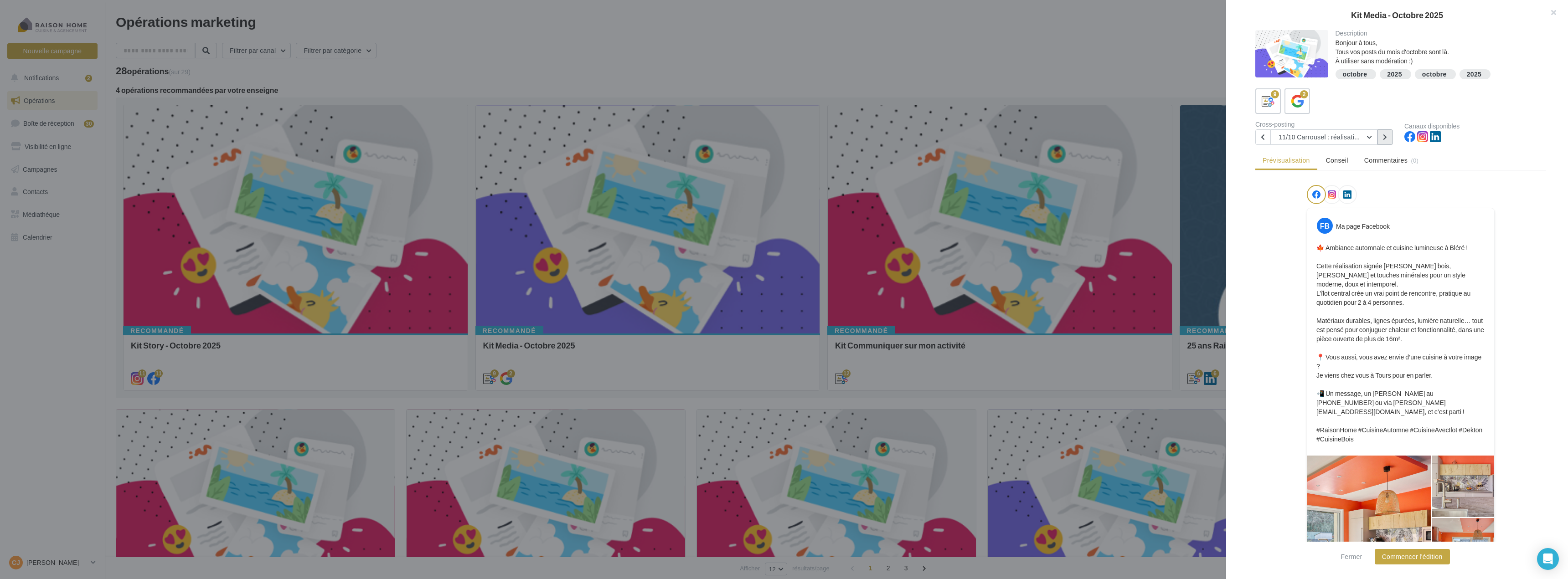
click at [1382, 136] on button at bounding box center [1385, 137] width 15 height 15
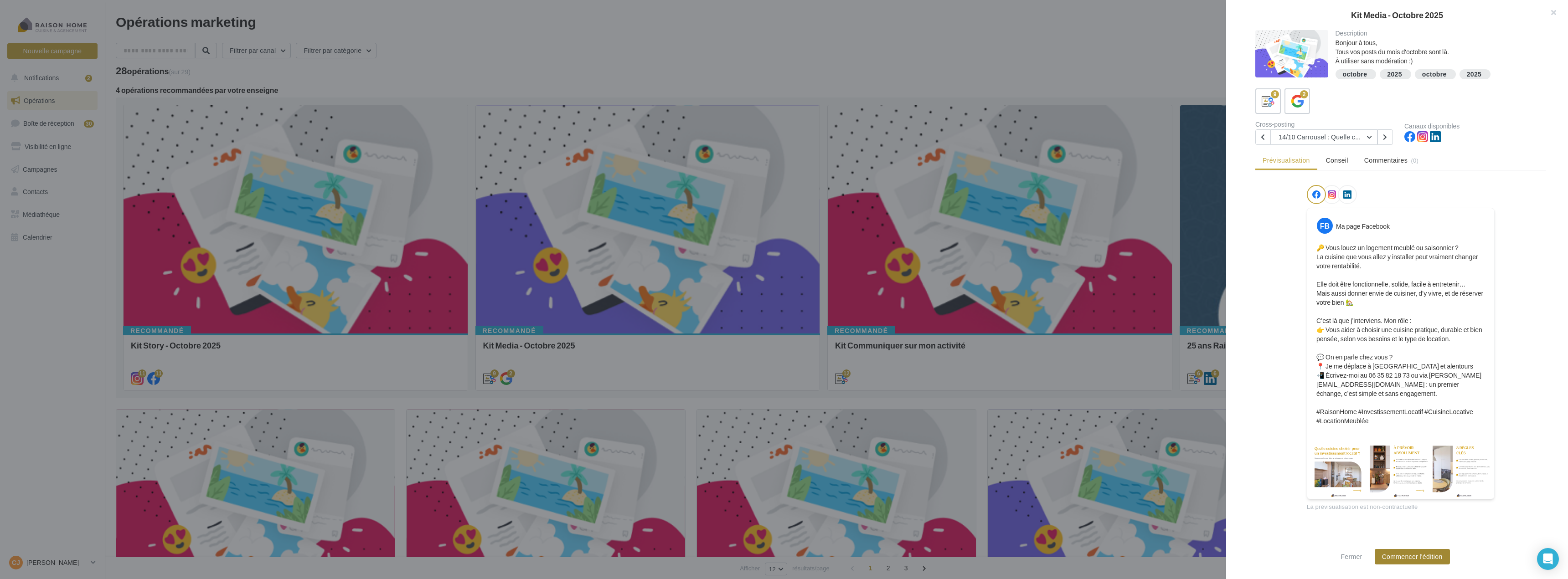
click at [1420, 557] on button "Commencer l'édition" at bounding box center [1412, 557] width 75 height 15
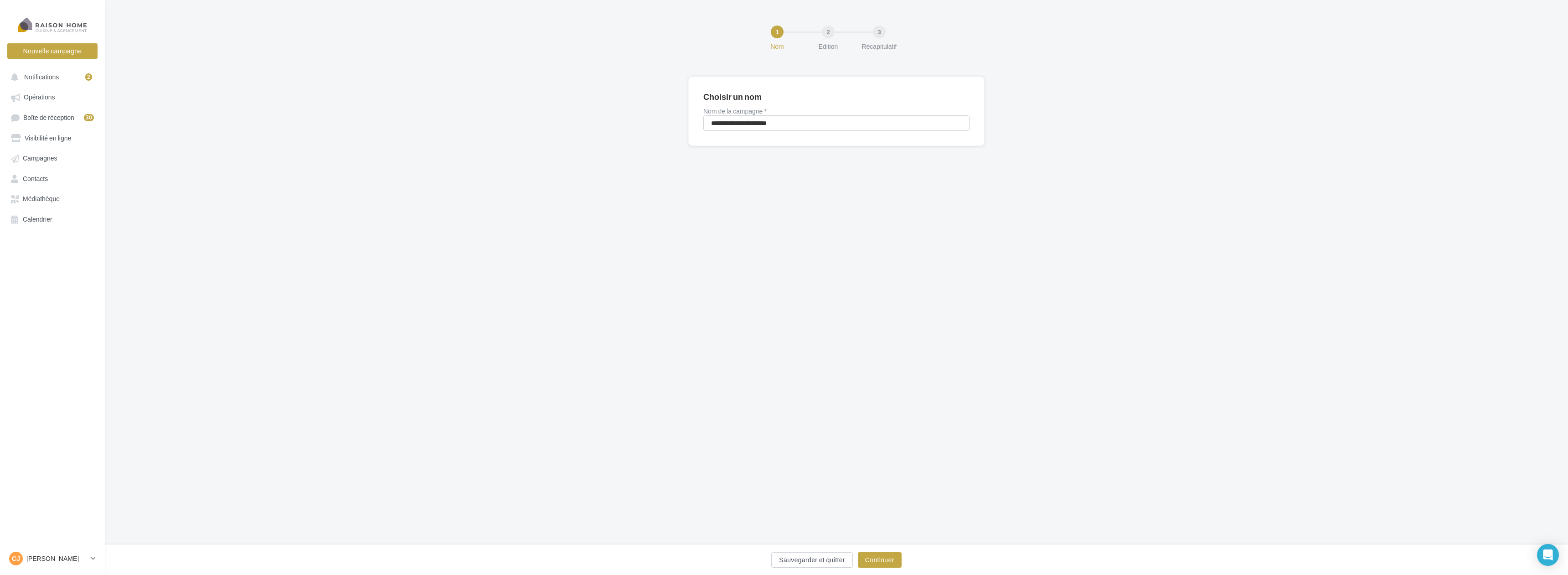
click at [870, 568] on div "Sauvegarder et quitter Continuer" at bounding box center [837, 562] width 1449 height 19
click at [875, 562] on button "Continuer" at bounding box center [880, 560] width 44 height 15
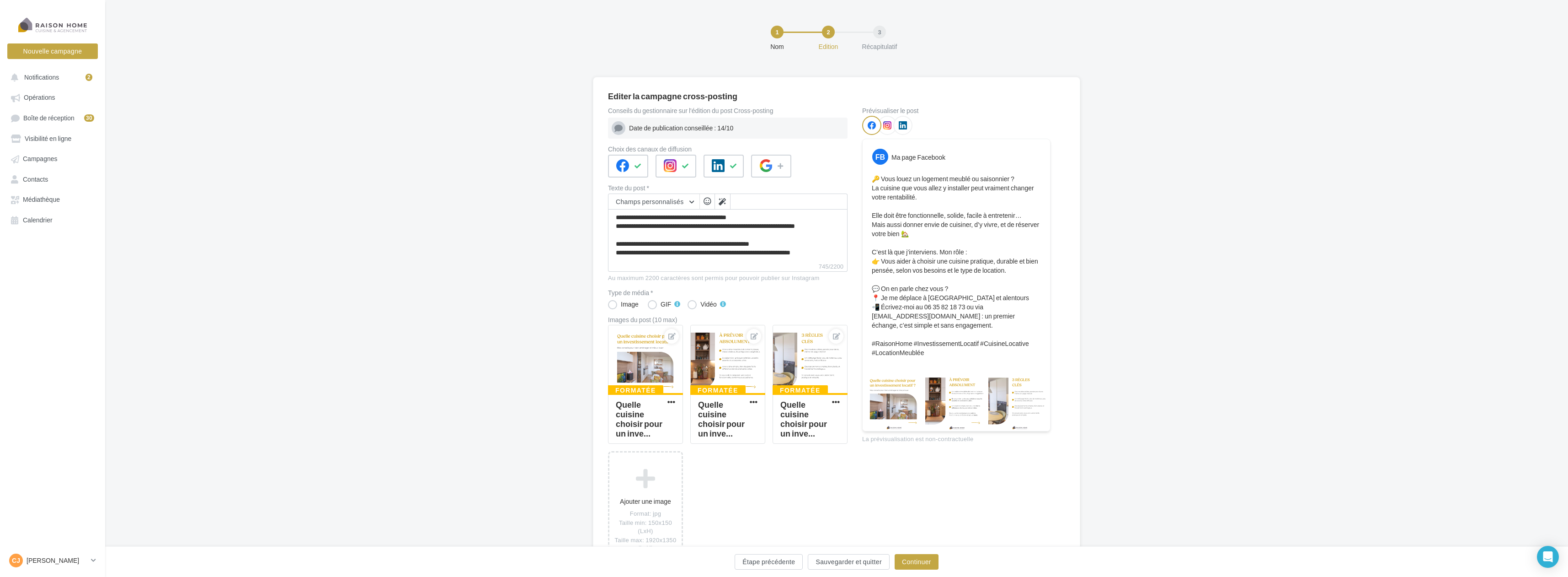
click at [887, 124] on icon at bounding box center [886, 125] width 9 height 9
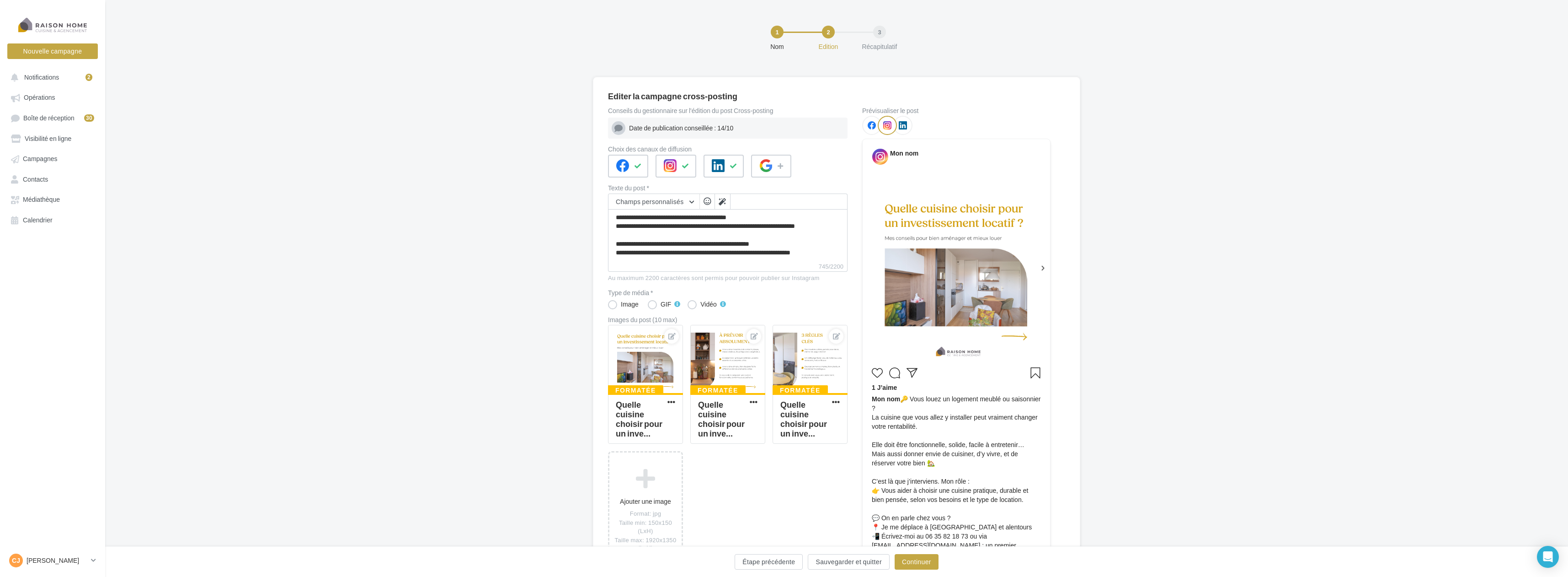
click at [900, 124] on icon at bounding box center [903, 125] width 9 height 9
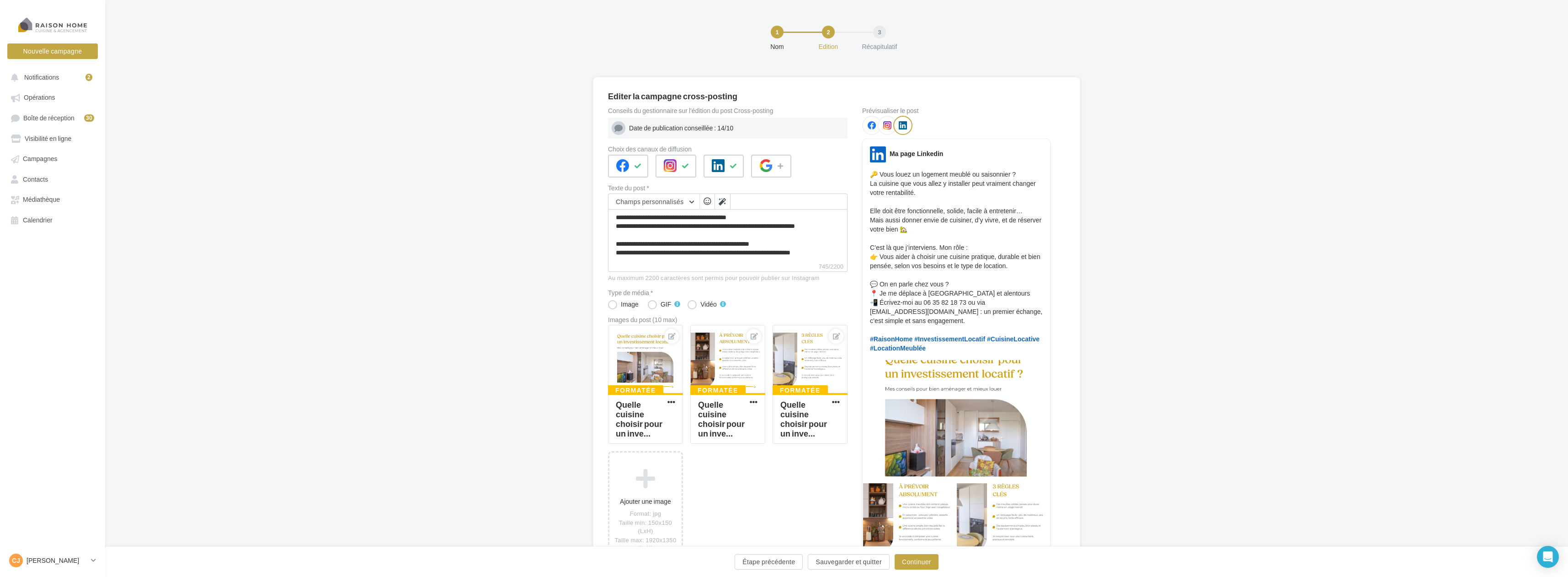
click at [868, 124] on icon at bounding box center [871, 125] width 9 height 9
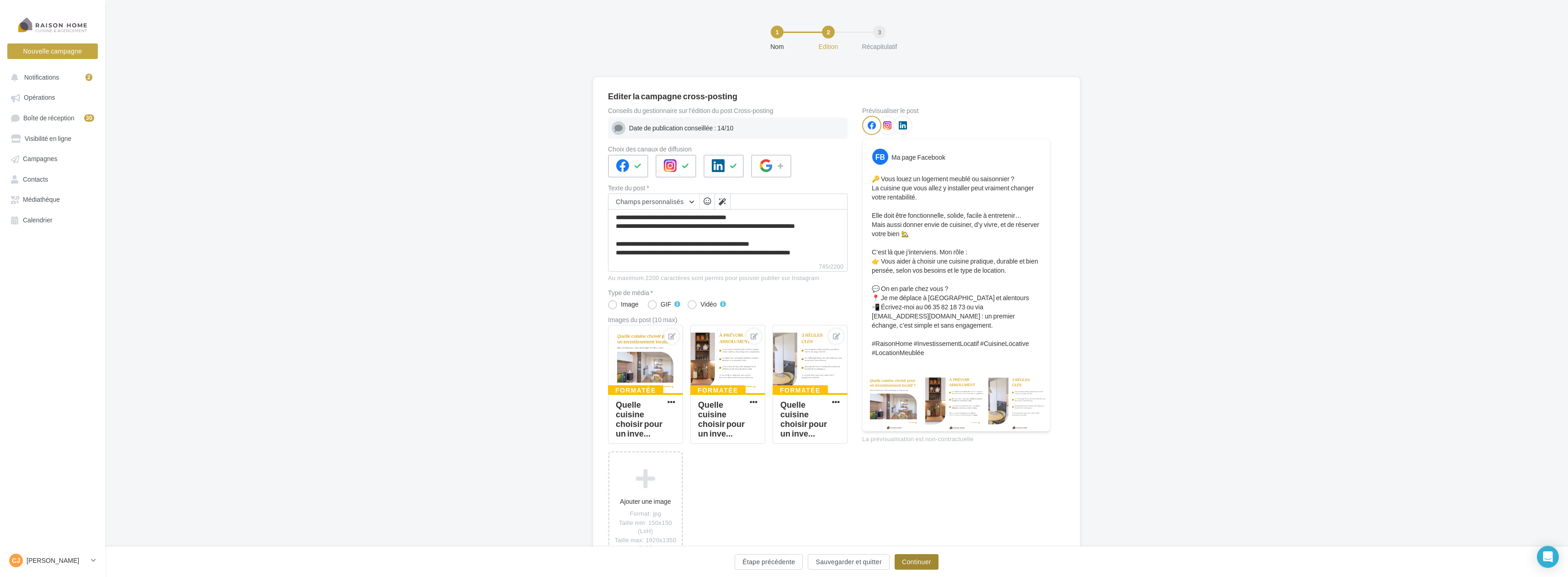
click at [936, 565] on button "Continuer" at bounding box center [916, 562] width 44 height 15
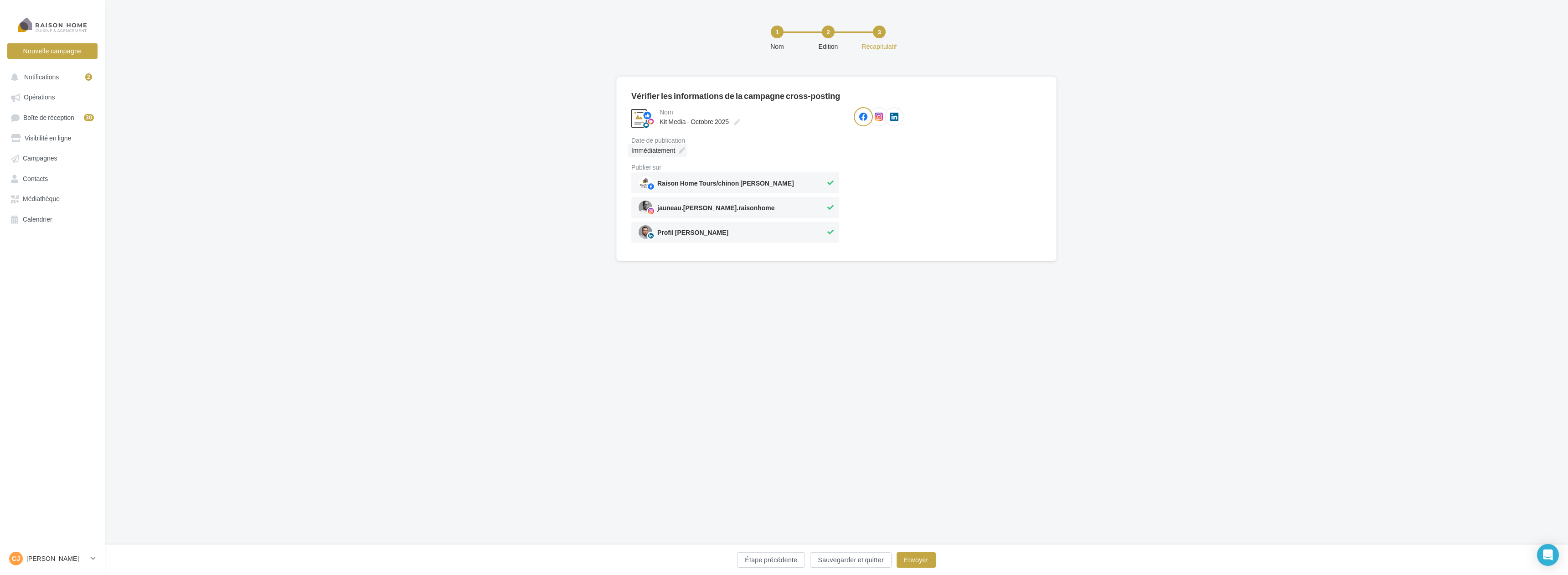
click at [683, 149] on icon at bounding box center [682, 150] width 7 height 7
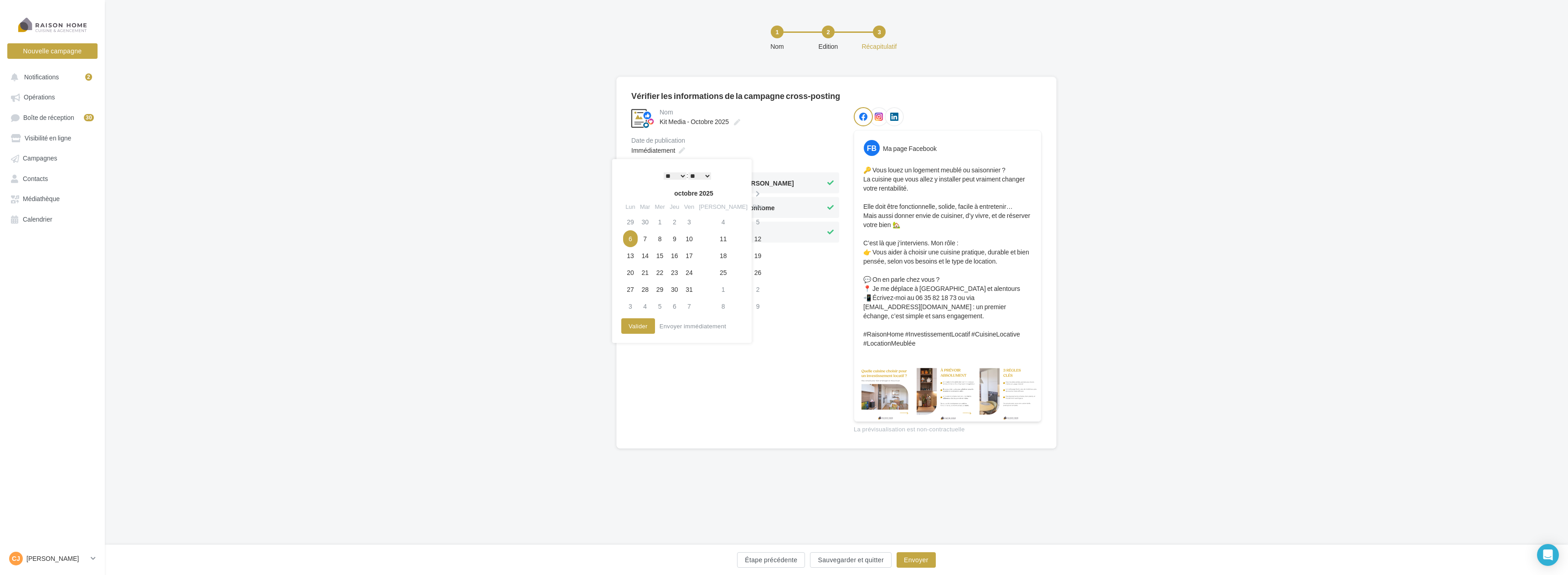
drag, startPoint x: 691, startPoint y: 402, endPoint x: 687, endPoint y: 400, distance: 4.5
click at [691, 403] on div "**********" at bounding box center [735, 270] width 208 height 326
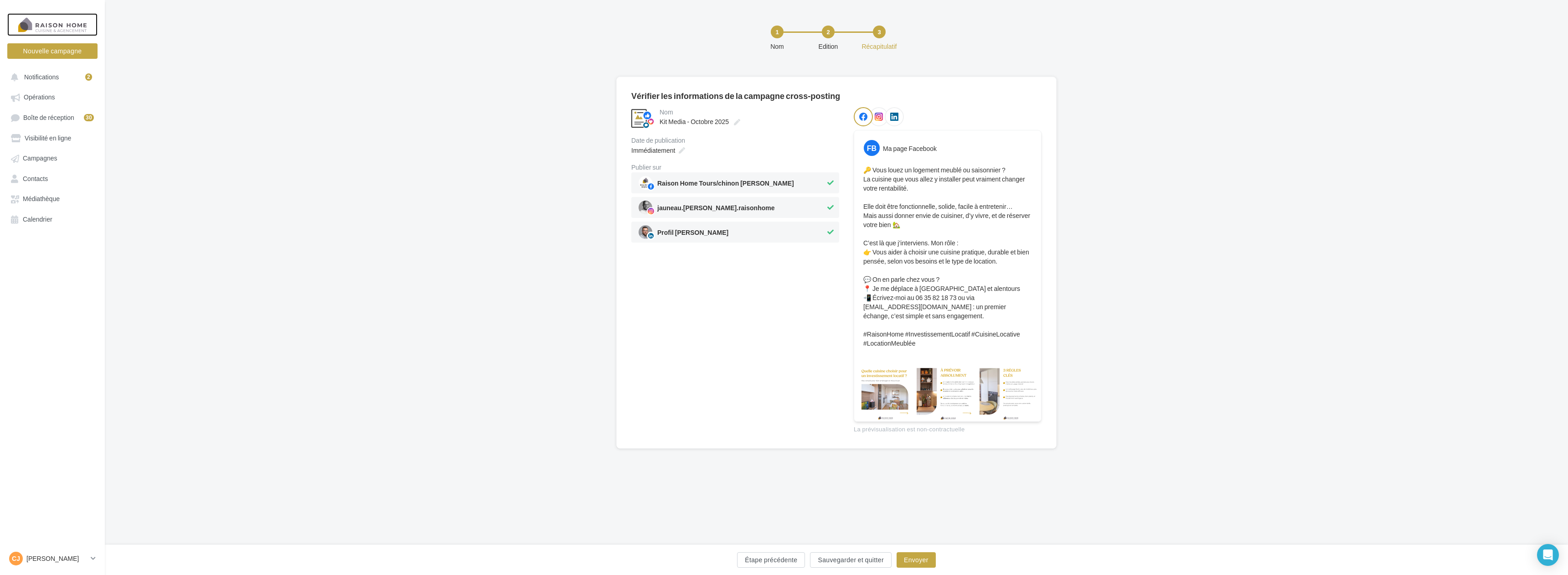
click at [57, 28] on div at bounding box center [52, 25] width 73 height 23
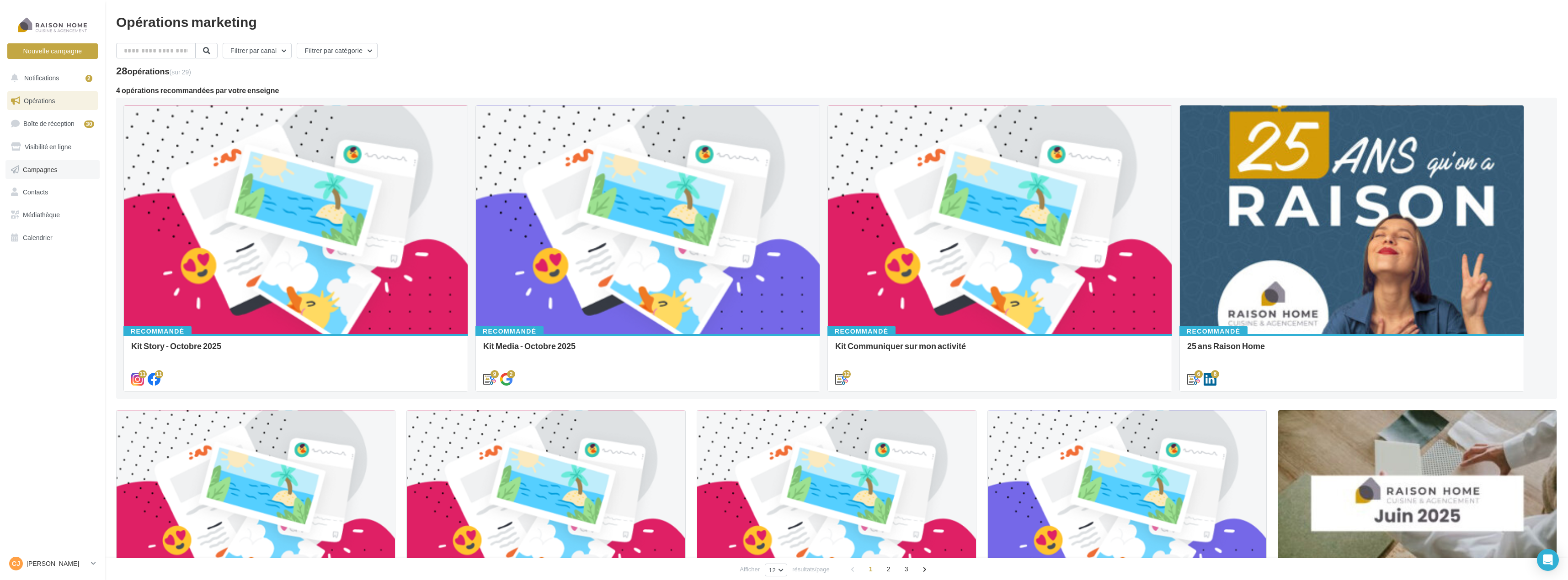
click at [45, 167] on span "Campagnes" at bounding box center [40, 170] width 34 height 8
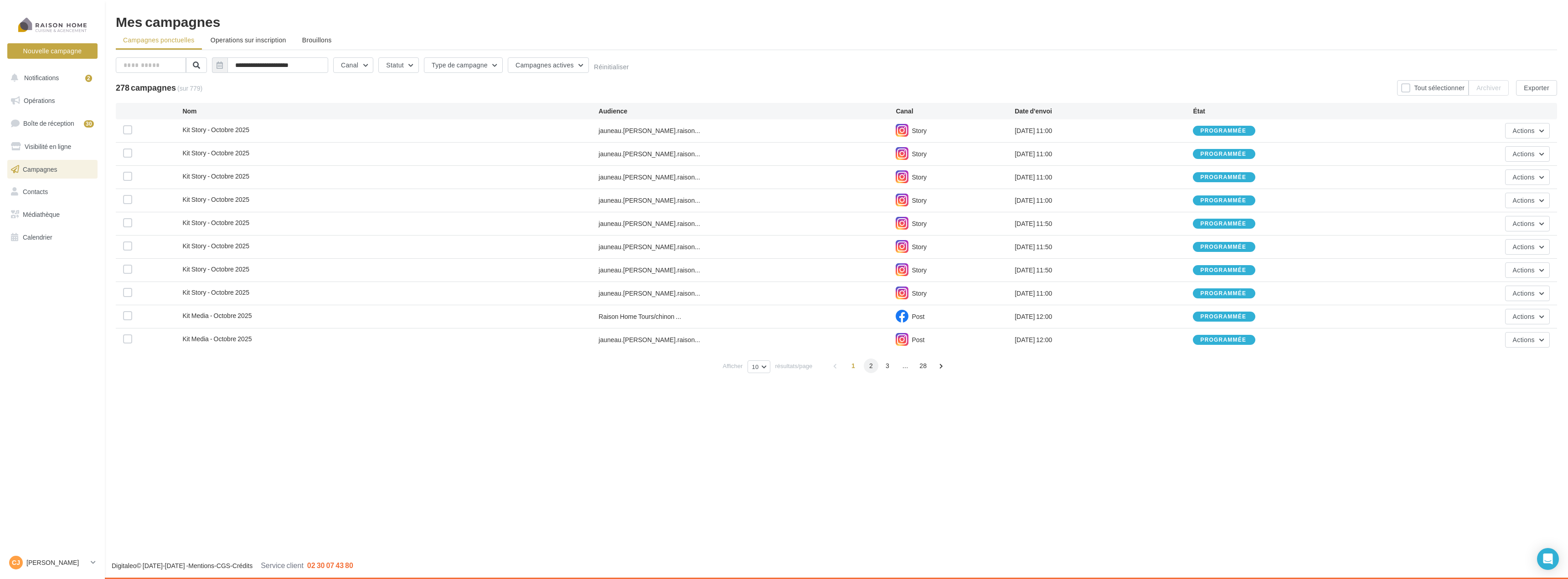
click at [867, 367] on span "2" at bounding box center [871, 365] width 14 height 14
click at [48, 48] on button "Nouvelle campagne" at bounding box center [52, 51] width 90 height 15
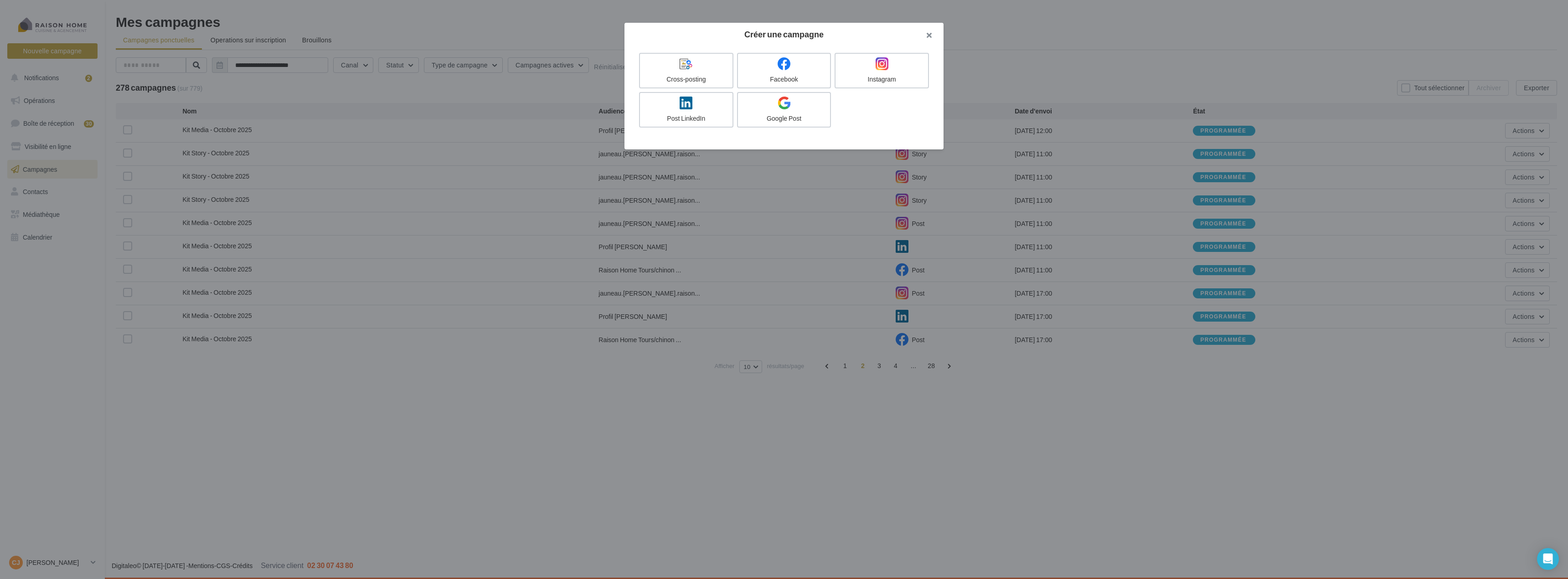
click at [934, 33] on button "button" at bounding box center [925, 36] width 36 height 28
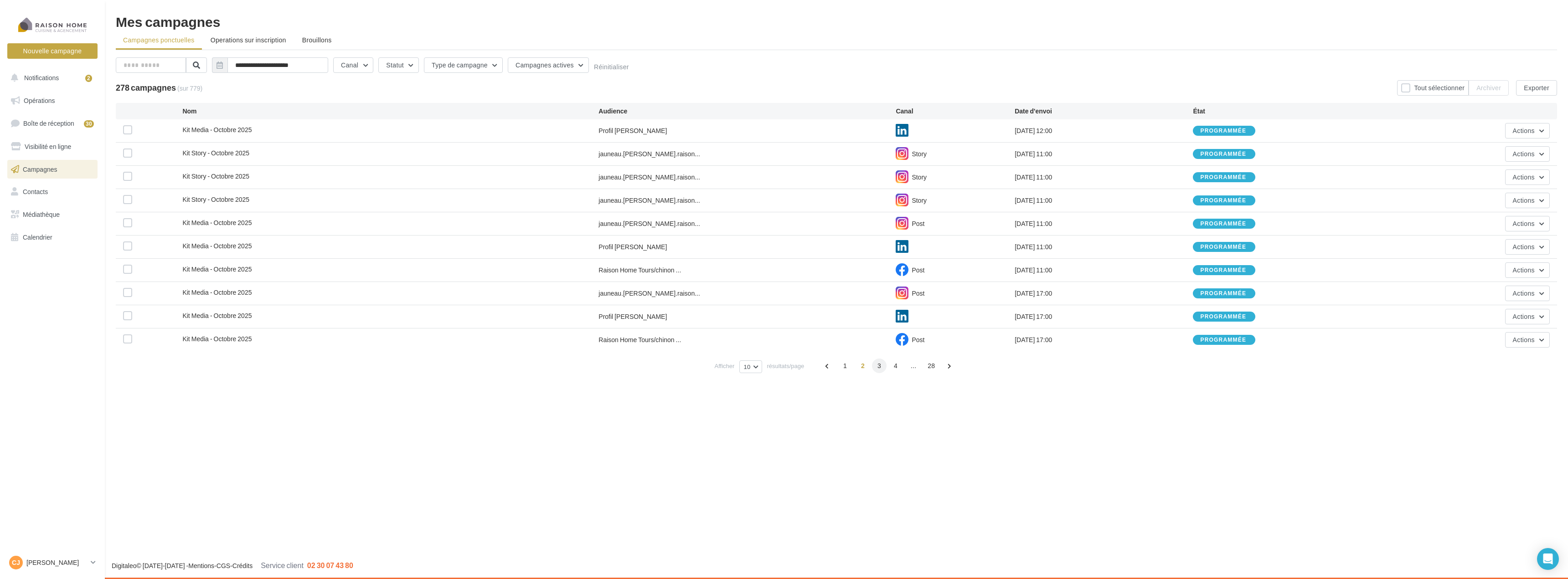
click at [876, 368] on span "3" at bounding box center [879, 365] width 14 height 14
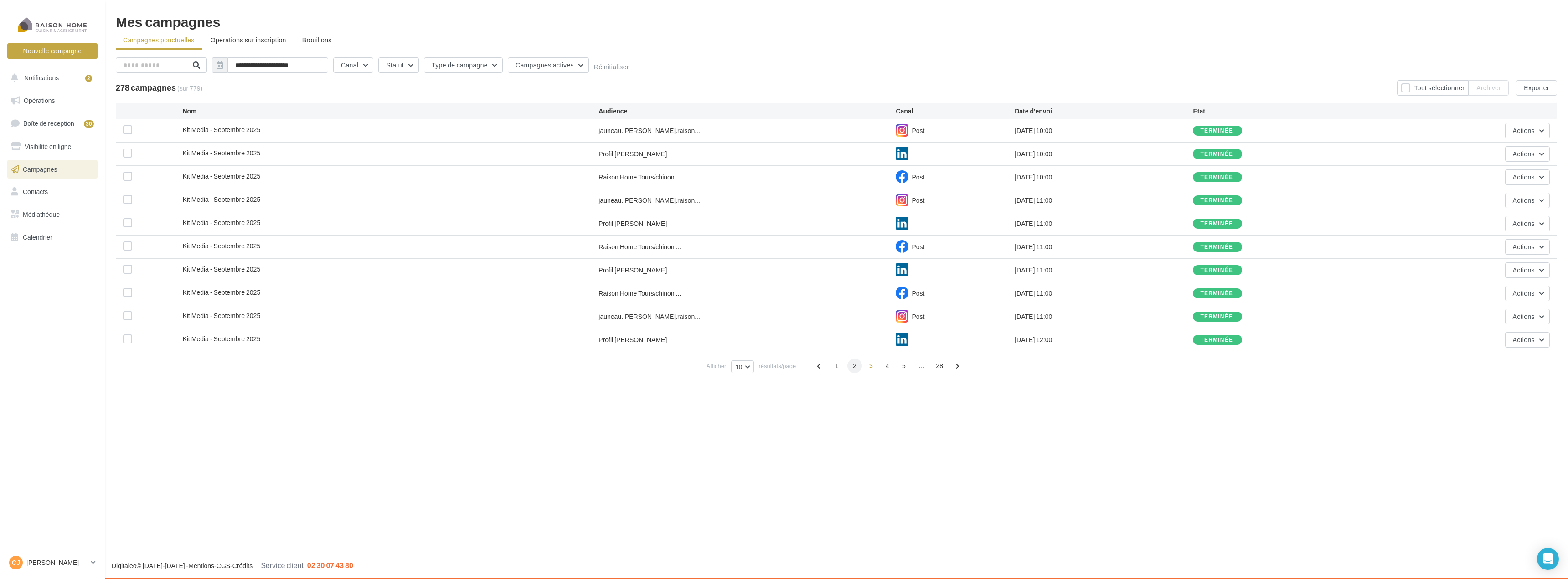
click at [857, 367] on span "2" at bounding box center [854, 365] width 14 height 14
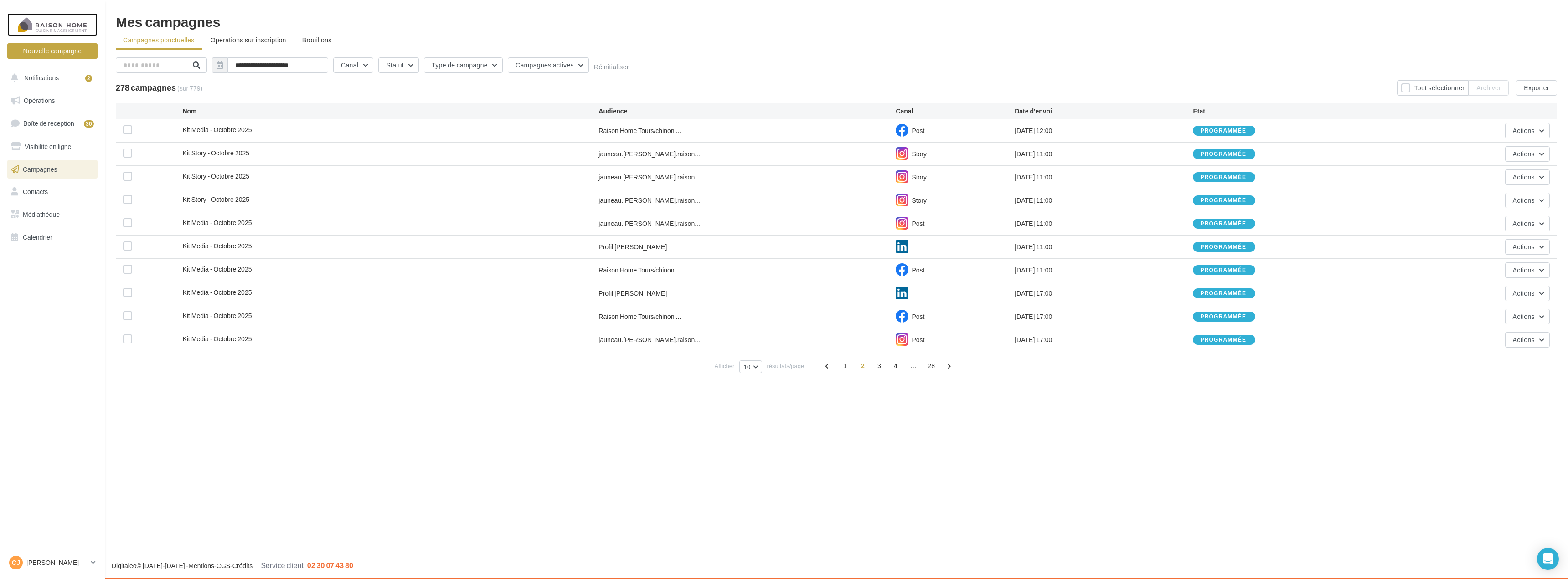
click at [51, 30] on div at bounding box center [52, 25] width 73 height 23
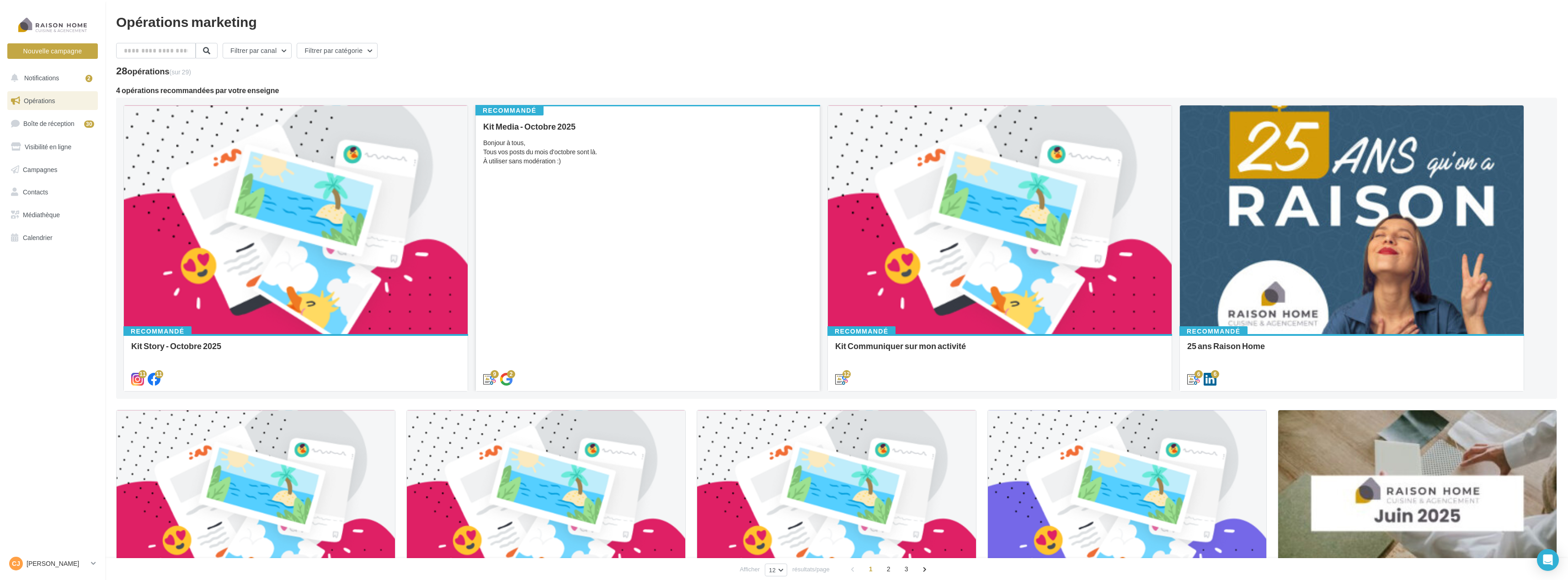
click at [715, 227] on div "Kit Media - Octobre 2025 Bonjour à tous, Tous vos posts du mois d'octobre sont …" at bounding box center [647, 252] width 329 height 261
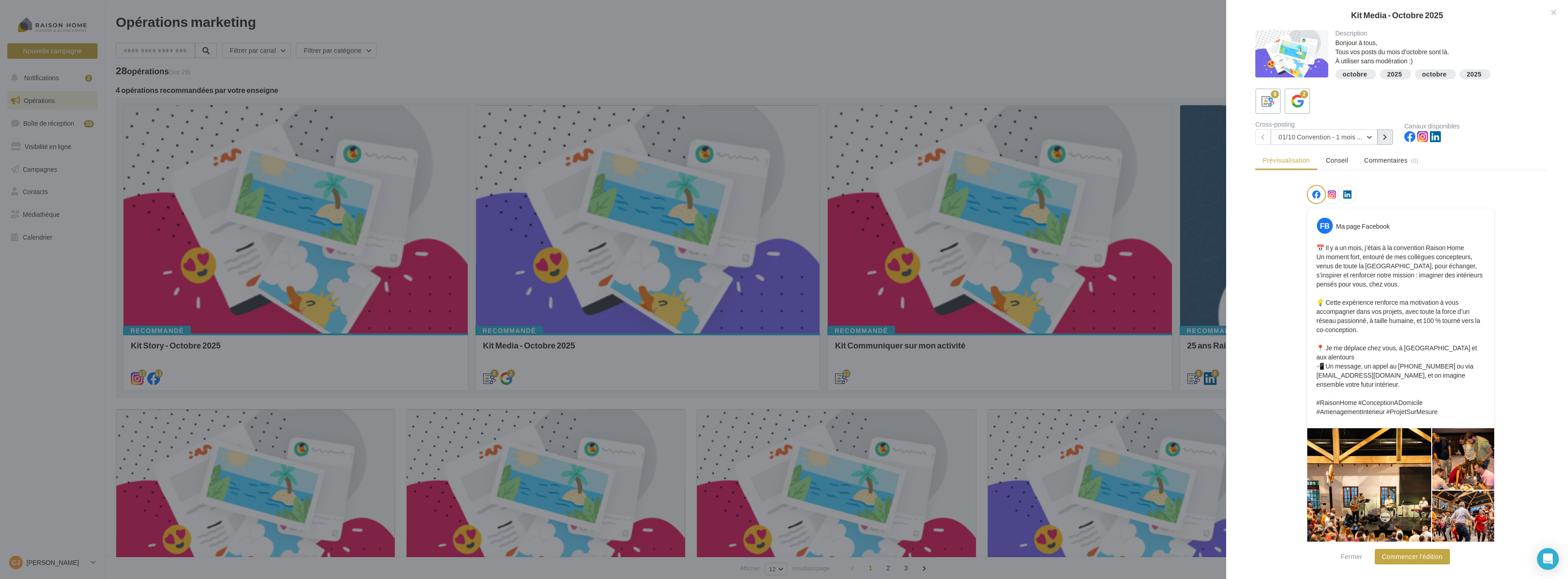
click at [1386, 141] on button at bounding box center [1385, 137] width 15 height 15
click at [1386, 140] on icon at bounding box center [1385, 137] width 4 height 7
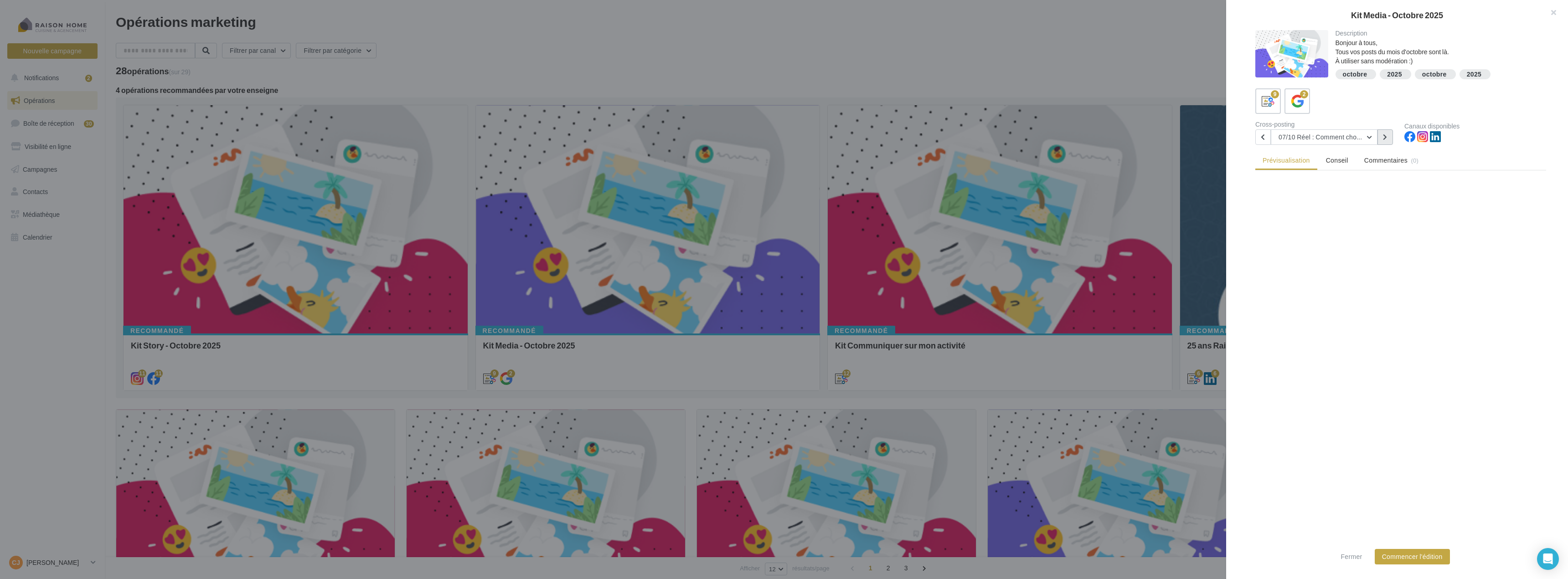
click at [1386, 140] on icon at bounding box center [1385, 137] width 4 height 7
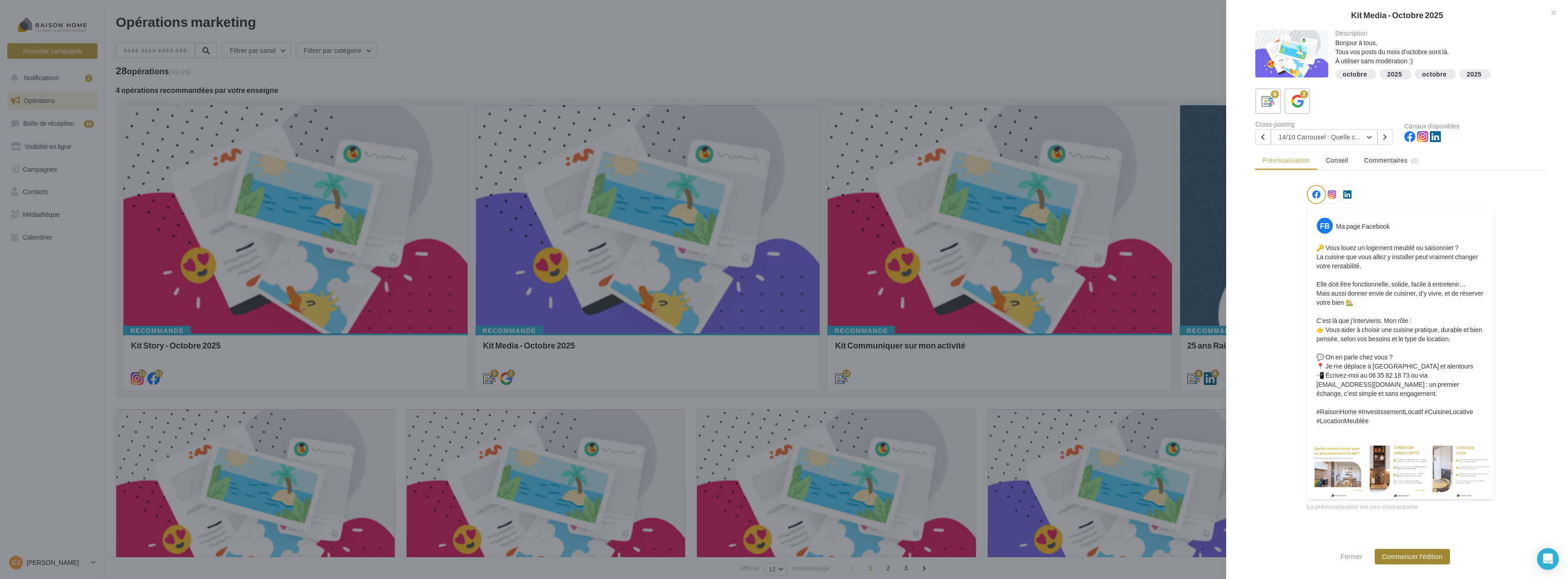
click at [1414, 557] on button "Commencer l'édition" at bounding box center [1412, 557] width 75 height 15
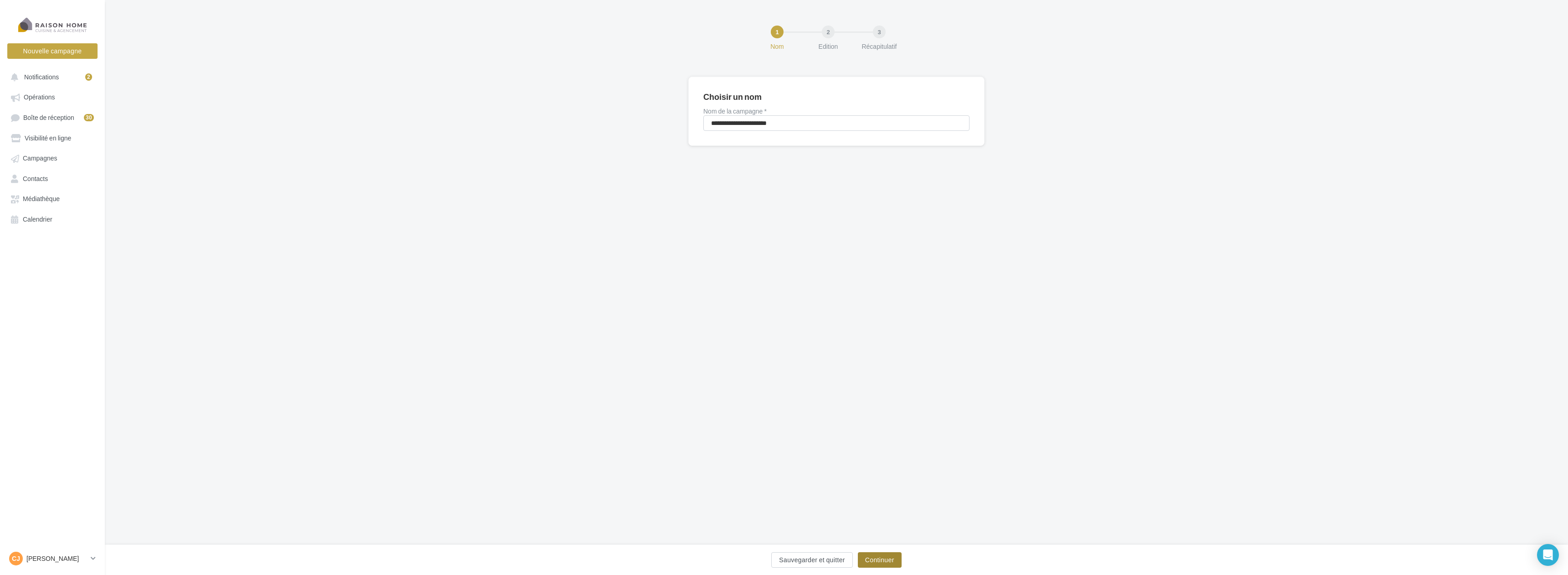
click at [876, 552] on button "Continuer" at bounding box center [880, 560] width 44 height 15
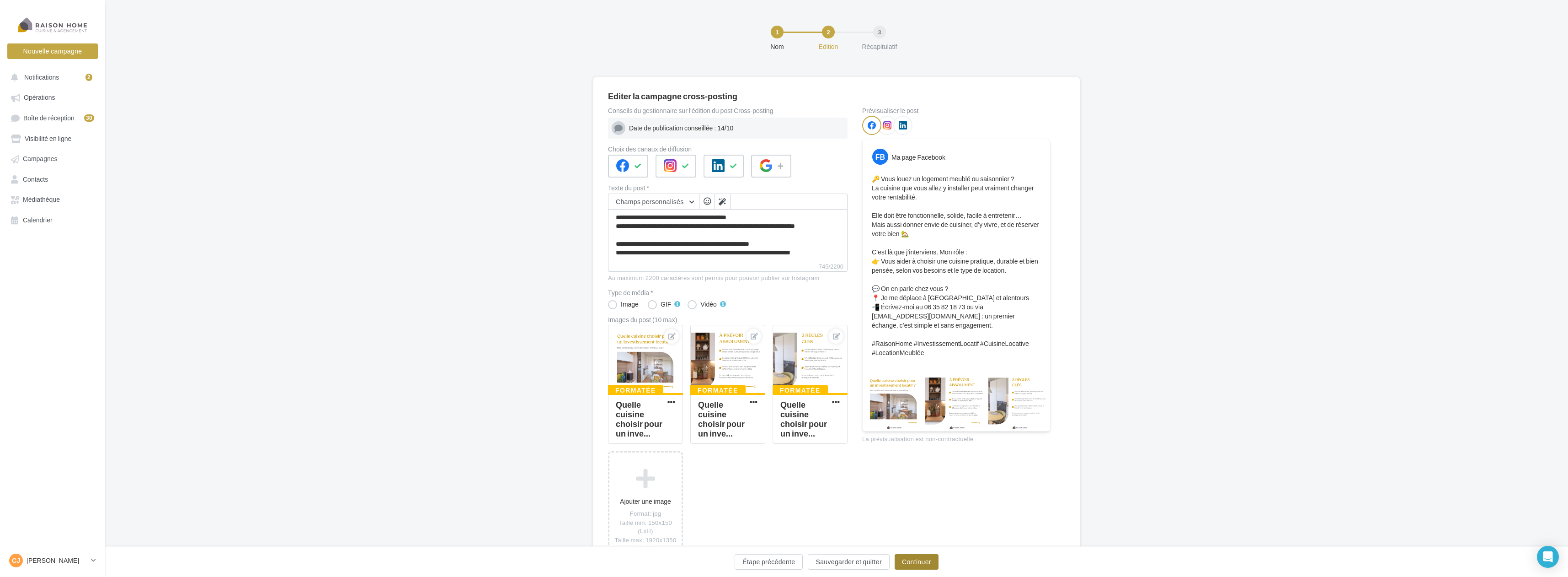
click at [916, 564] on button "Continuer" at bounding box center [916, 562] width 44 height 15
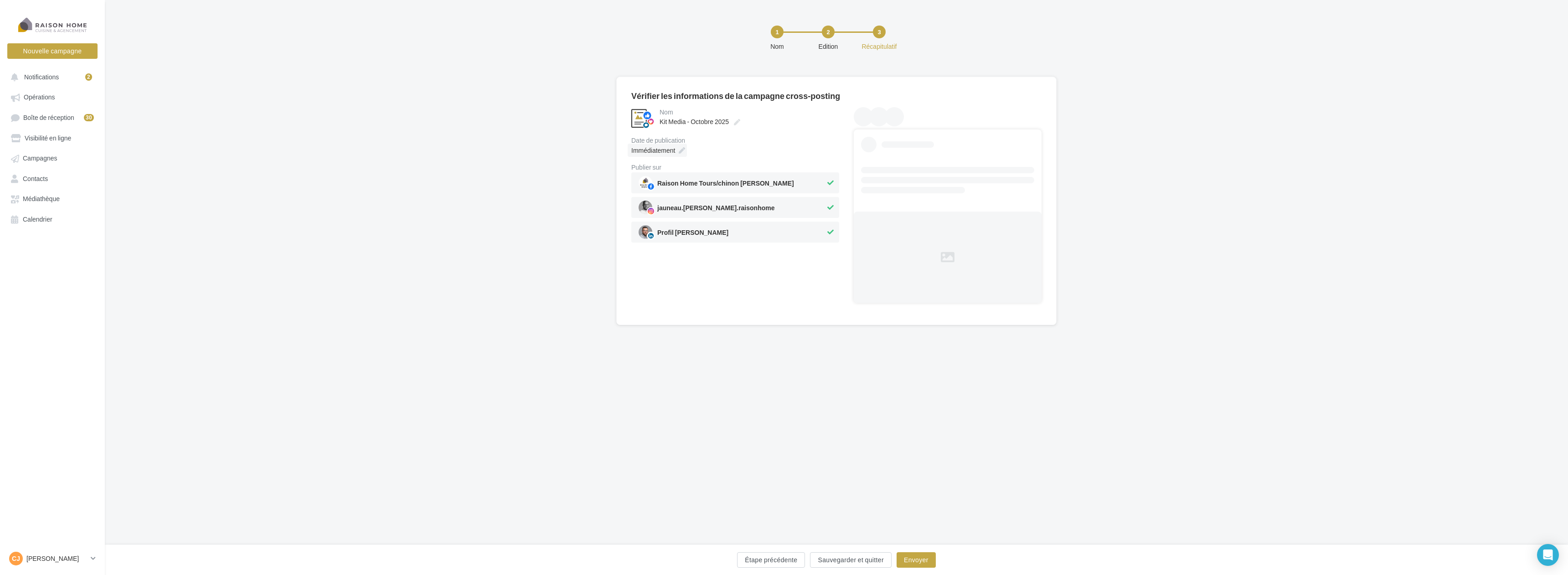
click at [678, 150] on div "Immédiatement" at bounding box center [657, 150] width 59 height 13
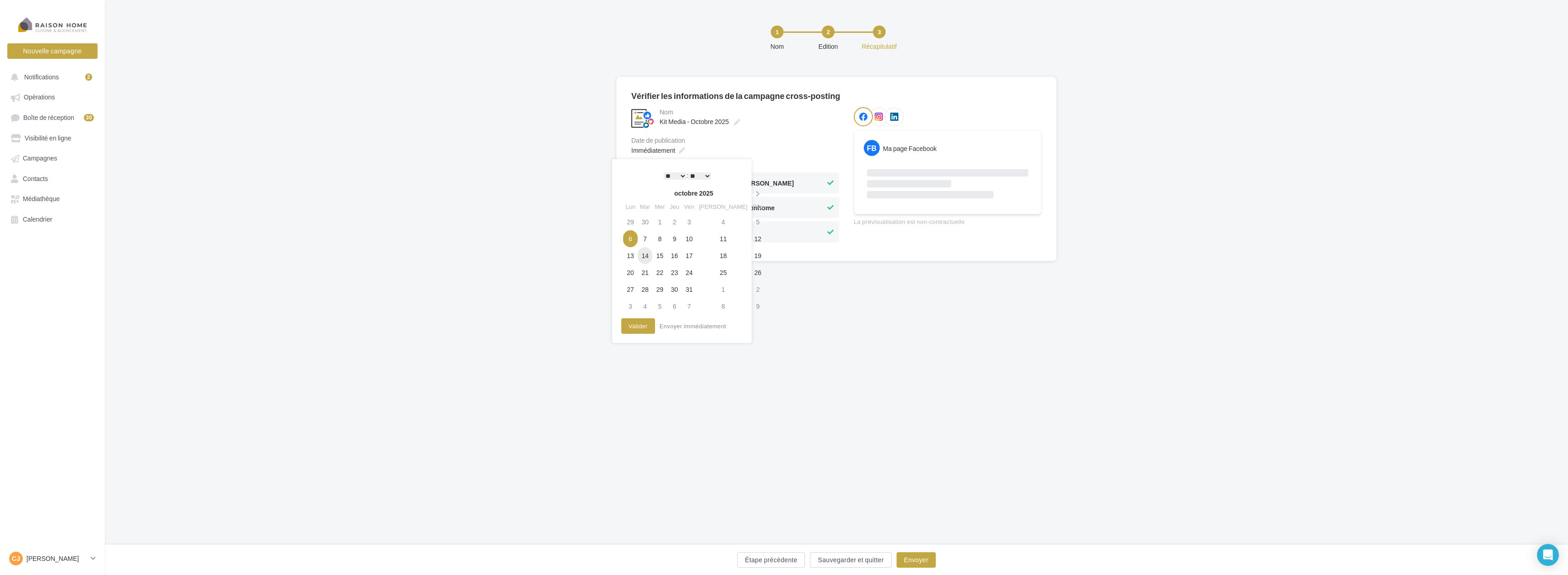
click at [651, 257] on td "14" at bounding box center [645, 256] width 14 height 17
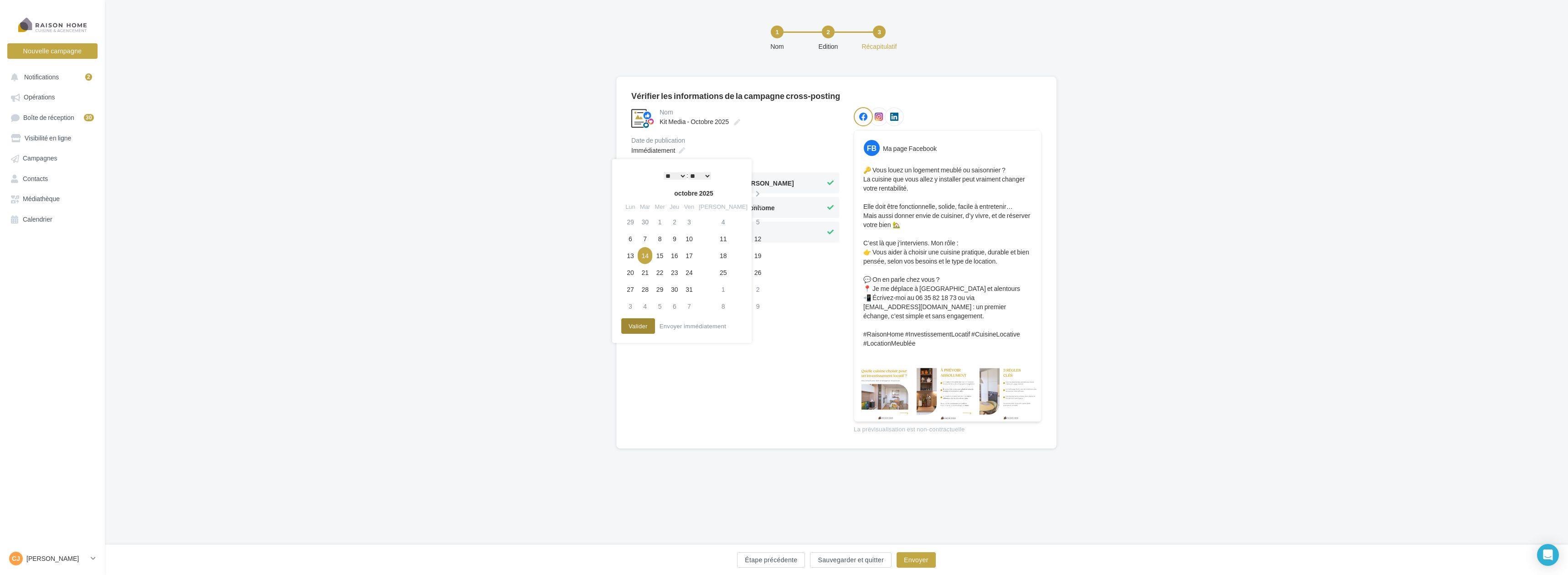
click at [637, 327] on button "Valider" at bounding box center [638, 326] width 33 height 15
click at [917, 565] on button "Envoyer" at bounding box center [916, 560] width 39 height 15
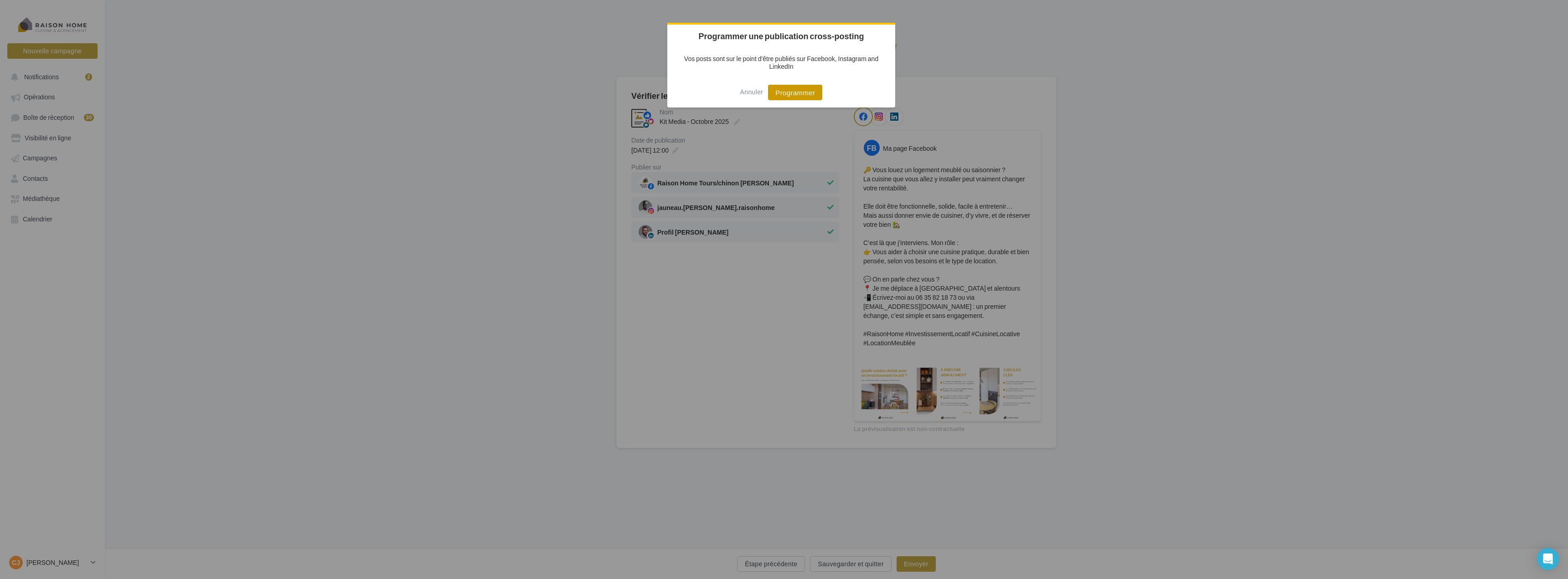
click at [801, 95] on button "Programmer" at bounding box center [795, 92] width 54 height 15
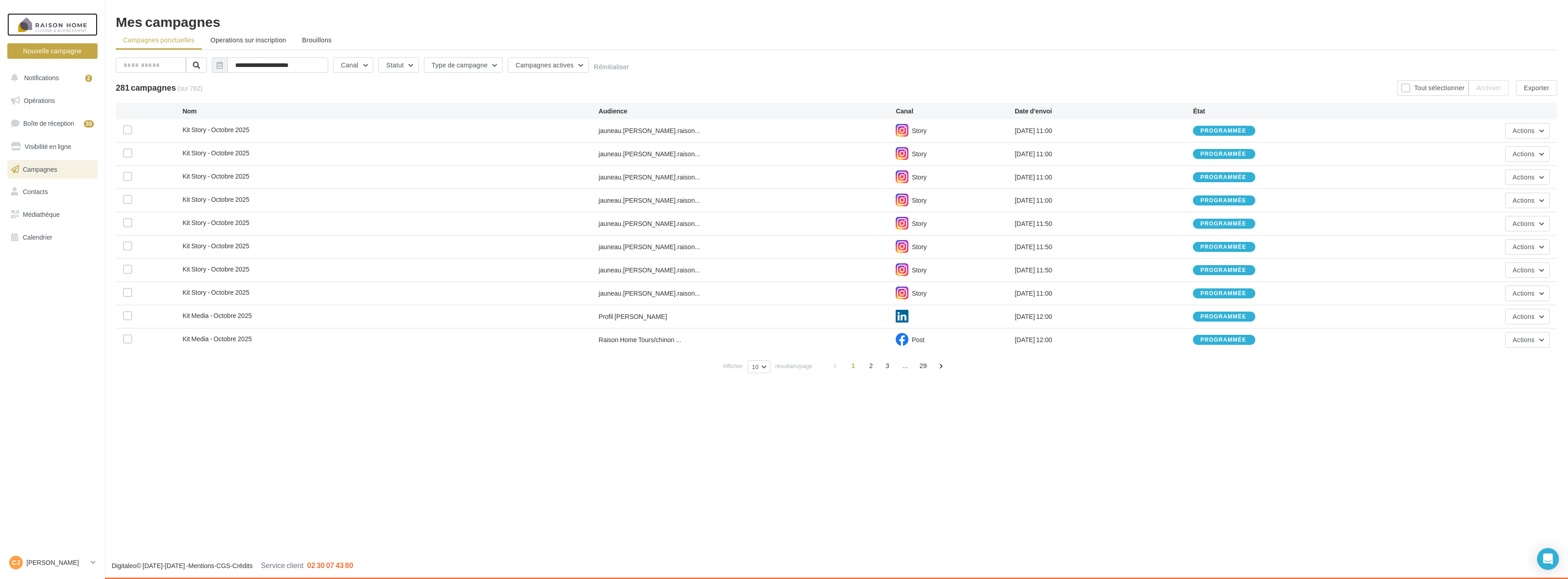
click at [59, 23] on div at bounding box center [52, 25] width 73 height 23
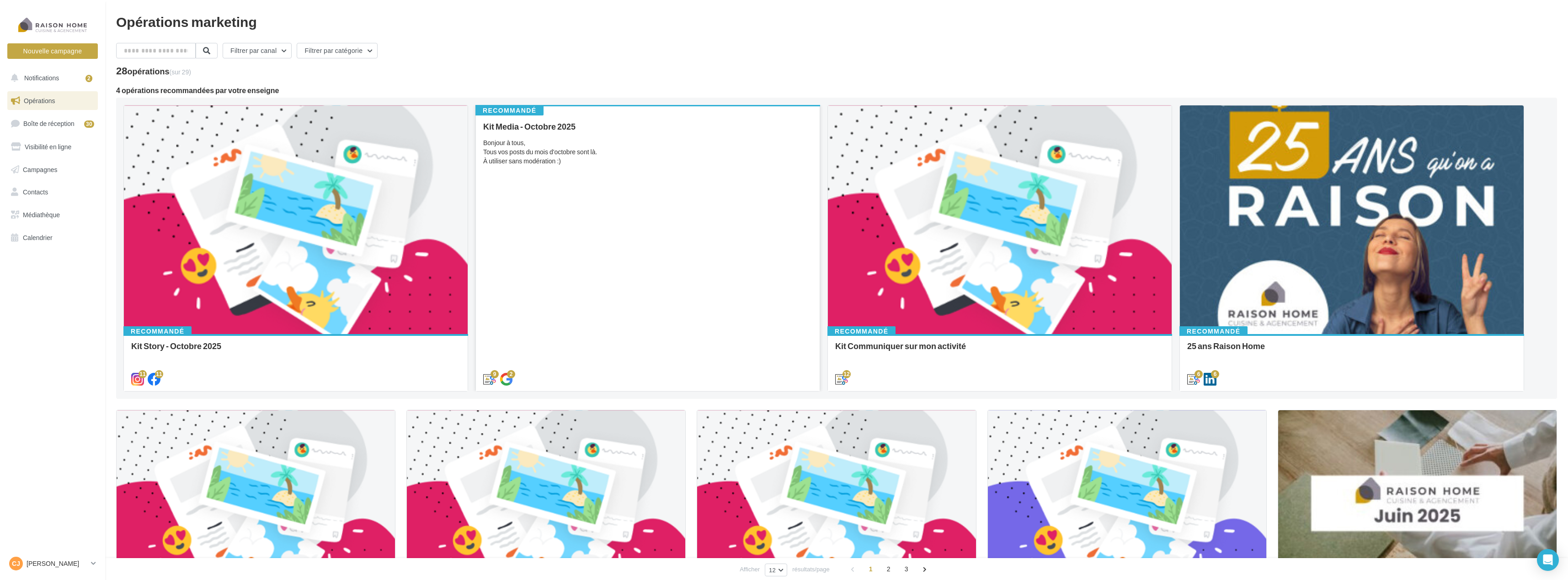
click at [586, 195] on div "Kit Media - Octobre 2025 Bonjour à tous, Tous vos posts du mois d'octobre sont …" at bounding box center [647, 252] width 329 height 261
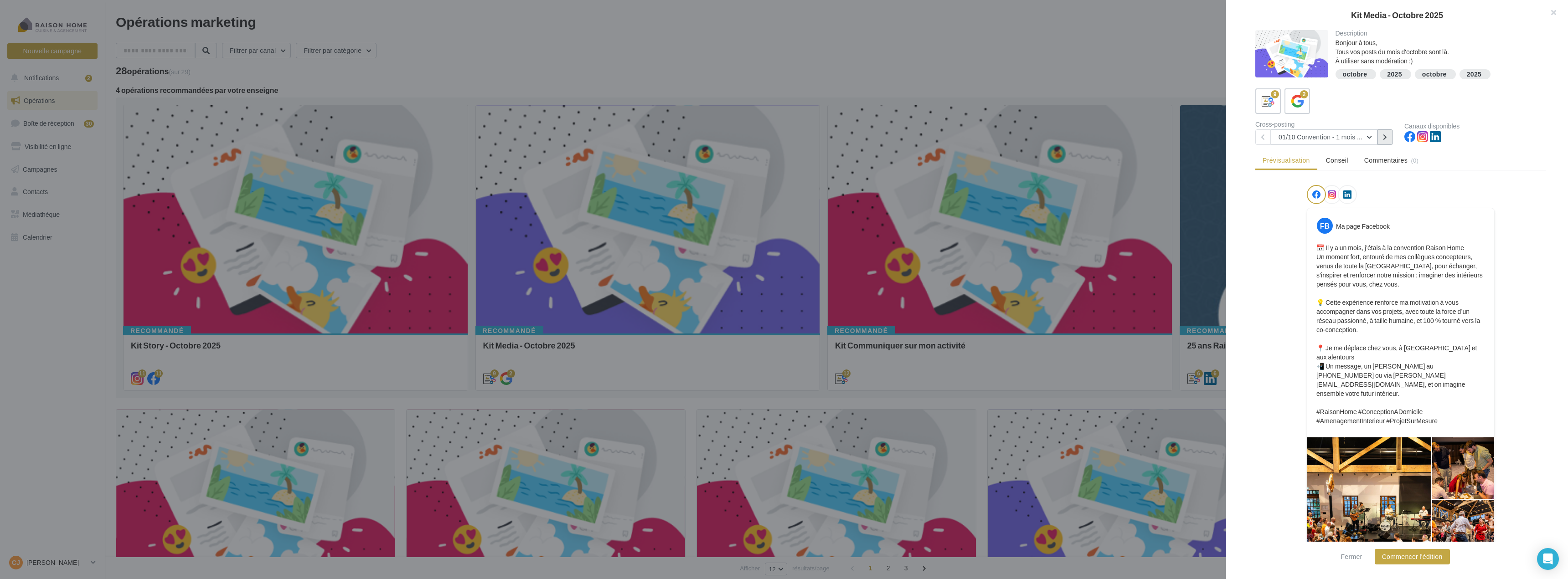
click at [1379, 136] on button at bounding box center [1385, 137] width 15 height 15
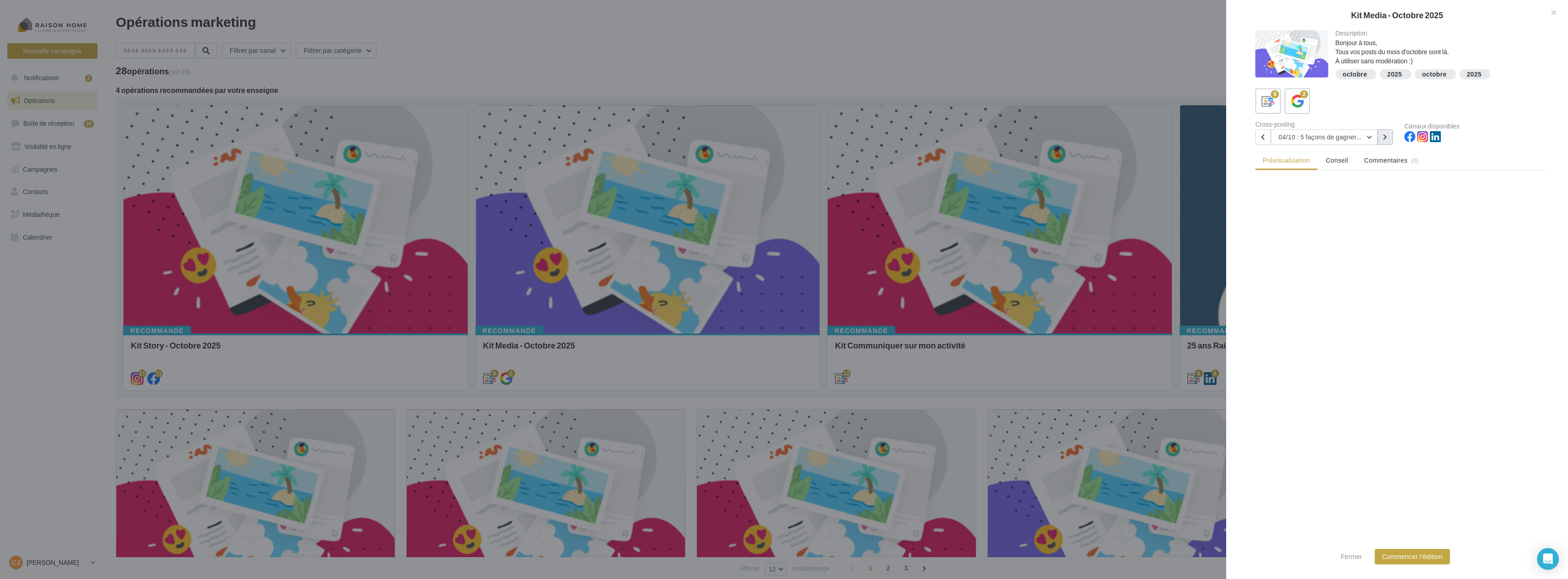
click at [1380, 136] on button at bounding box center [1385, 137] width 15 height 15
click at [1382, 136] on button at bounding box center [1385, 137] width 15 height 15
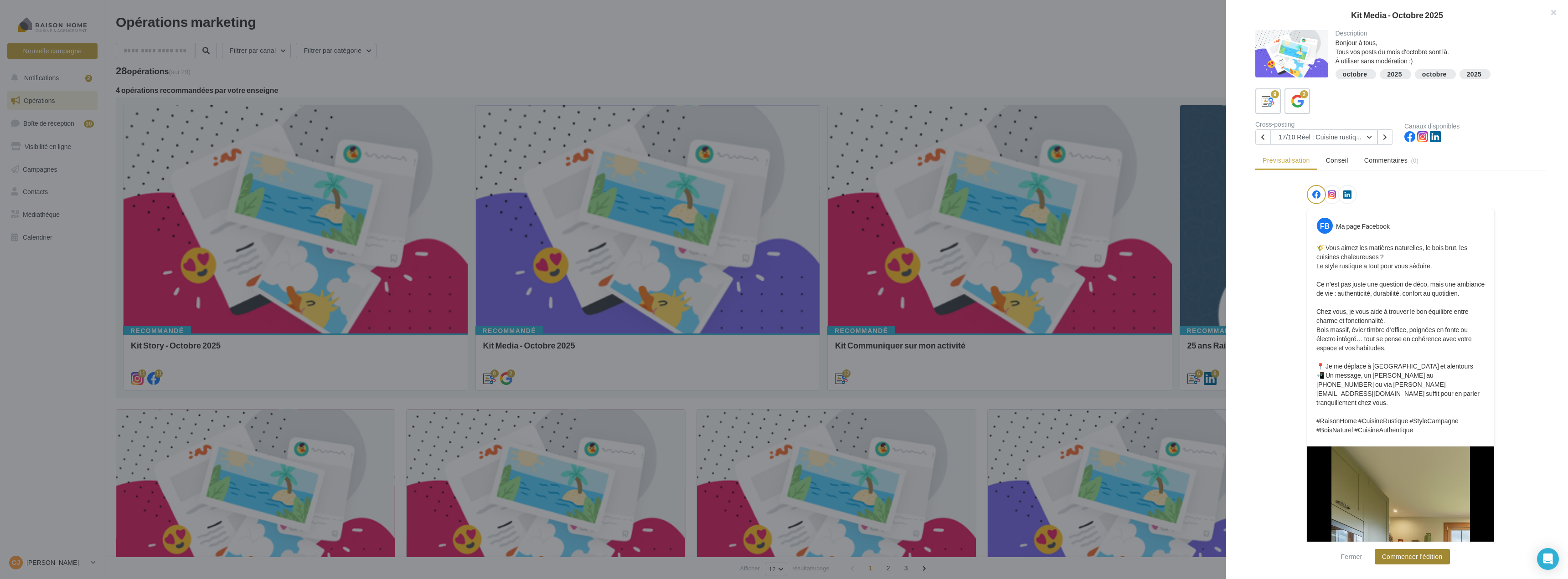
click at [1423, 555] on button "Commencer l'édition" at bounding box center [1412, 557] width 75 height 15
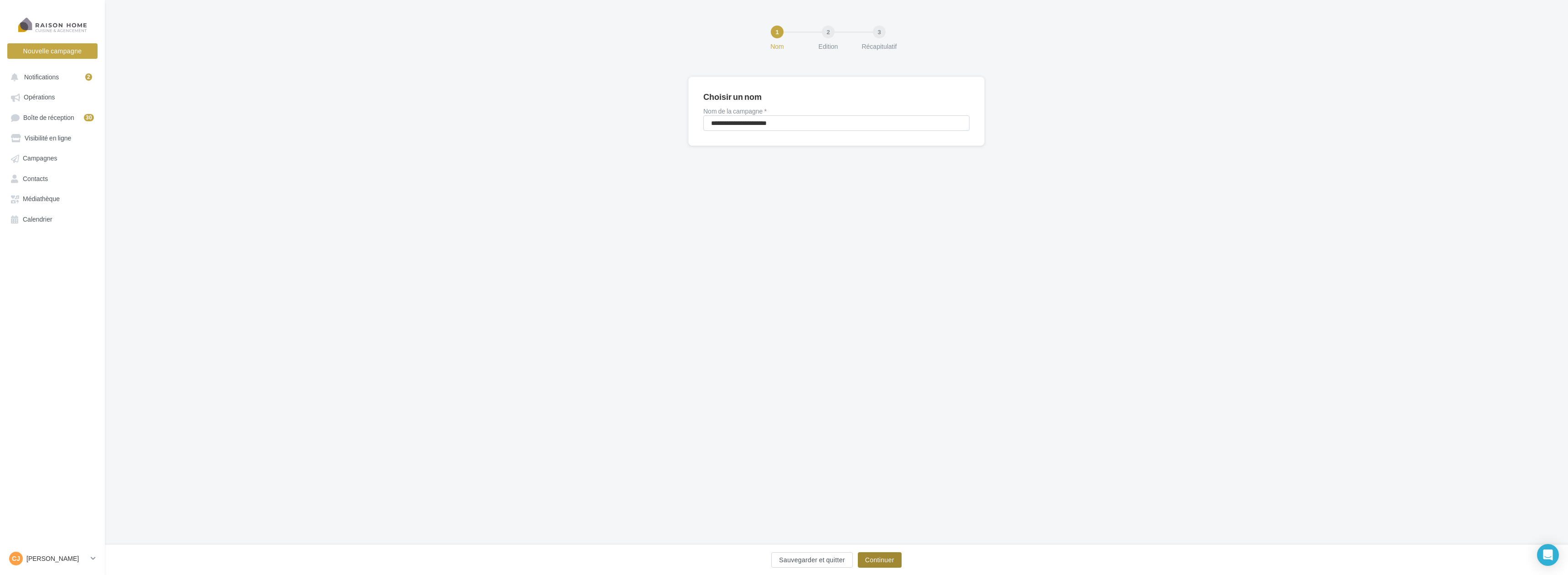
click at [894, 556] on button "Continuer" at bounding box center [880, 560] width 44 height 15
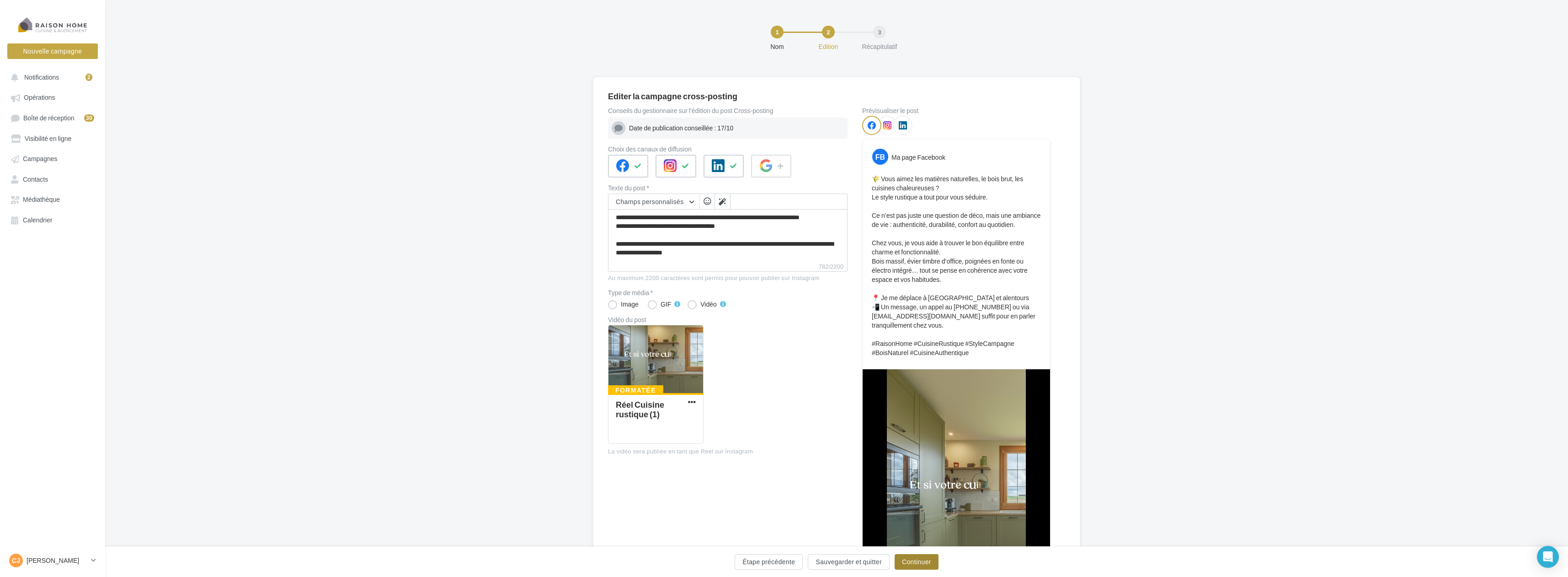
click at [923, 561] on button "Continuer" at bounding box center [916, 562] width 44 height 15
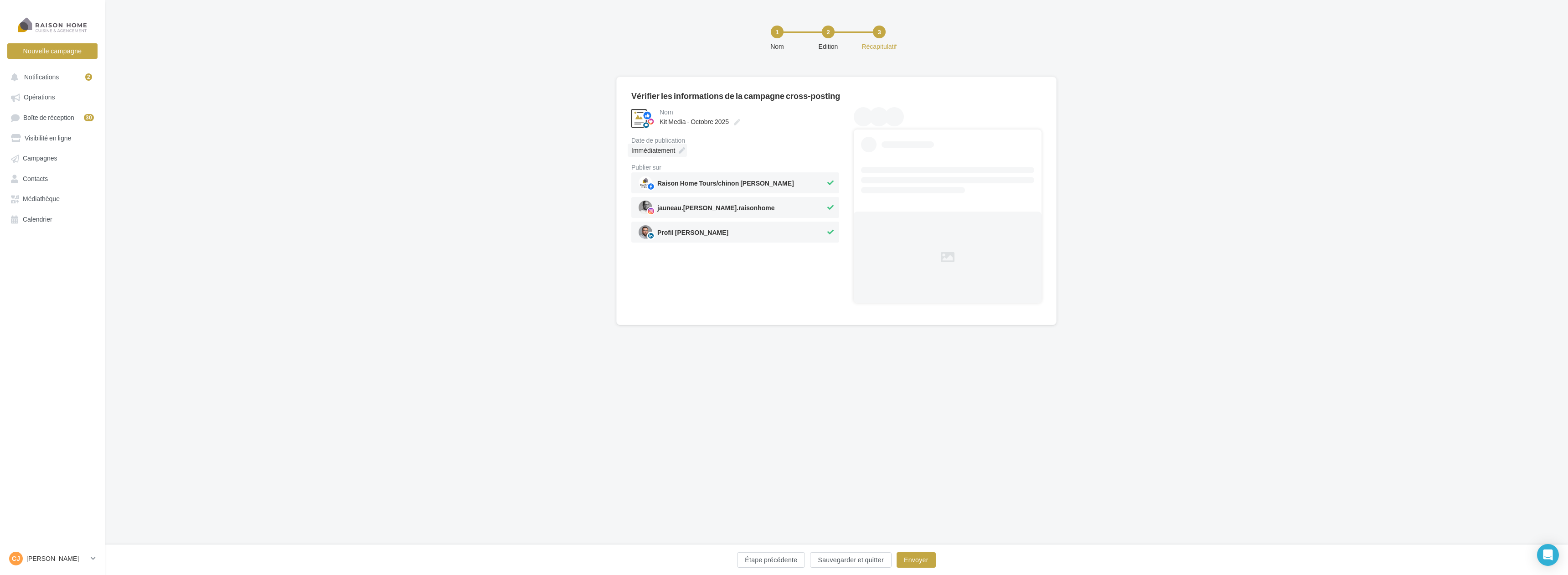
click at [686, 147] on div "Immédiatement" at bounding box center [657, 150] width 59 height 13
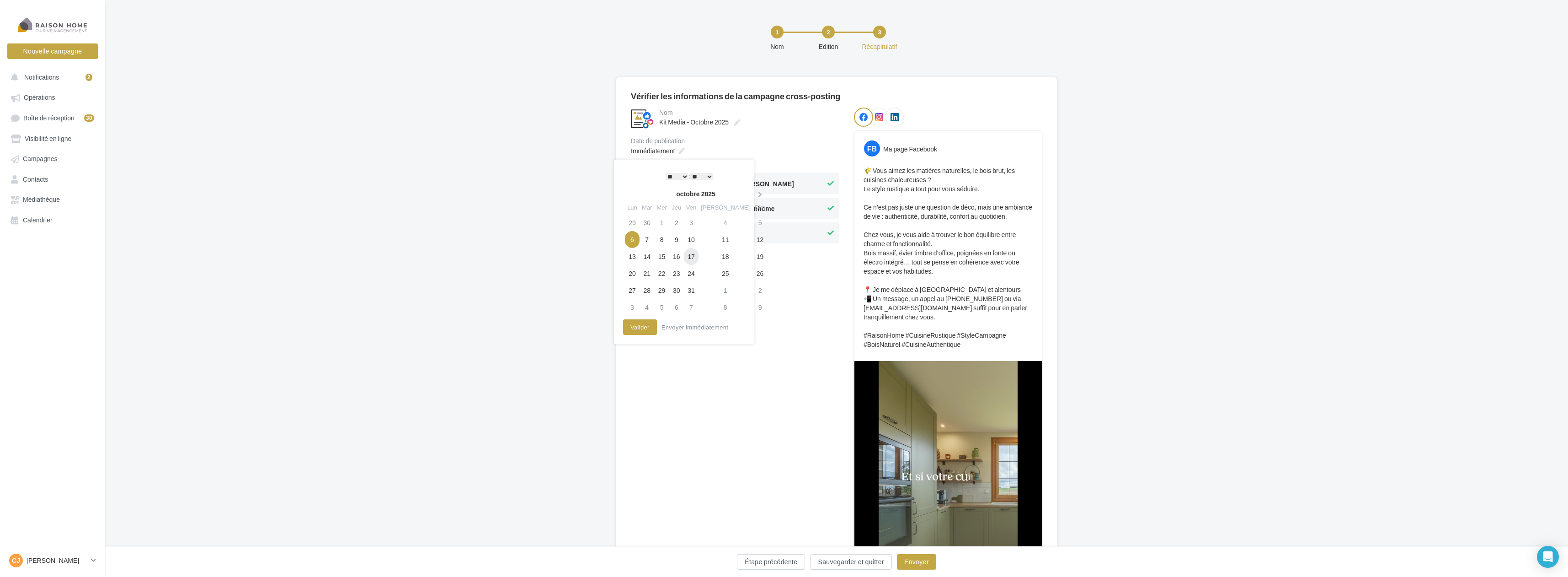
click at [699, 256] on td "17" at bounding box center [690, 257] width 14 height 17
click at [646, 329] on button "Valider" at bounding box center [637, 327] width 33 height 15
click at [916, 559] on button "Envoyer" at bounding box center [916, 562] width 39 height 15
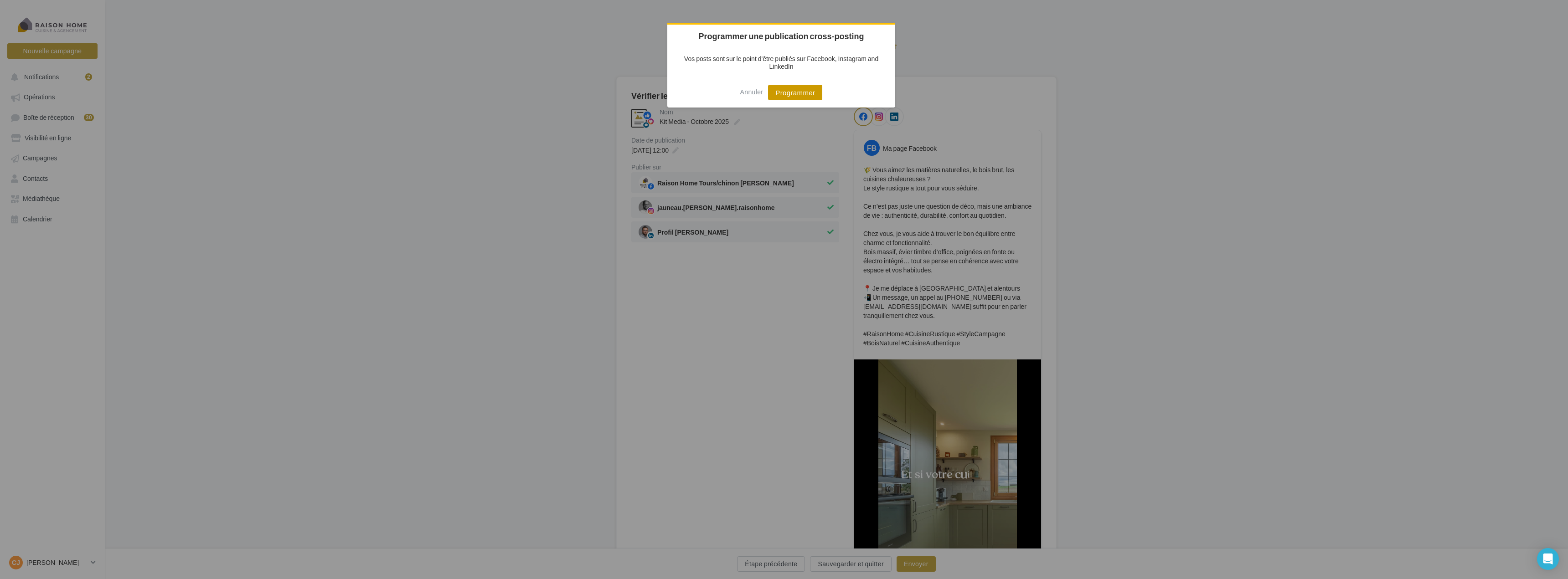
click at [800, 99] on button "Programmer" at bounding box center [795, 92] width 54 height 15
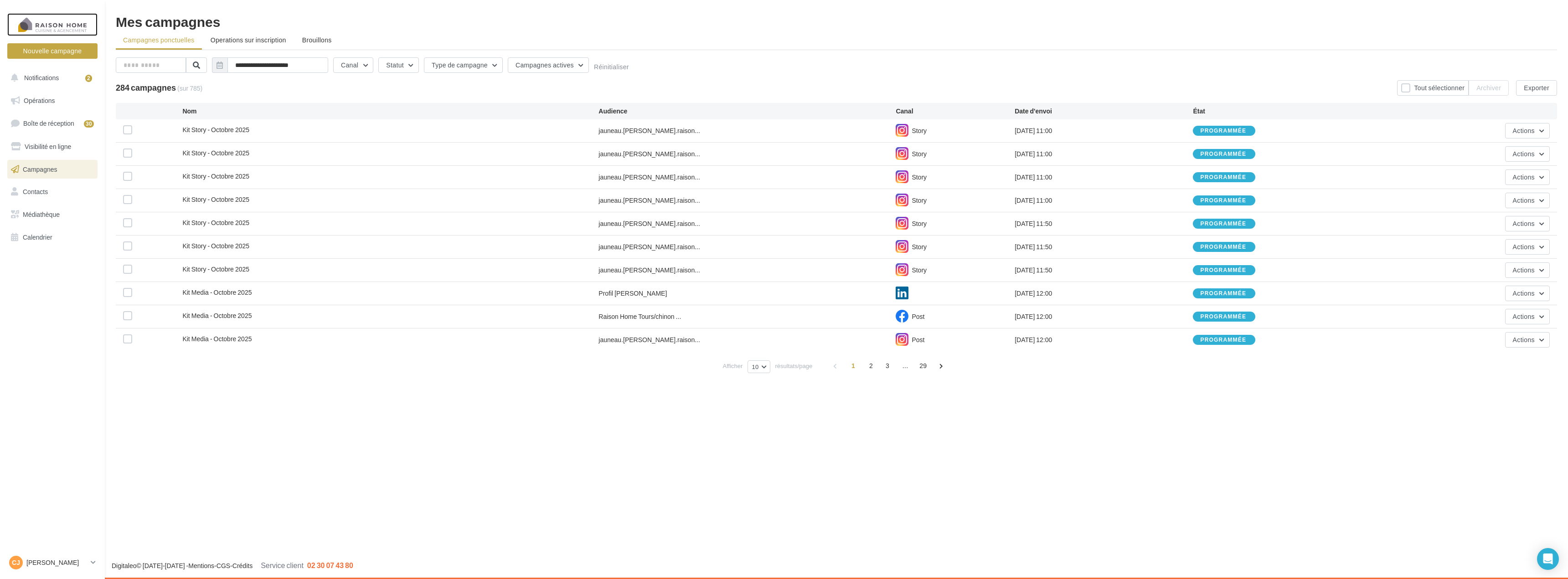
click at [48, 26] on div at bounding box center [52, 25] width 73 height 23
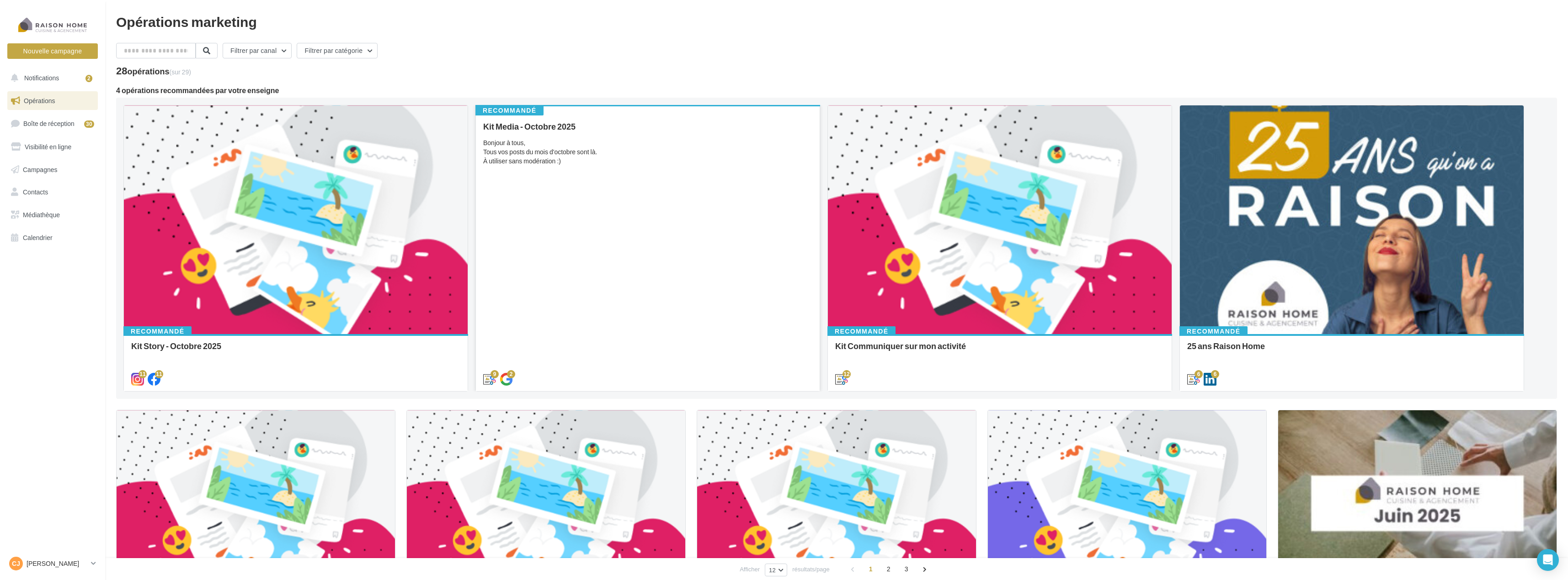
click at [621, 231] on div "Kit Media - Octobre 2025 Bonjour à tous, Tous vos posts du mois d'octobre sont …" at bounding box center [647, 252] width 329 height 261
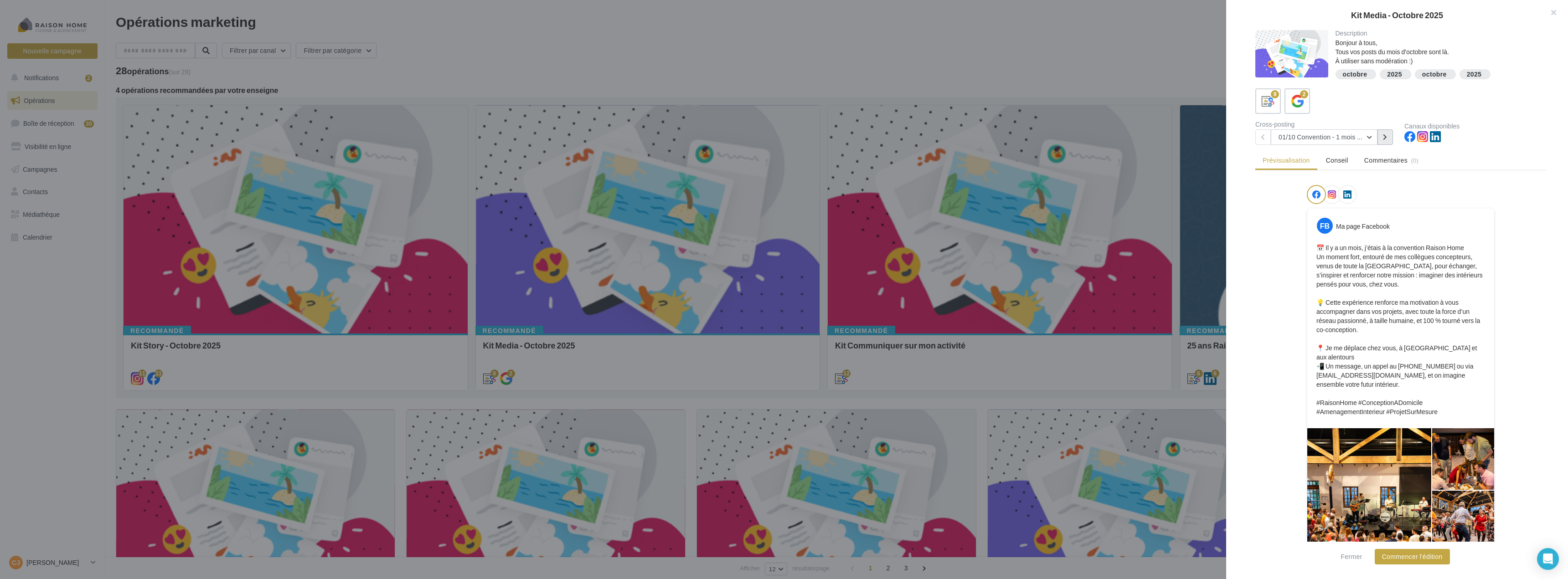
click at [1388, 136] on button at bounding box center [1385, 137] width 15 height 15
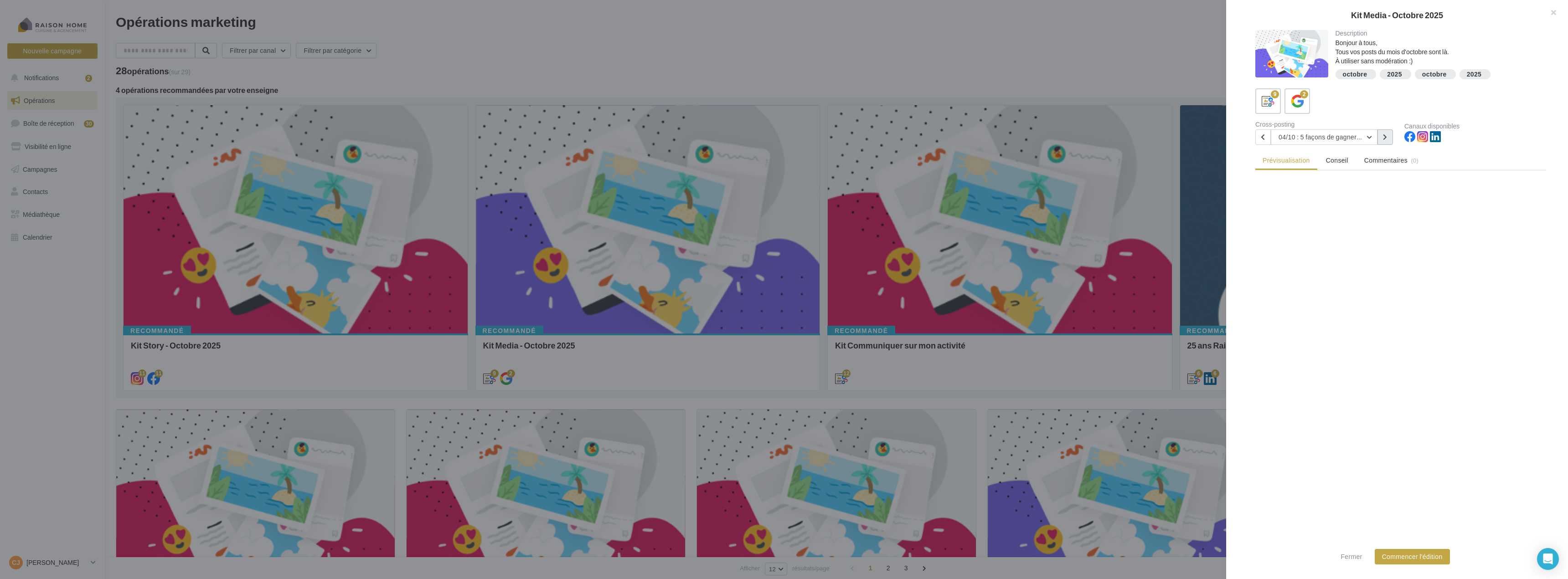
click at [1388, 136] on button at bounding box center [1385, 137] width 15 height 15
click at [1389, 136] on button at bounding box center [1385, 137] width 15 height 15
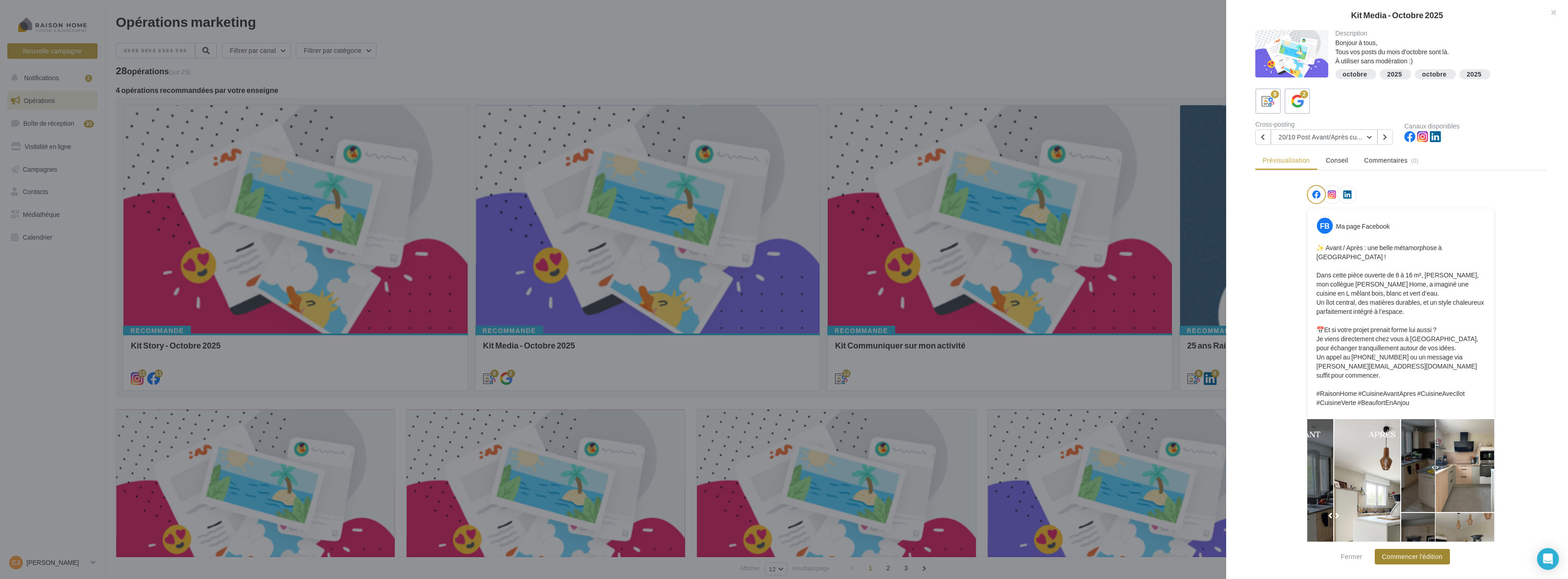
click at [1430, 557] on button "Commencer l'édition" at bounding box center [1412, 557] width 75 height 15
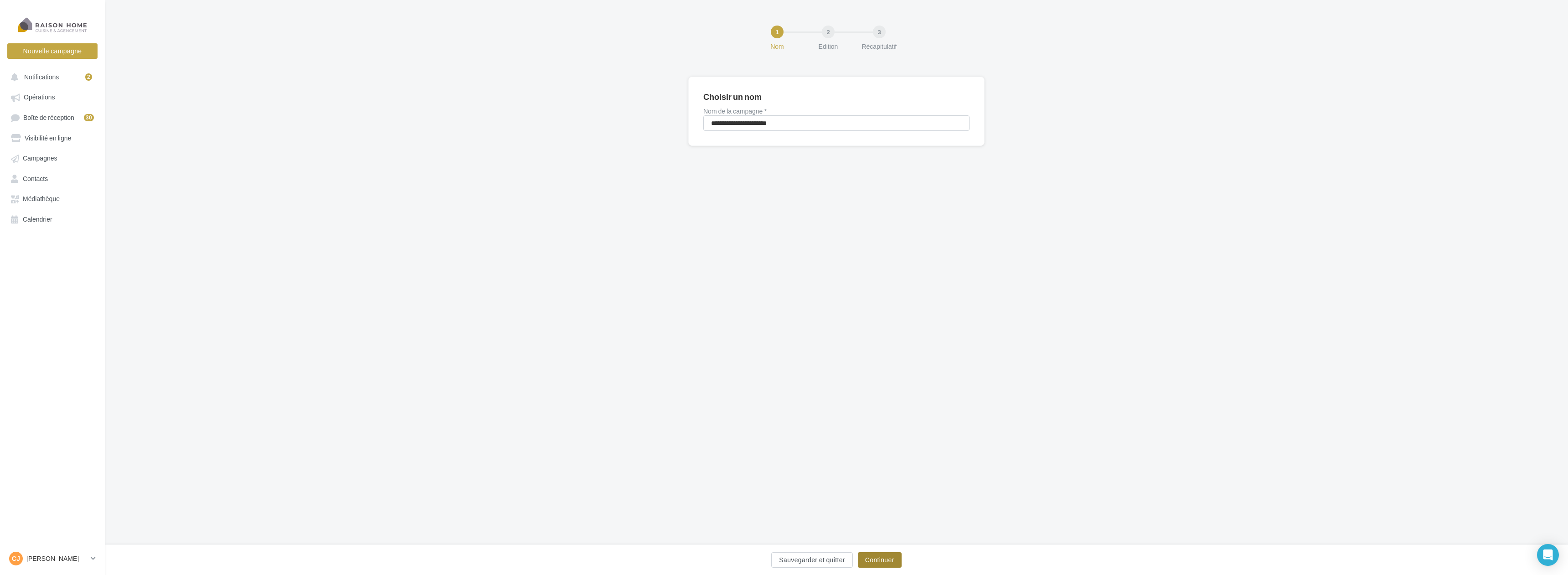
click at [875, 559] on button "Continuer" at bounding box center [880, 560] width 44 height 15
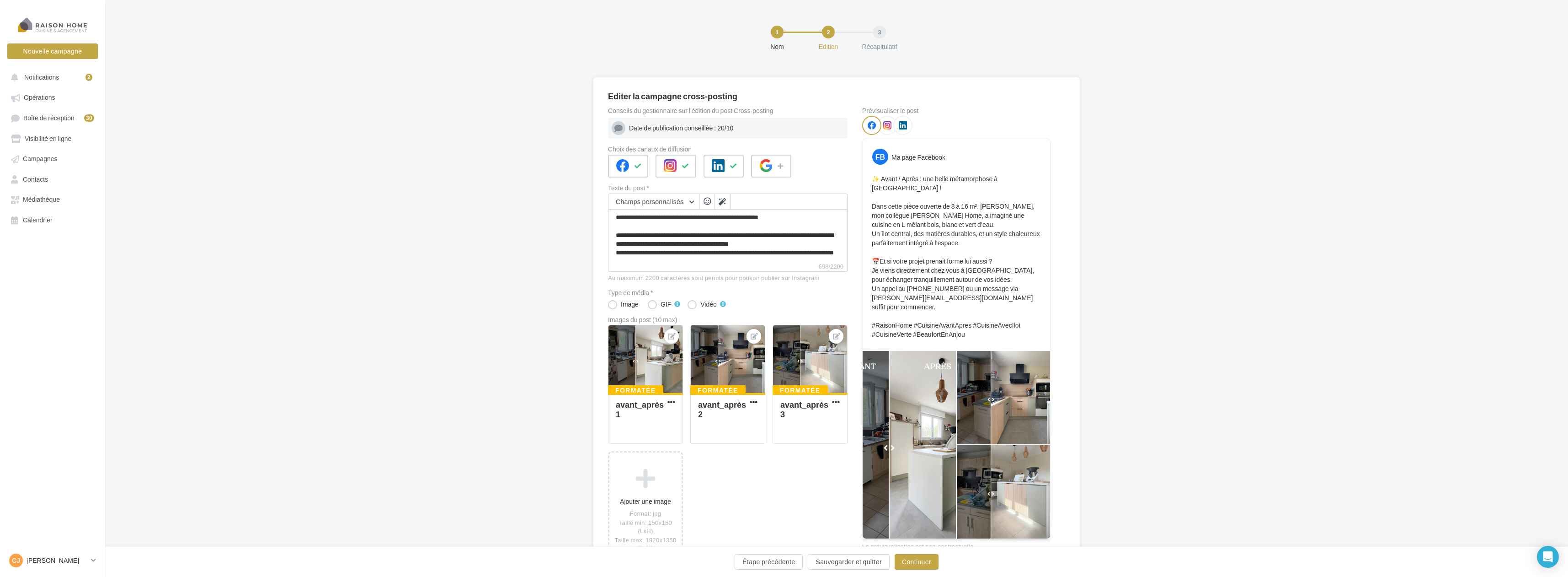
click at [991, 494] on div at bounding box center [1004, 492] width 93 height 93
click at [924, 561] on button "Continuer" at bounding box center [916, 562] width 44 height 15
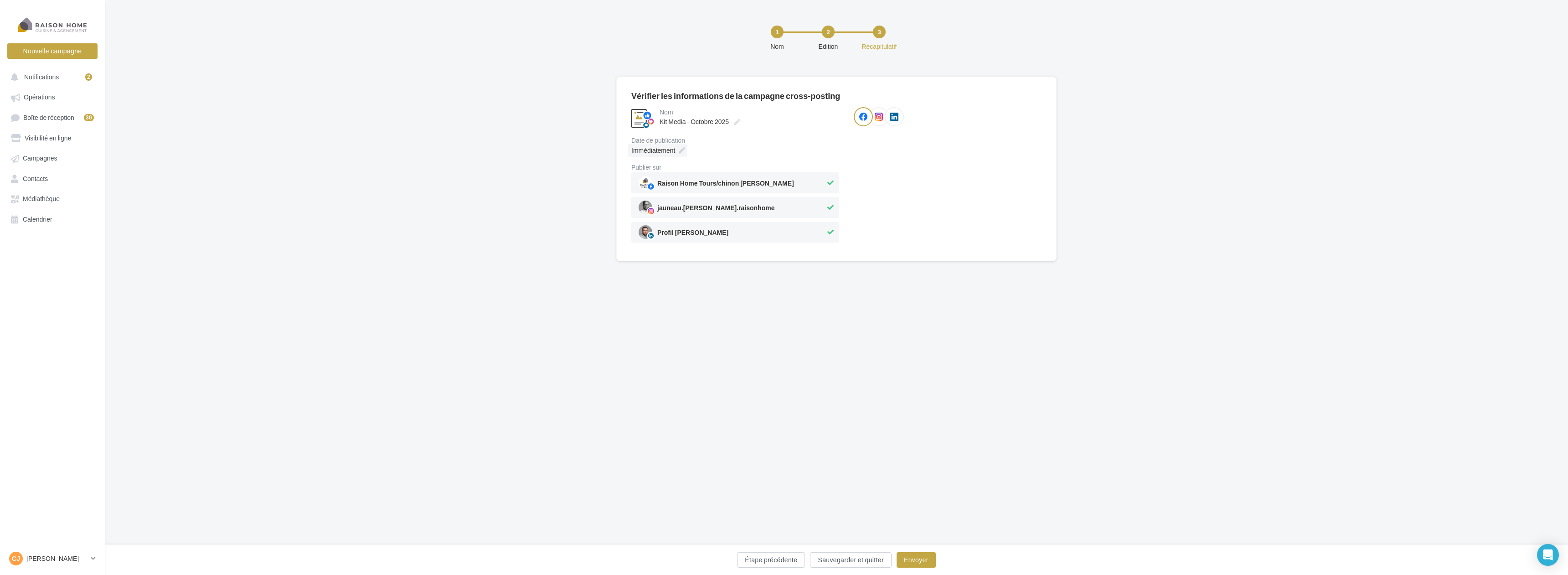
click at [682, 147] on icon at bounding box center [682, 150] width 7 height 7
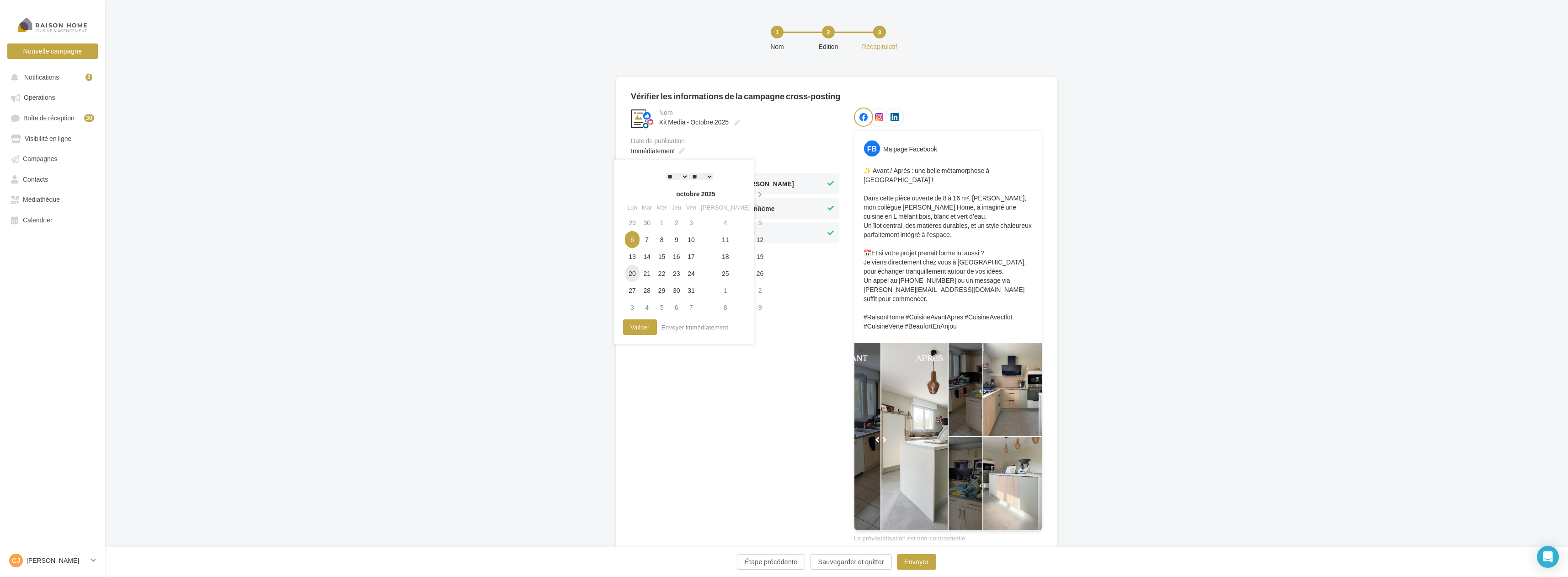
click at [637, 271] on td "20" at bounding box center [631, 274] width 14 height 17
click at [639, 327] on button "Valider" at bounding box center [637, 327] width 33 height 15
click at [909, 565] on button "Envoyer" at bounding box center [916, 562] width 39 height 15
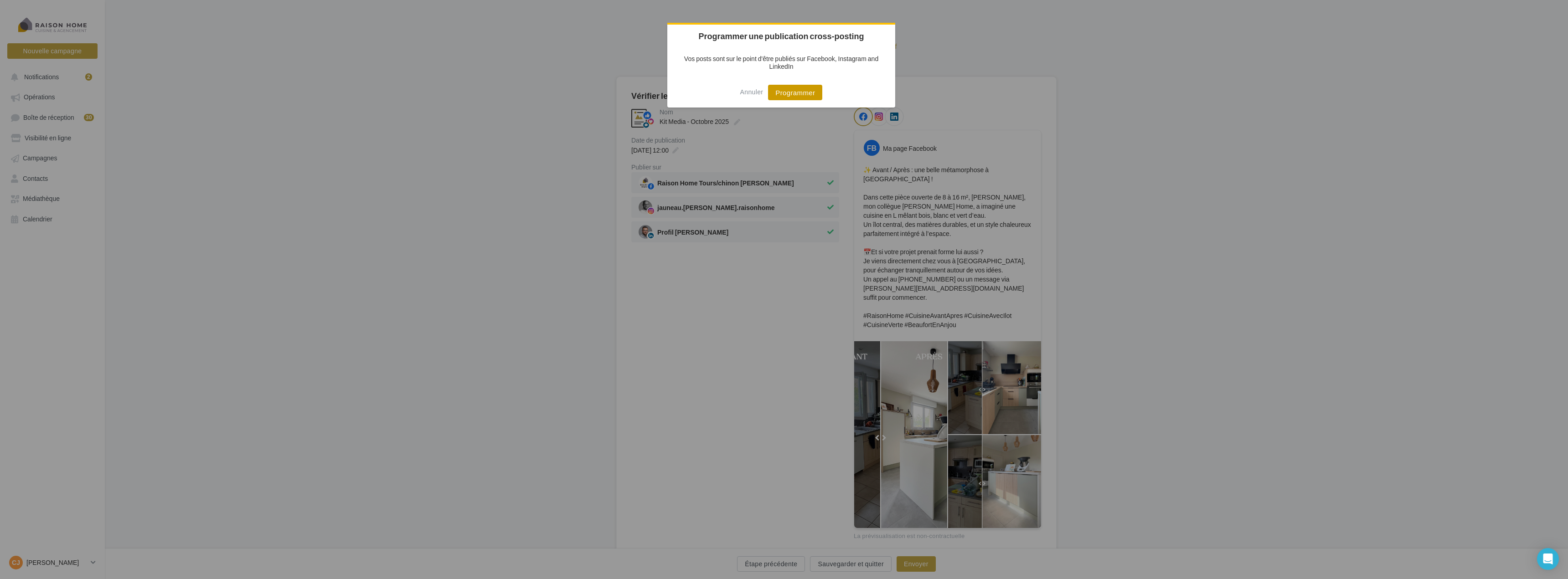
click at [796, 92] on button "Programmer" at bounding box center [795, 92] width 54 height 15
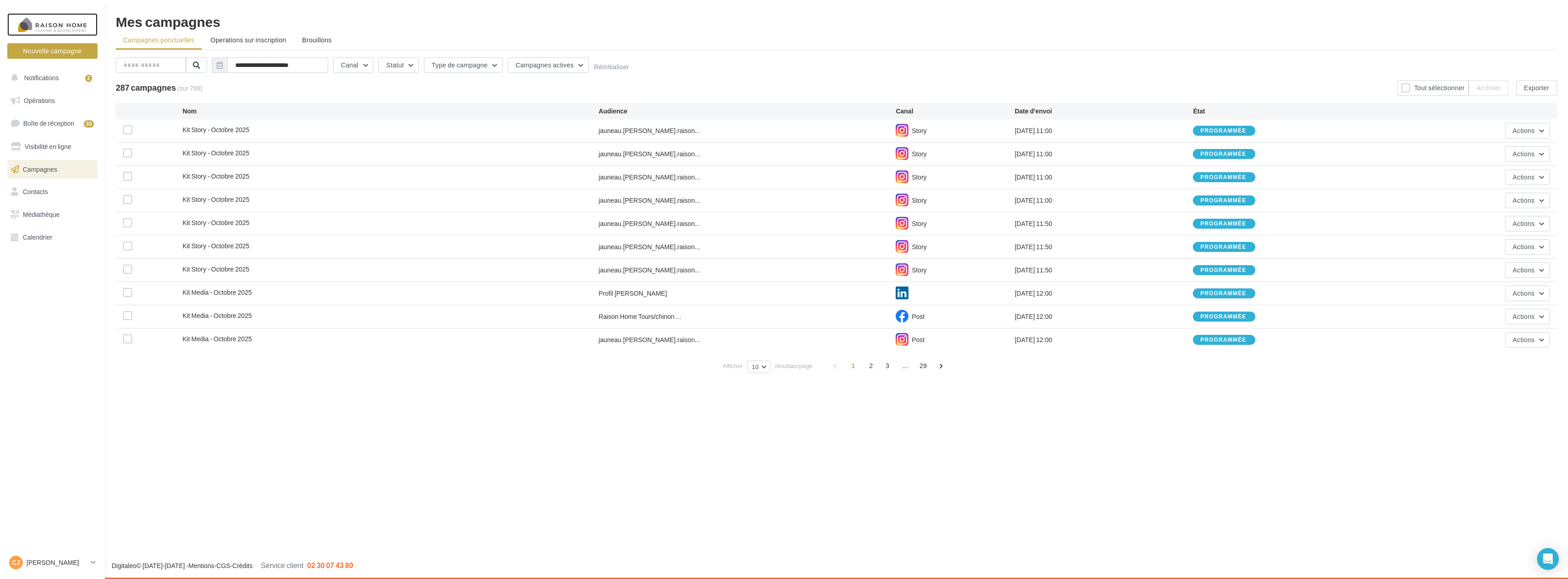
click at [48, 23] on div at bounding box center [52, 25] width 73 height 23
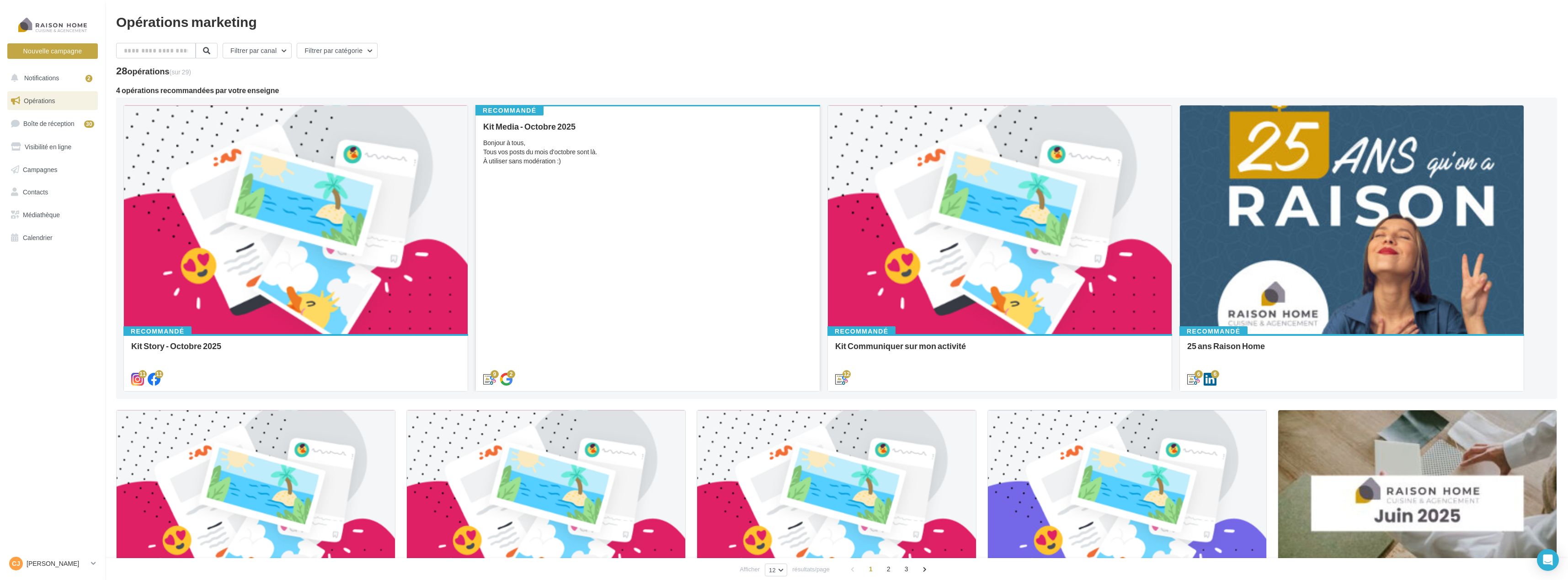
click at [784, 212] on div "Kit Media - Octobre 2025 Bonjour à tous, Tous vos posts du mois d'octobre sont …" at bounding box center [647, 252] width 329 height 261
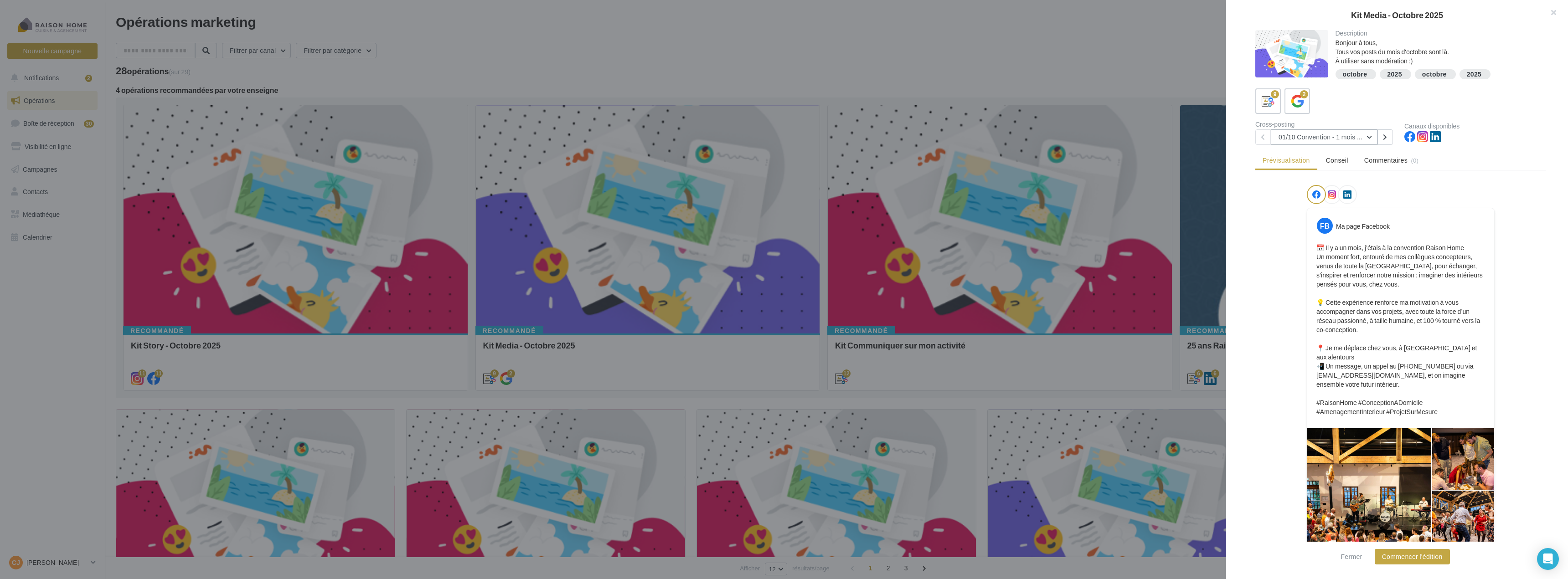
click at [1371, 136] on button "01/10 Convention - 1 mois en arrière" at bounding box center [1325, 137] width 106 height 15
click at [1389, 134] on button at bounding box center [1385, 137] width 15 height 15
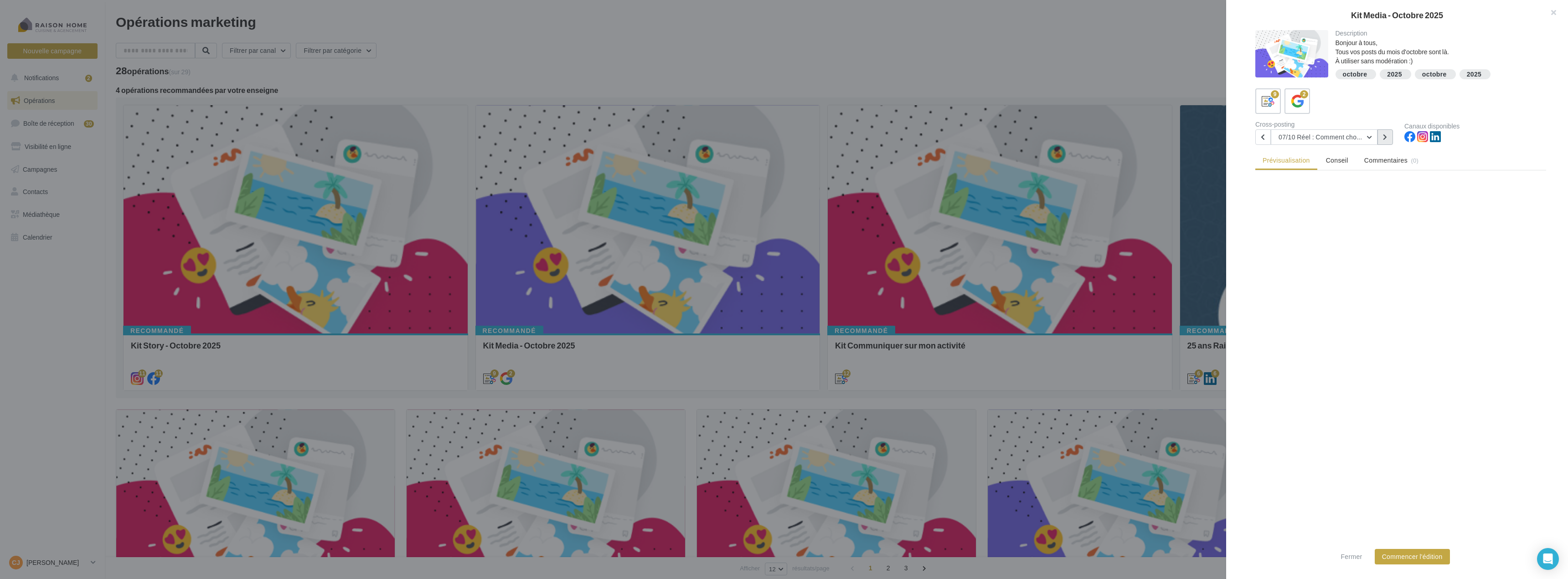
click at [1389, 134] on button at bounding box center [1385, 137] width 15 height 15
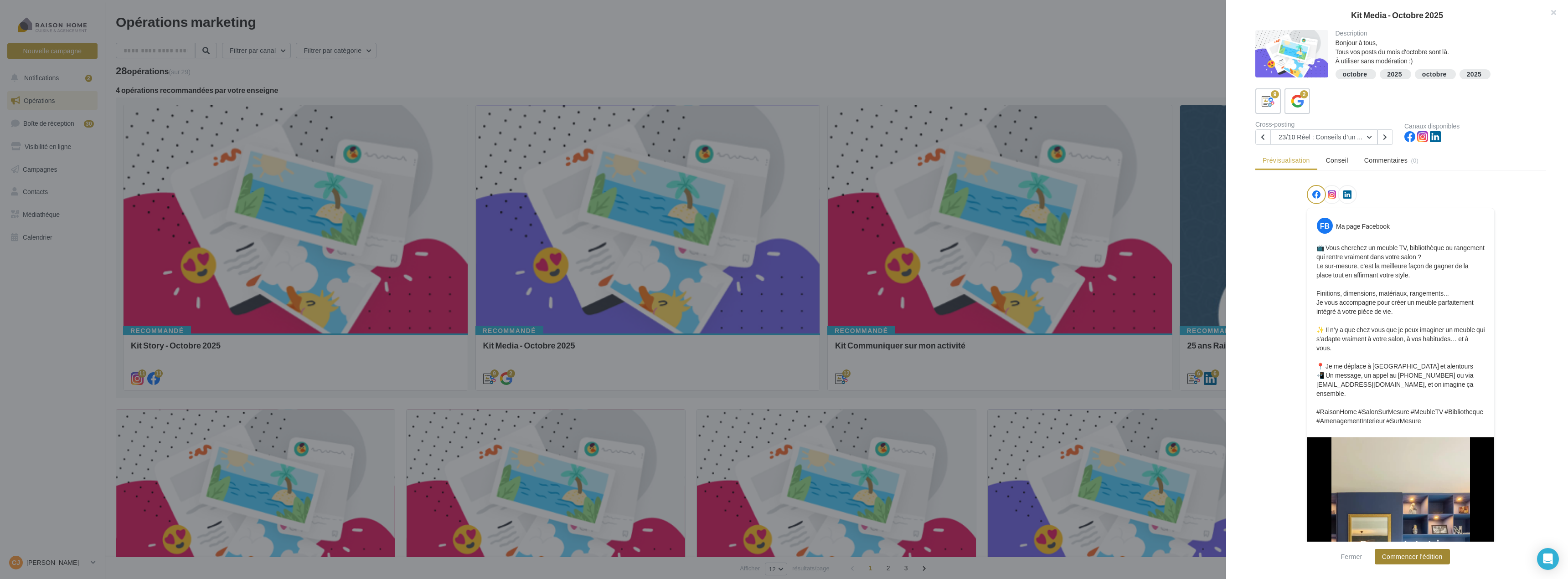
click at [1424, 558] on button "Commencer l'édition" at bounding box center [1412, 557] width 75 height 15
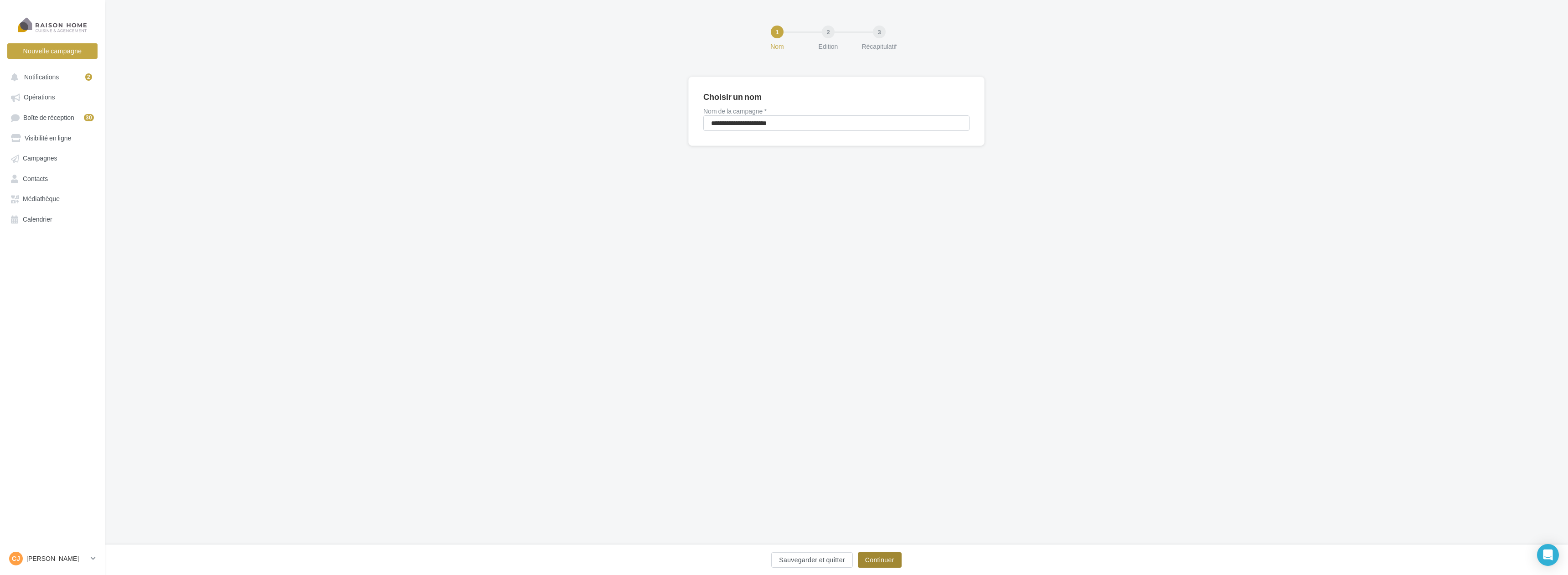
click at [897, 559] on button "Continuer" at bounding box center [880, 560] width 44 height 15
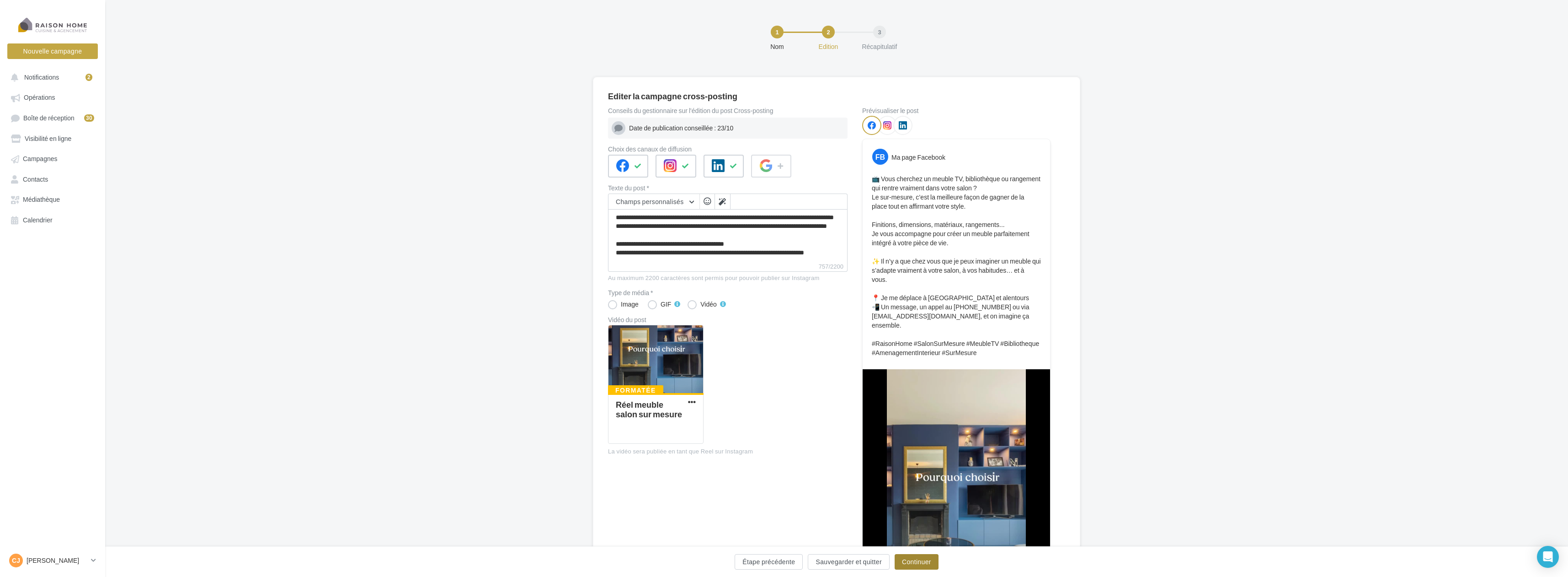
click at [915, 560] on button "Continuer" at bounding box center [916, 562] width 44 height 15
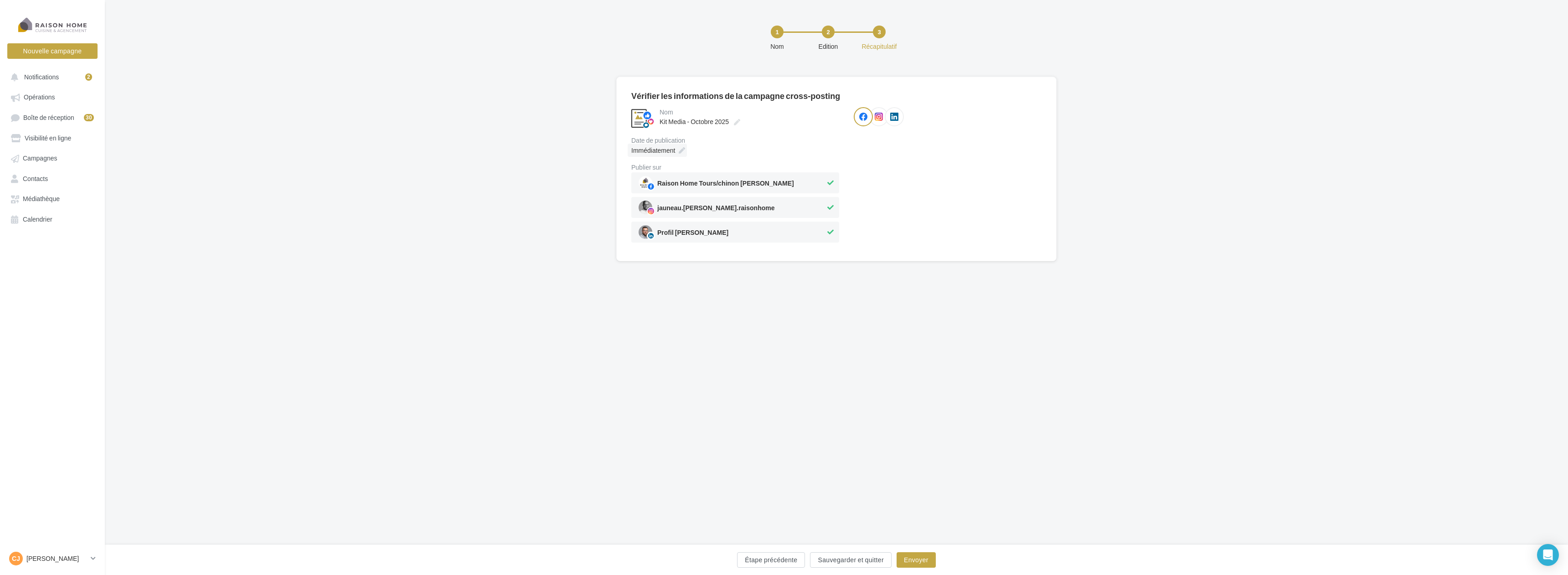
click at [684, 151] on icon at bounding box center [682, 150] width 7 height 7
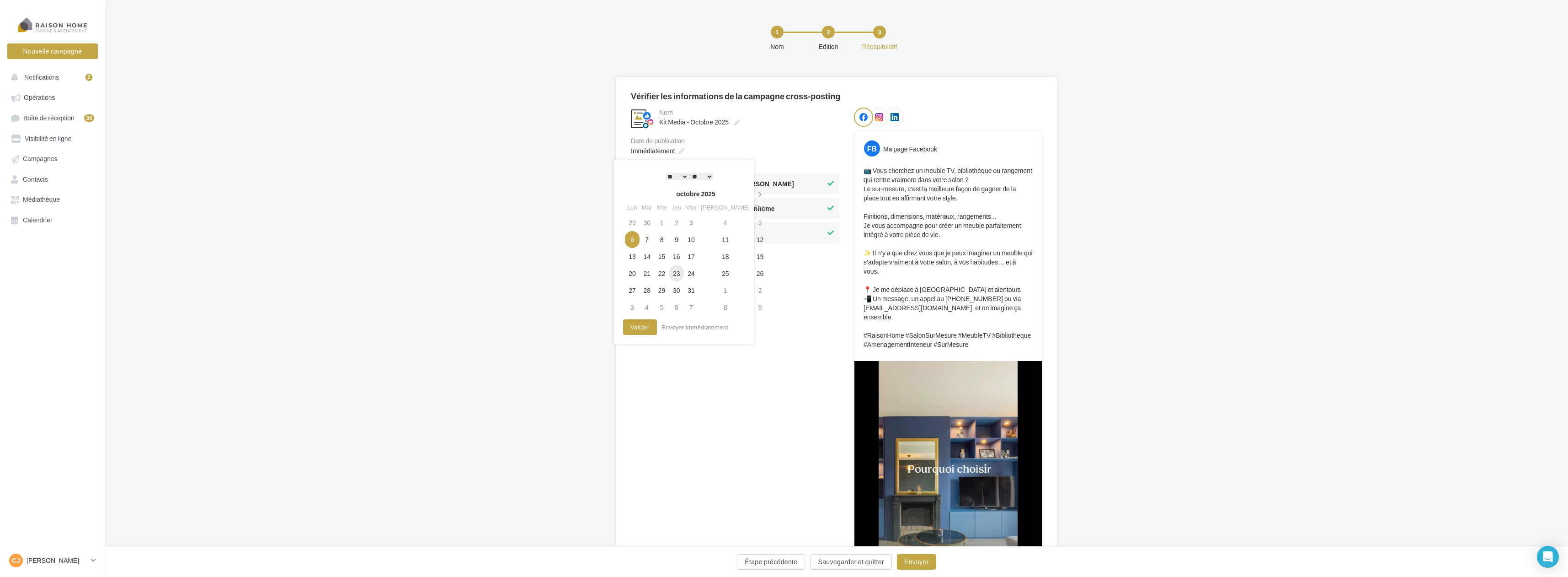
click at [682, 274] on td "23" at bounding box center [676, 274] width 14 height 17
click at [640, 324] on button "Valider" at bounding box center [637, 327] width 33 height 15
click at [913, 560] on button "Envoyer" at bounding box center [916, 562] width 39 height 15
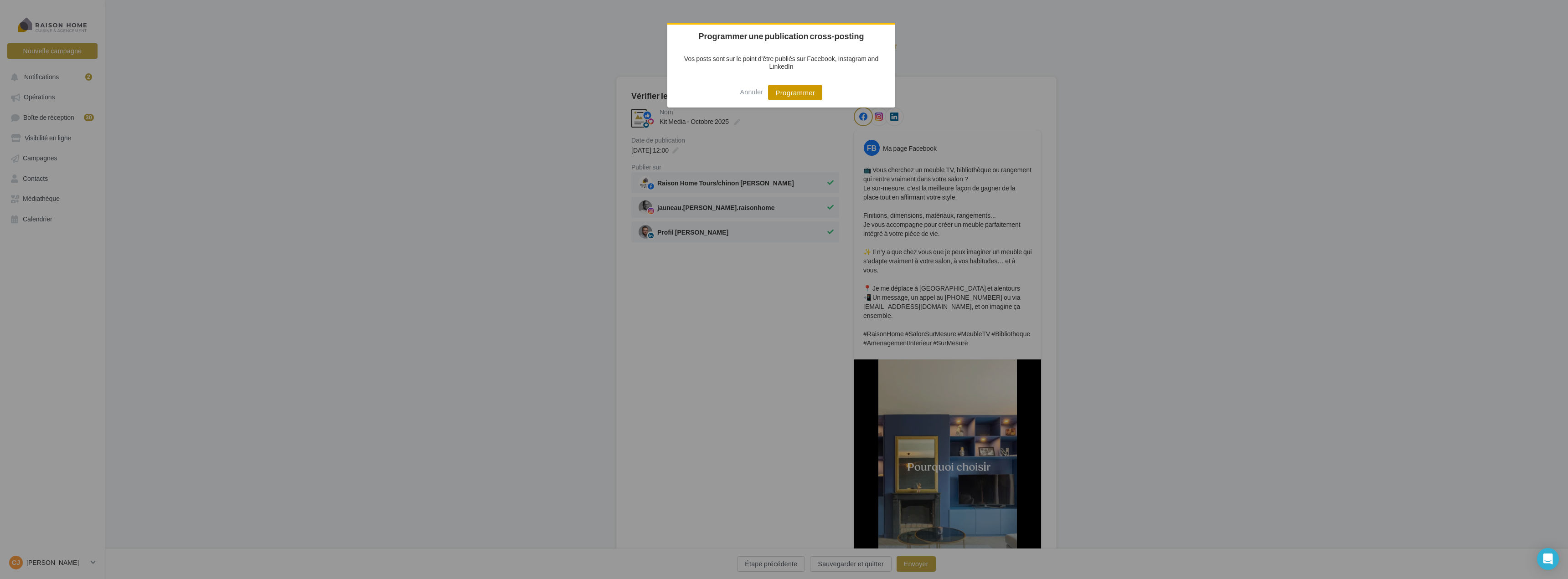
click at [796, 92] on button "Programmer" at bounding box center [795, 92] width 54 height 15
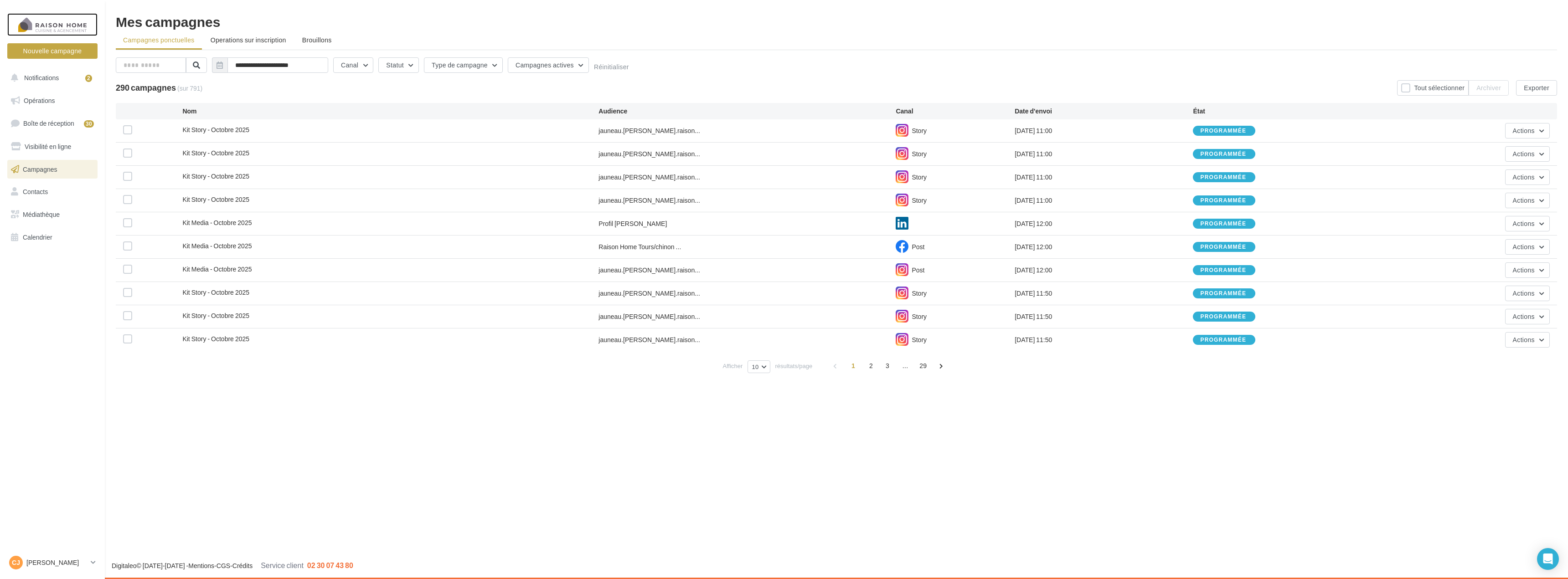
click at [60, 31] on div at bounding box center [52, 25] width 73 height 23
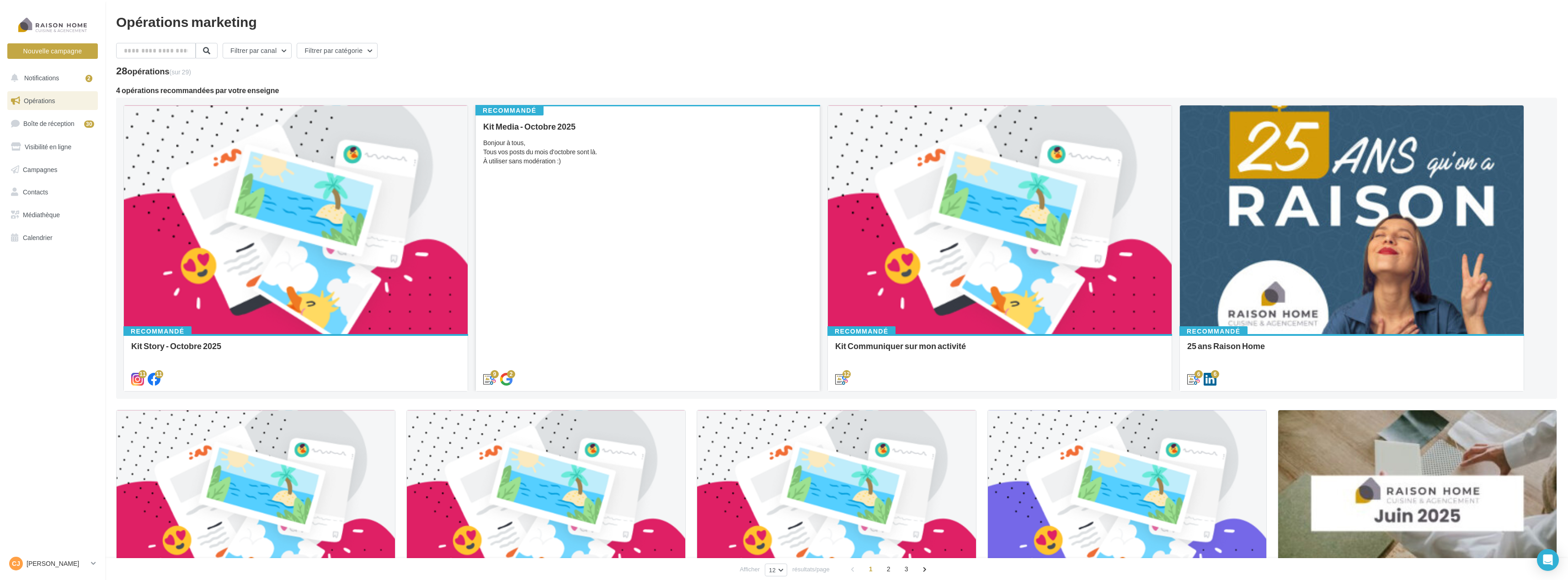
click at [674, 230] on div "Kit Media - Octobre 2025 Bonjour à tous, Tous vos posts du mois d'octobre sont …" at bounding box center [647, 252] width 329 height 261
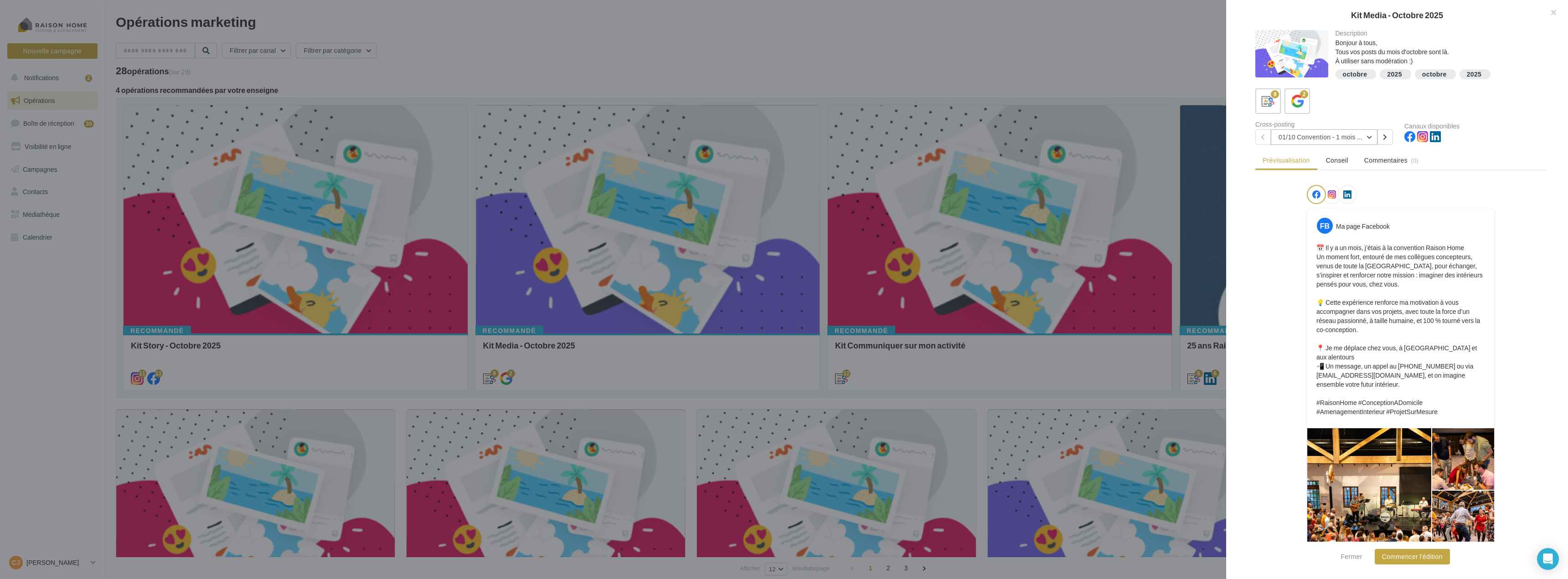
click at [1337, 136] on button "01/10 Convention - 1 mois en arrière" at bounding box center [1325, 137] width 106 height 15
click at [1382, 134] on button at bounding box center [1385, 137] width 15 height 15
click at [1383, 134] on button at bounding box center [1385, 137] width 15 height 15
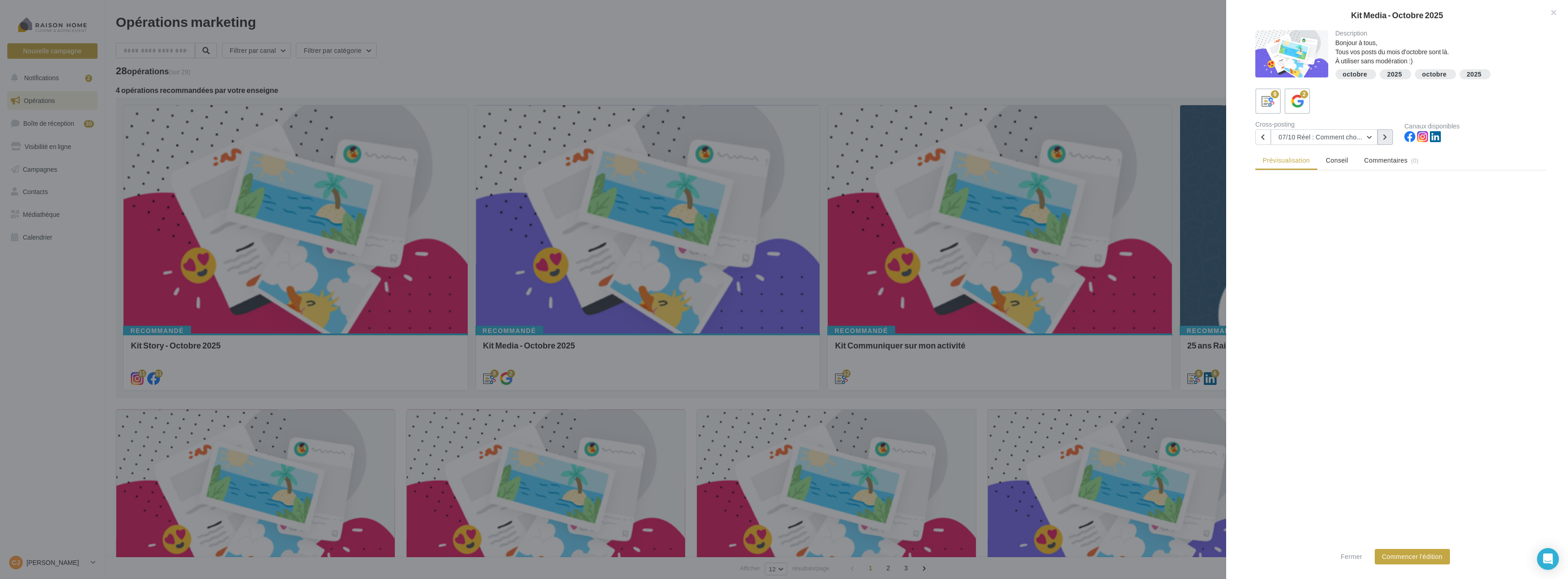
click at [1383, 134] on button at bounding box center [1385, 137] width 15 height 15
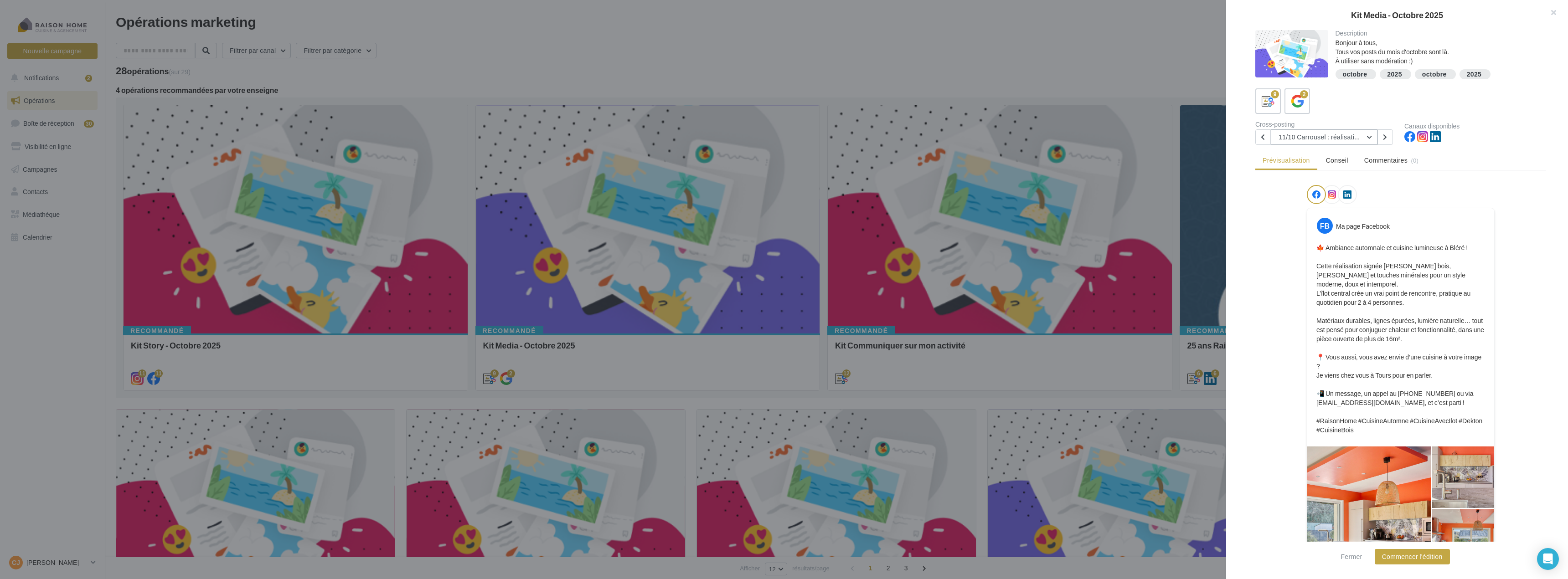
click at [1361, 136] on button "11/10 Carrousel : réalisation automnale" at bounding box center [1325, 137] width 106 height 15
click at [1384, 134] on icon at bounding box center [1385, 137] width 4 height 7
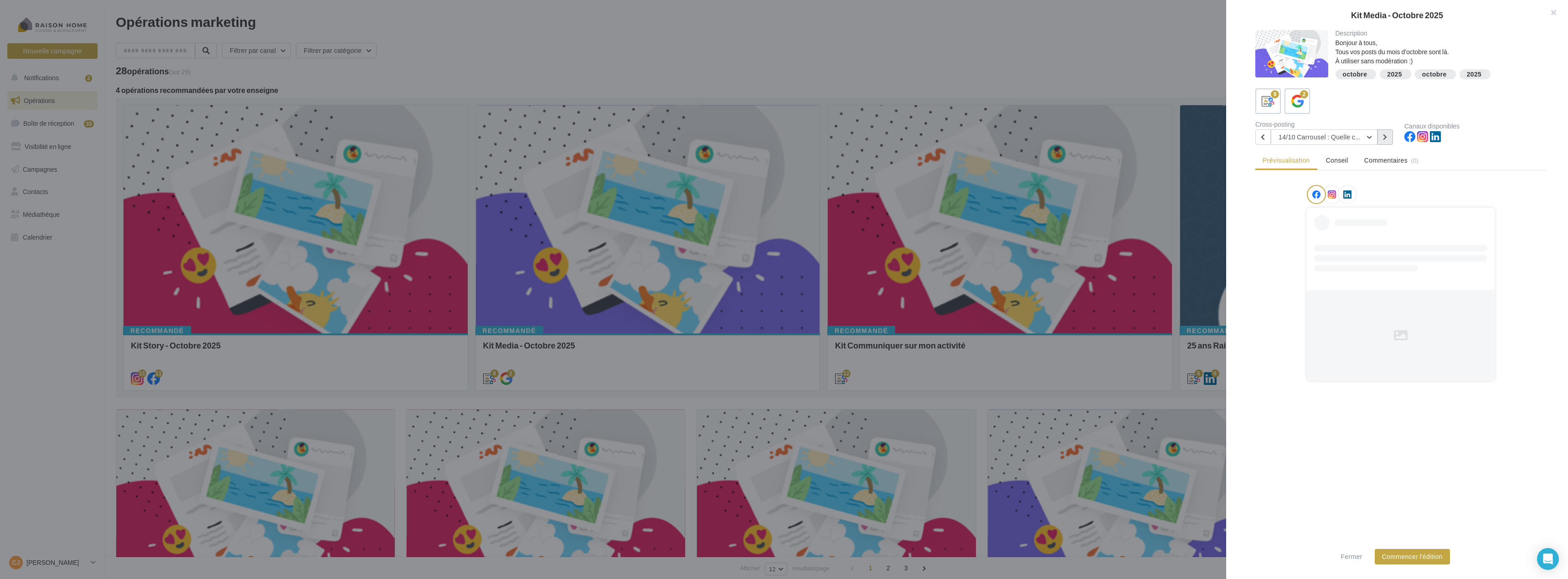
click at [1384, 134] on icon at bounding box center [1385, 137] width 4 height 7
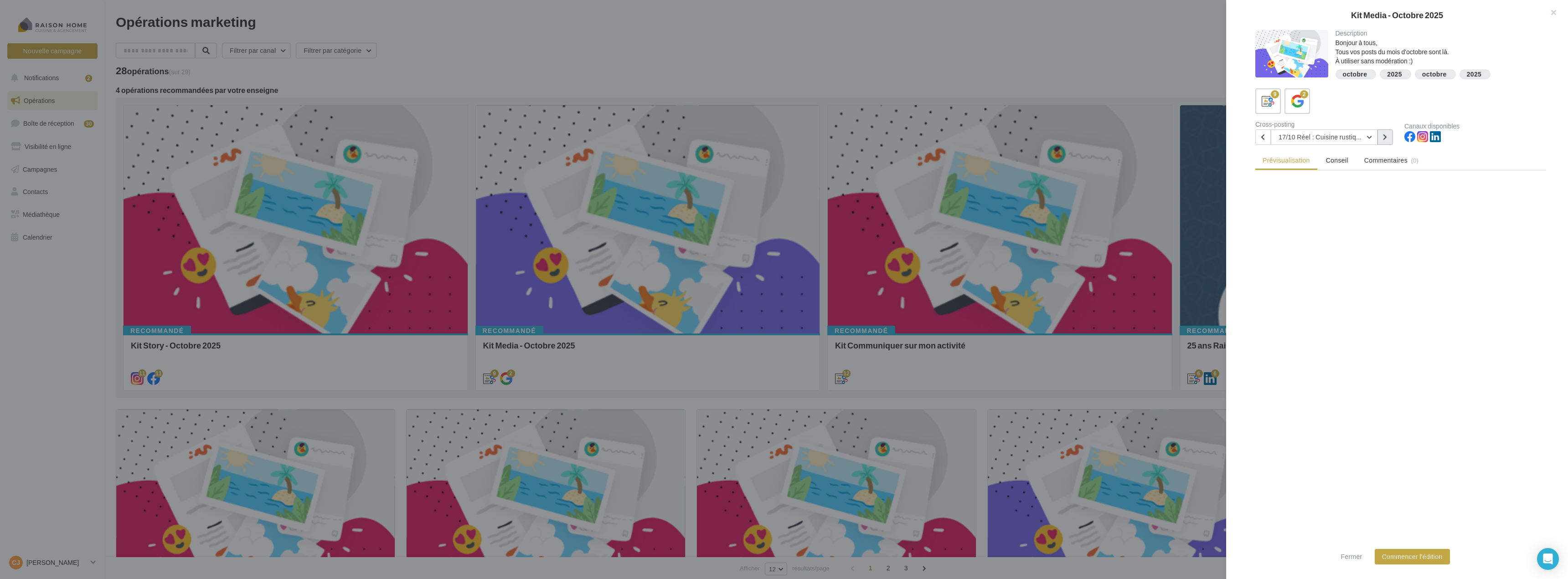
click at [1384, 134] on icon at bounding box center [1385, 137] width 4 height 7
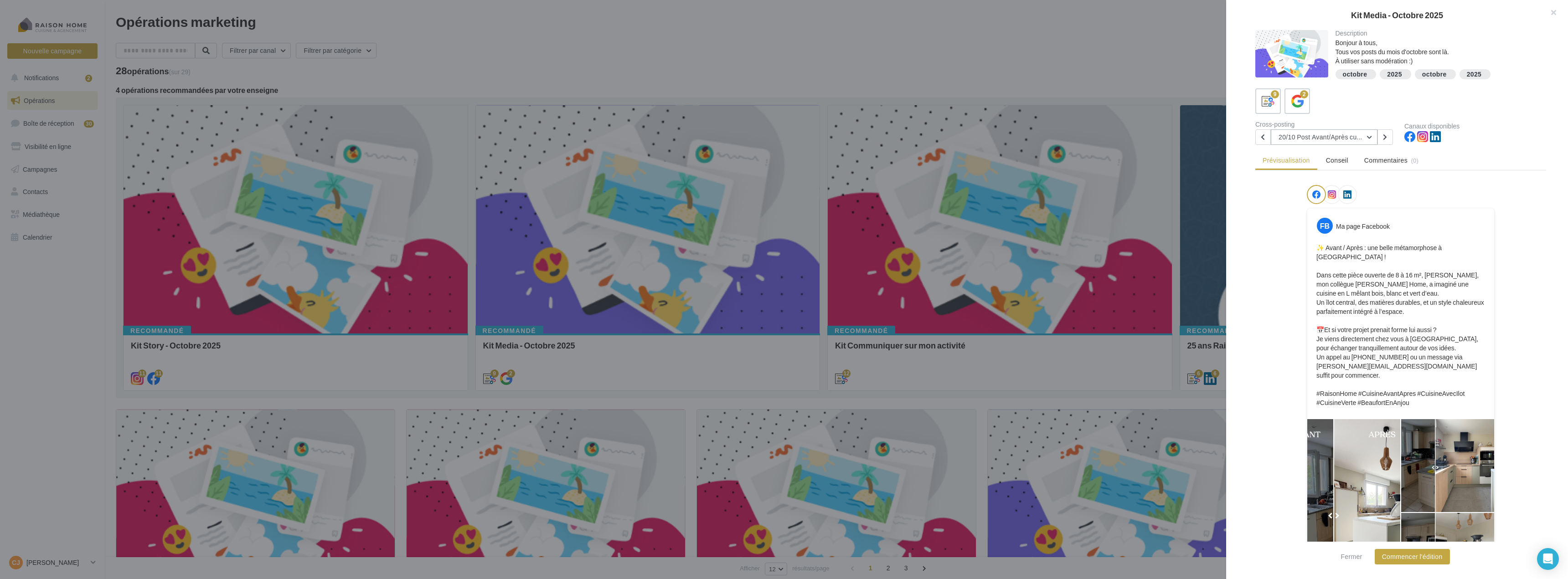
click at [1365, 134] on button "20/10 Post Avant/Après cuisine" at bounding box center [1325, 137] width 106 height 15
click at [1386, 136] on icon at bounding box center [1385, 137] width 4 height 7
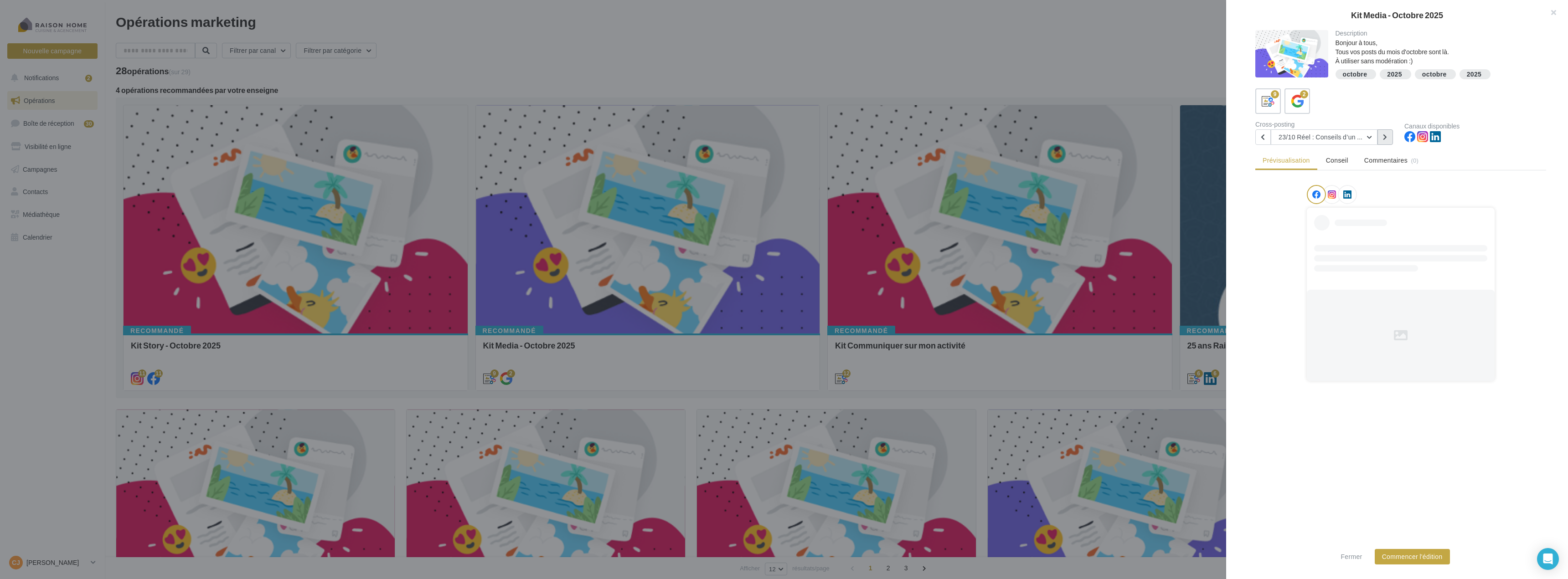
click at [1386, 136] on icon at bounding box center [1385, 137] width 4 height 7
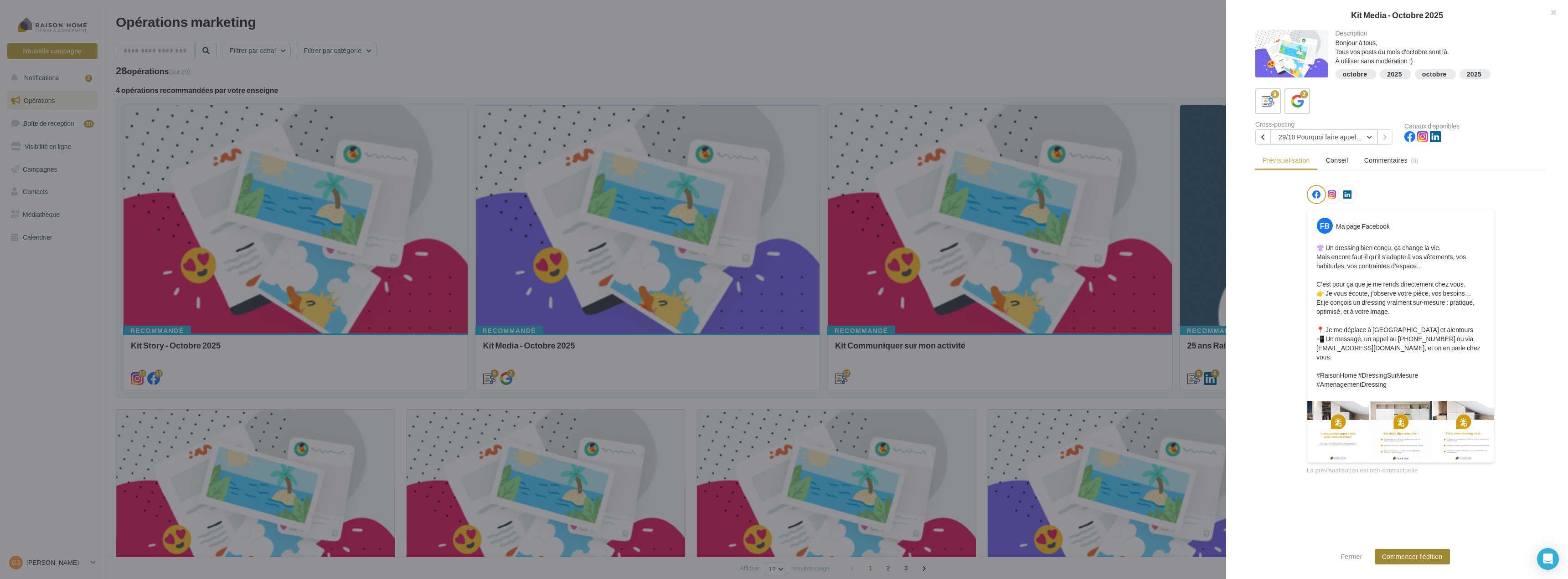
click at [1423, 552] on button "Commencer l'édition" at bounding box center [1412, 557] width 75 height 15
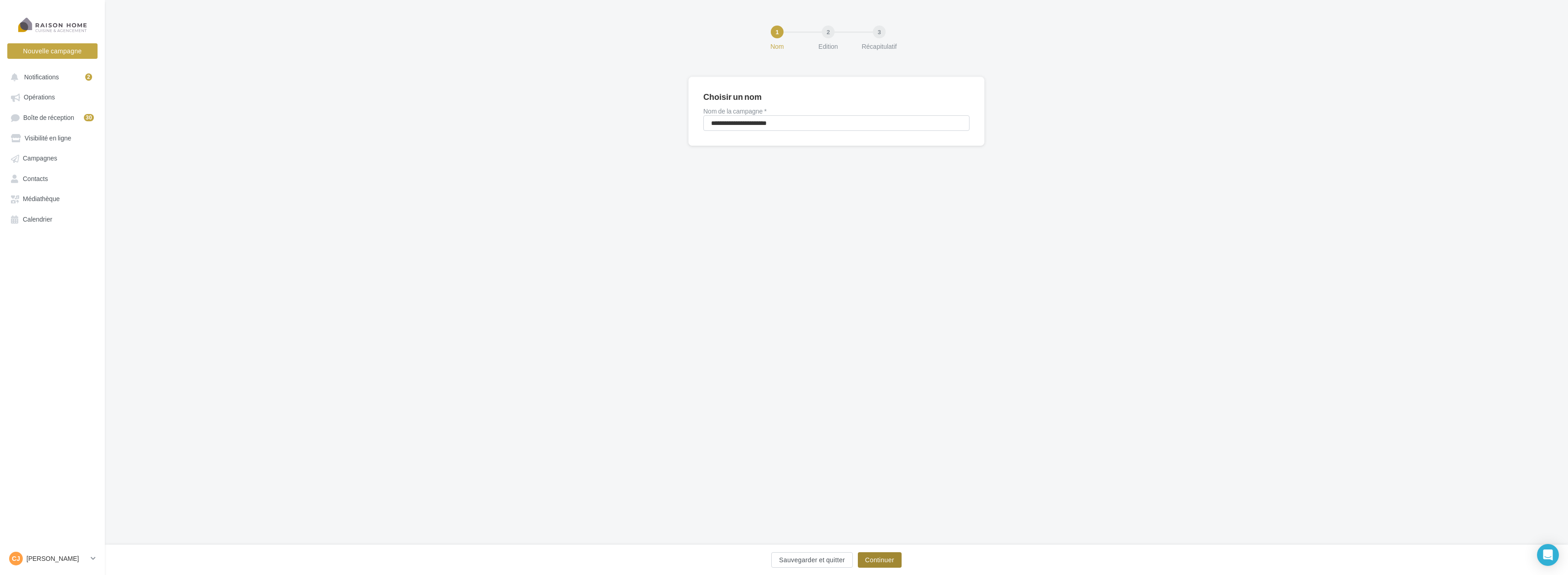
click at [877, 556] on button "Continuer" at bounding box center [880, 560] width 44 height 15
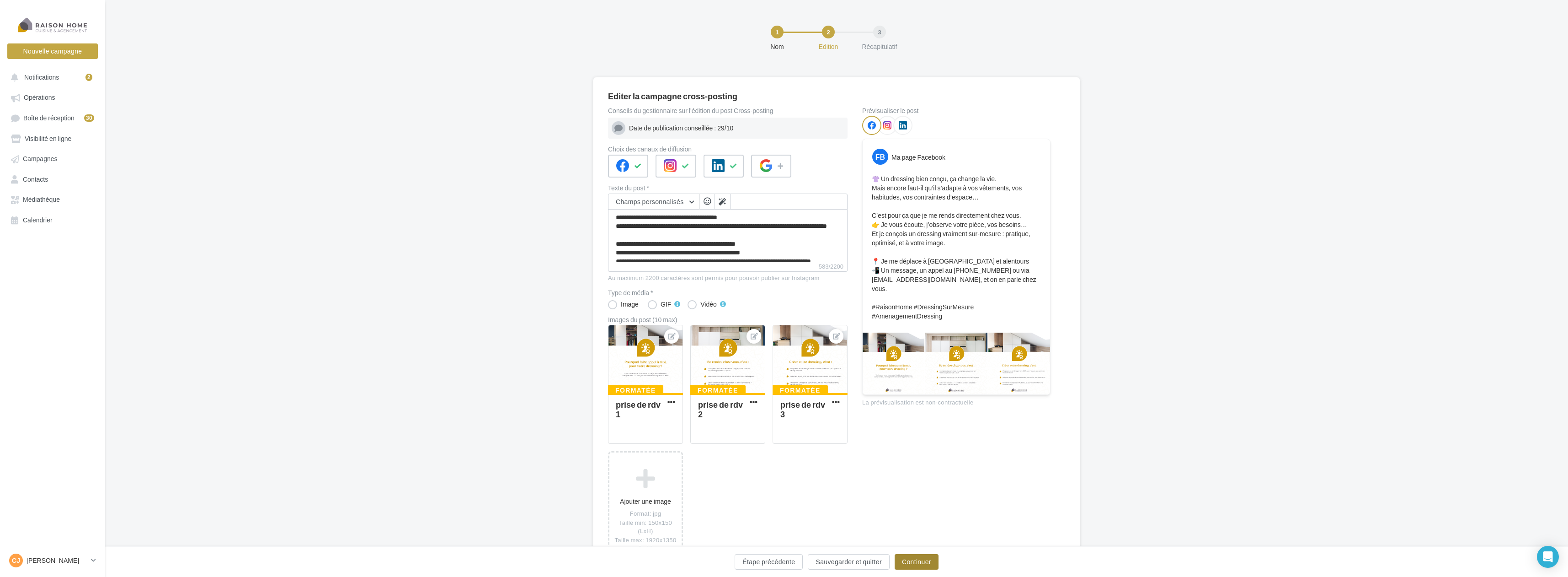
click at [936, 563] on button "Continuer" at bounding box center [916, 562] width 44 height 15
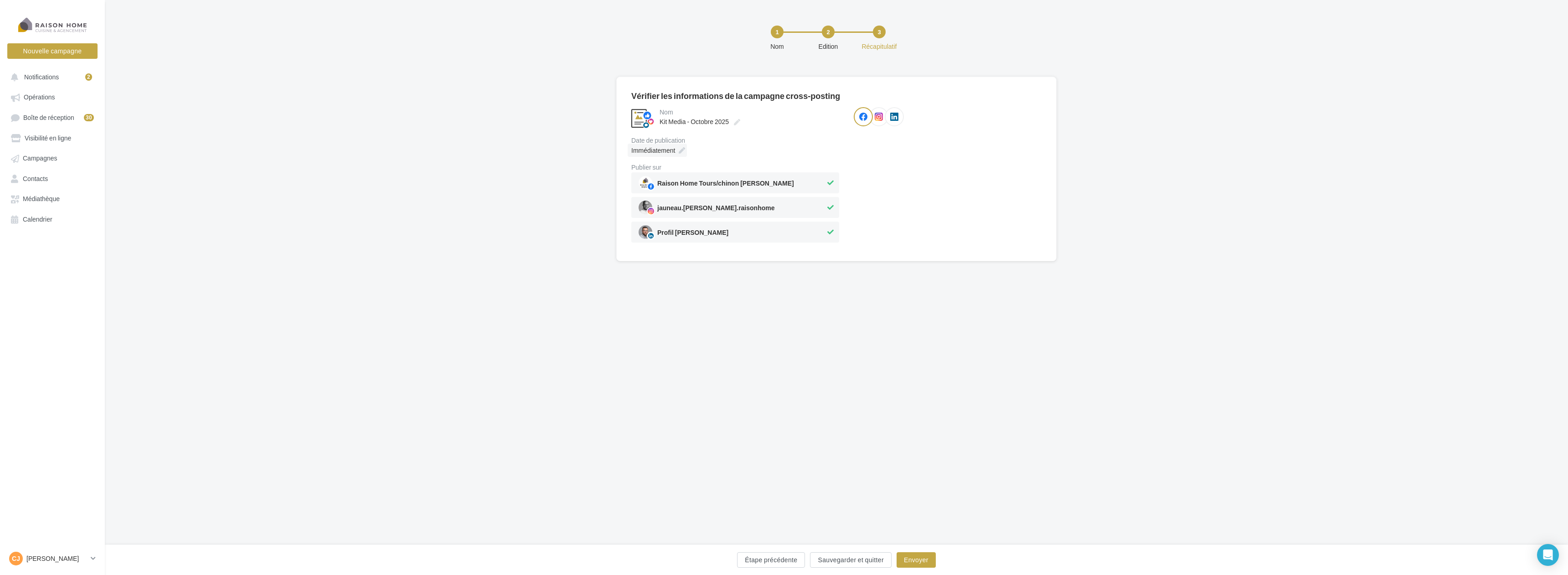
click at [669, 152] on span "Immédiatement" at bounding box center [653, 150] width 44 height 8
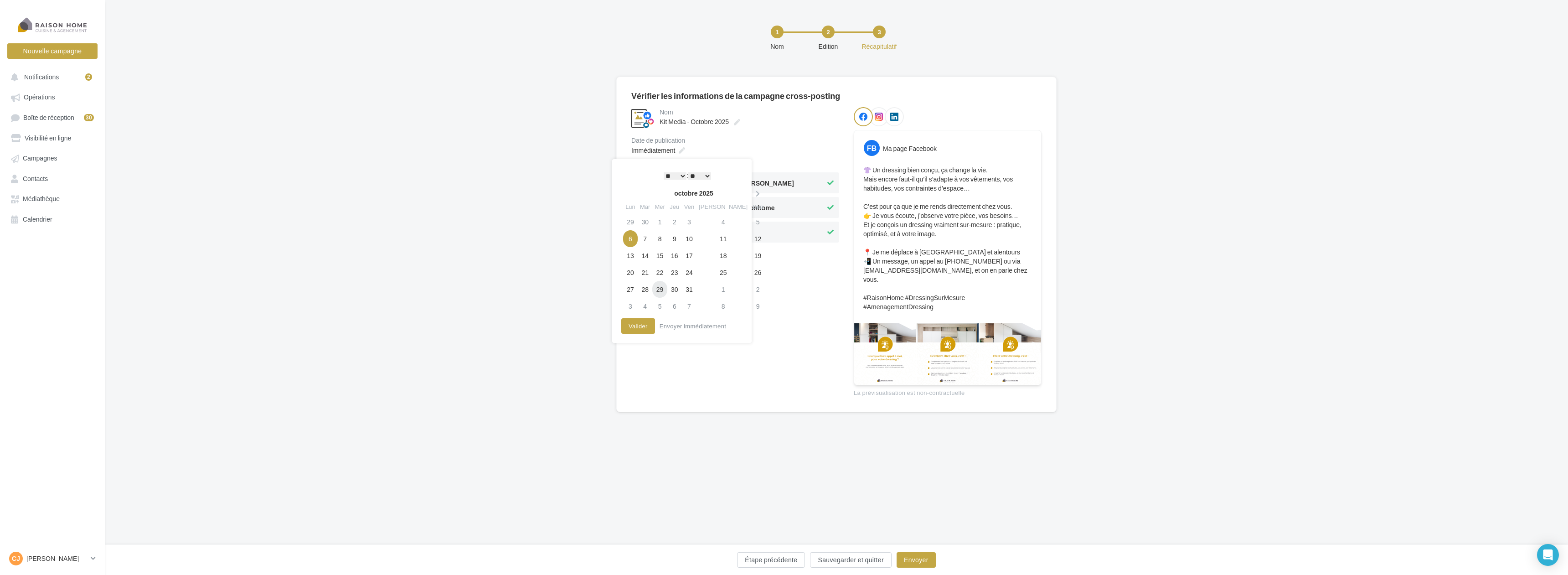
click at [665, 289] on td "29" at bounding box center [659, 289] width 14 height 17
click at [635, 331] on button "Valider" at bounding box center [638, 326] width 33 height 15
click at [912, 558] on button "Envoyer" at bounding box center [916, 560] width 39 height 15
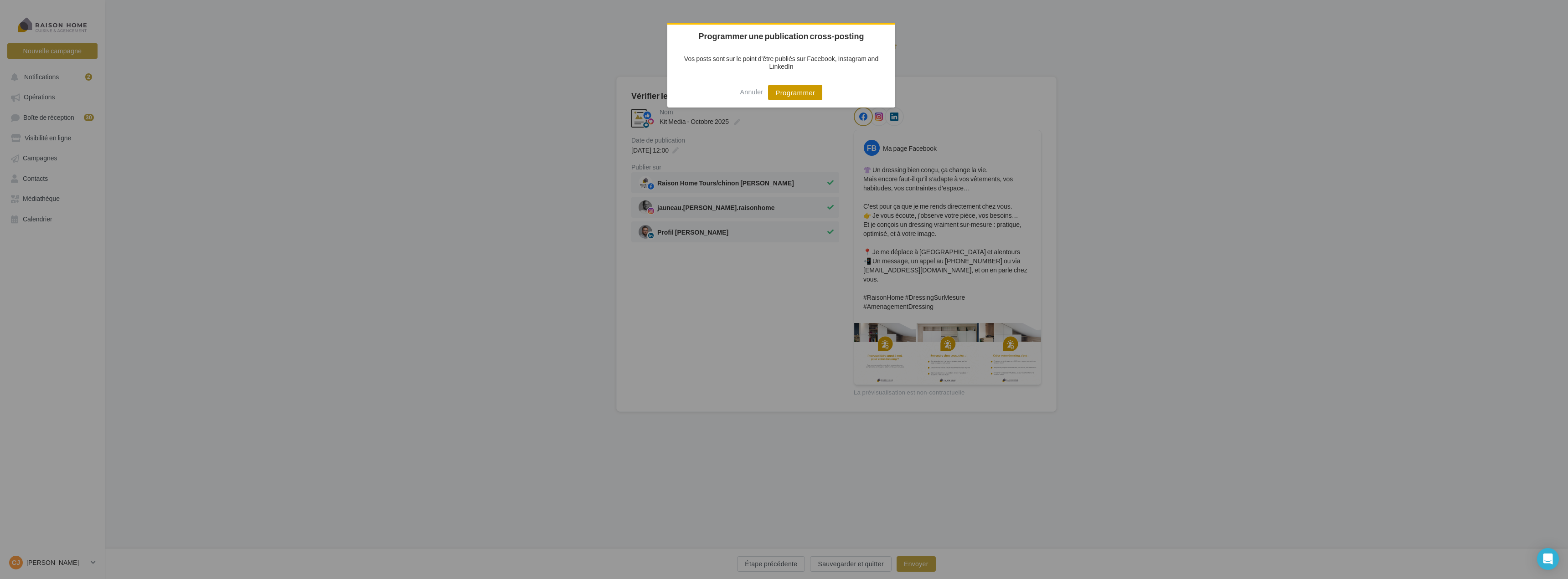
click at [795, 89] on button "Programmer" at bounding box center [795, 92] width 54 height 15
